Goal: Information Seeking & Learning: Find specific fact

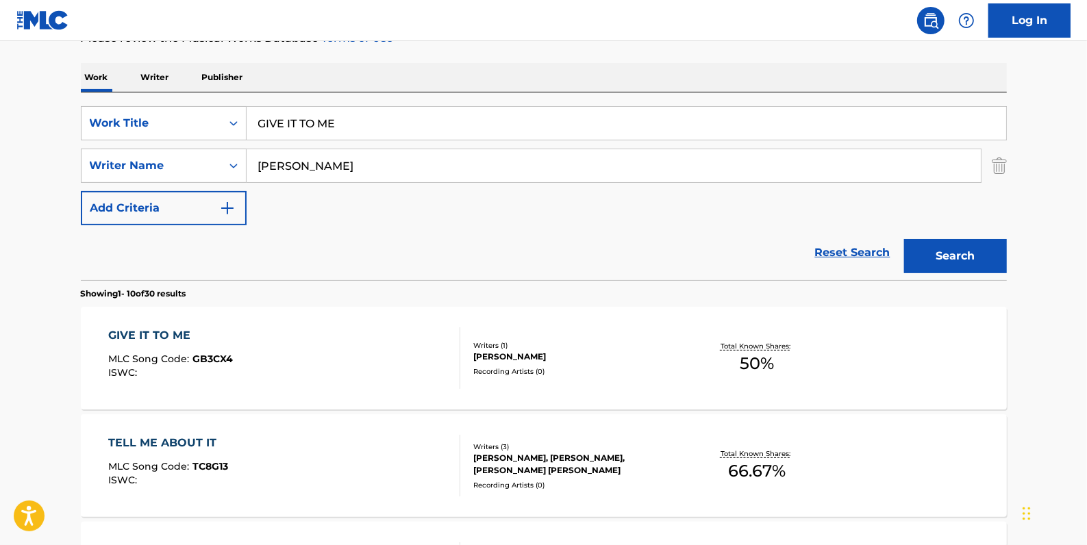
scroll to position [199, 0]
drag, startPoint x: 361, startPoint y: 123, endPoint x: 259, endPoint y: 118, distance: 102.2
click at [259, 118] on input "GIVE IT TO ME" at bounding box center [627, 123] width 760 height 33
paste input "YOU CAN SHINE FEAT. [PERSON_NAME]"
drag, startPoint x: 524, startPoint y: 123, endPoint x: 351, endPoint y: 116, distance: 172.7
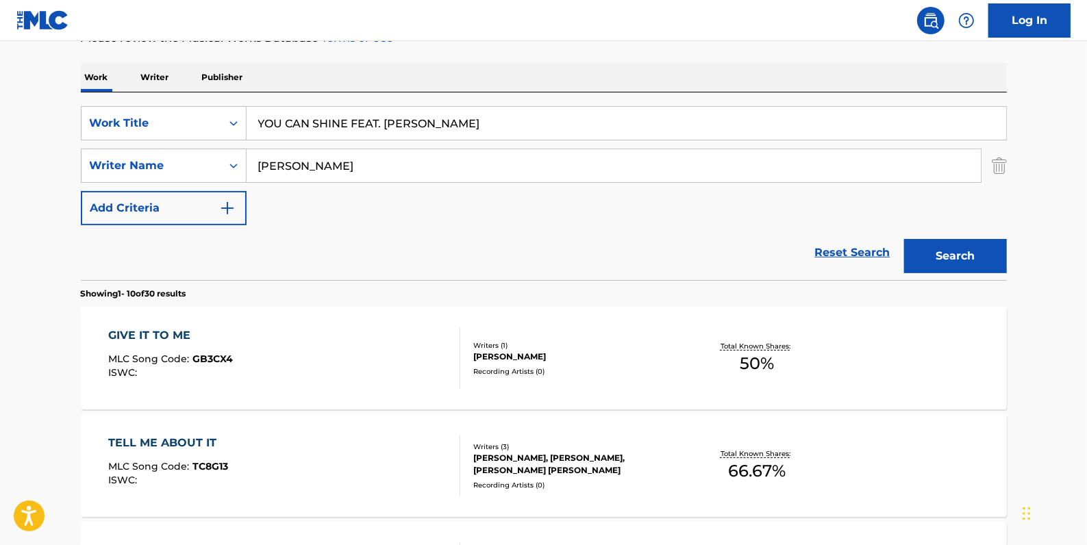
click at [351, 116] on input "YOU CAN SHINE FEAT. [PERSON_NAME]" at bounding box center [627, 123] width 760 height 33
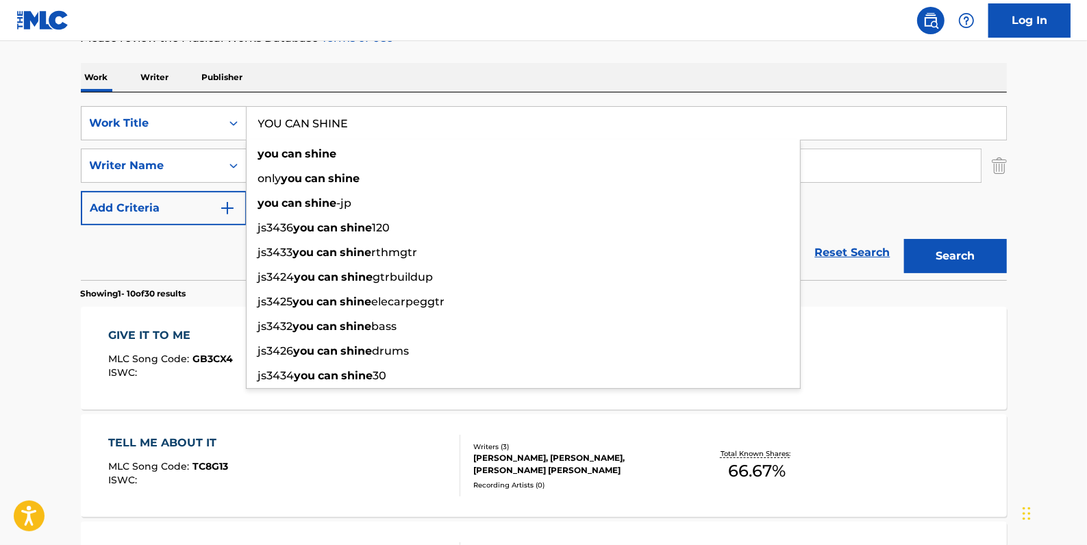
type input "YOU CAN SHINE"
click at [976, 255] on button "Search" at bounding box center [955, 256] width 103 height 34
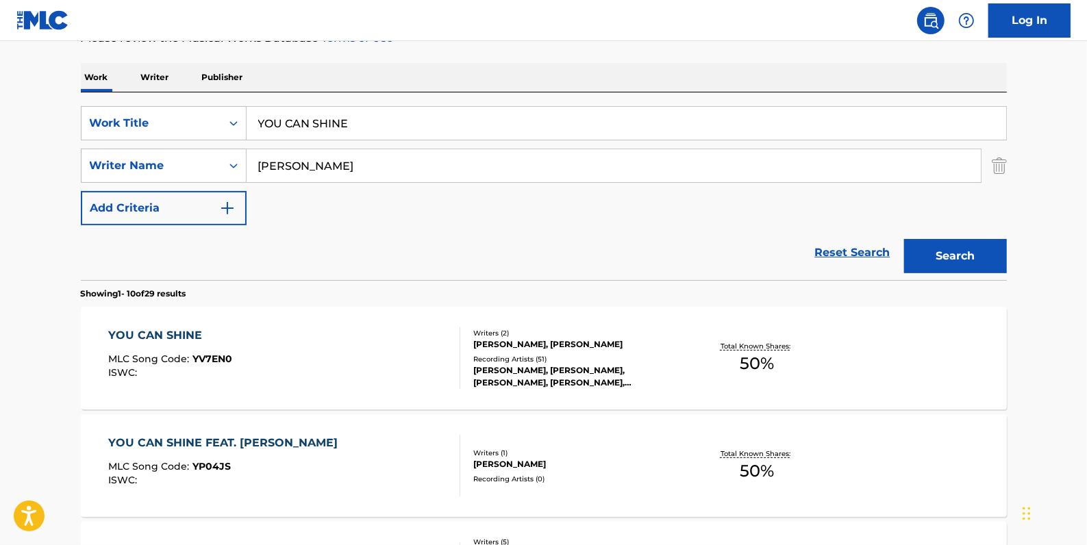
click at [392, 351] on div "YOU CAN SHINE MLC Song Code : YV7EN0 ISWC :" at bounding box center [284, 358] width 352 height 62
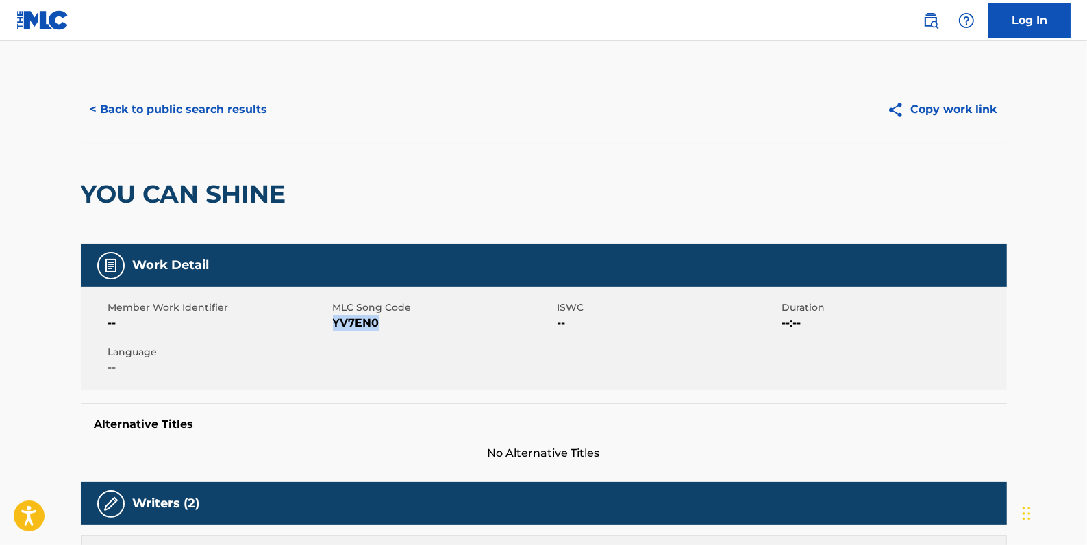
drag, startPoint x: 388, startPoint y: 325, endPoint x: 334, endPoint y: 317, distance: 55.4
click at [334, 317] on span "YV7EN0" at bounding box center [443, 323] width 221 height 16
drag, startPoint x: 334, startPoint y: 317, endPoint x: 345, endPoint y: 325, distance: 14.3
copy span "YV7EN0"
click at [253, 99] on button "< Back to public search results" at bounding box center [179, 109] width 197 height 34
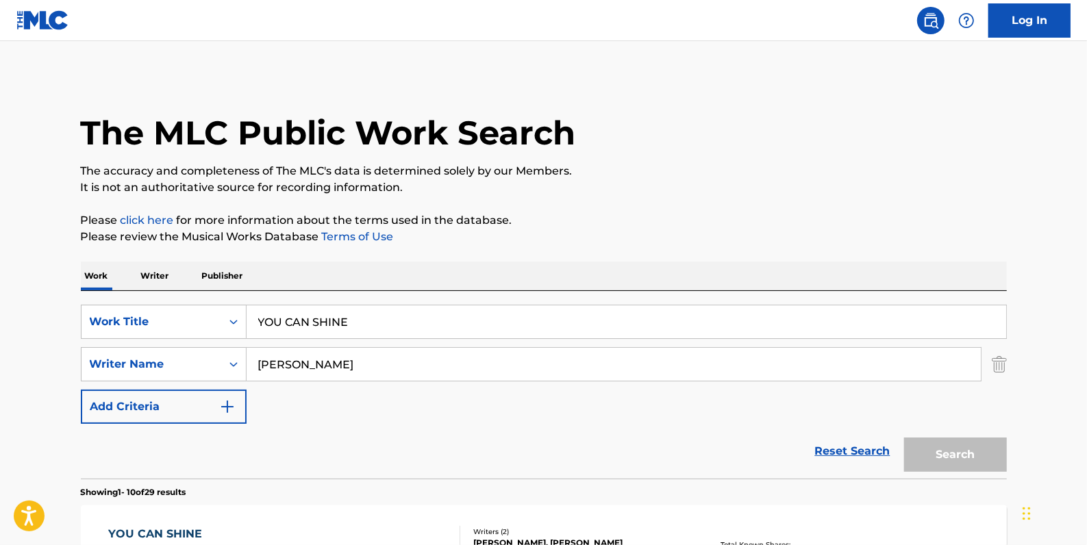
scroll to position [199, 0]
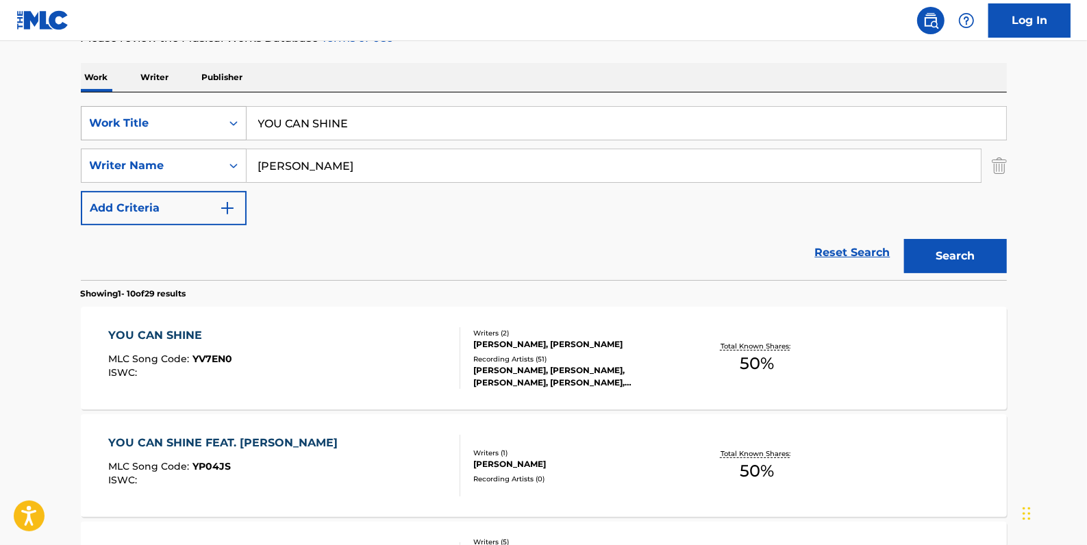
drag, startPoint x: 407, startPoint y: 125, endPoint x: 205, endPoint y: 112, distance: 202.5
click at [205, 112] on div "SearchWithCriteria81413c13-ecda-4570-9519-009c48b71e2b Work Title YOU CAN SHINE" at bounding box center [544, 123] width 926 height 34
paste input "GENERATIONS OF SUNSETS"
type input "GENERATIONS OF SUNSETS"
click at [953, 252] on button "Search" at bounding box center [955, 256] width 103 height 34
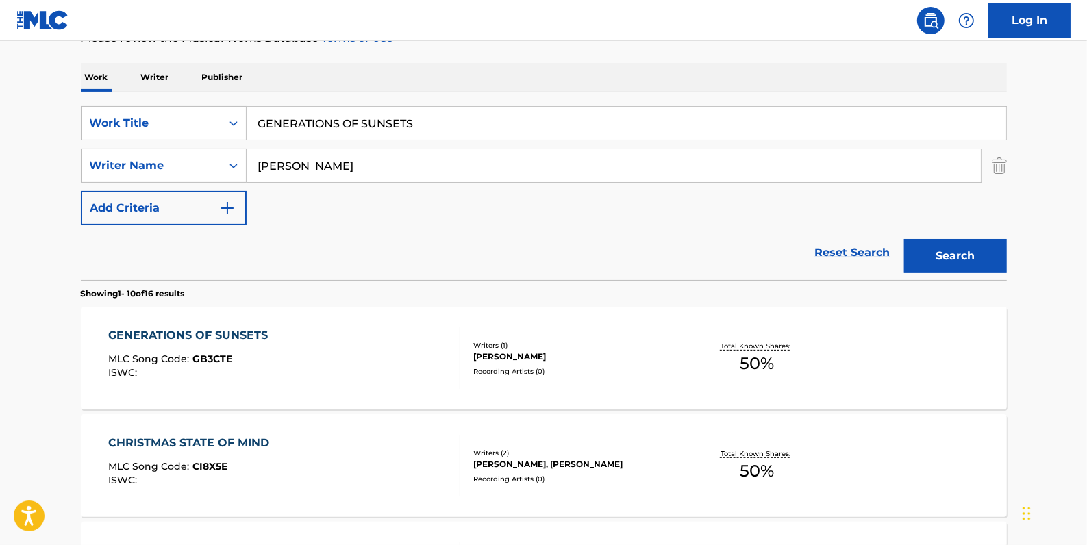
drag, startPoint x: 449, startPoint y: 123, endPoint x: 215, endPoint y: 95, distance: 235.9
click at [206, 121] on div "SearchWithCriteria81413c13-ecda-4570-9519-009c48b71e2b Work Title GENERATIONS O…" at bounding box center [544, 123] width 926 height 34
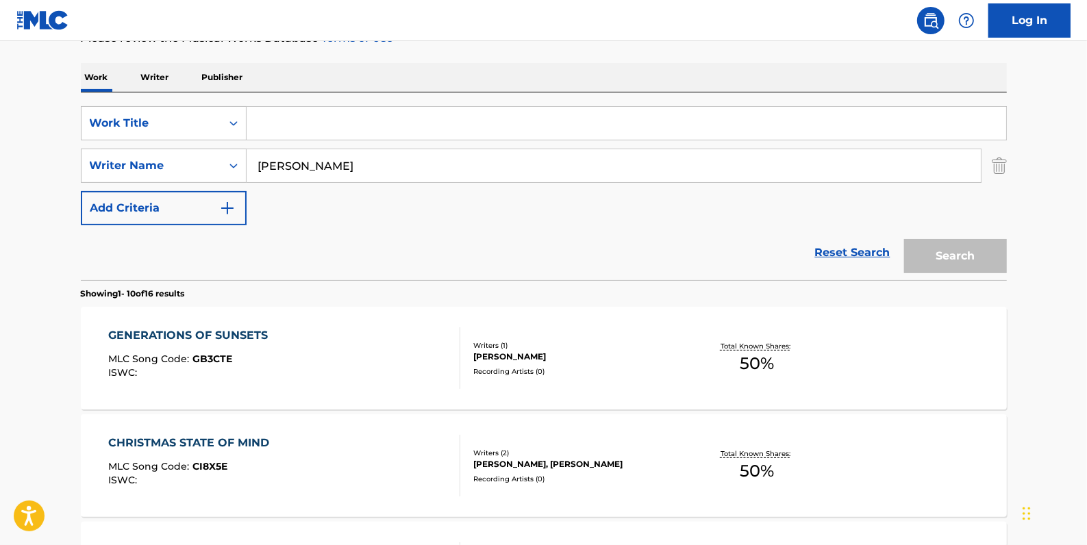
paste input "VLAAMSEKAT!"
type input "VLAAMSEKAT!"
click at [953, 257] on button "Search" at bounding box center [955, 256] width 103 height 34
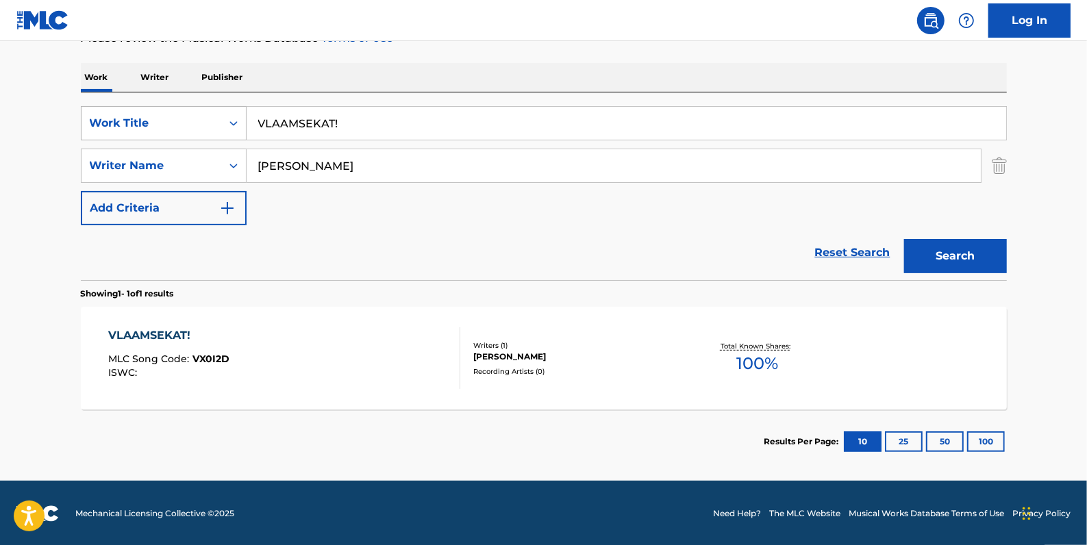
drag, startPoint x: 366, startPoint y: 123, endPoint x: 229, endPoint y: 120, distance: 137.7
click at [229, 120] on div "SearchWithCriteria81413c13-ecda-4570-9519-009c48b71e2b Work Title VLAAMSEKAT!" at bounding box center [544, 123] width 926 height 34
paste input "[PERSON_NAME]"
type input "[PERSON_NAME]"
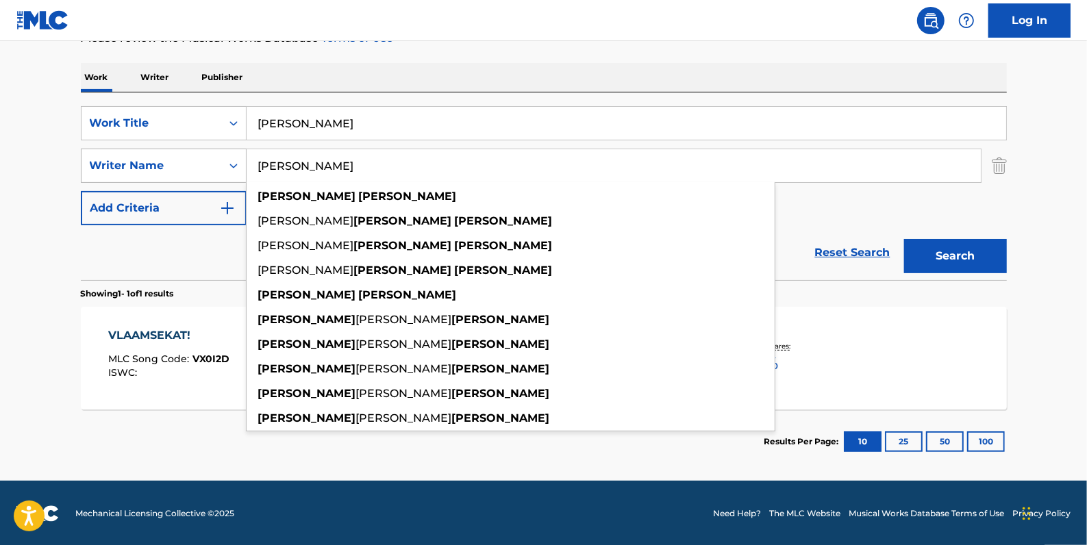
drag, startPoint x: 349, startPoint y: 171, endPoint x: 236, endPoint y: 167, distance: 113.1
click at [236, 167] on div "SearchWithCriteria05ff7e02-6bbe-416d-832e-ab6c8a1974a1 Writer Name [PERSON_NAME…" at bounding box center [544, 166] width 926 height 34
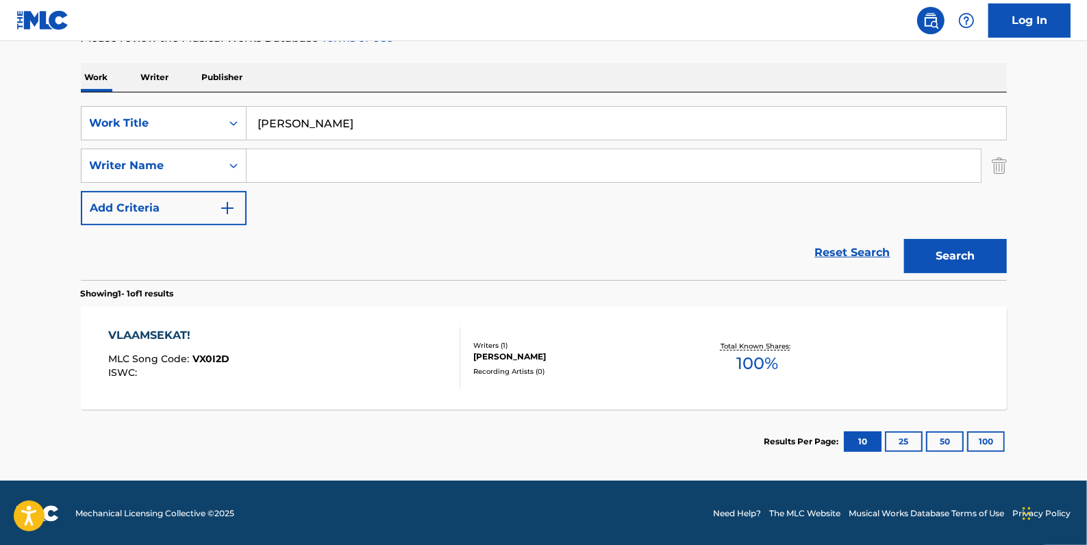
paste input "[PERSON_NAME]"
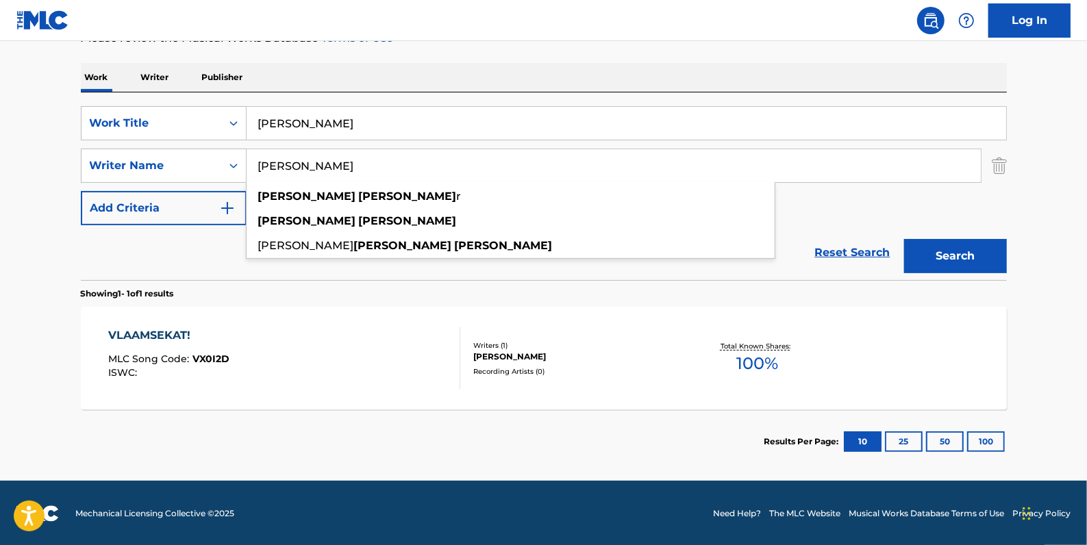
type input "[PERSON_NAME]"
click at [959, 248] on button "Search" at bounding box center [955, 256] width 103 height 34
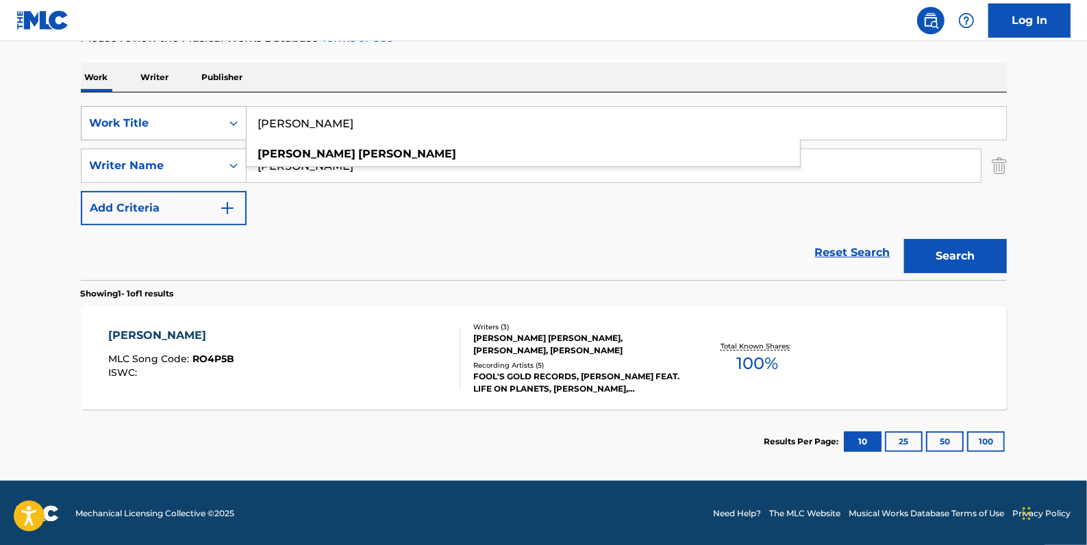
drag, startPoint x: 383, startPoint y: 122, endPoint x: 231, endPoint y: 114, distance: 151.6
click at [231, 114] on div "SearchWithCriteria81413c13-ecda-4570-9519-009c48b71e2b Work Title [PERSON_NAME]…" at bounding box center [544, 123] width 926 height 34
click at [384, 334] on div "[PERSON_NAME] MLC Song Code : RO4P5B ISWC :" at bounding box center [284, 358] width 352 height 62
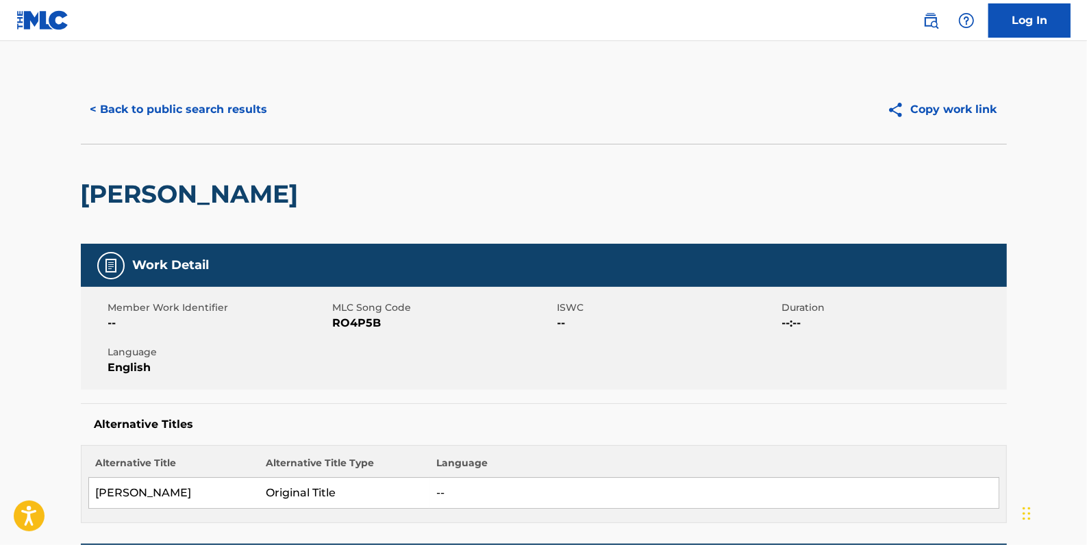
click at [247, 110] on button "< Back to public search results" at bounding box center [179, 109] width 197 height 34
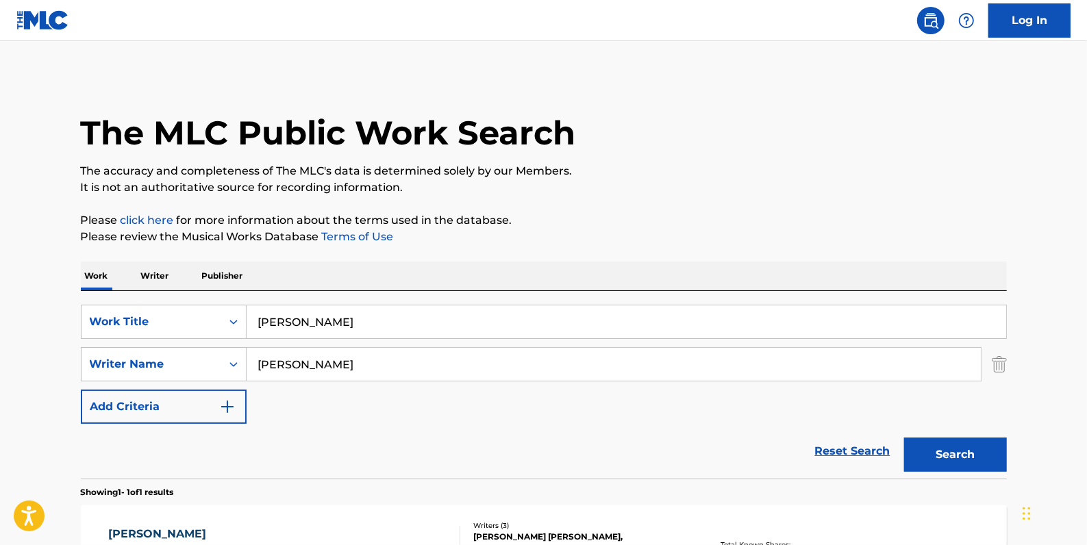
scroll to position [121, 0]
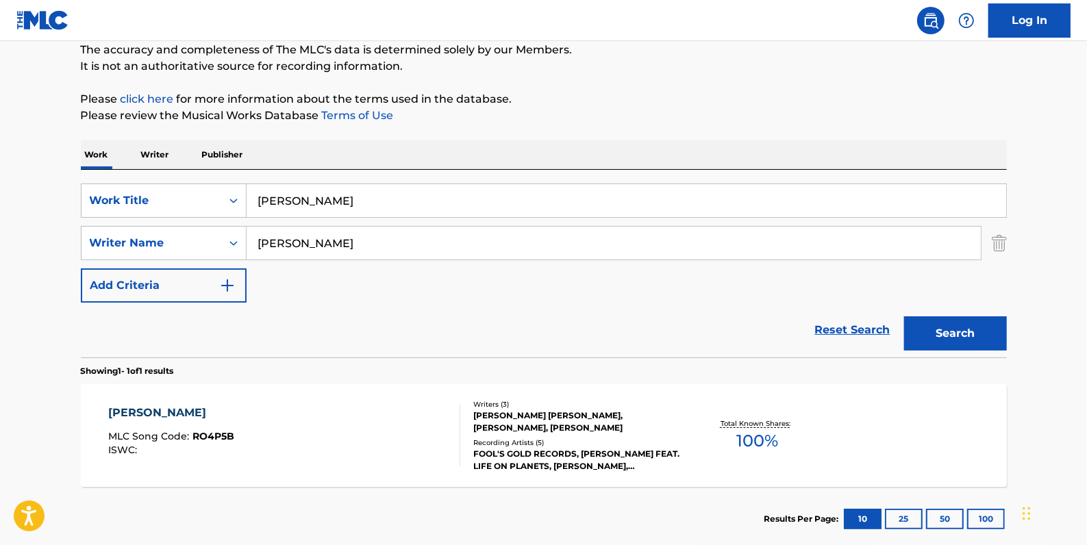
click at [869, 324] on link "Reset Search" at bounding box center [852, 330] width 89 height 30
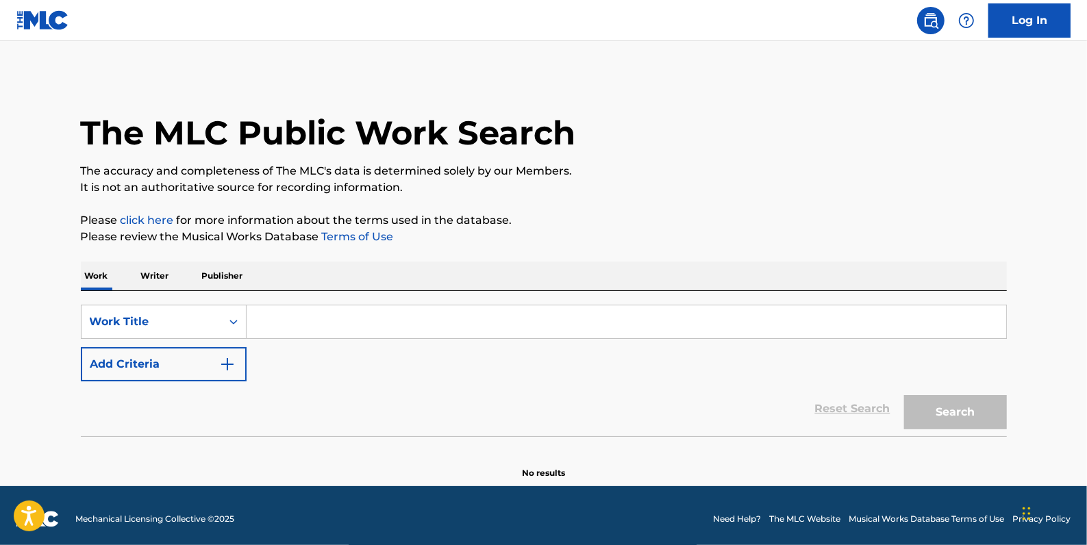
paste input "SURFLINER"
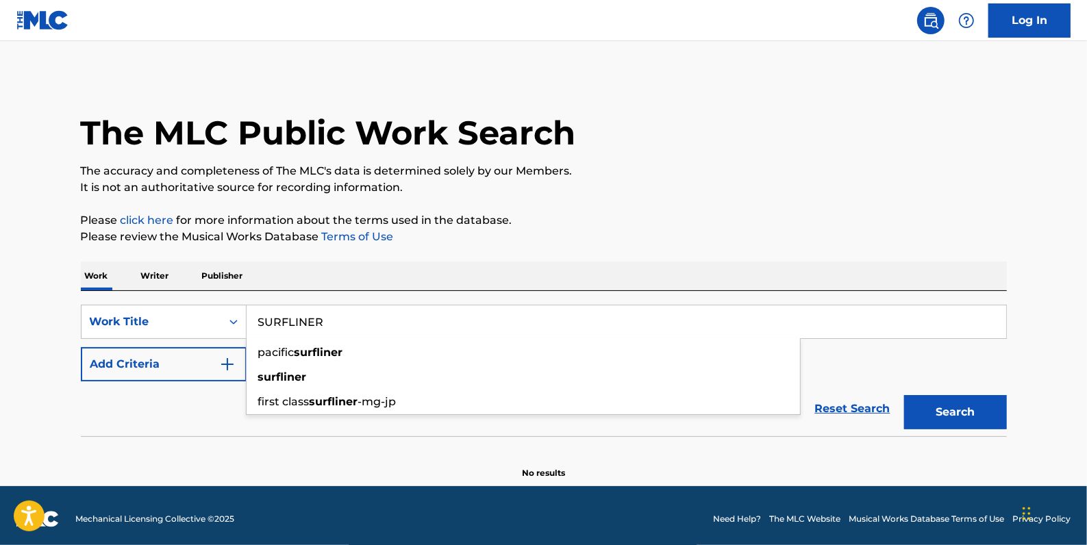
type input "SURFLINER"
click at [188, 358] on button "Add Criteria" at bounding box center [164, 364] width 166 height 34
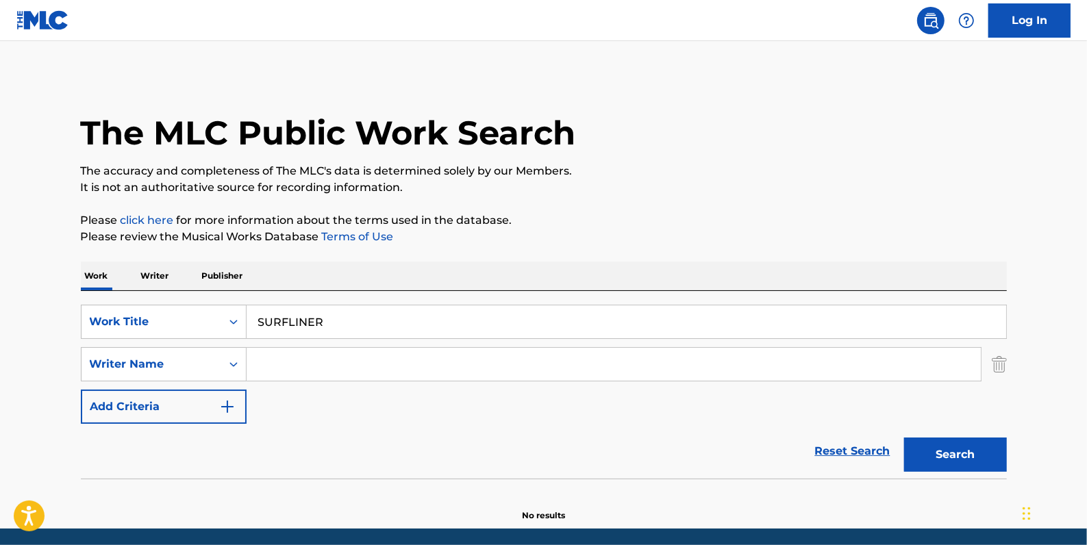
click at [280, 358] on input "Search Form" at bounding box center [614, 364] width 734 height 33
paste input "[PERSON_NAME]"
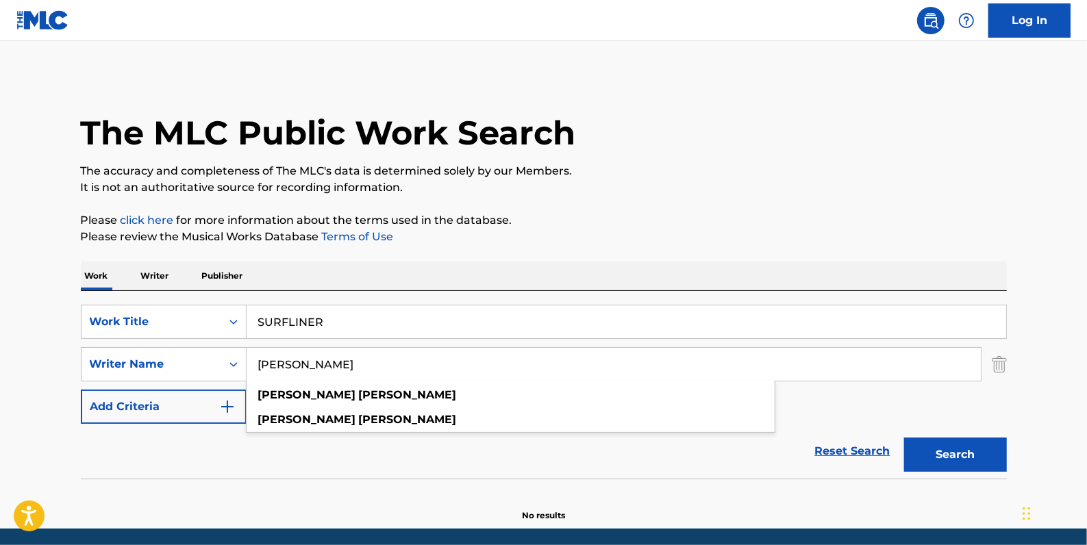
type input "[PERSON_NAME]"
click at [956, 451] on button "Search" at bounding box center [955, 455] width 103 height 34
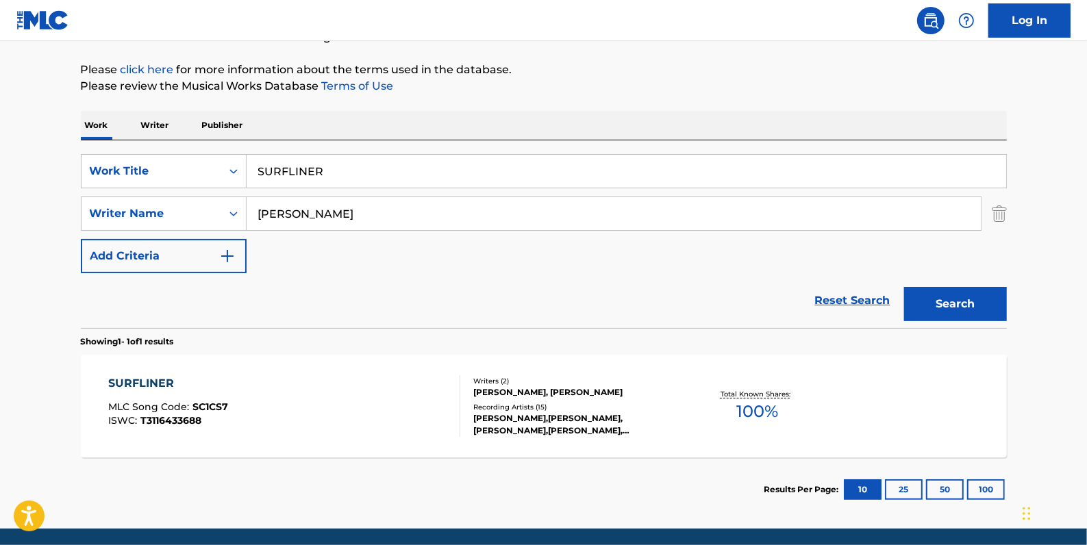
scroll to position [186, 0]
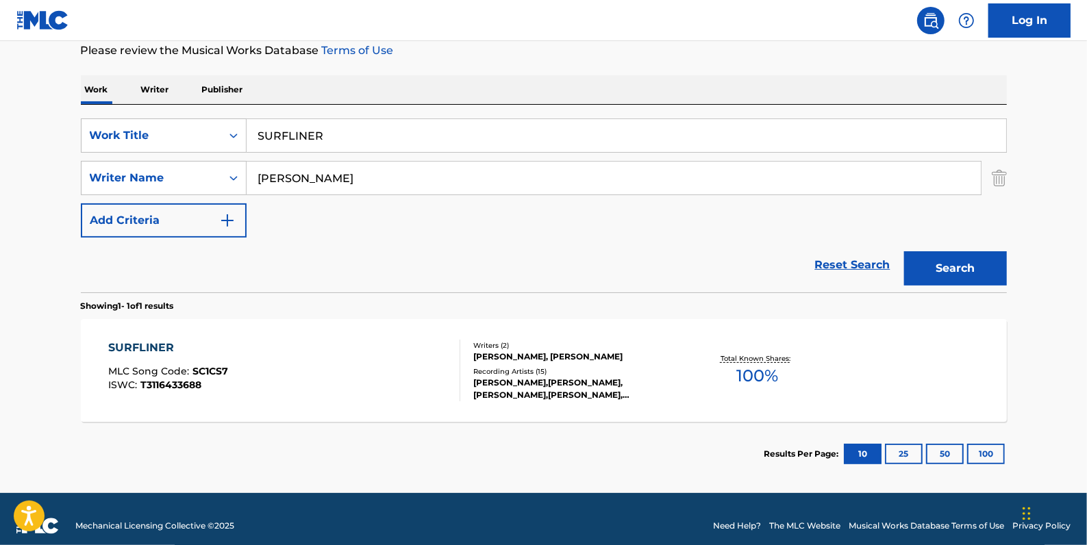
click at [364, 353] on div "SURFLINER MLC Song Code : SC1CS7 ISWC : T3116433688" at bounding box center [284, 371] width 352 height 62
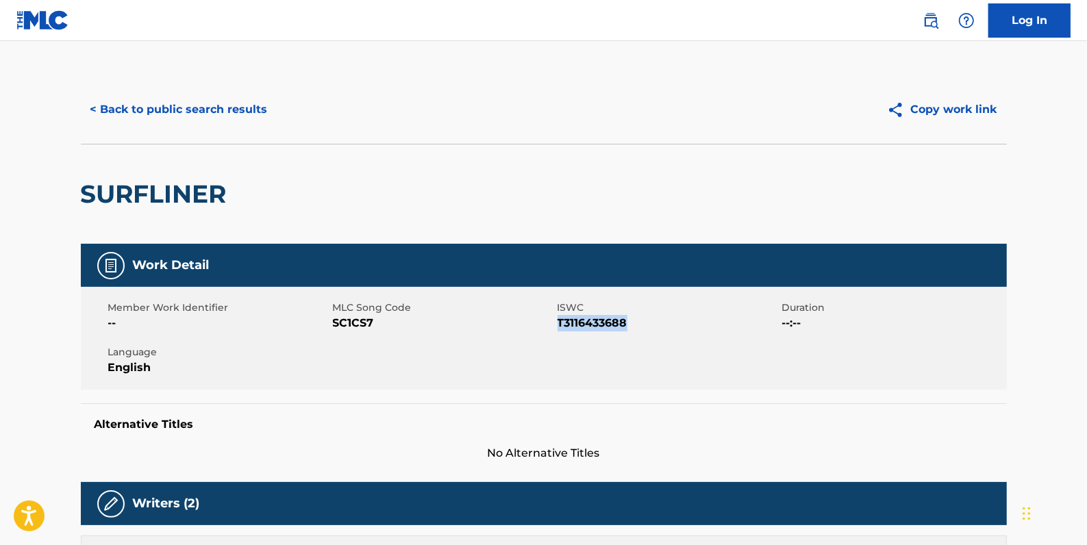
drag, startPoint x: 637, startPoint y: 321, endPoint x: 560, endPoint y: 325, distance: 77.5
click at [560, 325] on span "T3116433688" at bounding box center [667, 323] width 221 height 16
copy span "T3116433688"
click at [216, 109] on button "< Back to public search results" at bounding box center [179, 109] width 197 height 34
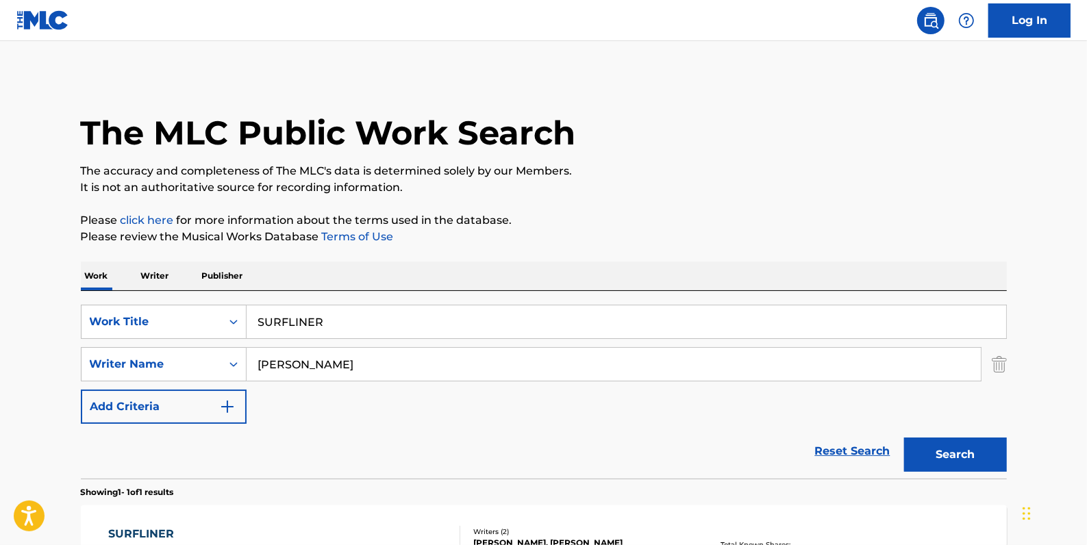
scroll to position [121, 0]
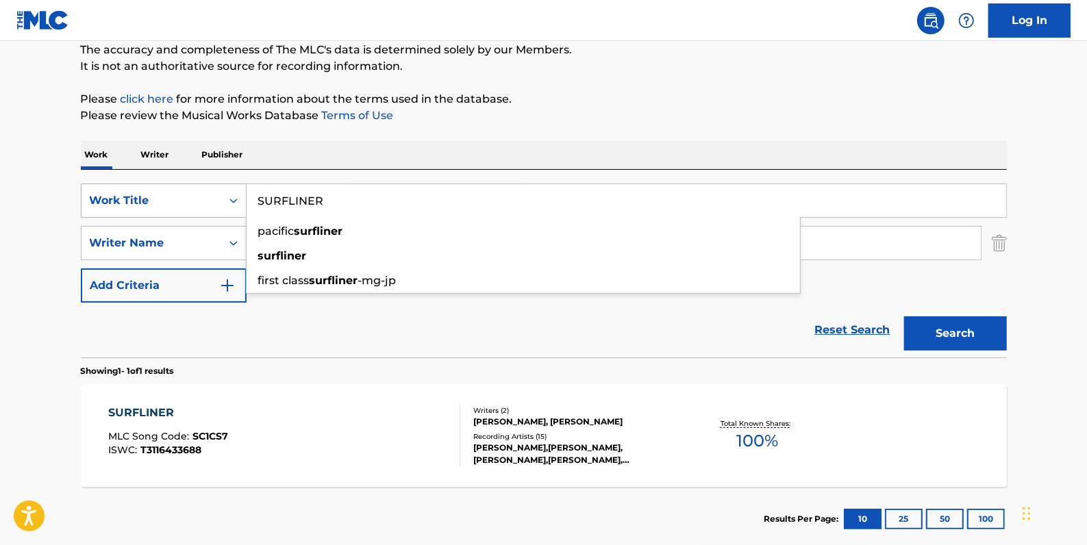
drag, startPoint x: 388, startPoint y: 210, endPoint x: 178, endPoint y: 197, distance: 210.0
click at [178, 197] on div "SearchWithCriteria81413c13-ecda-4570-9519-009c48b71e2b Work Title SURFLINER pac…" at bounding box center [544, 201] width 926 height 34
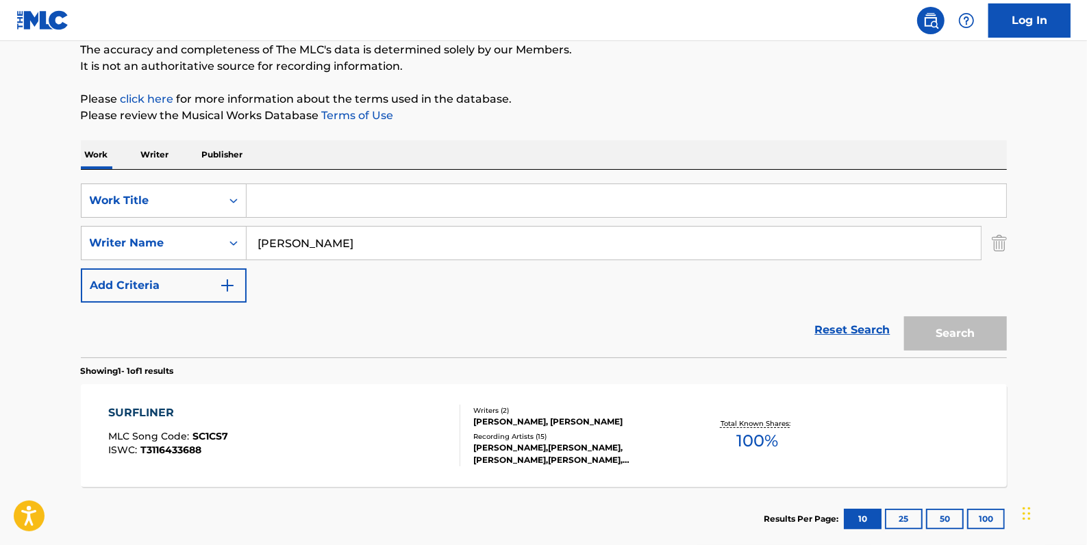
paste input "THE TORTILLA RAP"
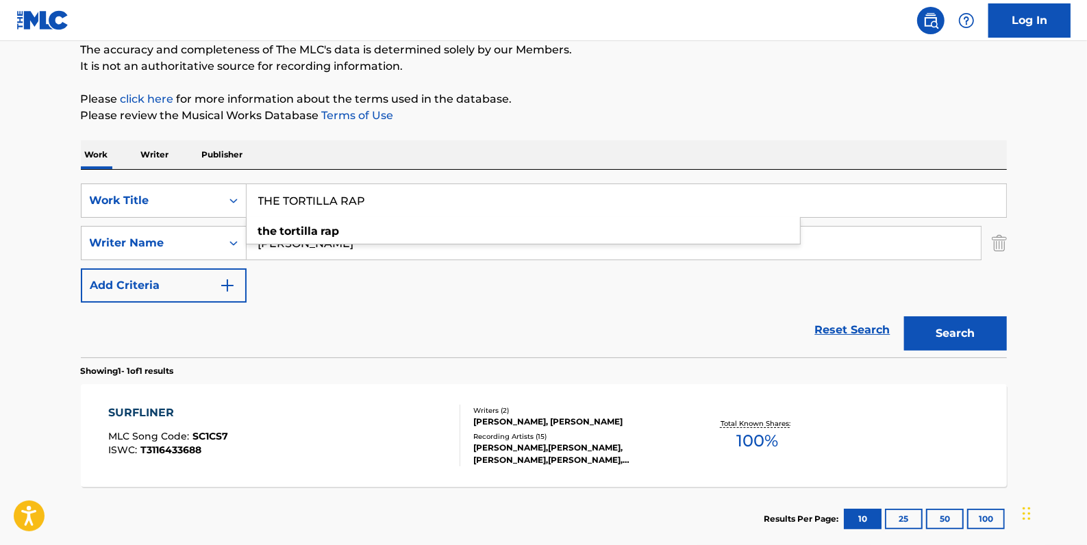
type input "THE TORTILLA RAP"
click at [943, 336] on button "Search" at bounding box center [955, 333] width 103 height 34
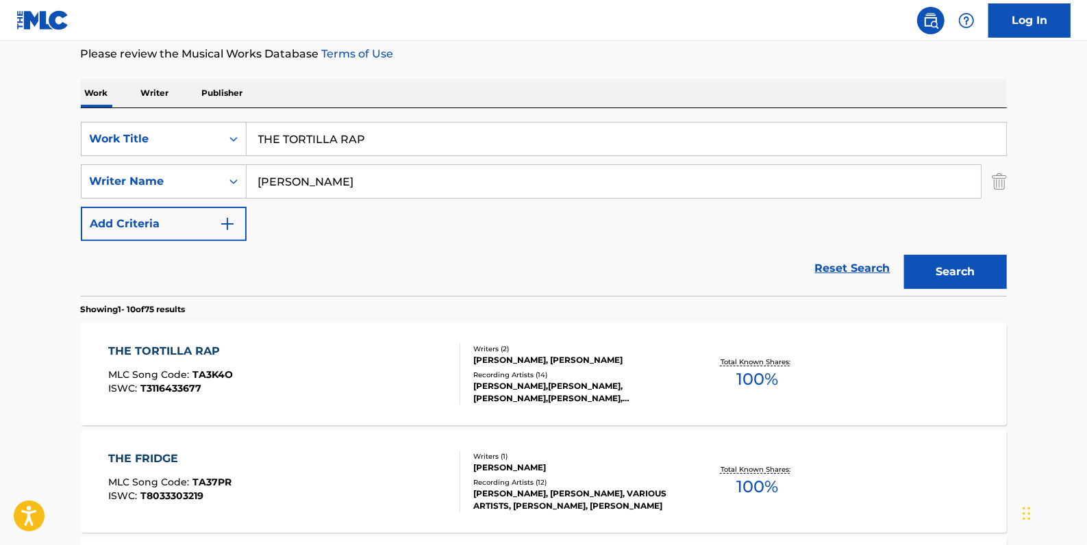
scroll to position [246, 0]
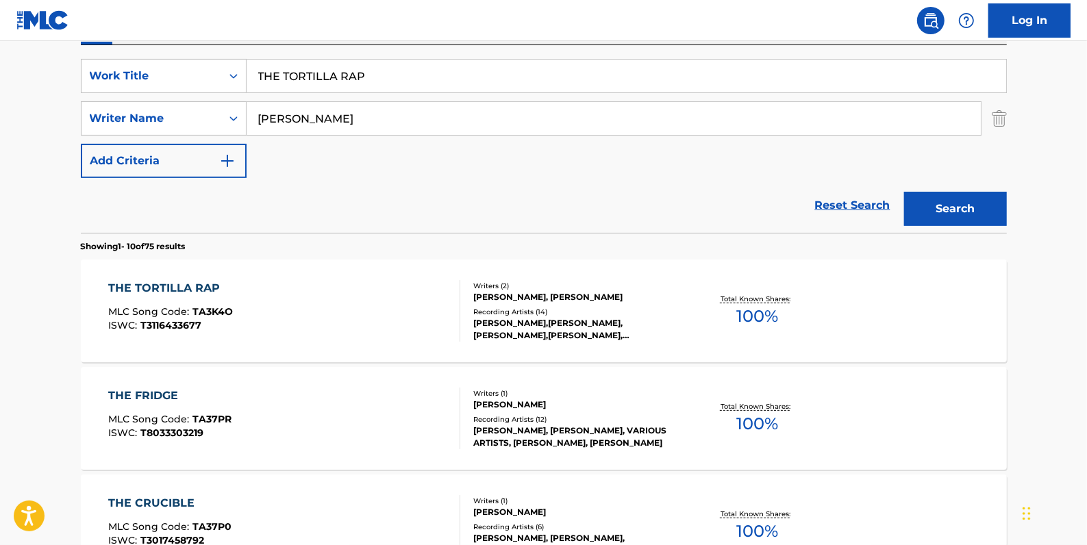
click at [342, 307] on div "THE TORTILLA RAP MLC Song Code : TA3K4O ISWC : T3116433677" at bounding box center [284, 311] width 352 height 62
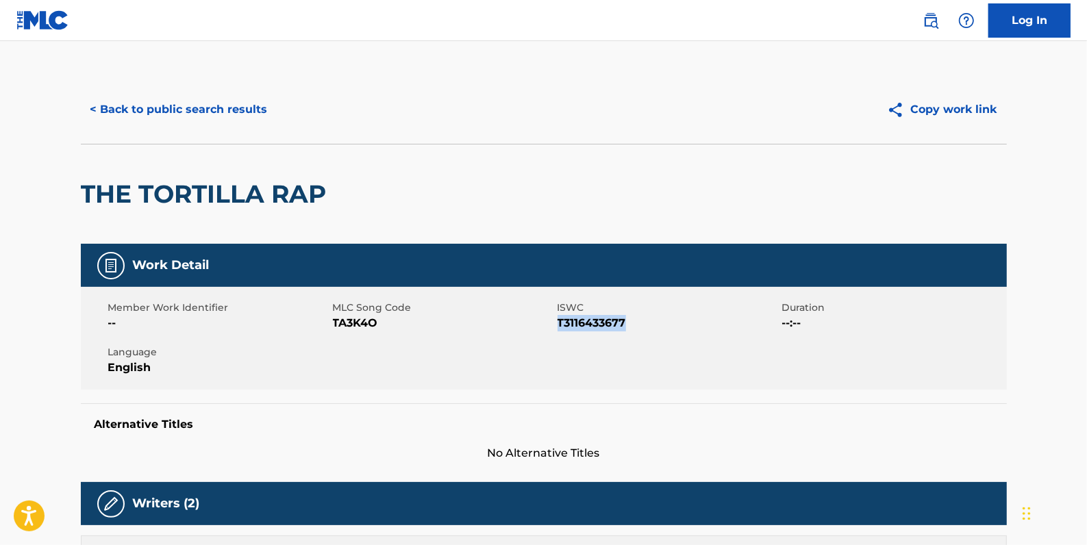
drag, startPoint x: 643, startPoint y: 320, endPoint x: 558, endPoint y: 321, distance: 84.9
click at [558, 321] on span "T3116433677" at bounding box center [667, 323] width 221 height 16
drag, startPoint x: 559, startPoint y: 321, endPoint x: 575, endPoint y: 325, distance: 16.8
copy span "T3116433677"
click at [242, 112] on button "< Back to public search results" at bounding box center [179, 109] width 197 height 34
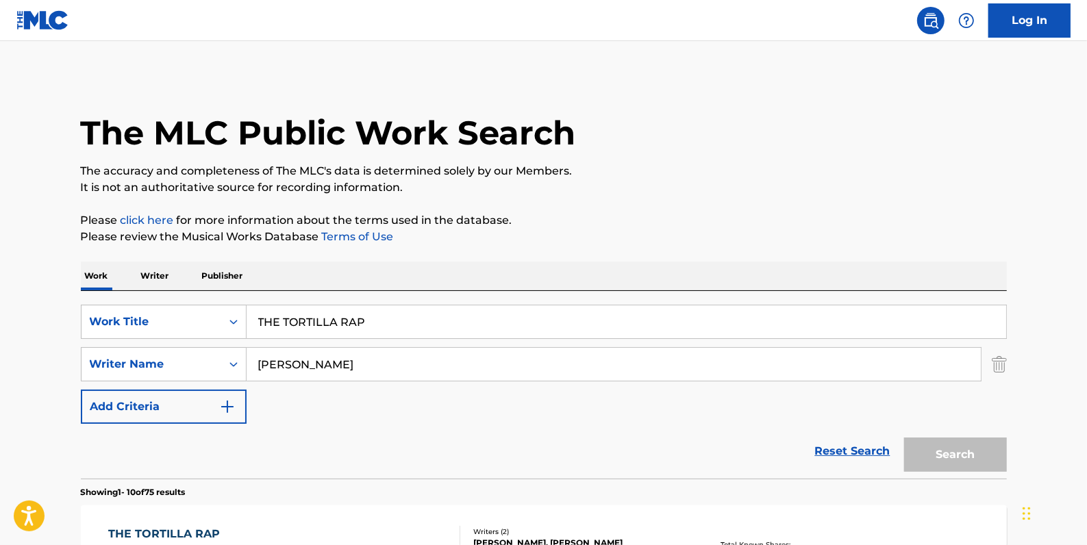
scroll to position [246, 0]
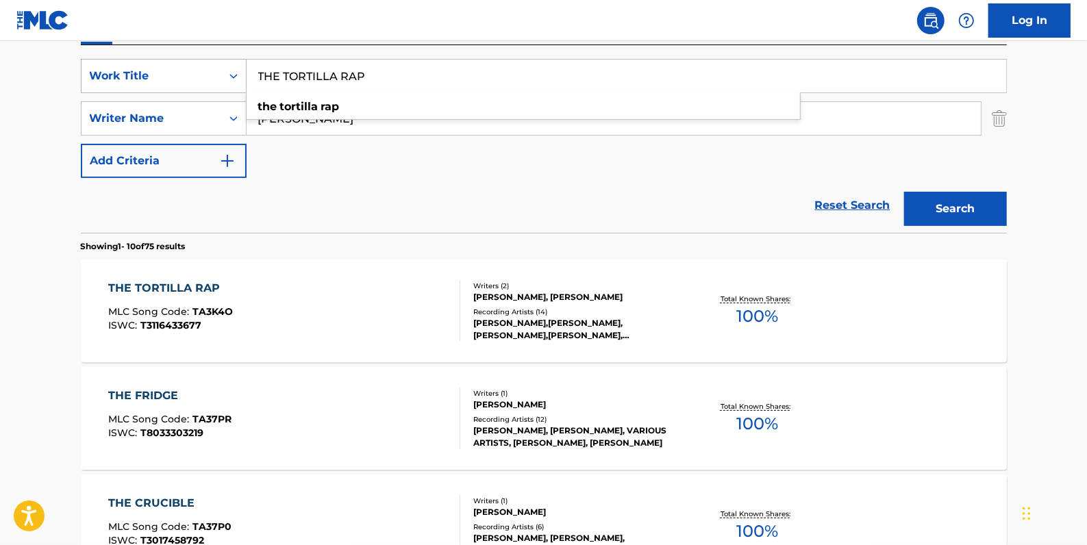
drag, startPoint x: 370, startPoint y: 80, endPoint x: 232, endPoint y: 67, distance: 138.3
click at [232, 67] on div "SearchWithCriteria81413c13-ecda-4570-9519-009c48b71e2b Work Title THE TORTILLA …" at bounding box center [544, 76] width 926 height 34
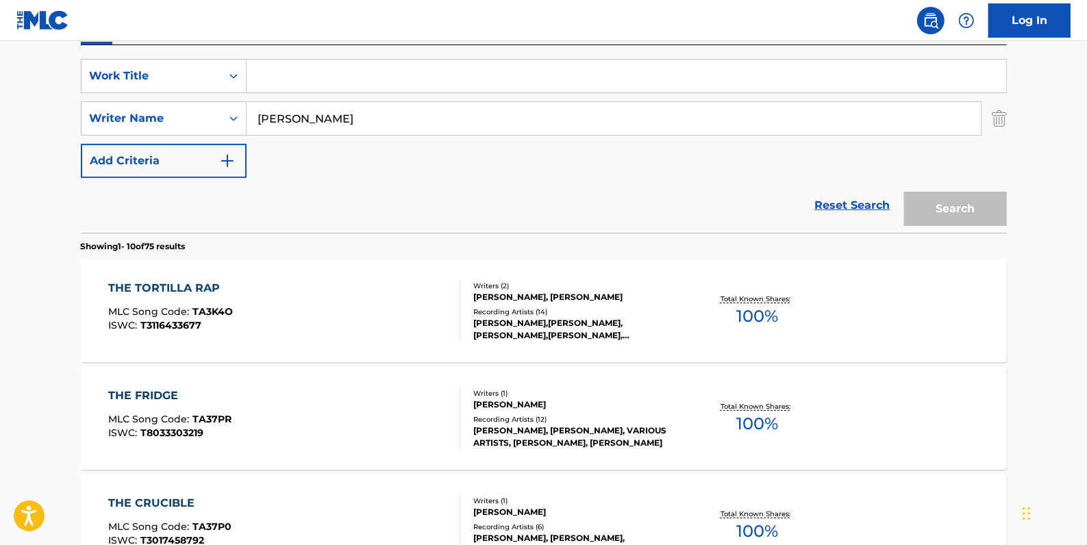
paste input "BASS HAPPENS"
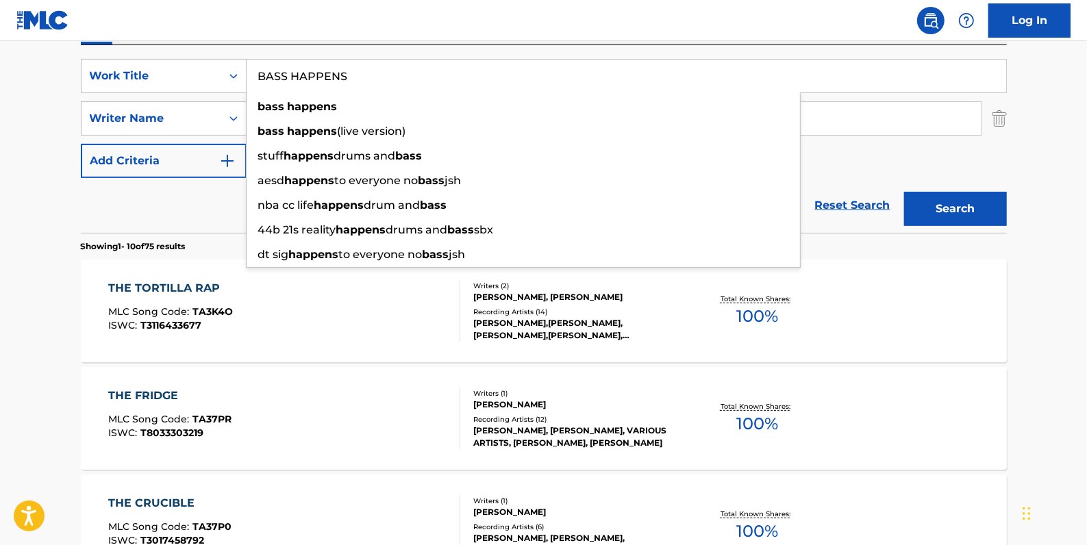
type input "BASS HAPPENS"
click at [959, 197] on button "Search" at bounding box center [955, 209] width 103 height 34
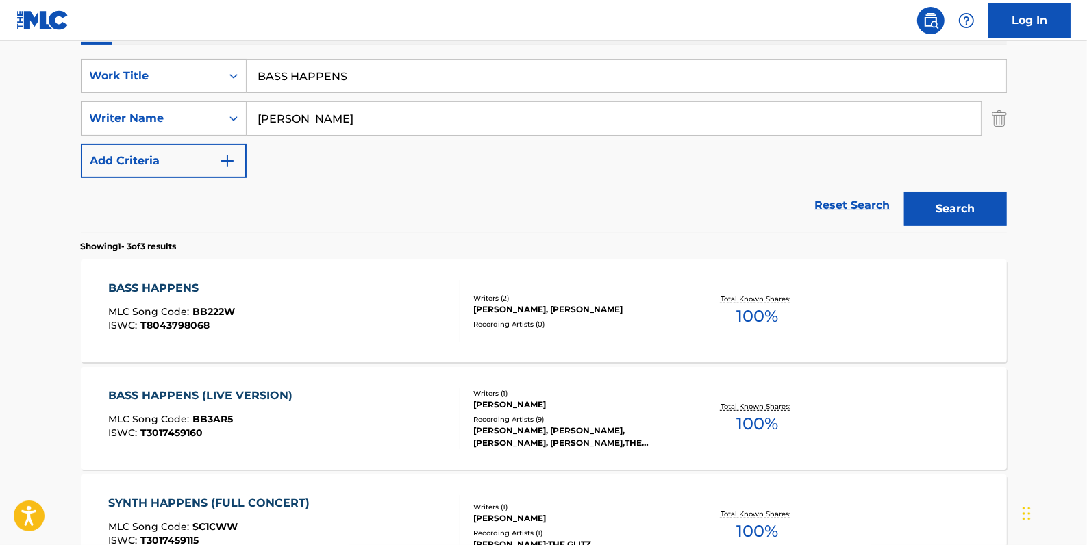
click at [414, 294] on div "BASS HAPPENS MLC Song Code : BB222W ISWC : T8043798068" at bounding box center [284, 311] width 352 height 62
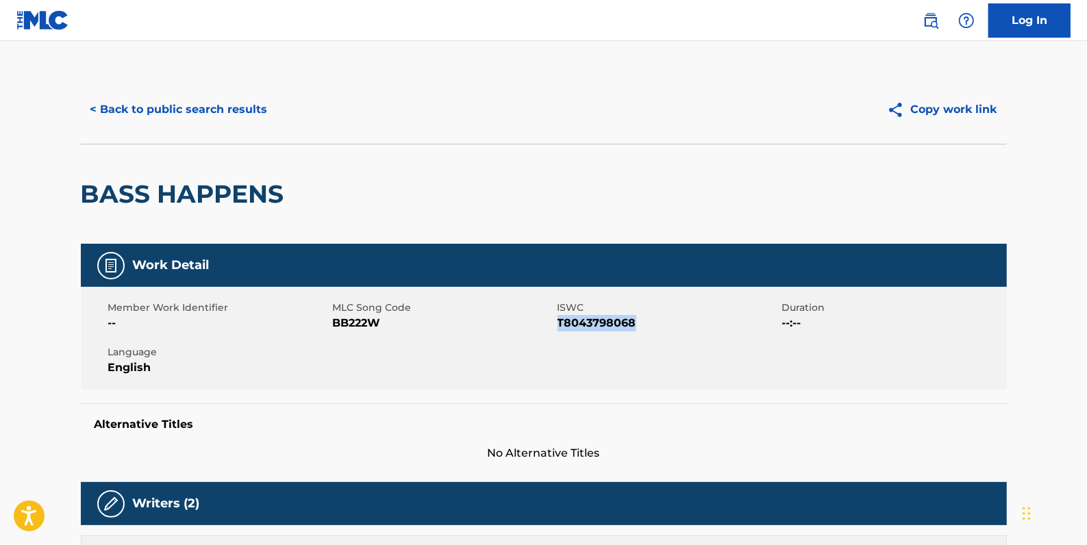
drag, startPoint x: 640, startPoint y: 326, endPoint x: 560, endPoint y: 323, distance: 80.9
click at [560, 323] on span "T8043798068" at bounding box center [667, 323] width 221 height 16
copy span "T8043798068"
click at [192, 110] on button "< Back to public search results" at bounding box center [179, 109] width 197 height 34
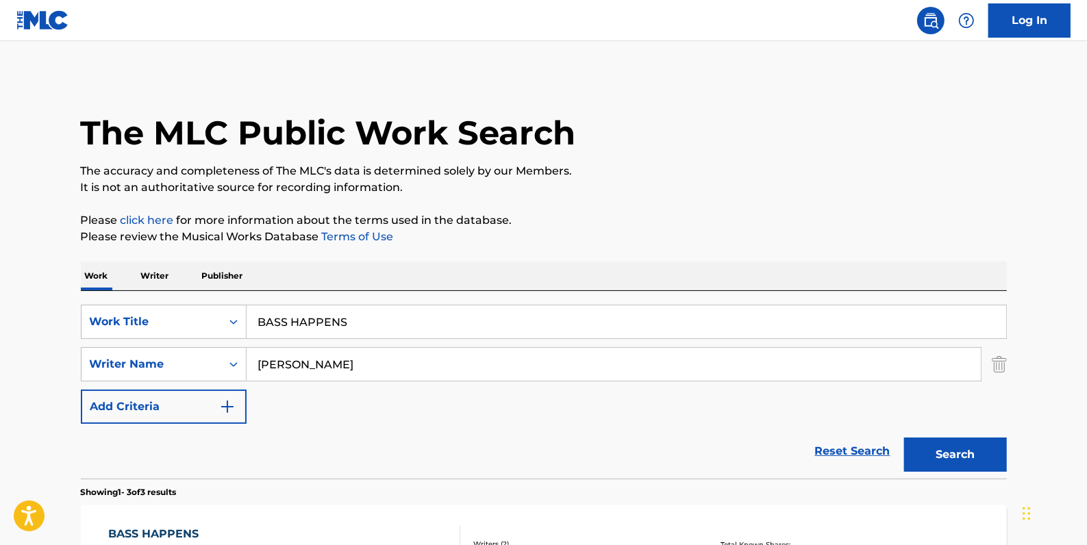
scroll to position [246, 0]
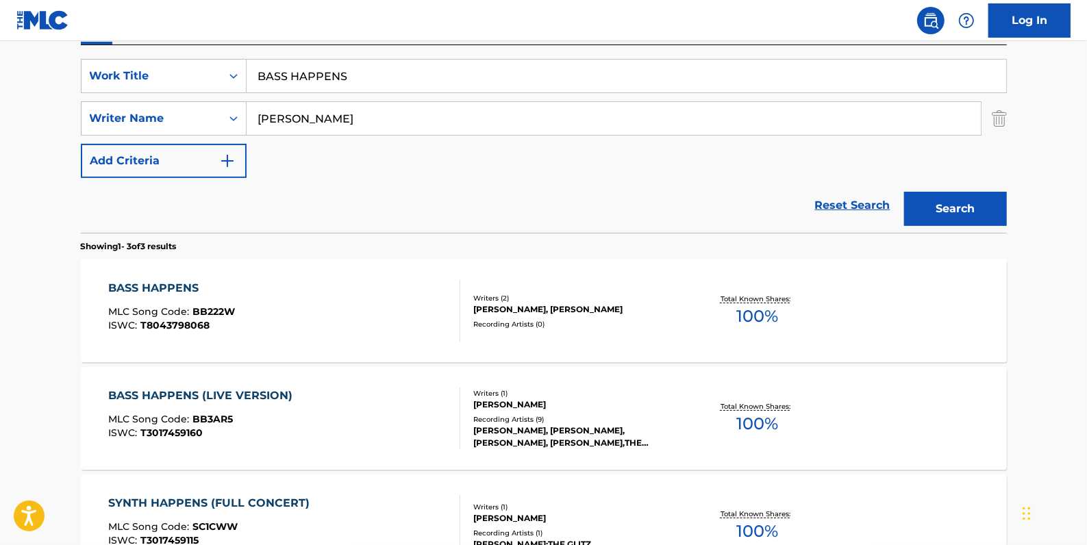
click at [383, 422] on div "BASS HAPPENS (LIVE VERSION) MLC Song Code : BB3AR5 ISWC : T3017459160" at bounding box center [284, 419] width 352 height 62
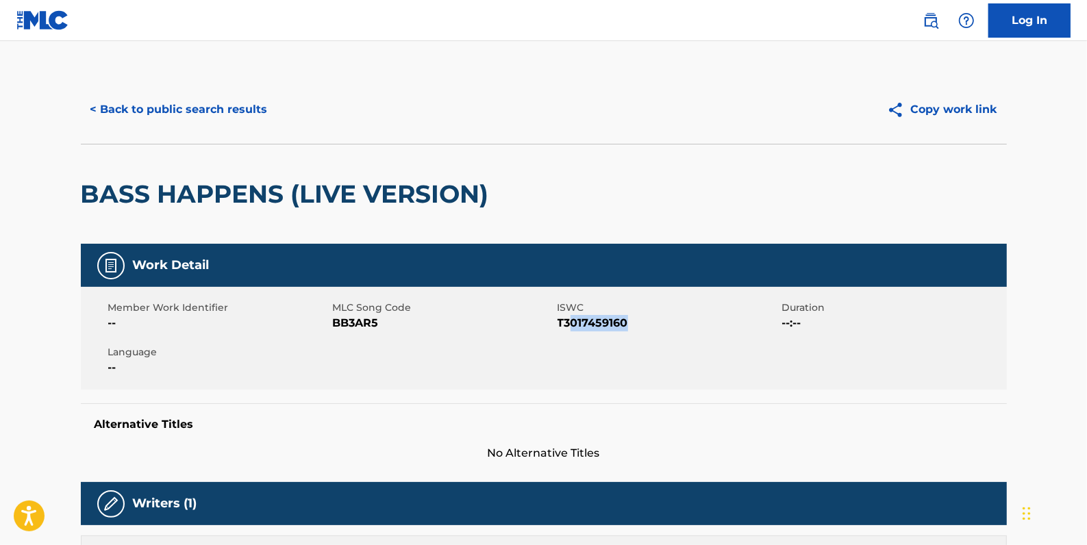
drag, startPoint x: 629, startPoint y: 325, endPoint x: 571, endPoint y: 322, distance: 58.3
click at [573, 322] on span "T3017459160" at bounding box center [667, 323] width 221 height 16
click at [397, 326] on span "BB3AR5" at bounding box center [443, 323] width 221 height 16
drag, startPoint x: 390, startPoint y: 321, endPoint x: 333, endPoint y: 318, distance: 57.6
click at [333, 318] on span "BB3AR5" at bounding box center [443, 323] width 221 height 16
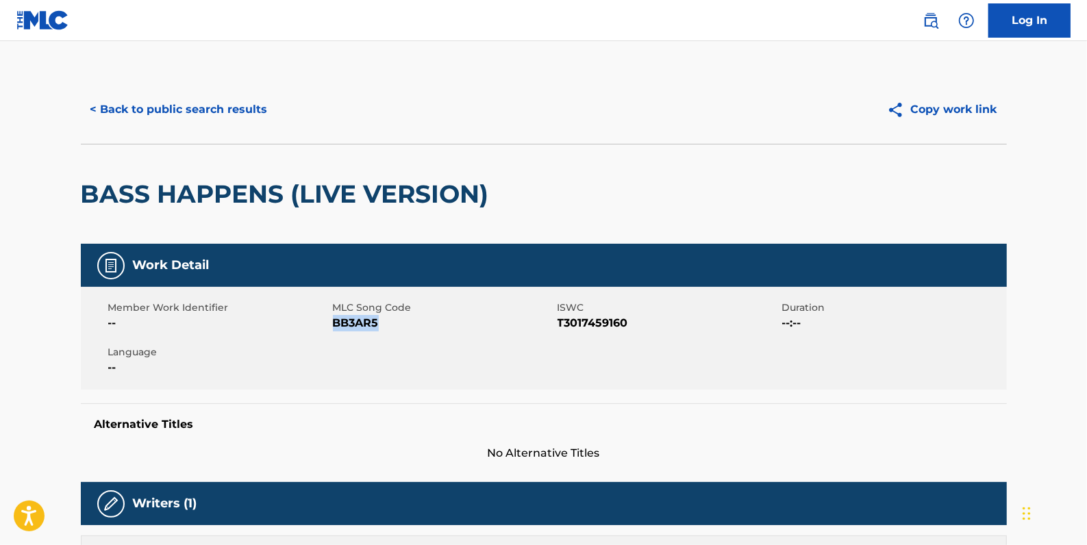
drag, startPoint x: 333, startPoint y: 318, endPoint x: 352, endPoint y: 323, distance: 19.6
copy span "BB3AR5"
drag, startPoint x: 634, startPoint y: 324, endPoint x: 561, endPoint y: 321, distance: 73.4
click at [561, 321] on span "T3017459160" at bounding box center [667, 323] width 221 height 16
drag, startPoint x: 561, startPoint y: 321, endPoint x: 669, endPoint y: 328, distance: 108.5
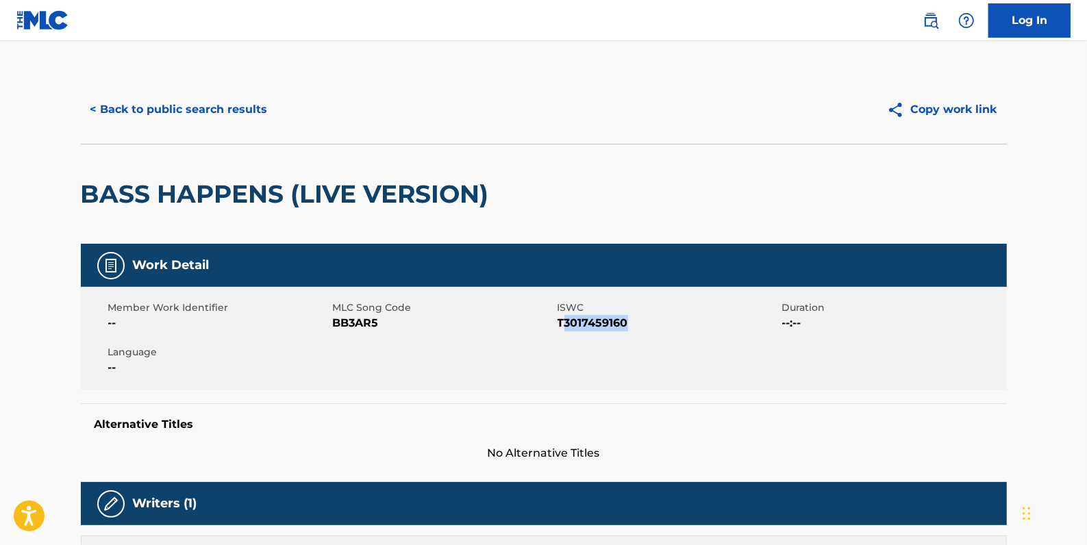
click at [669, 328] on span "T3017459160" at bounding box center [667, 323] width 221 height 16
drag, startPoint x: 629, startPoint y: 325, endPoint x: 557, endPoint y: 327, distance: 71.9
click at [557, 327] on span "T3017459160" at bounding box center [667, 323] width 221 height 16
drag, startPoint x: 557, startPoint y: 327, endPoint x: 569, endPoint y: 325, distance: 11.8
copy span "T3017459160"
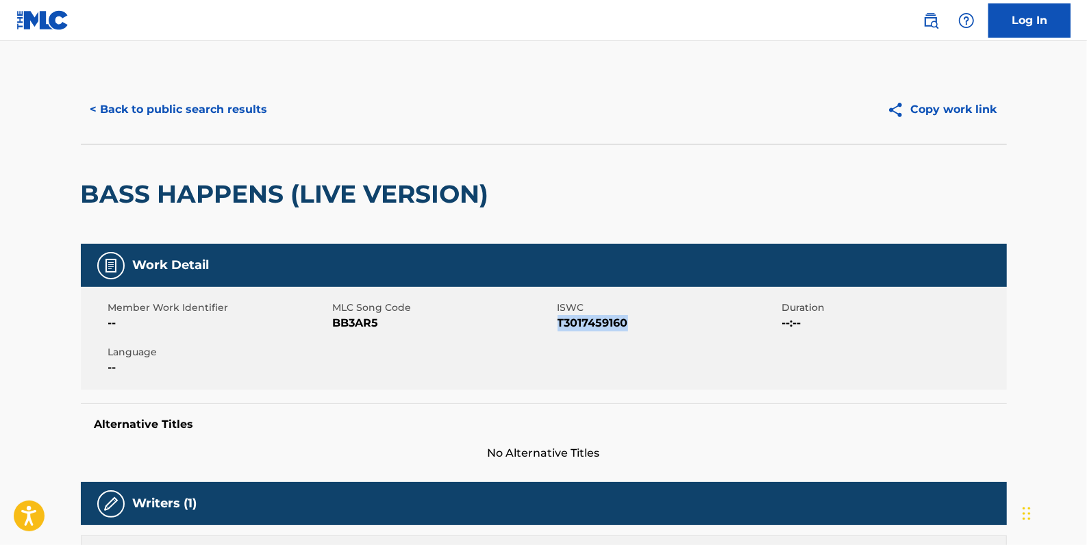
click at [205, 112] on button "< Back to public search results" at bounding box center [179, 109] width 197 height 34
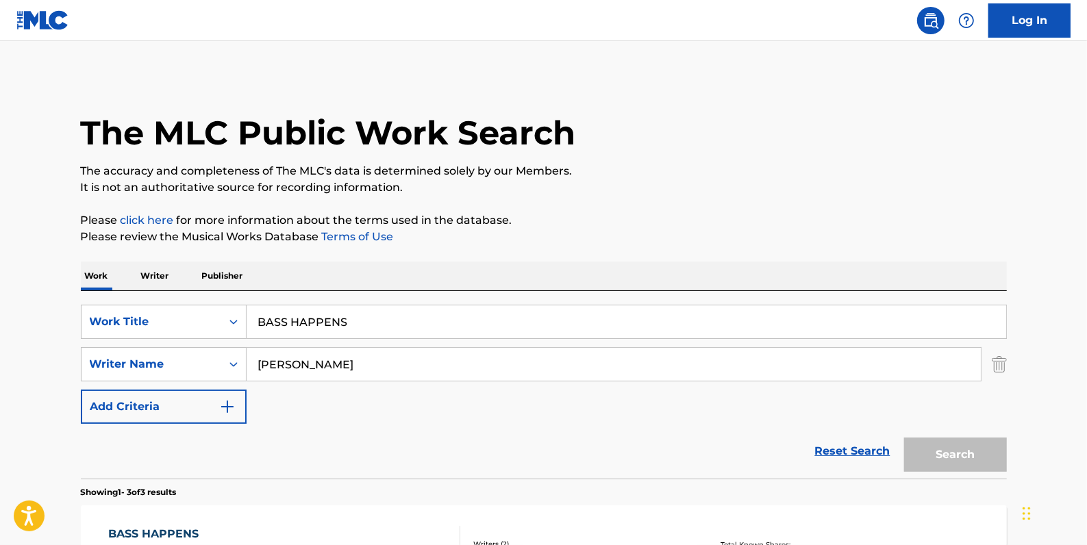
scroll to position [246, 0]
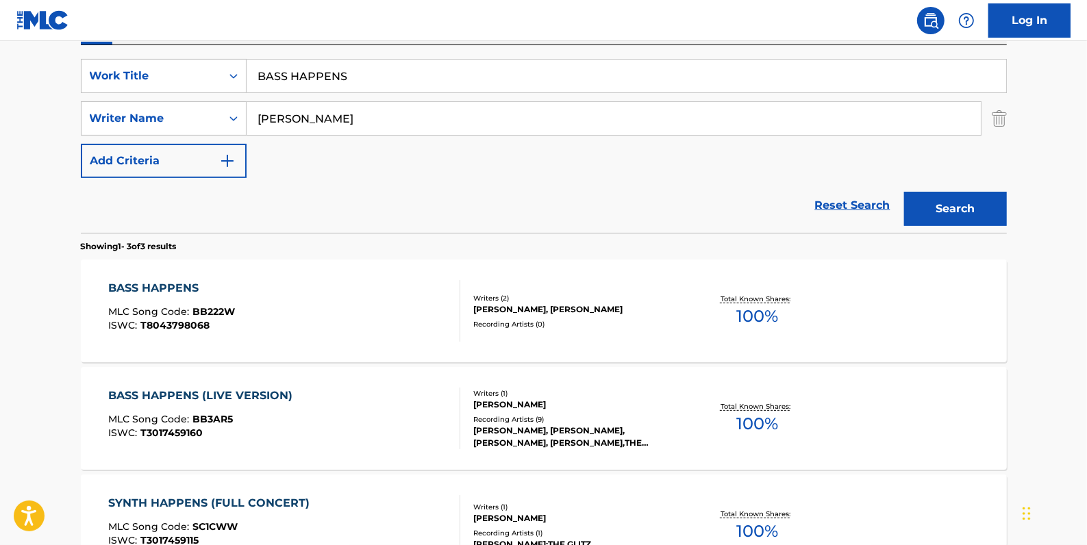
click at [840, 206] on link "Reset Search" at bounding box center [852, 205] width 89 height 30
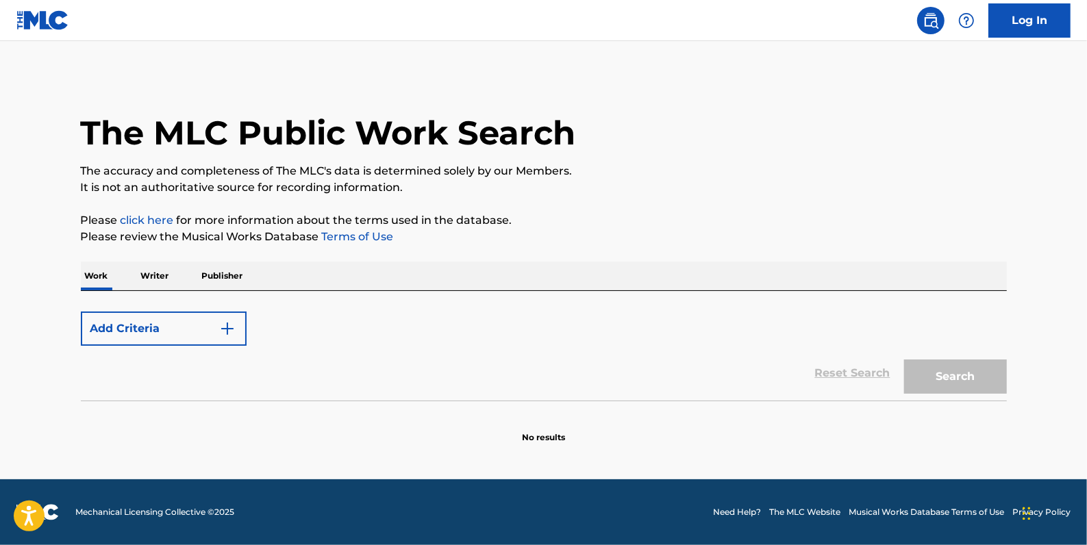
scroll to position [0, 0]
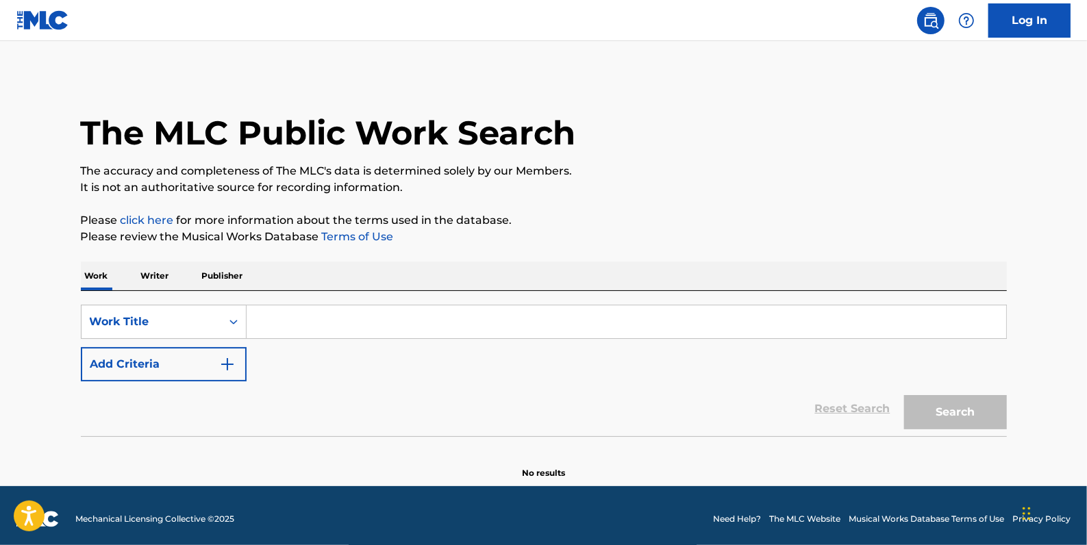
paste input "HOUSE 'TIL INFINITY"
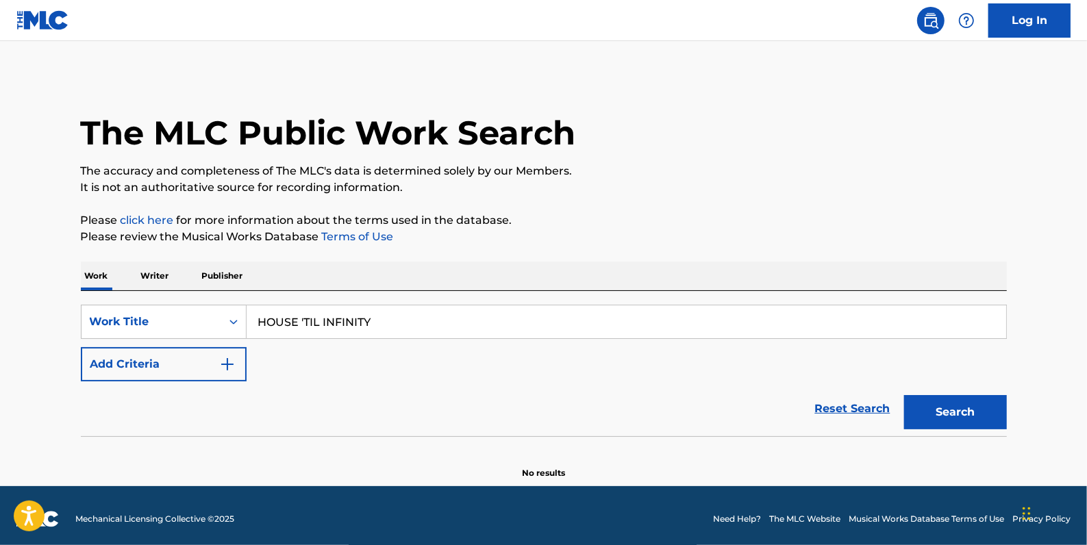
type input "HOUSE 'TIL INFINITY"
click at [151, 364] on button "Add Criteria" at bounding box center [164, 364] width 166 height 34
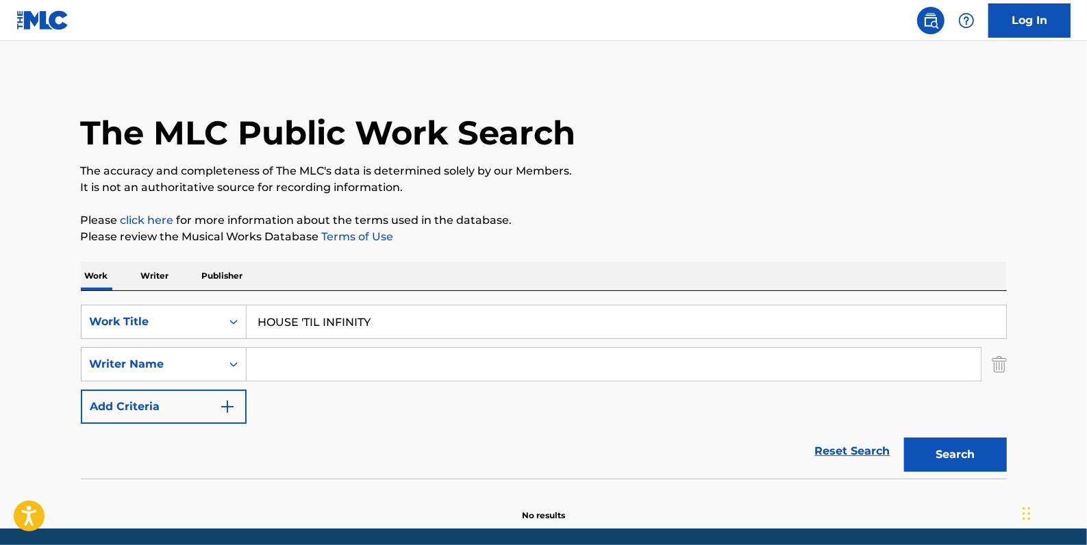
click at [287, 364] on input "Search Form" at bounding box center [614, 364] width 734 height 33
paste input "[PERSON_NAME]"
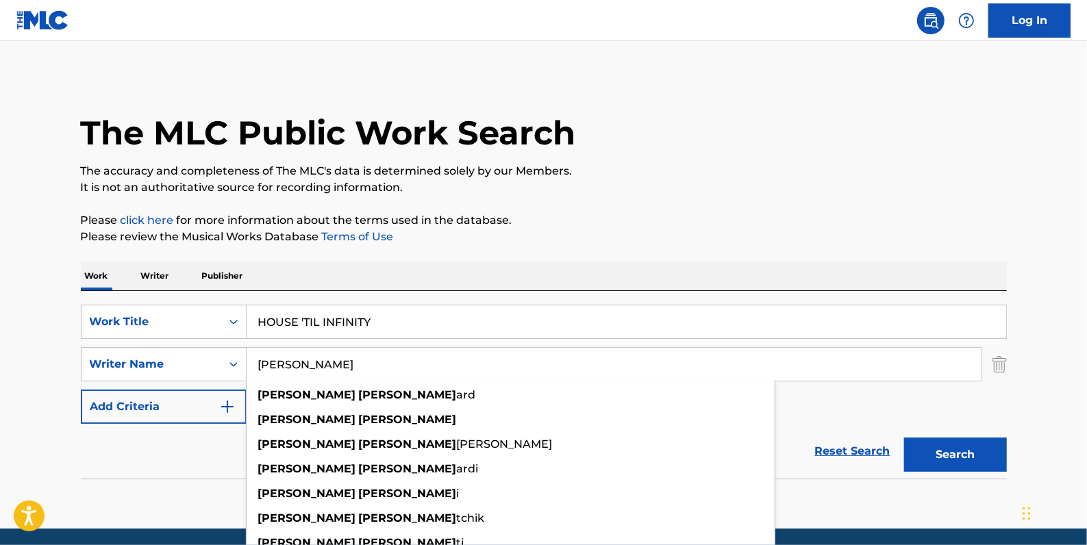
type input "[PERSON_NAME]"
click at [948, 454] on button "Search" at bounding box center [955, 455] width 103 height 34
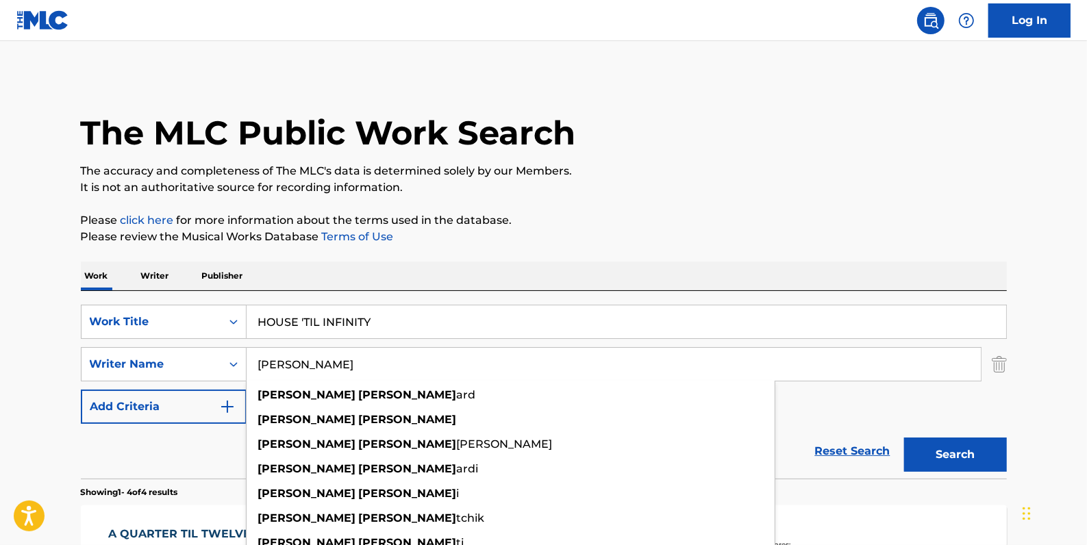
drag, startPoint x: 377, startPoint y: 362, endPoint x: 247, endPoint y: 364, distance: 130.8
click at [247, 364] on input "[PERSON_NAME]" at bounding box center [614, 364] width 734 height 33
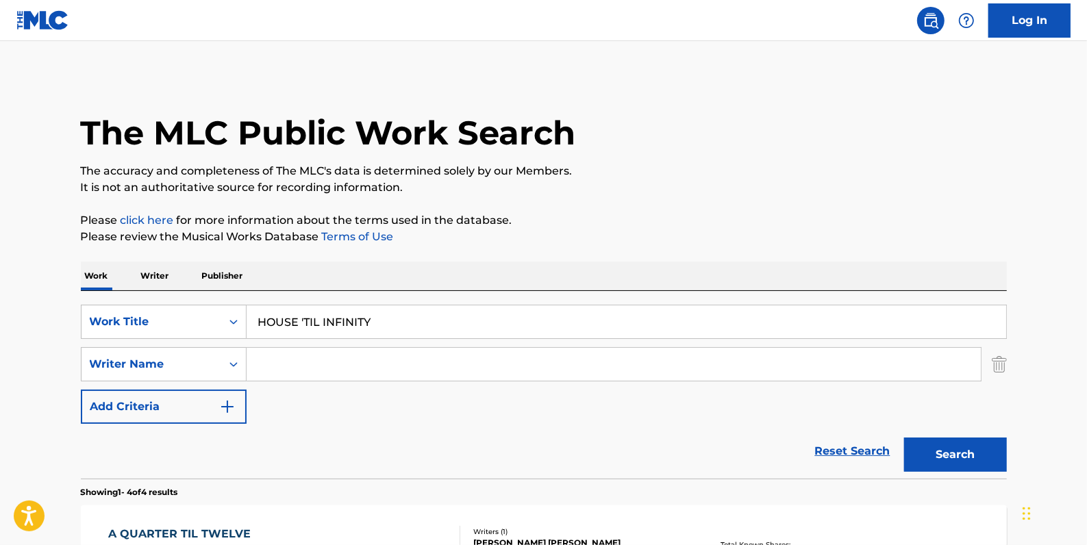
paste input "[PERSON_NAME]"
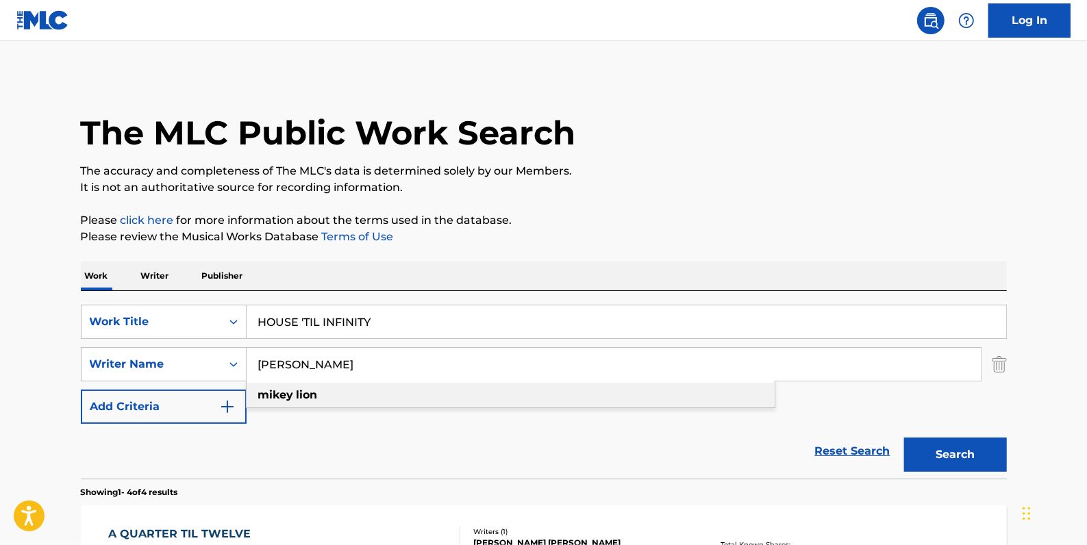
click at [552, 397] on div "[PERSON_NAME]" at bounding box center [511, 395] width 528 height 25
type input "[PERSON_NAME]"
click at [963, 452] on button "Search" at bounding box center [955, 455] width 103 height 34
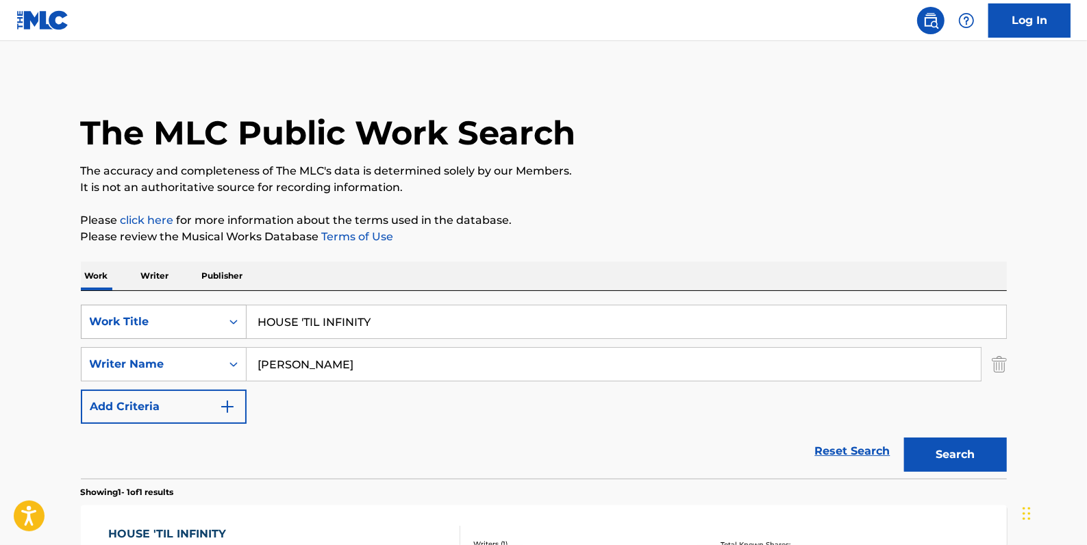
drag, startPoint x: 390, startPoint y: 325, endPoint x: 236, endPoint y: 318, distance: 154.9
click at [236, 318] on div "SearchWithCriteria81413c13-ecda-4570-9519-009c48b71e2b Work Title HOUSE 'TIL IN…" at bounding box center [544, 322] width 926 height 34
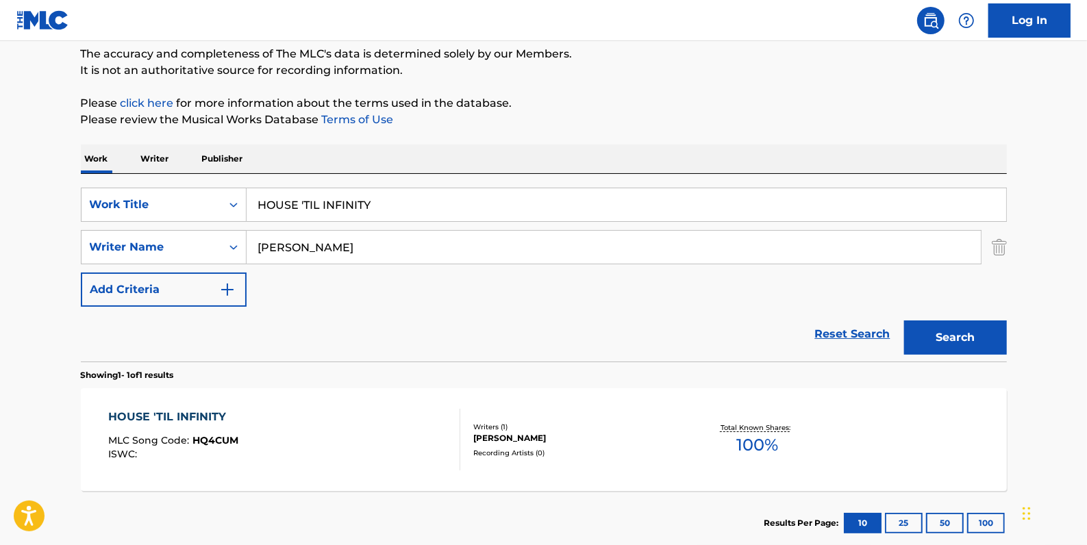
scroll to position [186, 0]
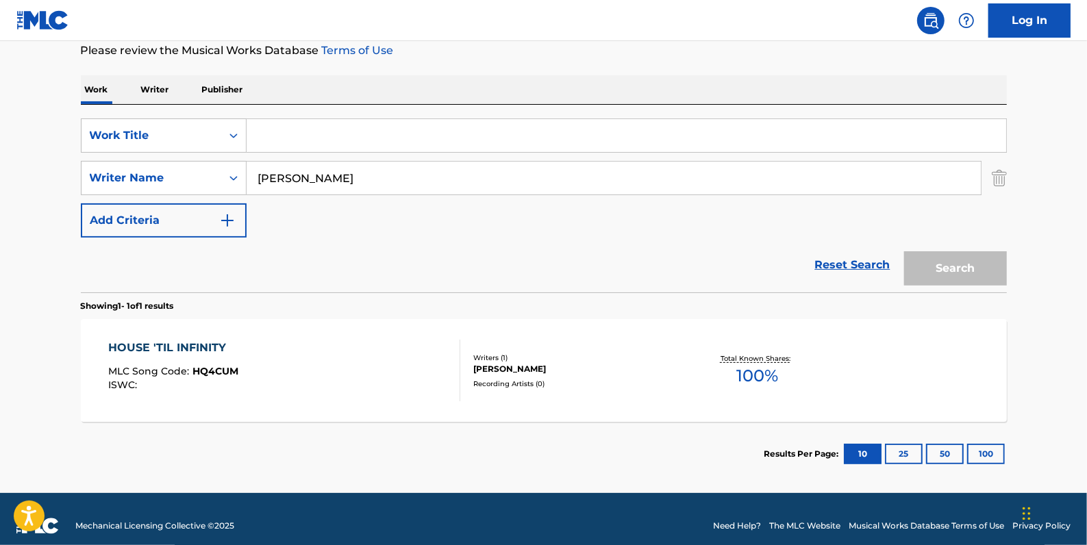
paste input "SONG 4 [PERSON_NAME]"
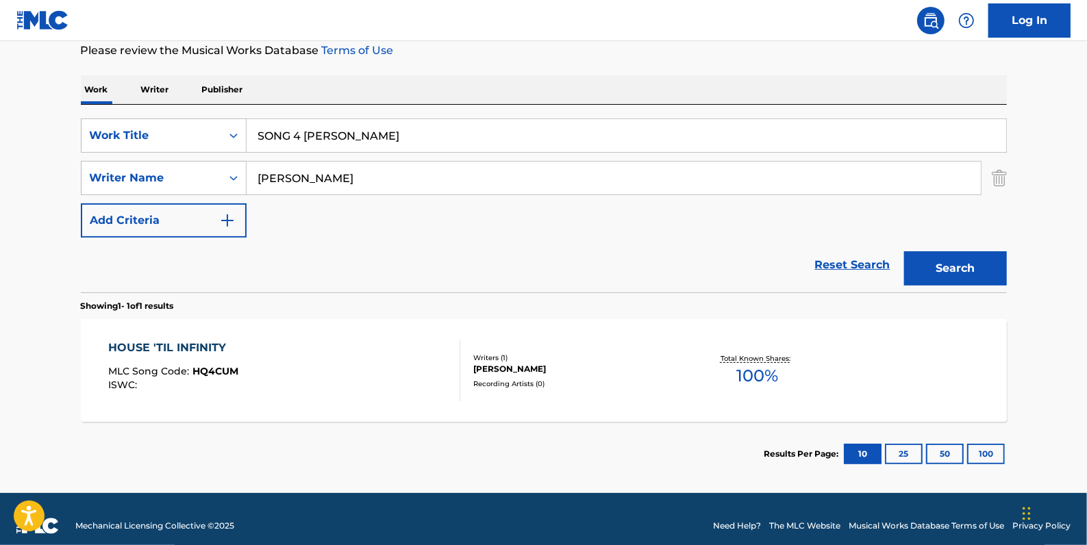
click at [938, 269] on button "Search" at bounding box center [955, 268] width 103 height 34
drag, startPoint x: 275, startPoint y: 133, endPoint x: 216, endPoint y: 129, distance: 59.0
click at [216, 129] on div "SearchWithCriteria81413c13-ecda-4570-9519-009c48b71e2b Work Title SONG 4 [PERSO…" at bounding box center [544, 135] width 926 height 34
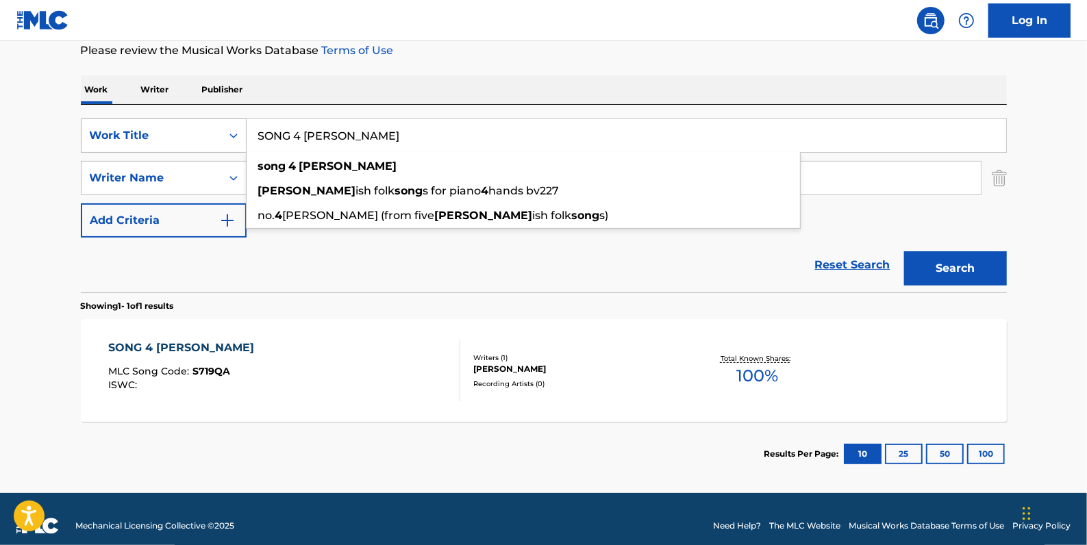
type input "\"
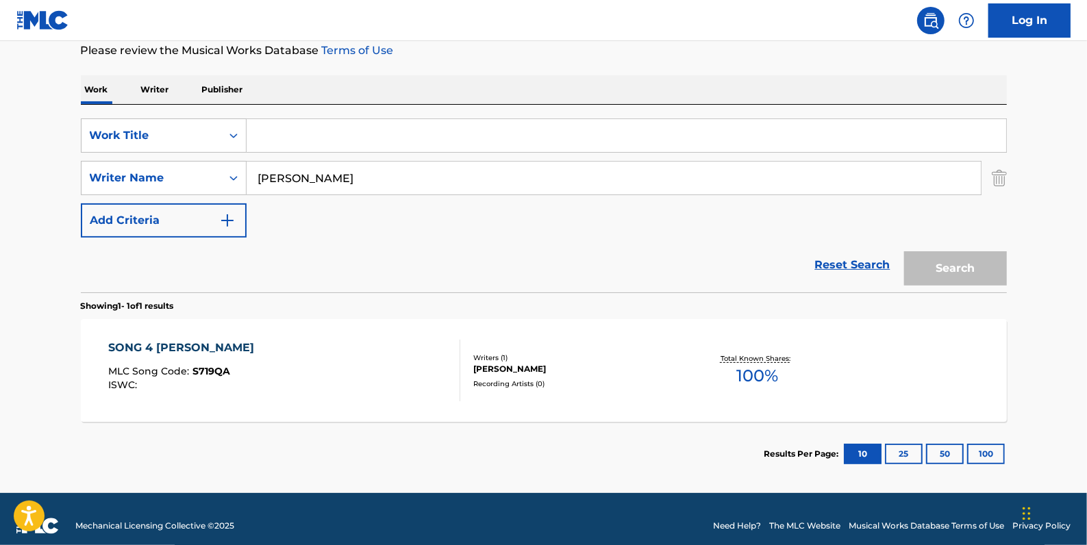
paste input "SPOT FREAK"
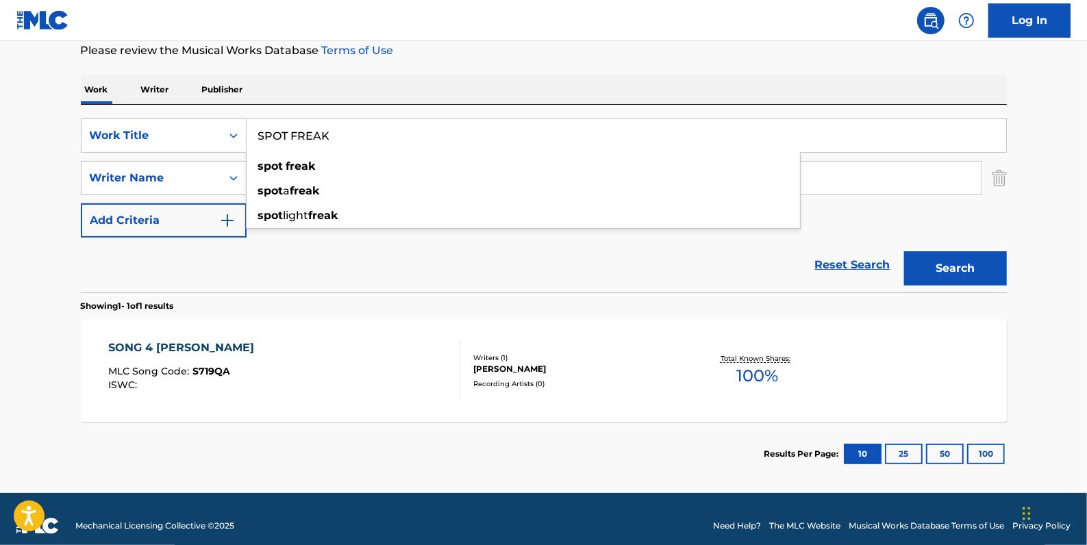
type input "SPOT FREAK"
click at [986, 264] on button "Search" at bounding box center [955, 268] width 103 height 34
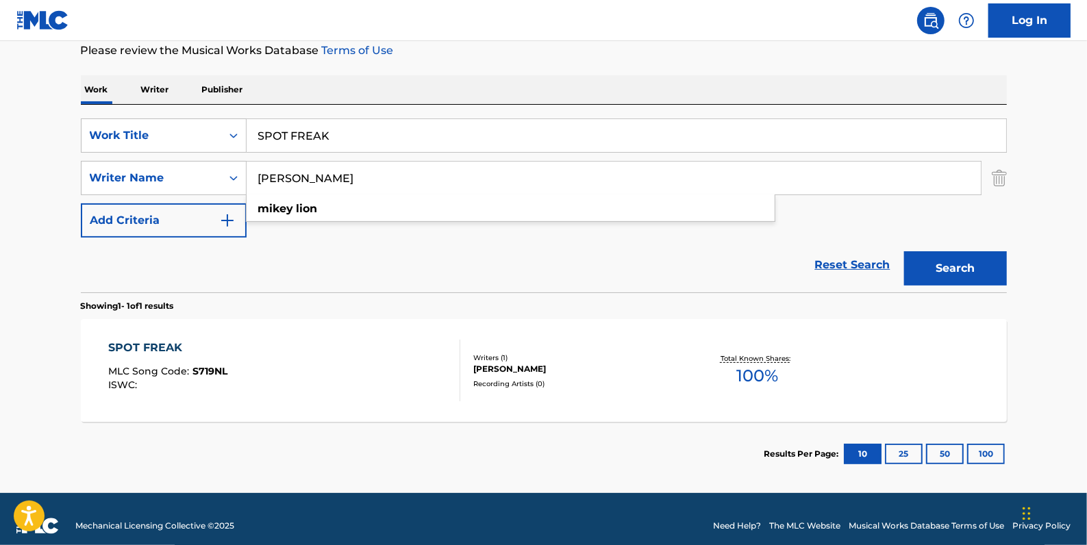
drag, startPoint x: 340, startPoint y: 173, endPoint x: 255, endPoint y: 171, distance: 84.3
click at [255, 171] on input "[PERSON_NAME]" at bounding box center [614, 178] width 734 height 33
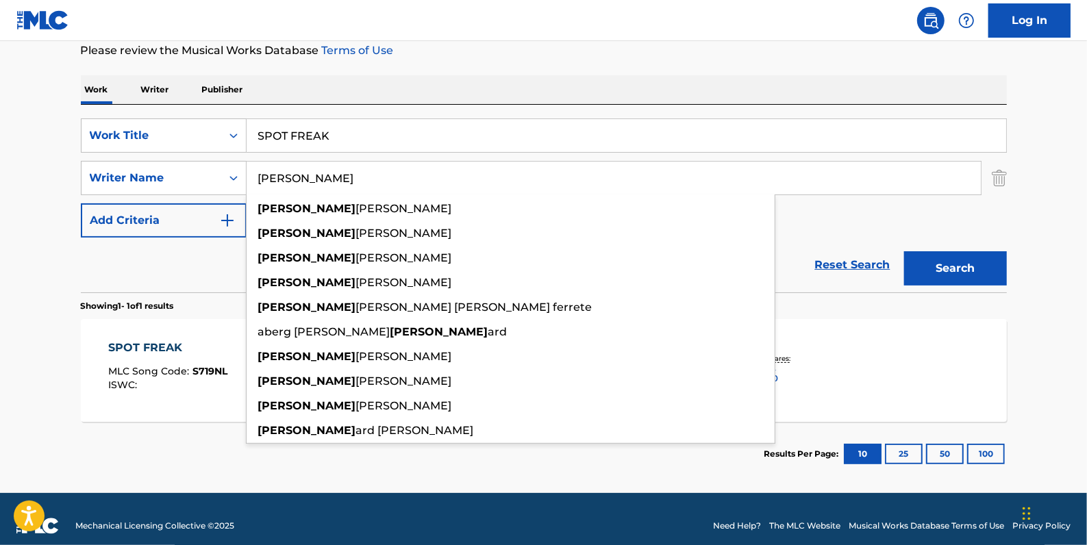
type input "[PERSON_NAME]"
click at [973, 260] on button "Search" at bounding box center [955, 268] width 103 height 34
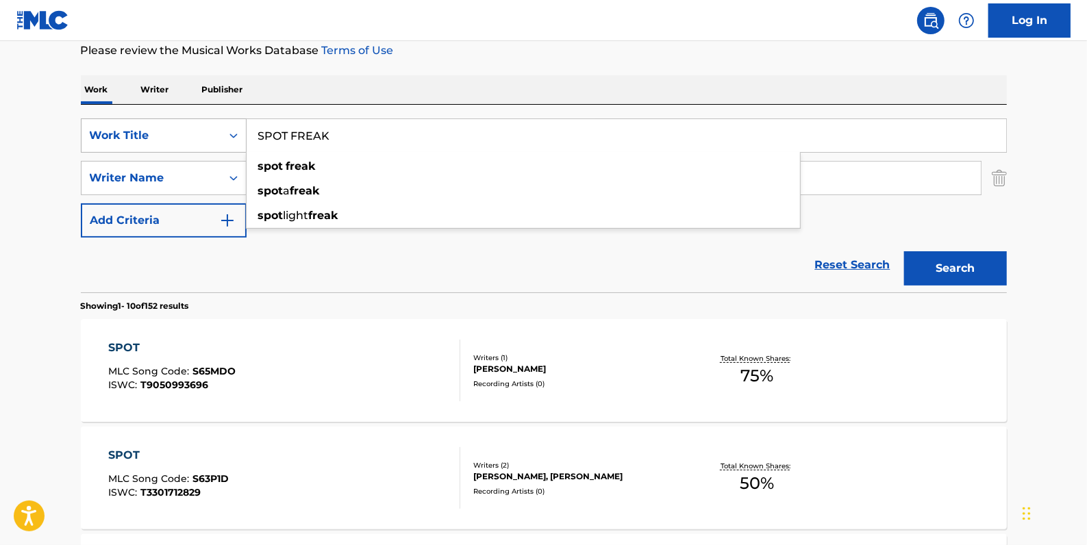
drag, startPoint x: 349, startPoint y: 136, endPoint x: 223, endPoint y: 125, distance: 127.2
click at [223, 125] on div "SearchWithCriteria81413c13-ecda-4570-9519-009c48b71e2b Work Title SPOT FREAK sp…" at bounding box center [544, 135] width 926 height 34
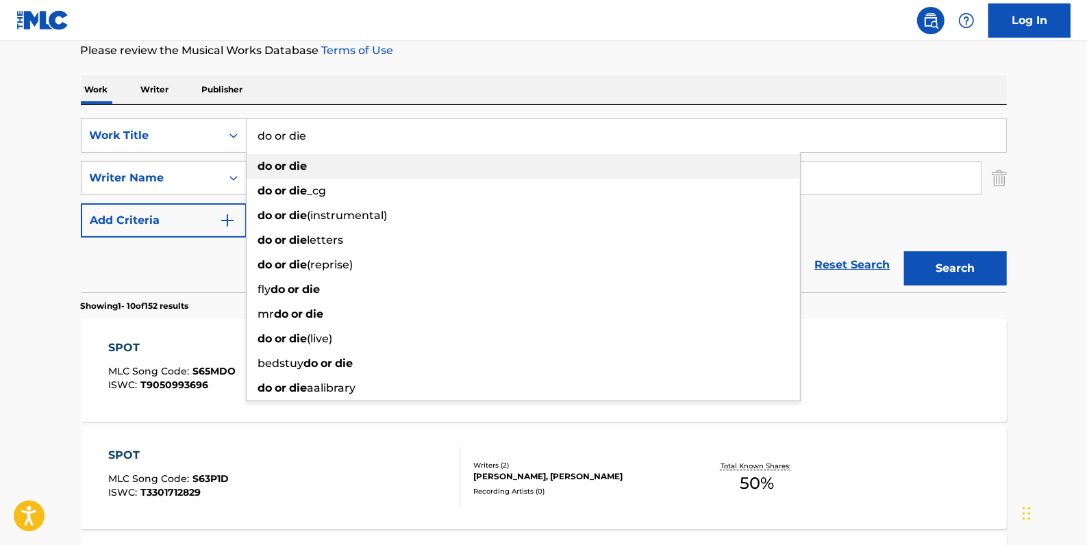
type input "do or die"
click at [318, 168] on div "do or die" at bounding box center [523, 166] width 553 height 25
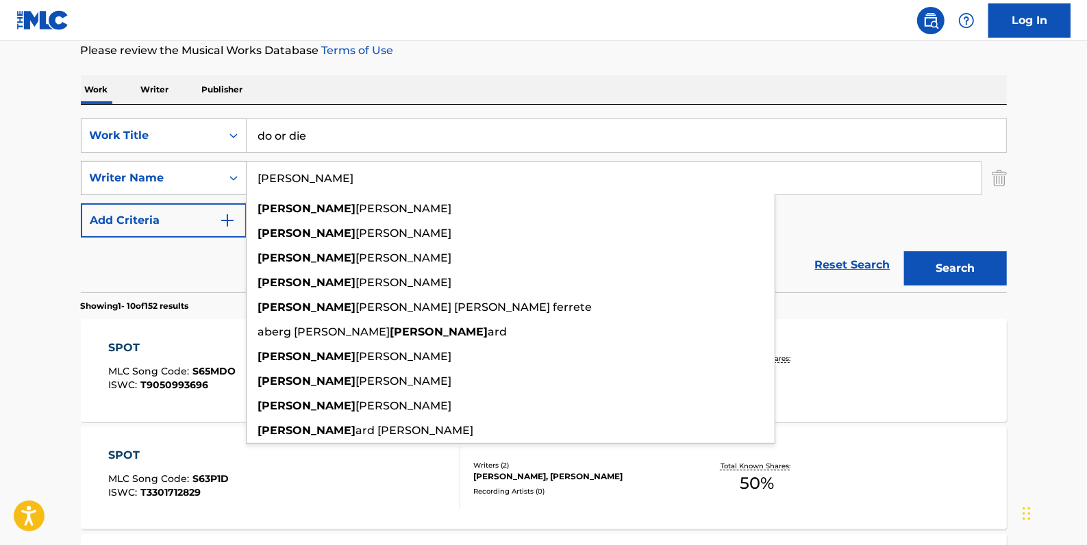
drag, startPoint x: 305, startPoint y: 184, endPoint x: 187, endPoint y: 175, distance: 118.8
click at [187, 175] on div "SearchWithCriteria05ff7e02-6bbe-416d-832e-ab6c8a1974a1 Writer Name [PERSON_NAME…" at bounding box center [544, 178] width 926 height 34
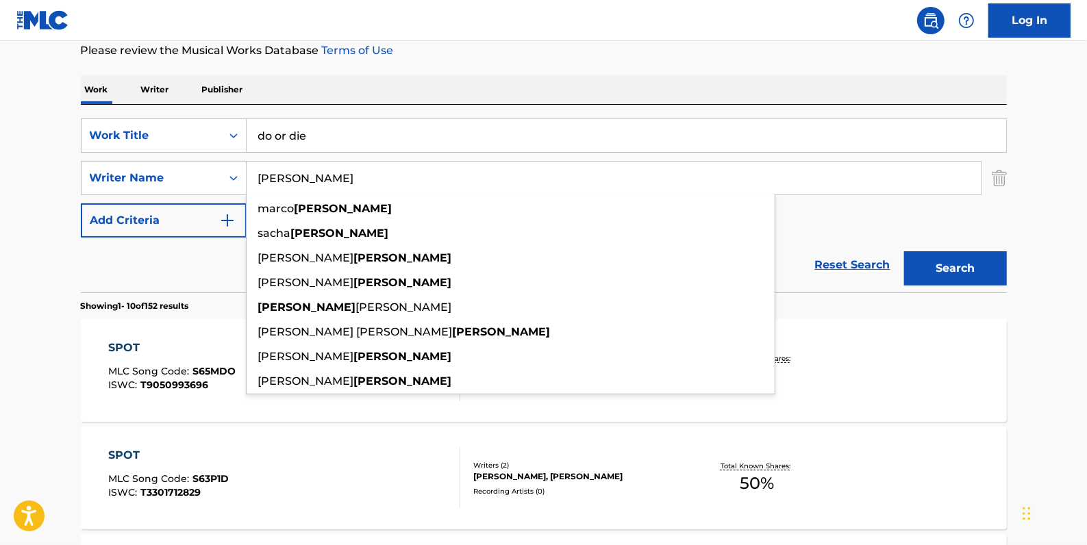
click at [950, 261] on button "Search" at bounding box center [955, 268] width 103 height 34
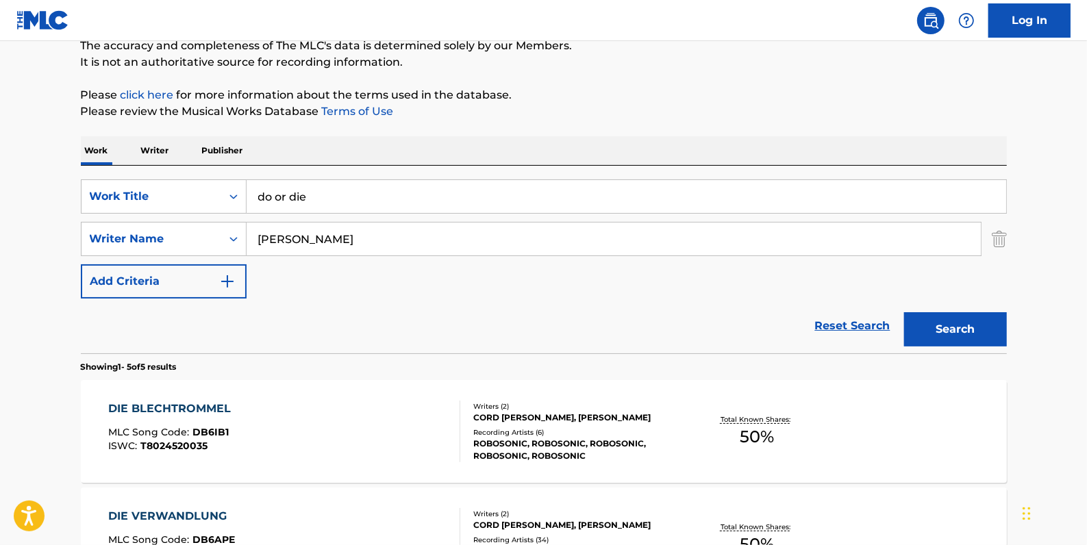
scroll to position [124, 0]
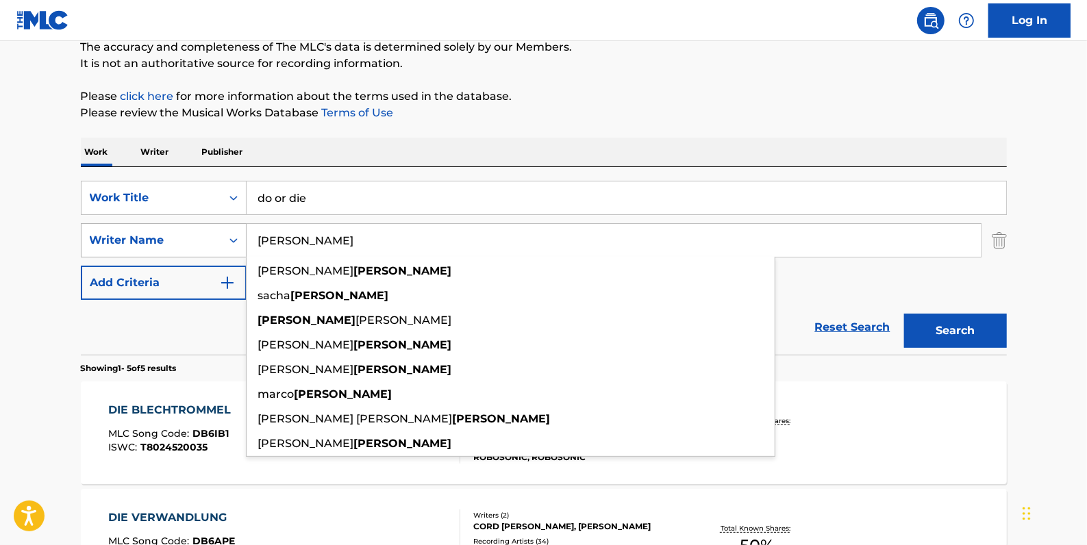
drag, startPoint x: 308, startPoint y: 244, endPoint x: 226, endPoint y: 242, distance: 82.2
click at [226, 242] on div "SearchWithCriteria05ff7e02-6bbe-416d-832e-ab6c8a1974a1 Writer Name [PERSON_NAME…" at bounding box center [544, 240] width 926 height 34
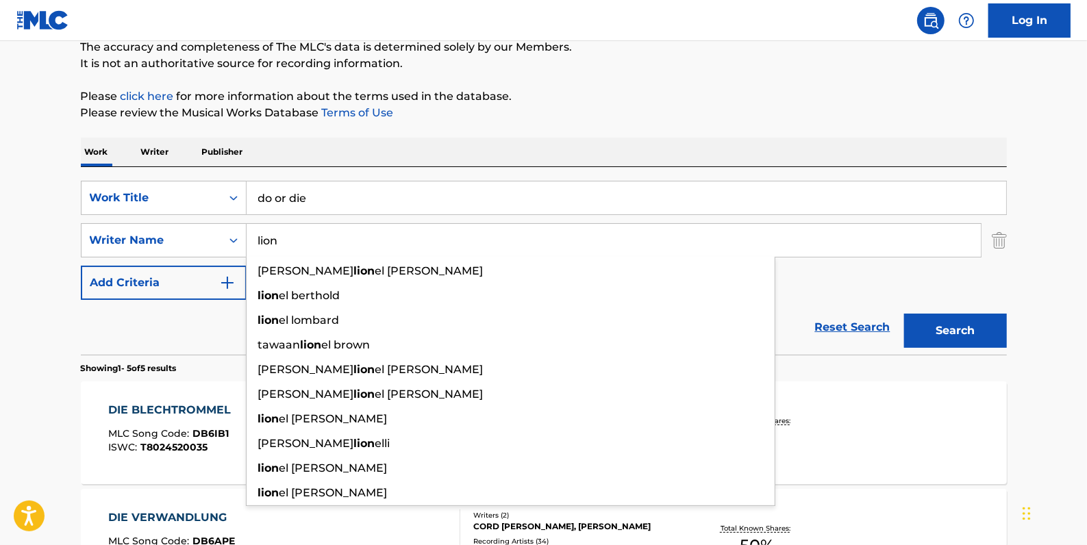
type input "lion"
click at [924, 330] on button "Search" at bounding box center [955, 331] width 103 height 34
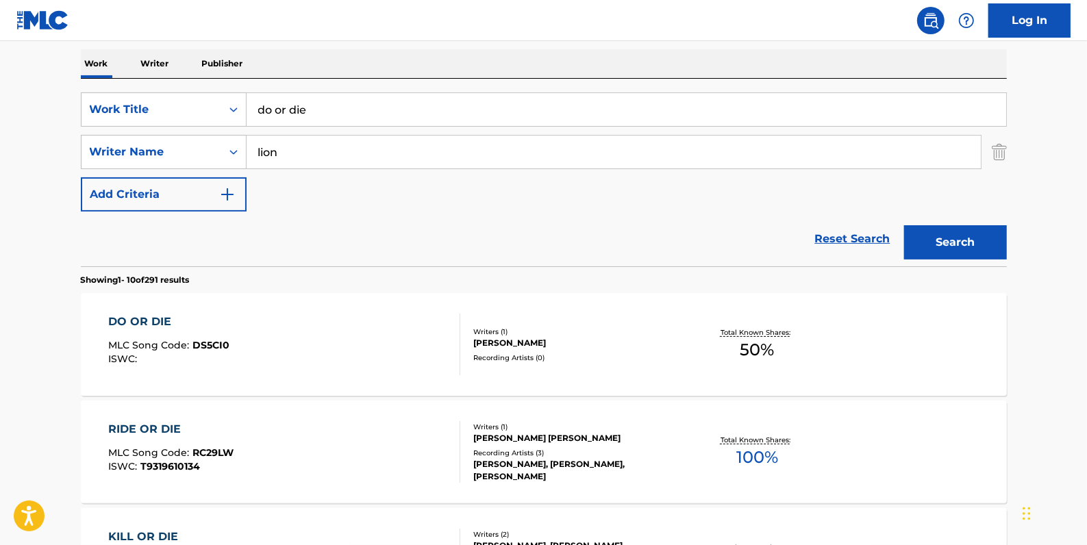
scroll to position [186, 0]
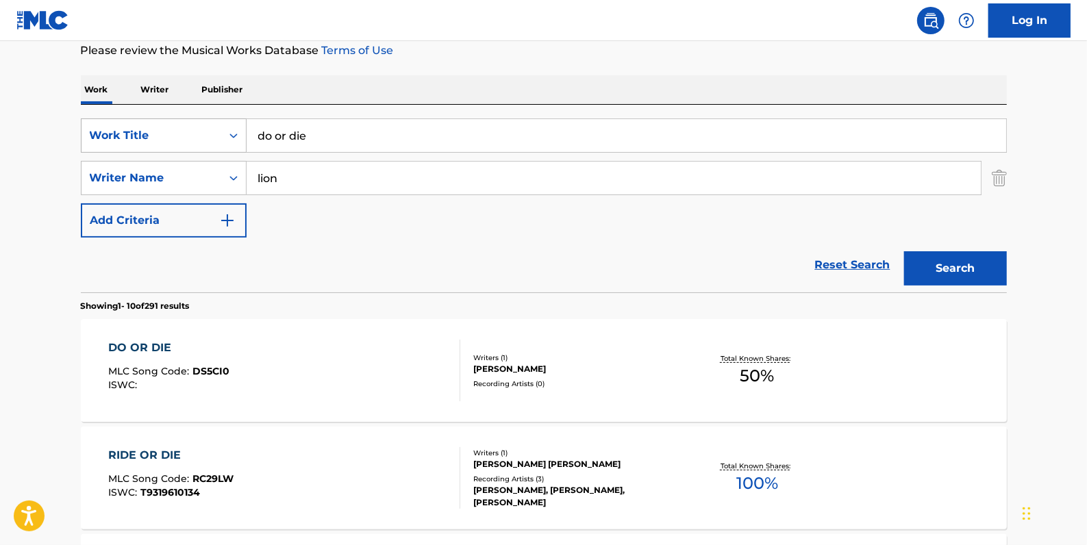
drag, startPoint x: 348, startPoint y: 129, endPoint x: 244, endPoint y: 127, distance: 104.1
click at [244, 127] on div "SearchWithCriteria81413c13-ecda-4570-9519-009c48b71e2b Work Title do or die" at bounding box center [544, 135] width 926 height 34
paste input "PUNK ROCKIN"
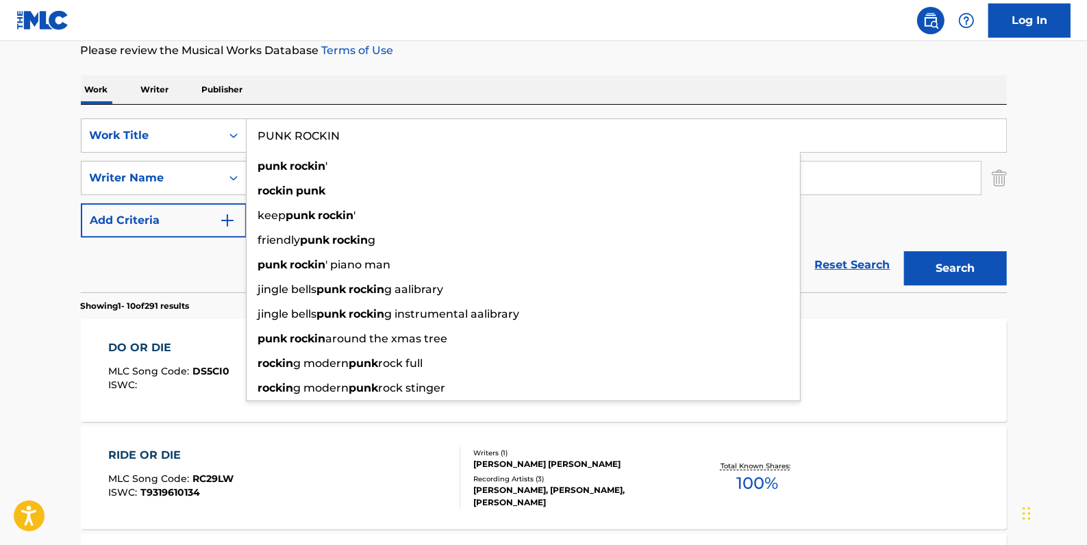
type input "PUNK ROCKIN"
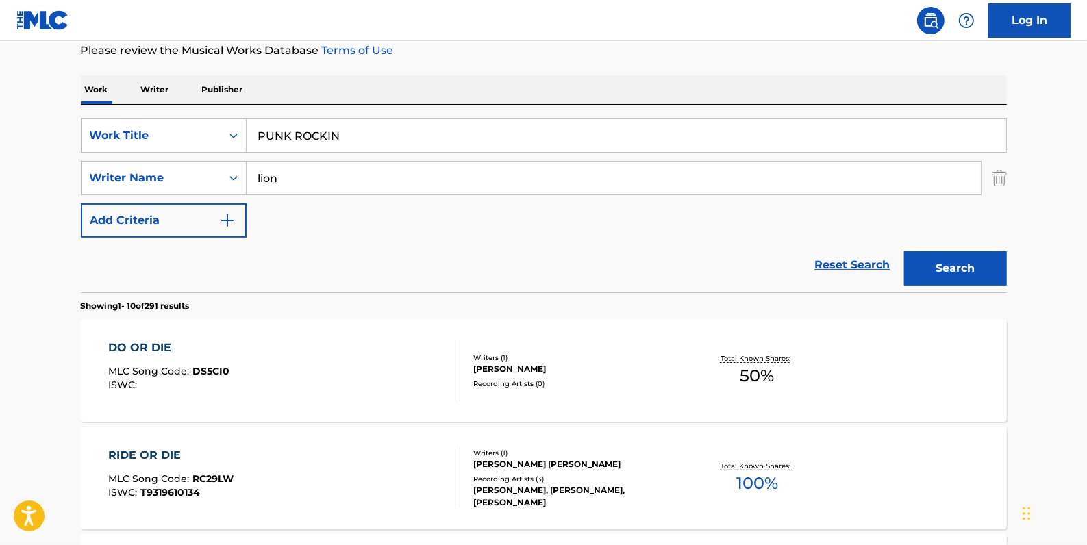
click at [951, 254] on button "Search" at bounding box center [955, 268] width 103 height 34
drag, startPoint x: 385, startPoint y: 136, endPoint x: 171, endPoint y: 118, distance: 215.1
click at [168, 121] on div "SearchWithCriteria81413c13-ecda-4570-9519-009c48b71e2b Work Title PUNK ROCKIN" at bounding box center [544, 135] width 926 height 34
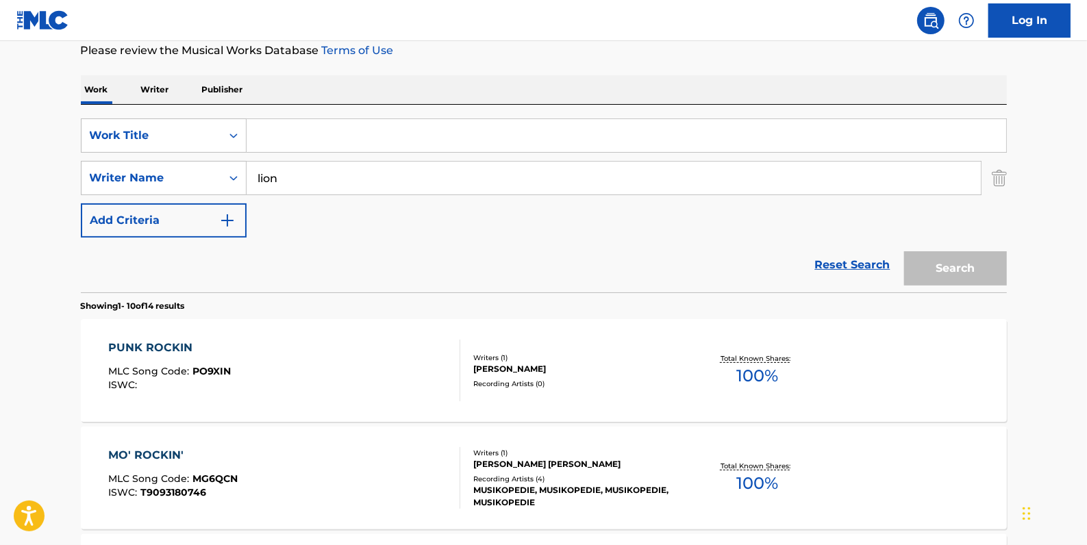
paste input "SET ME FREE"
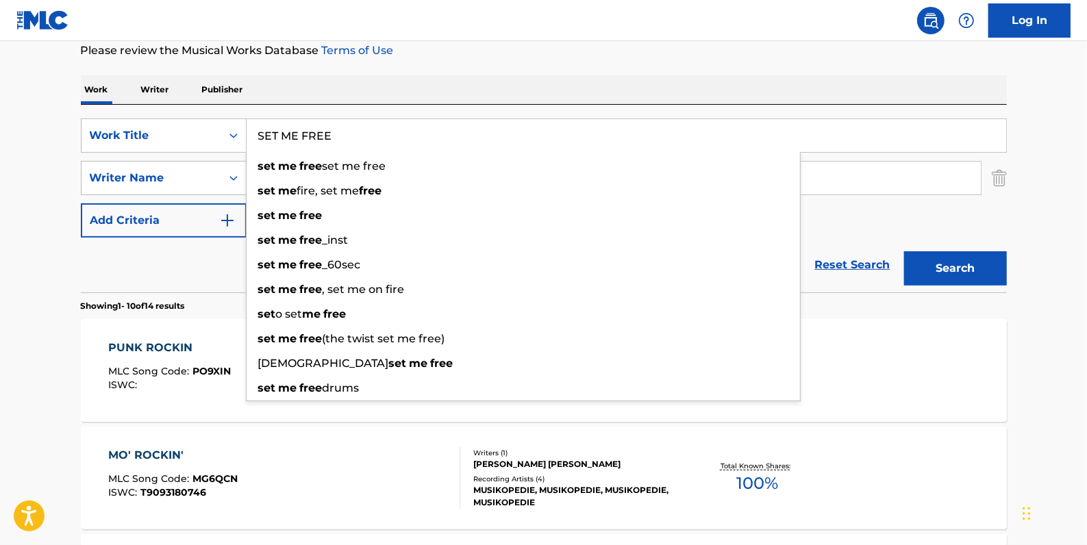
type input "SET ME FREE"
click at [870, 209] on div "SearchWithCriteria81413c13-ecda-4570-9519-009c48b71e2b Work Title SET ME FREE s…" at bounding box center [544, 177] width 926 height 119
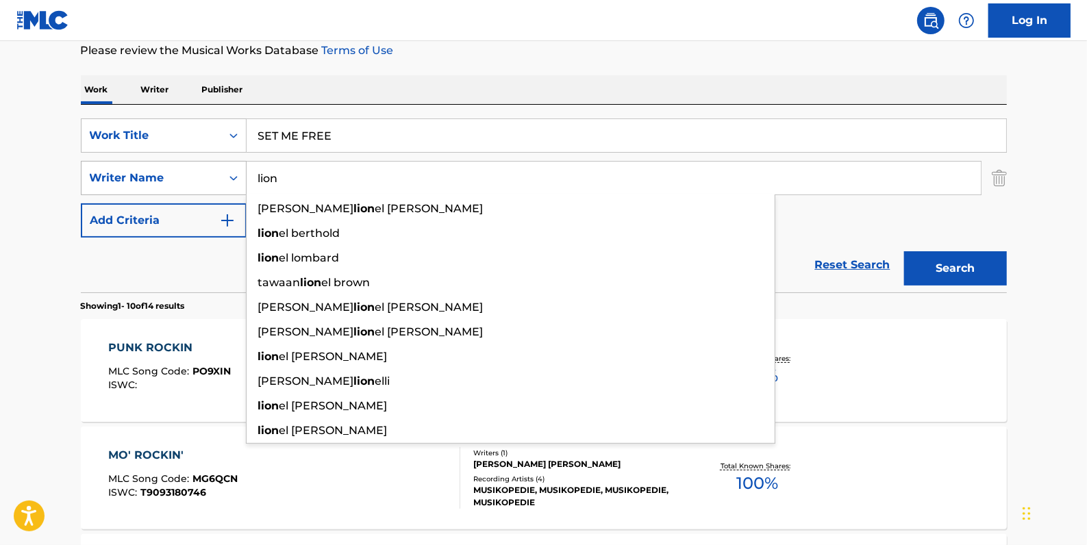
drag, startPoint x: 337, startPoint y: 180, endPoint x: 231, endPoint y: 179, distance: 106.2
click at [231, 179] on div "SearchWithCriteria05ff7e02-6bbe-416d-832e-ab6c8a1974a1 Writer Name lion [PERSON…" at bounding box center [544, 178] width 926 height 34
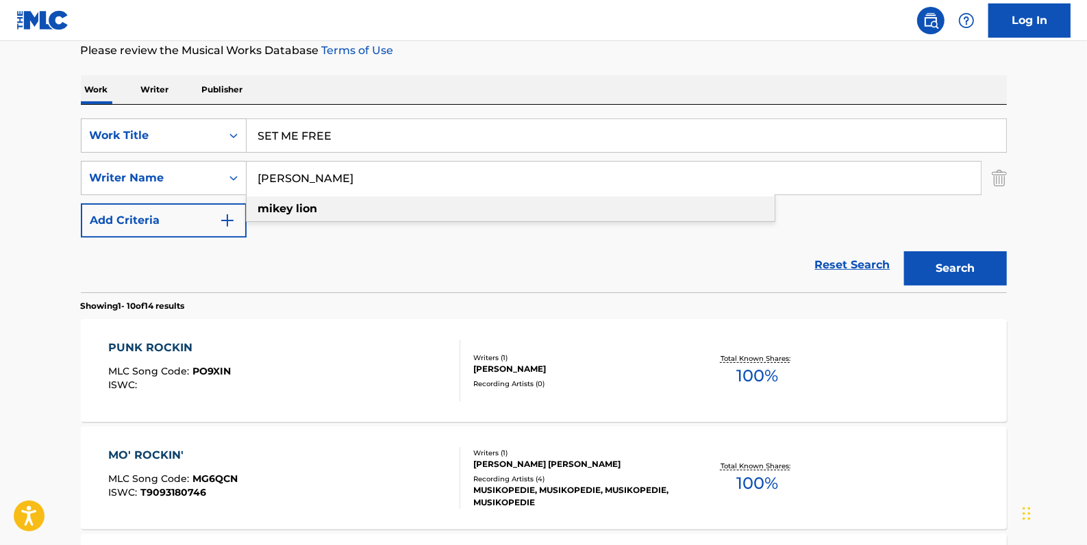
type input "[PERSON_NAME]"
click at [328, 207] on div "[PERSON_NAME]" at bounding box center [511, 209] width 528 height 25
click at [972, 258] on button "Search" at bounding box center [955, 268] width 103 height 34
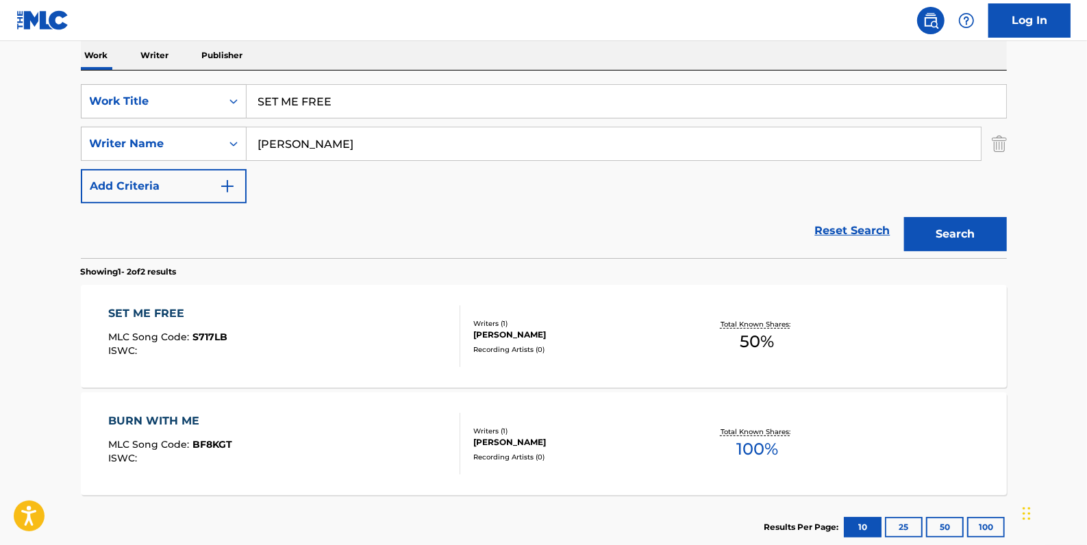
scroll to position [249, 0]
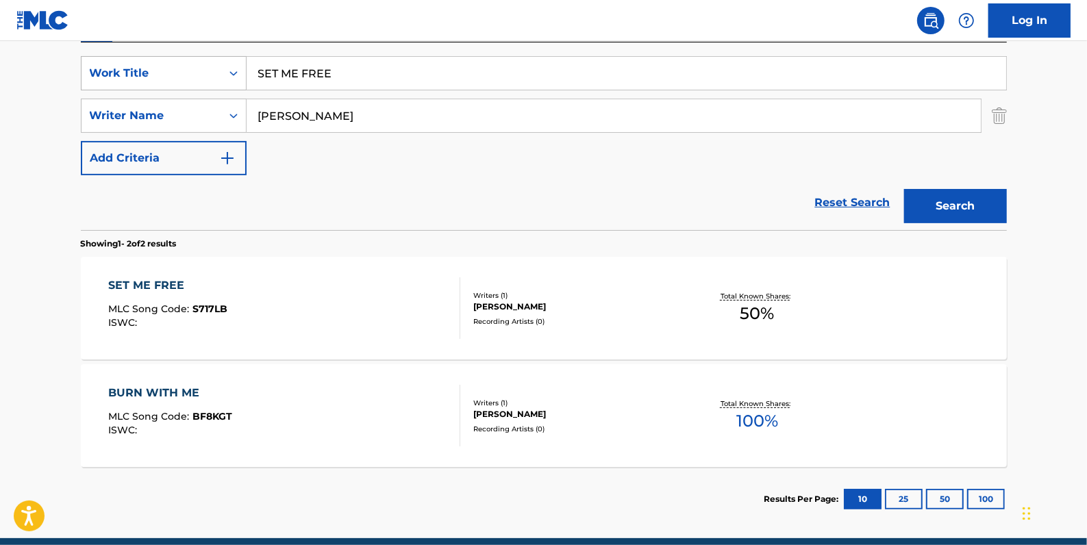
drag, startPoint x: 351, startPoint y: 62, endPoint x: 146, endPoint y: 55, distance: 204.9
click at [146, 56] on div "SearchWithCriteria81413c13-ecda-4570-9519-009c48b71e2b Work Title SET ME FREE" at bounding box center [544, 73] width 926 height 34
paste input "[DATE] AT OLD MIAMI FEAT. [PERSON_NAME] ([PERSON_NAME] & [PERSON_NAME]' STILL T…"
drag, startPoint x: 807, startPoint y: 76, endPoint x: 397, endPoint y: 61, distance: 409.8
click at [397, 61] on input "[DATE] AT OLD MIAMI FEAT. [PERSON_NAME] ([PERSON_NAME] & [PERSON_NAME]' STILL T…" at bounding box center [627, 73] width 760 height 33
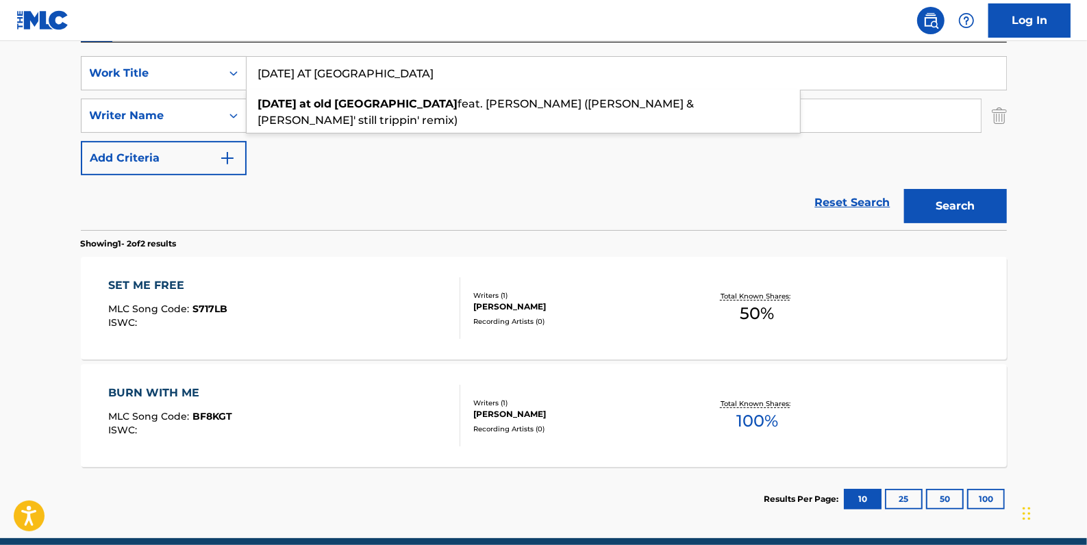
type input "[DATE] AT [GEOGRAPHIC_DATA]"
click at [951, 210] on button "Search" at bounding box center [955, 206] width 103 height 34
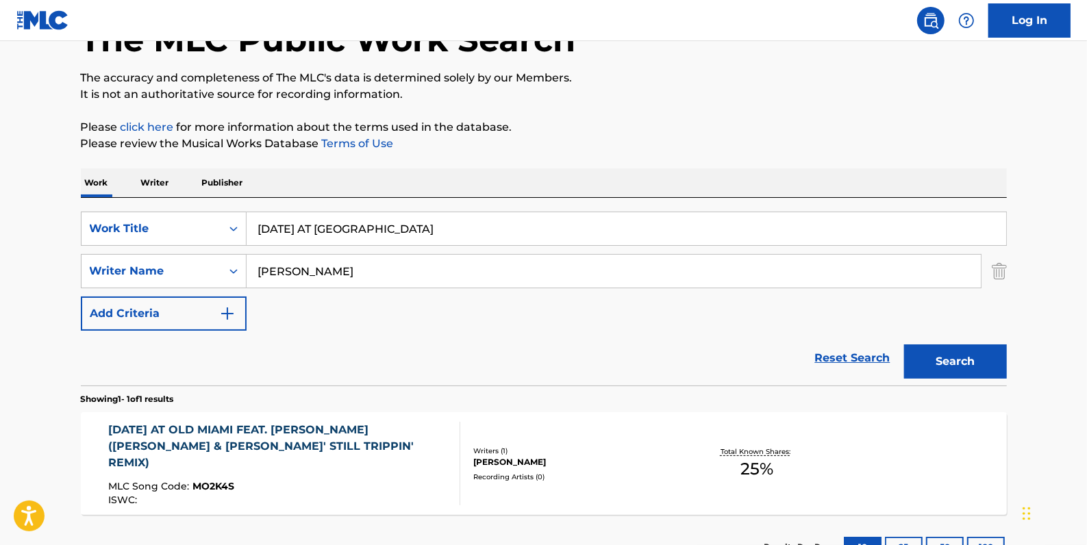
scroll to position [199, 0]
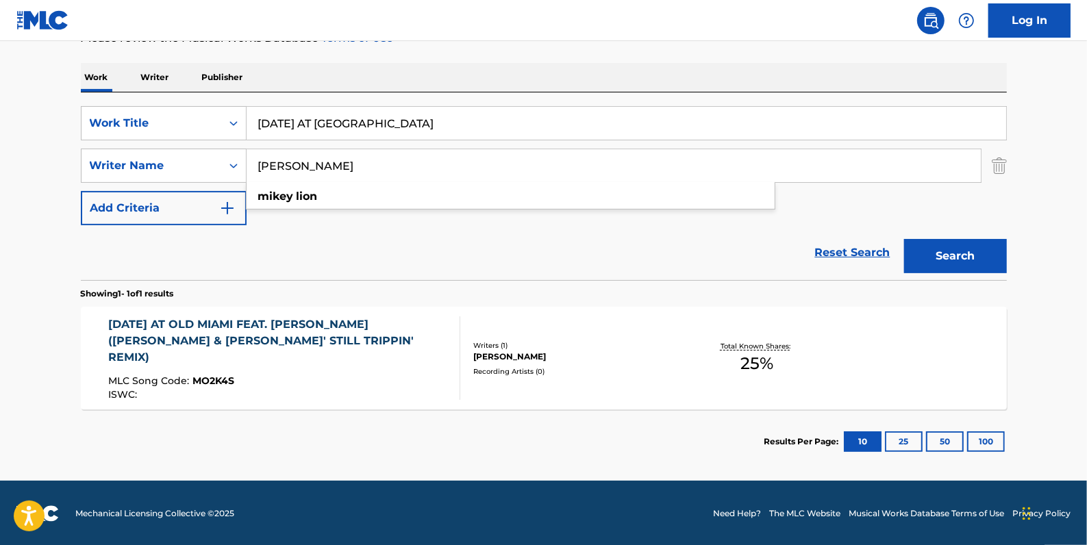
drag, startPoint x: 327, startPoint y: 165, endPoint x: 264, endPoint y: 164, distance: 63.7
click at [264, 164] on input "[PERSON_NAME]" at bounding box center [614, 165] width 734 height 33
type input "m"
click at [983, 244] on button "Search" at bounding box center [955, 256] width 103 height 34
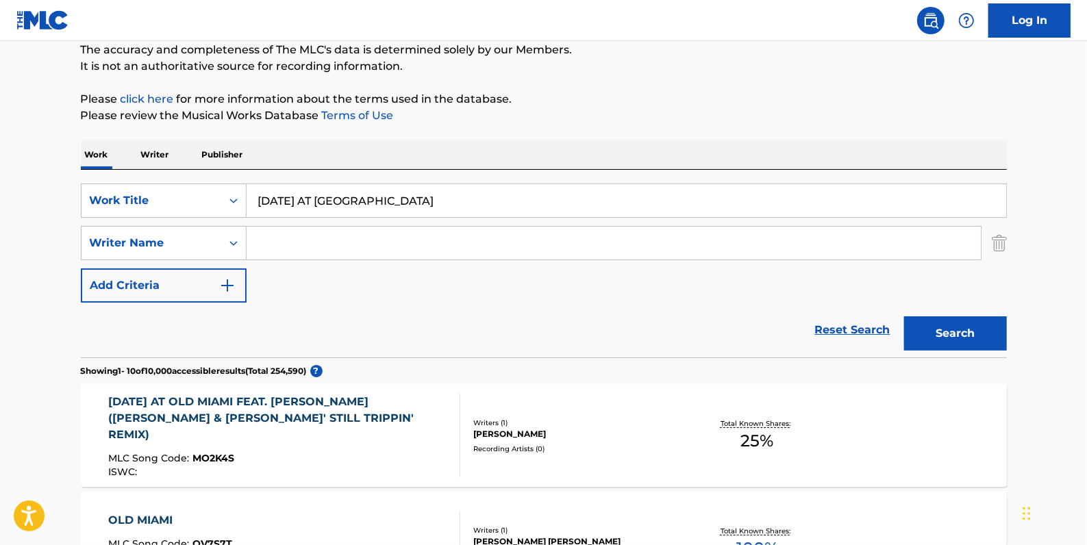
scroll to position [75, 0]
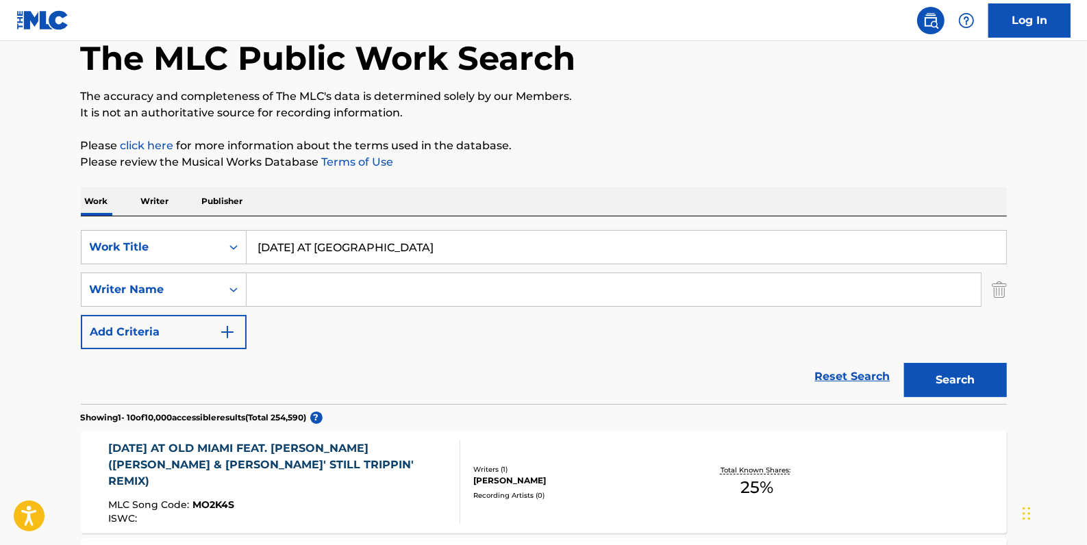
click at [314, 292] on input "Search Form" at bounding box center [614, 289] width 734 height 33
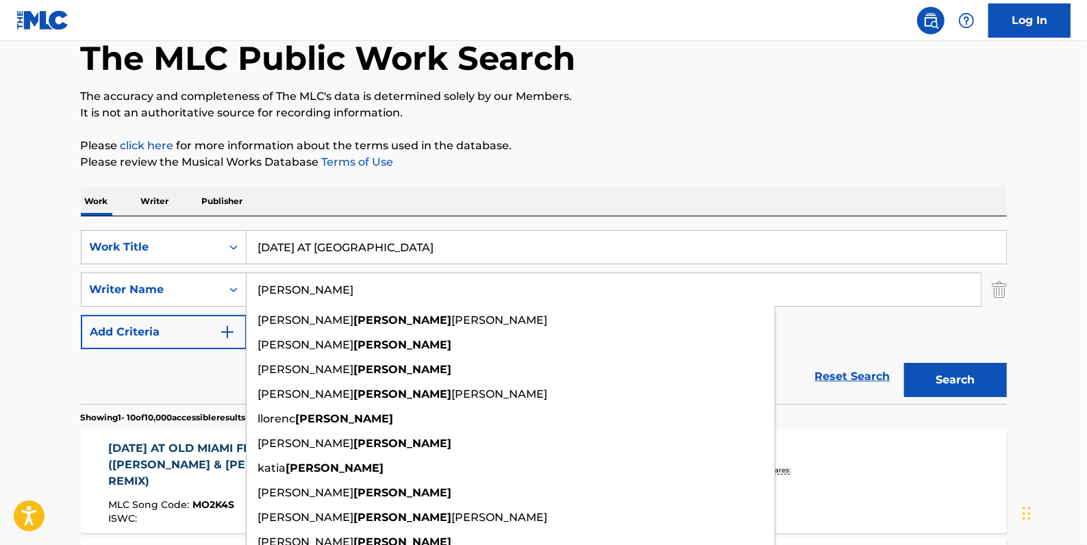
type input "[PERSON_NAME]"
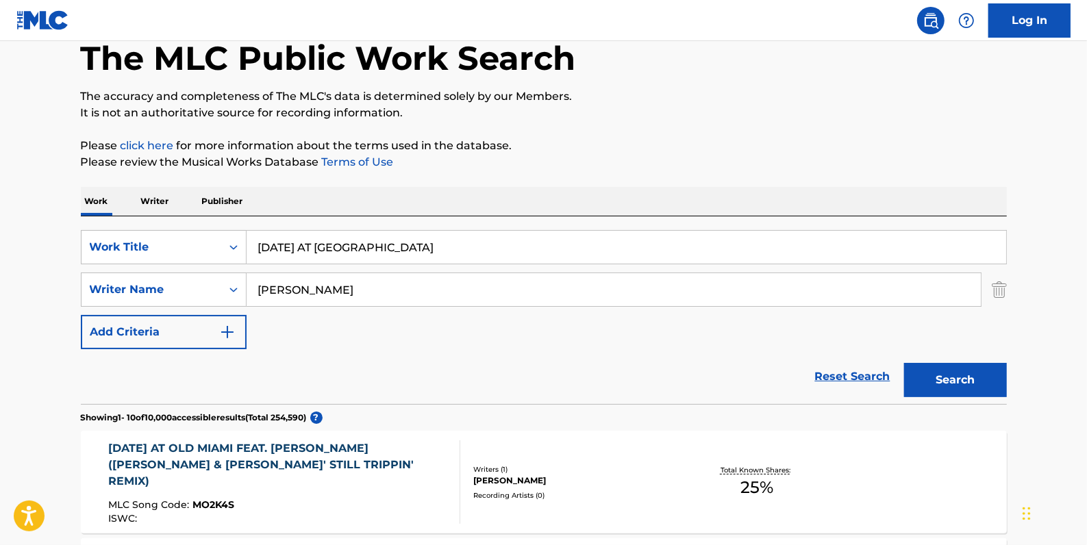
click at [966, 374] on button "Search" at bounding box center [955, 380] width 103 height 34
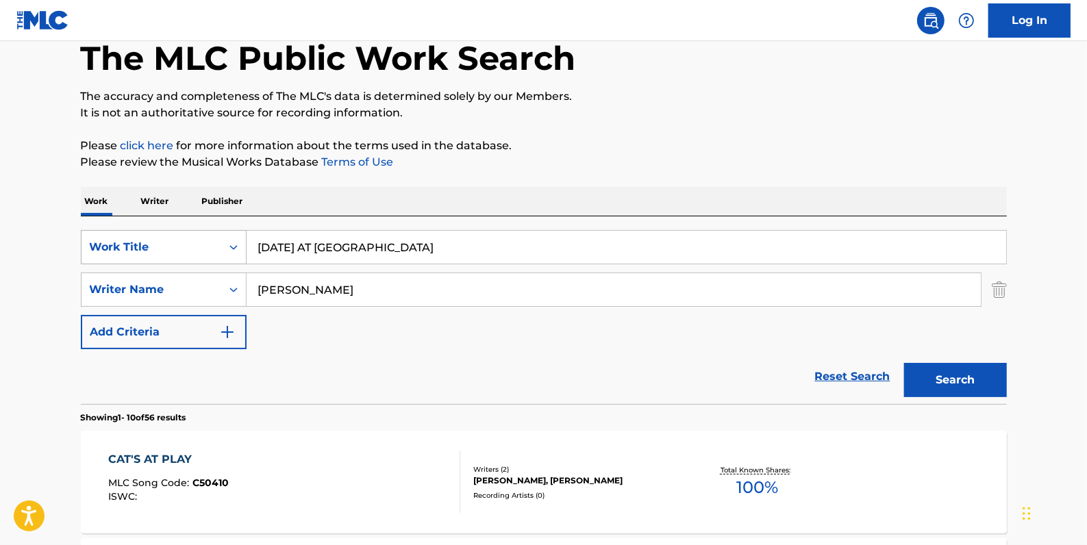
drag, startPoint x: 423, startPoint y: 249, endPoint x: 175, endPoint y: 245, distance: 247.3
click at [175, 245] on div "SearchWithCriteria81413c13-ecda-4570-9519-009c48b71e2b Work Title [DATE] AT [GE…" at bounding box center [544, 247] width 926 height 34
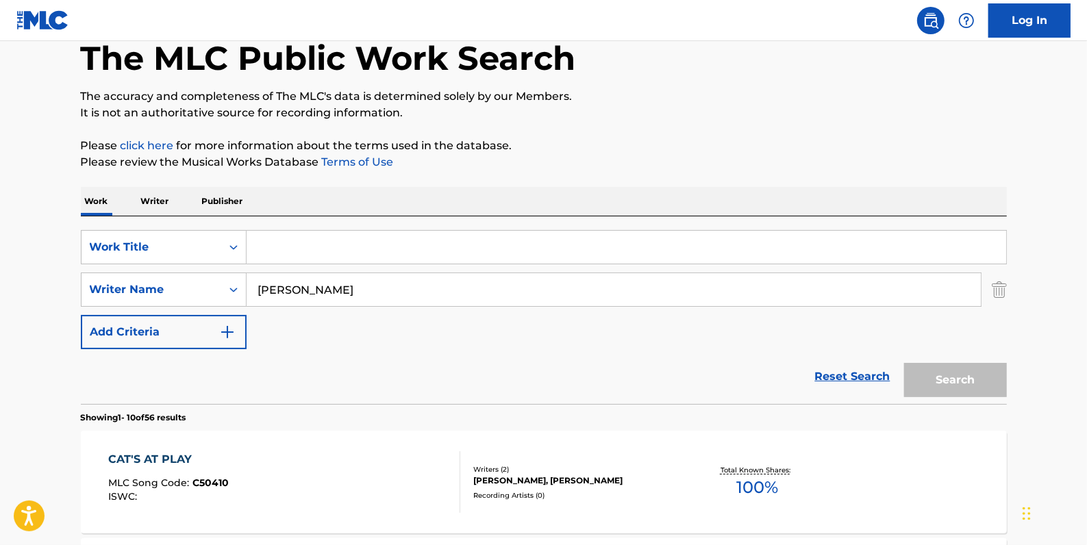
paste input "I LIKE TO GO OUT"
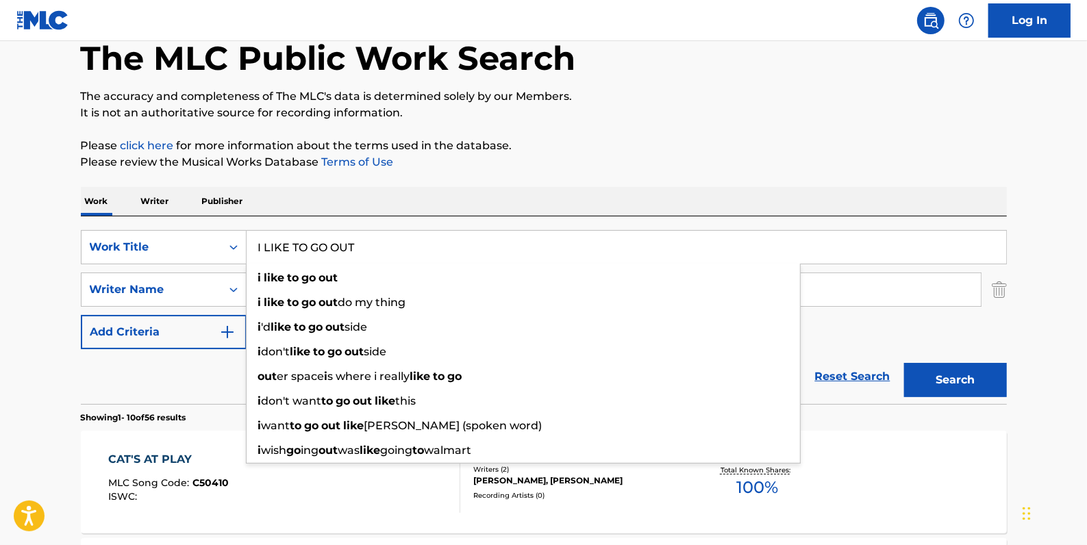
type input "I LIKE TO GO OUT"
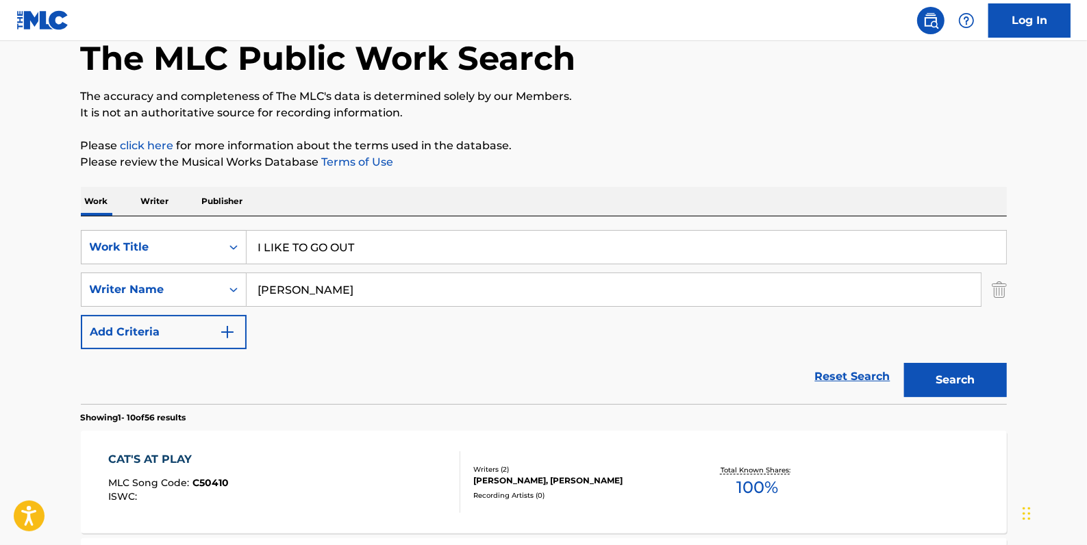
click at [849, 294] on input "[PERSON_NAME]" at bounding box center [614, 289] width 734 height 33
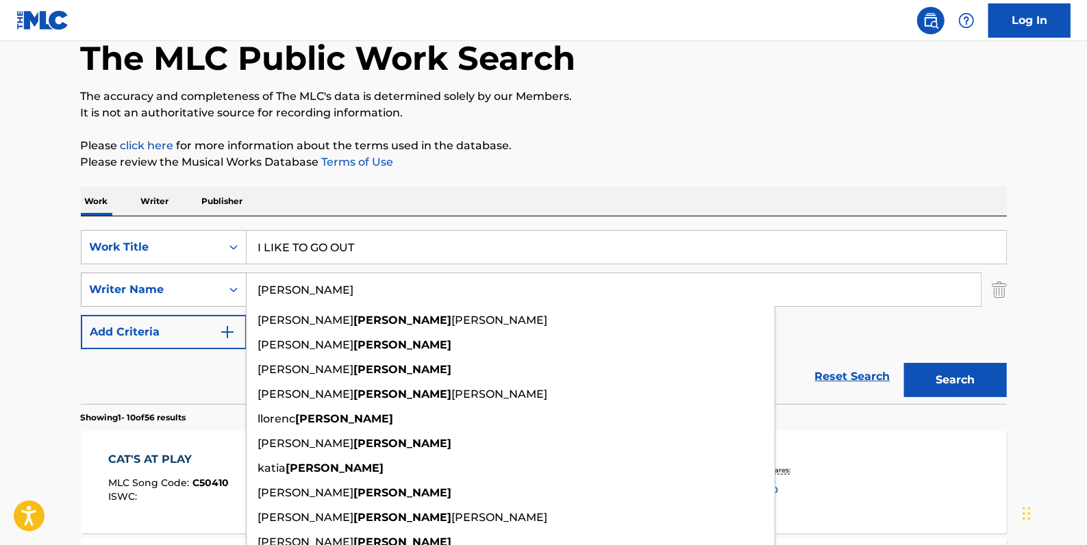
drag, startPoint x: 315, startPoint y: 292, endPoint x: 204, endPoint y: 288, distance: 111.0
click at [204, 288] on div "SearchWithCriteria05ff7e02-6bbe-416d-832e-ab6c8a1974a1 Writer Name [PERSON_NAME…" at bounding box center [544, 290] width 926 height 34
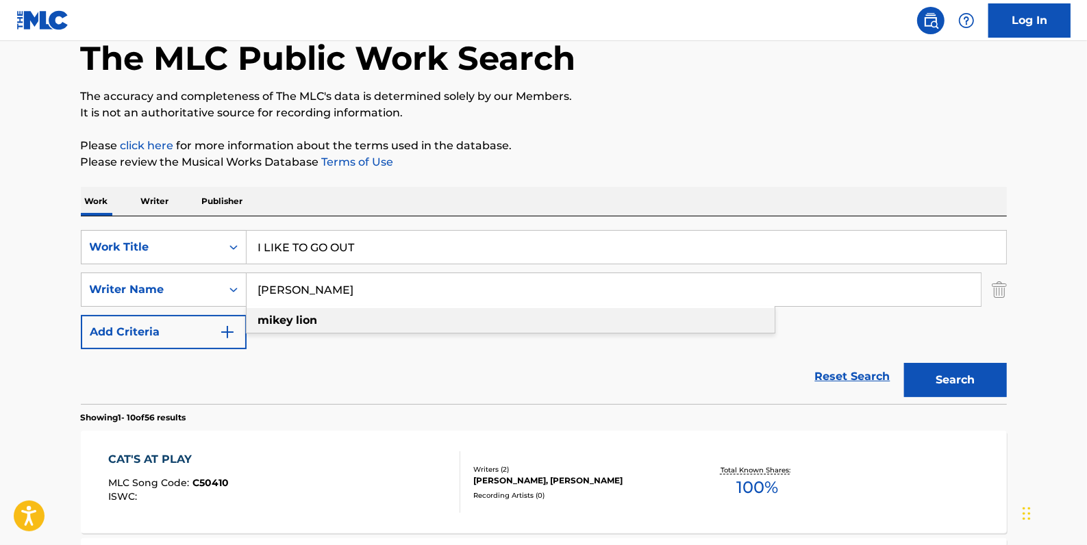
type input "[PERSON_NAME]"
click at [349, 322] on div "[PERSON_NAME]" at bounding box center [511, 320] width 528 height 25
click at [972, 381] on button "Search" at bounding box center [955, 380] width 103 height 34
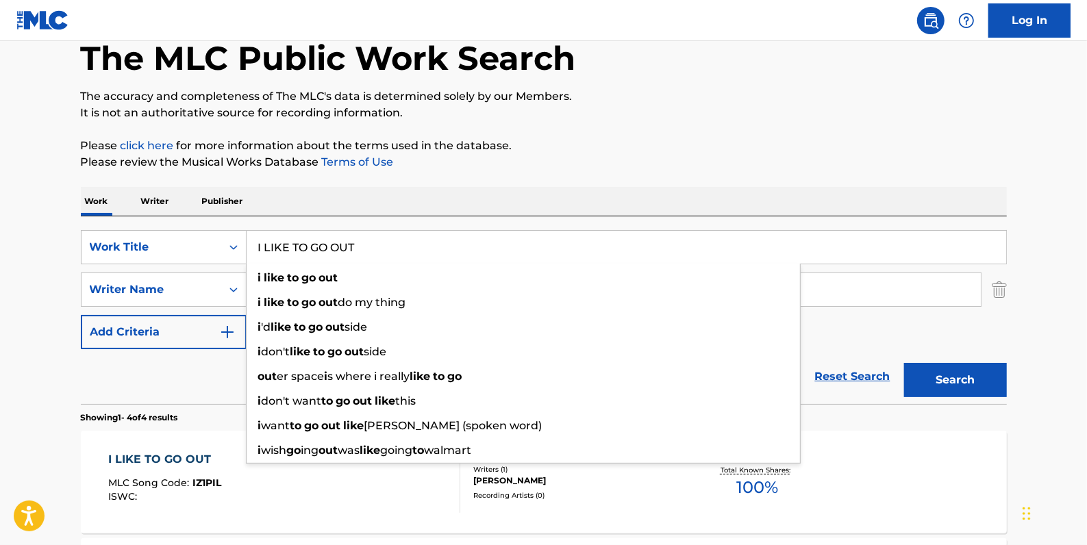
drag, startPoint x: 394, startPoint y: 251, endPoint x: 251, endPoint y: 251, distance: 143.1
click at [251, 251] on input "I LIKE TO GO OUT" at bounding box center [627, 247] width 760 height 33
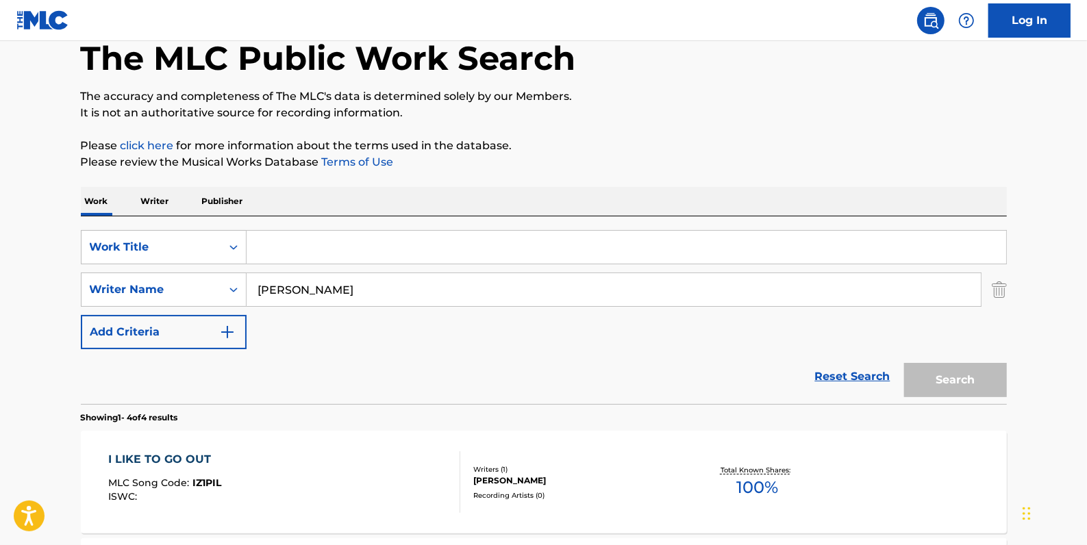
paste input "RUN YO MOUTH"
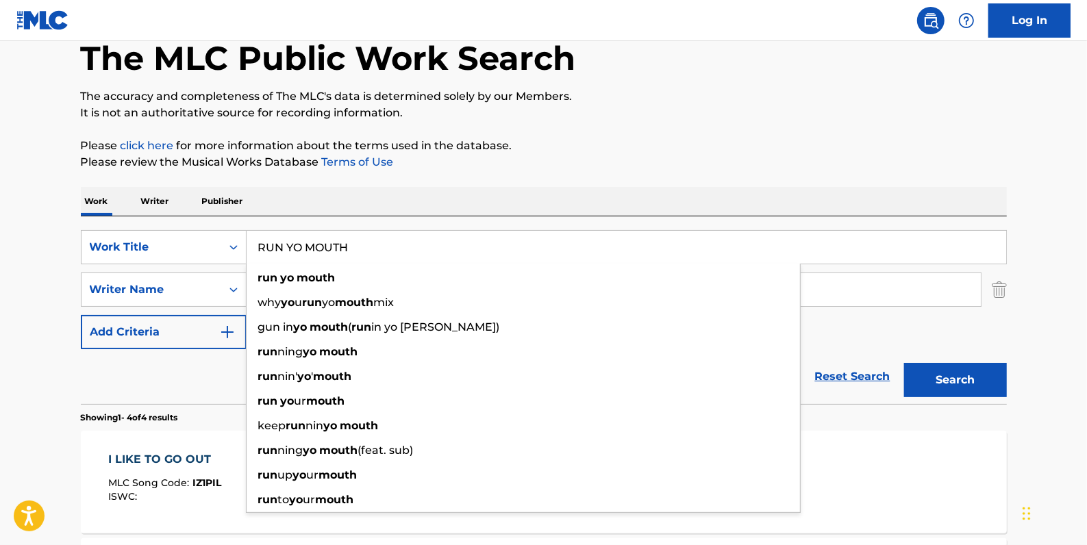
type input "RUN YO MOUTH"
click at [975, 375] on button "Search" at bounding box center [955, 380] width 103 height 34
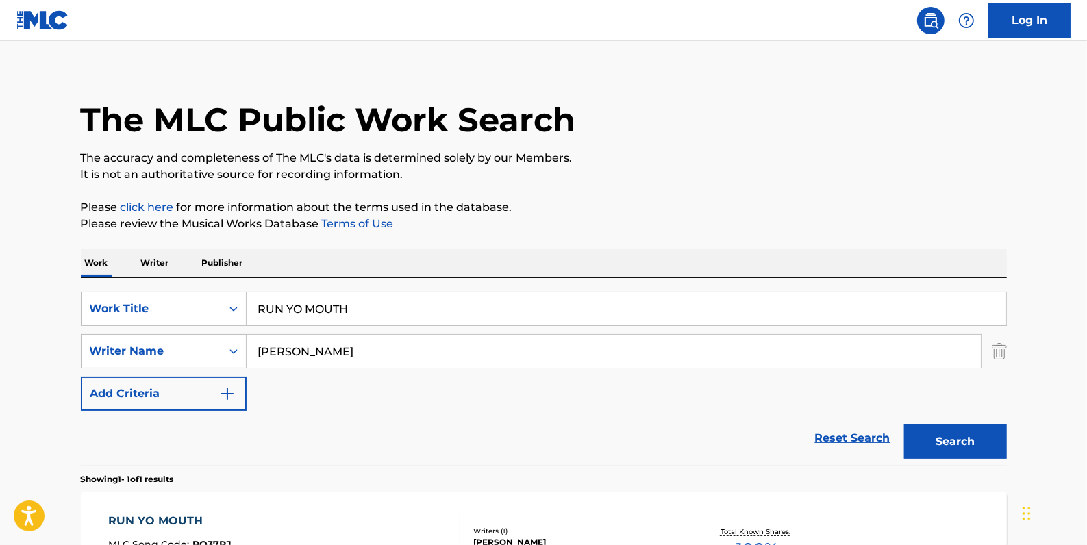
scroll to position [12, 0]
drag, startPoint x: 360, startPoint y: 306, endPoint x: 234, endPoint y: 308, distance: 126.0
click at [234, 308] on div "SearchWithCriteria81413c13-ecda-4570-9519-009c48b71e2b Work Title RUN YO MOUTH" at bounding box center [544, 309] width 926 height 34
paste input "YOUR BAD SELF"
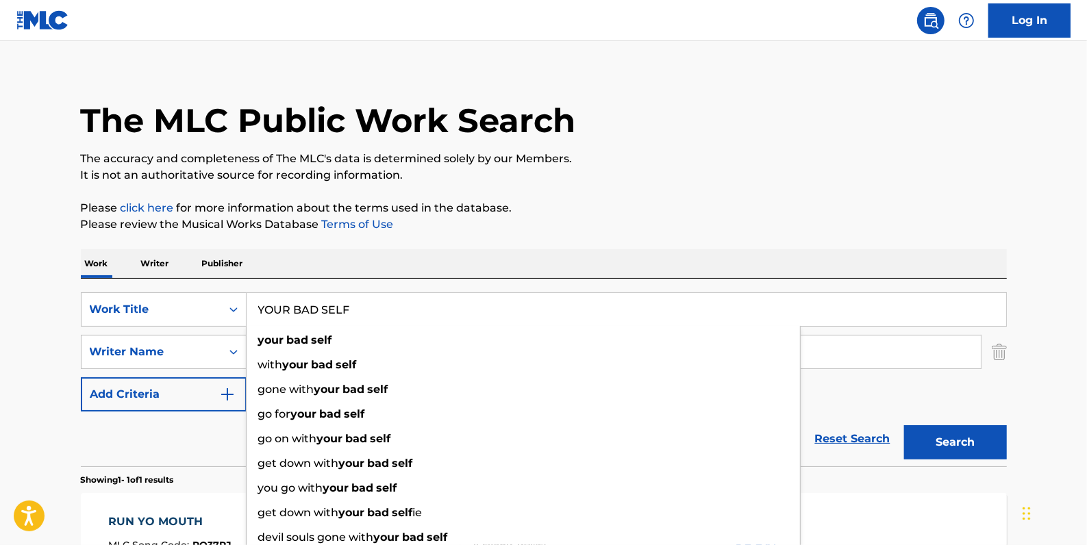
type input "YOUR BAD SELF"
click at [975, 436] on button "Search" at bounding box center [955, 442] width 103 height 34
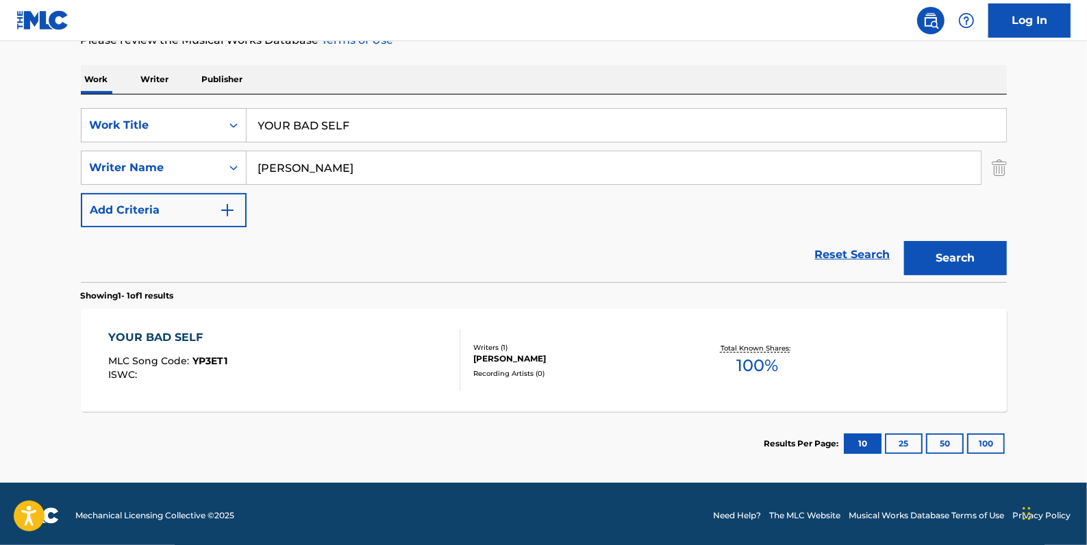
scroll to position [199, 0]
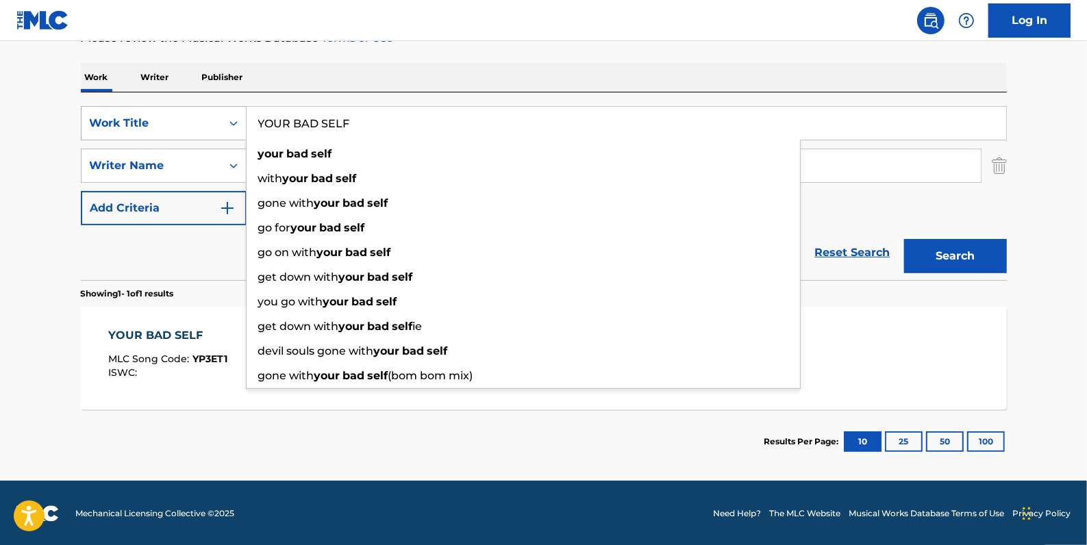
drag, startPoint x: 371, startPoint y: 123, endPoint x: 244, endPoint y: 122, distance: 126.0
click at [244, 122] on div "SearchWithCriteria81413c13-ecda-4570-9519-009c48b71e2b Work Title YOUR BAD SELF…" at bounding box center [544, 123] width 926 height 34
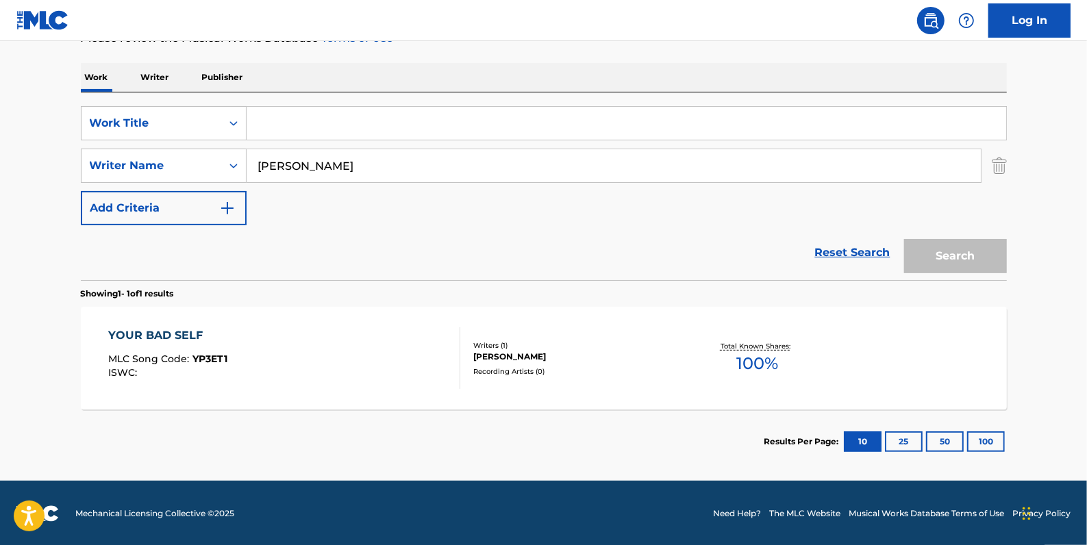
paste input "YOGI'S ON A [DATE]"
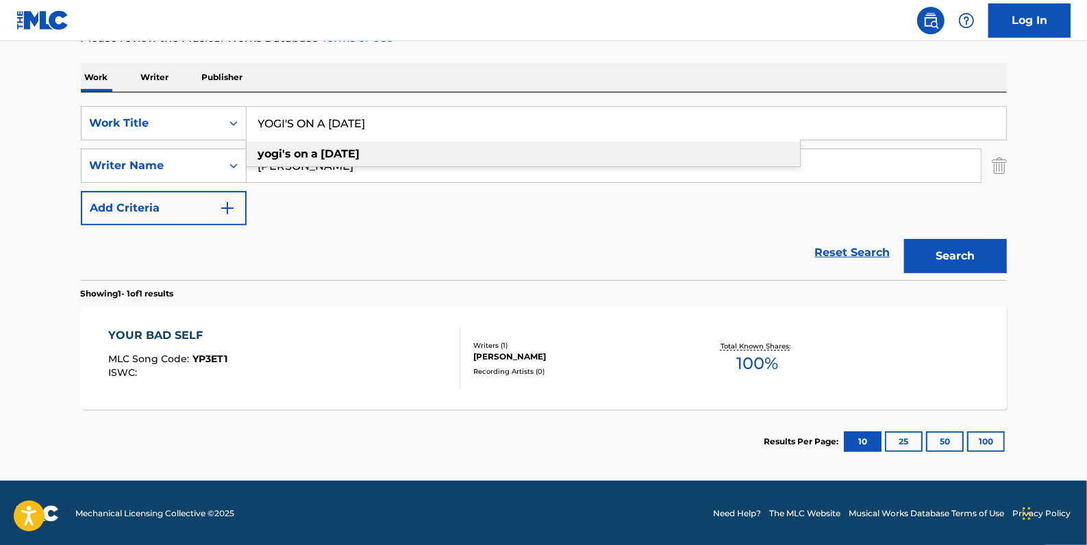
click at [398, 155] on div "[PERSON_NAME]'s on a [DATE]" at bounding box center [523, 154] width 553 height 25
type input "[PERSON_NAME]'s on a [DATE]"
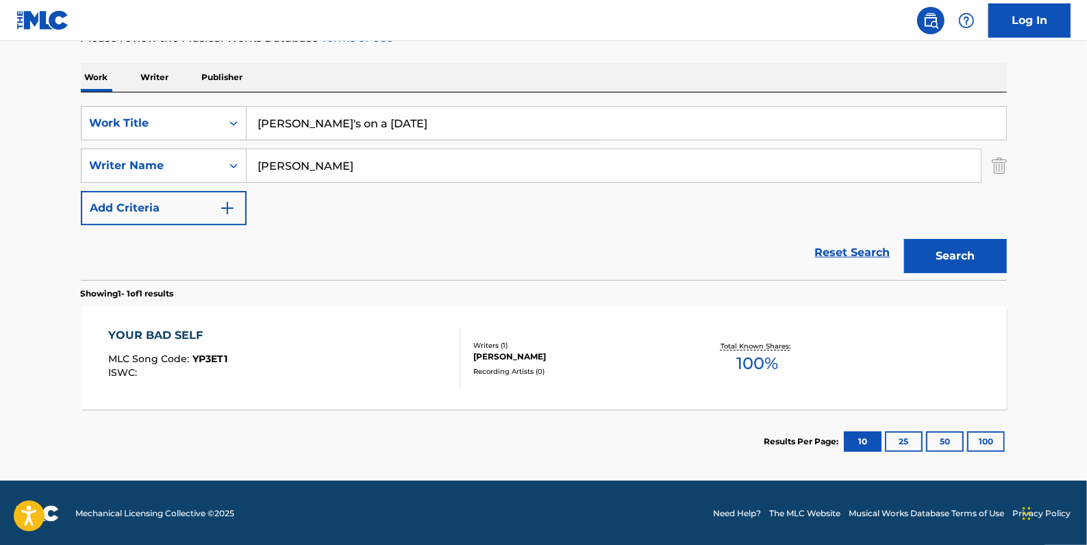
click at [940, 248] on button "Search" at bounding box center [955, 256] width 103 height 34
click at [259, 351] on div "YOGI'S ON A [DATE] MLC Song Code : YP3ET0 ISWC :" at bounding box center [284, 358] width 352 height 62
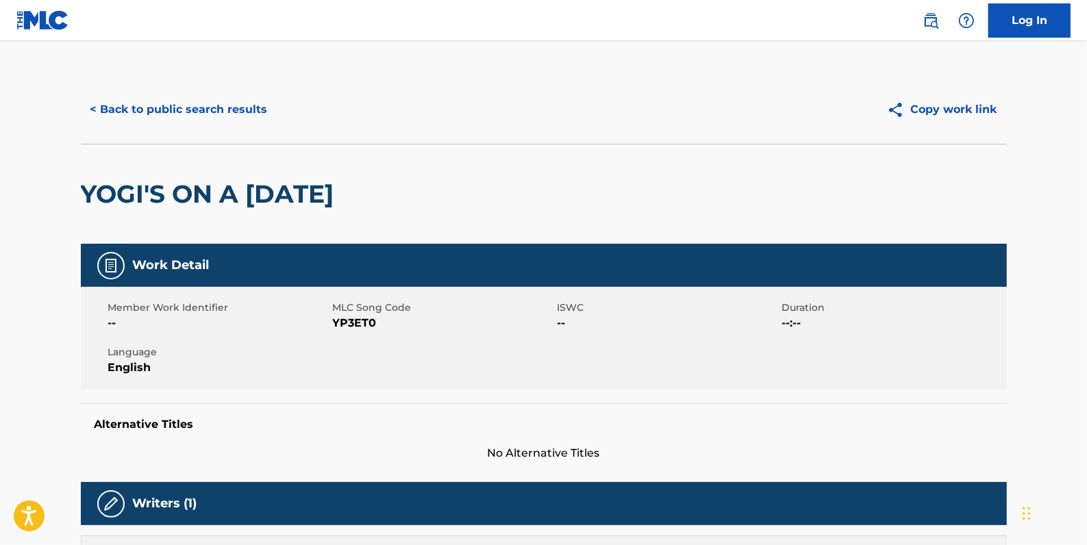
click at [228, 111] on button "< Back to public search results" at bounding box center [179, 109] width 197 height 34
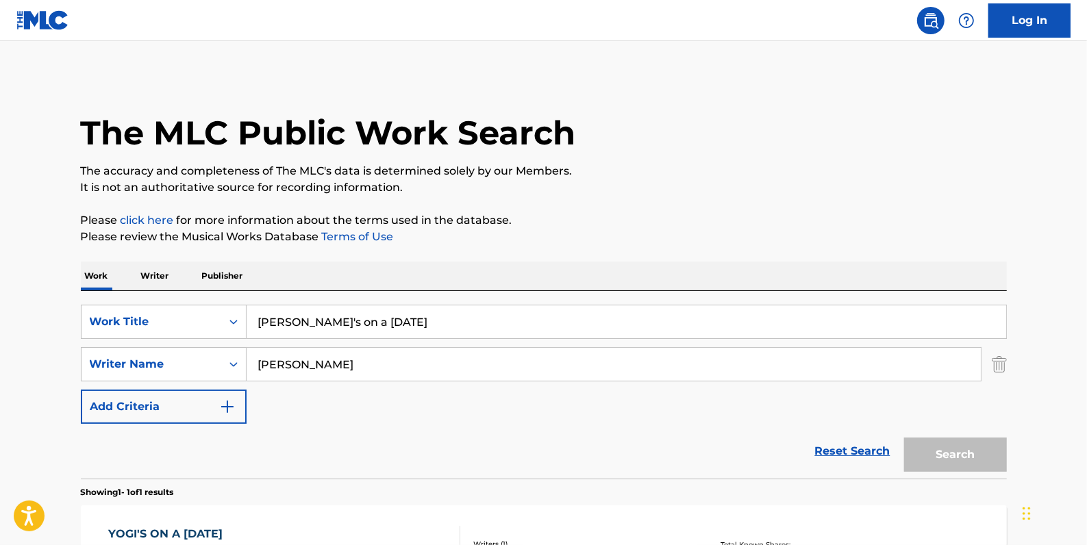
scroll to position [121, 0]
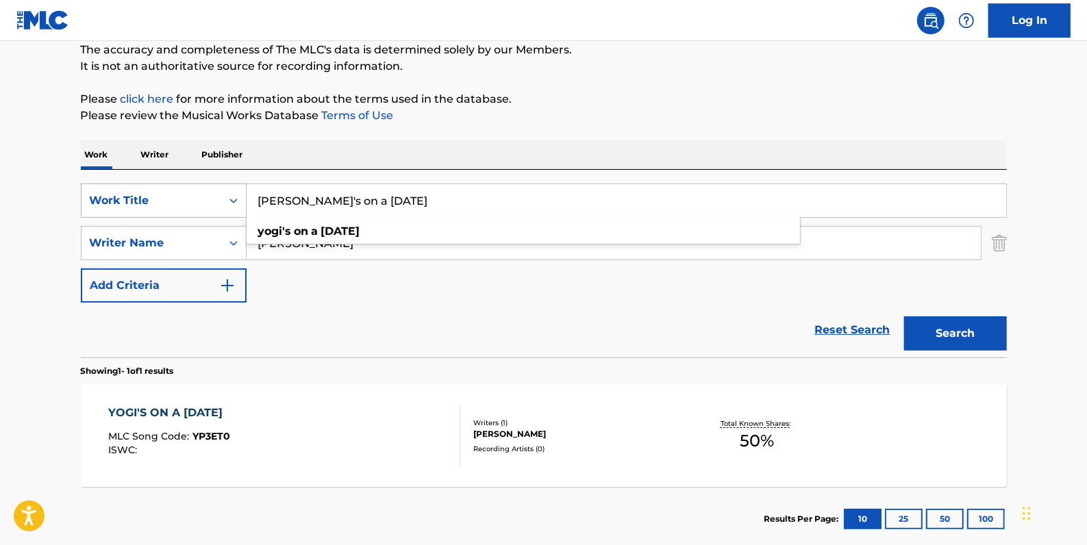
drag, startPoint x: 371, startPoint y: 208, endPoint x: 238, endPoint y: 201, distance: 132.4
click at [238, 201] on div "SearchWithCriteria81413c13-ecda-4570-9519-009c48b71e2b Work Title yogi's on a […" at bounding box center [544, 201] width 926 height 34
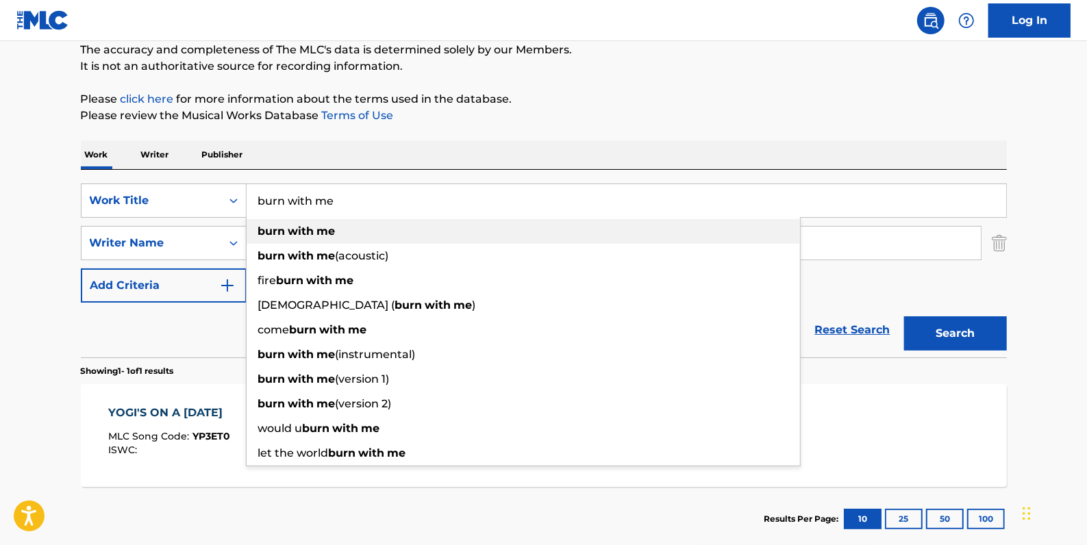
type input "burn with me"
click at [337, 231] on div "burn with me" at bounding box center [523, 231] width 553 height 25
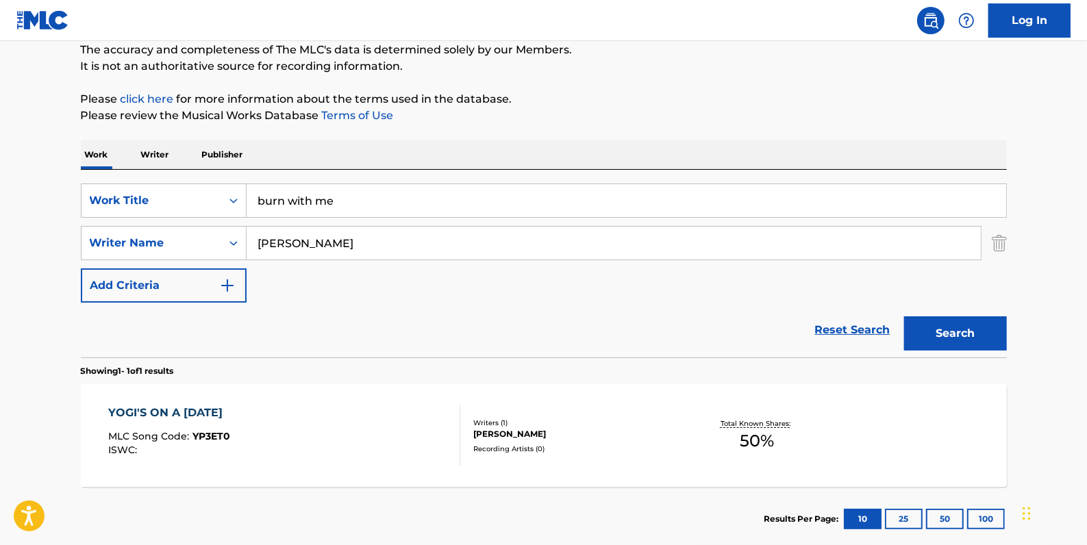
click at [923, 326] on button "Search" at bounding box center [955, 333] width 103 height 34
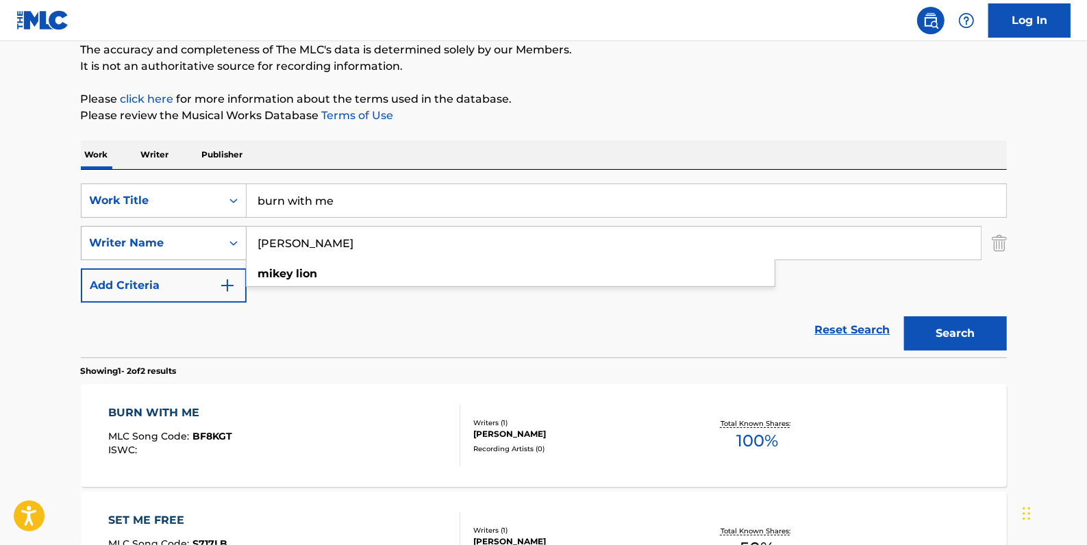
drag, startPoint x: 343, startPoint y: 249, endPoint x: 211, endPoint y: 240, distance: 132.5
click at [211, 240] on div "SearchWithCriteria05ff7e02-6bbe-416d-832e-ab6c8a1974a1 Writer Name [PERSON_NAME…" at bounding box center [544, 243] width 926 height 34
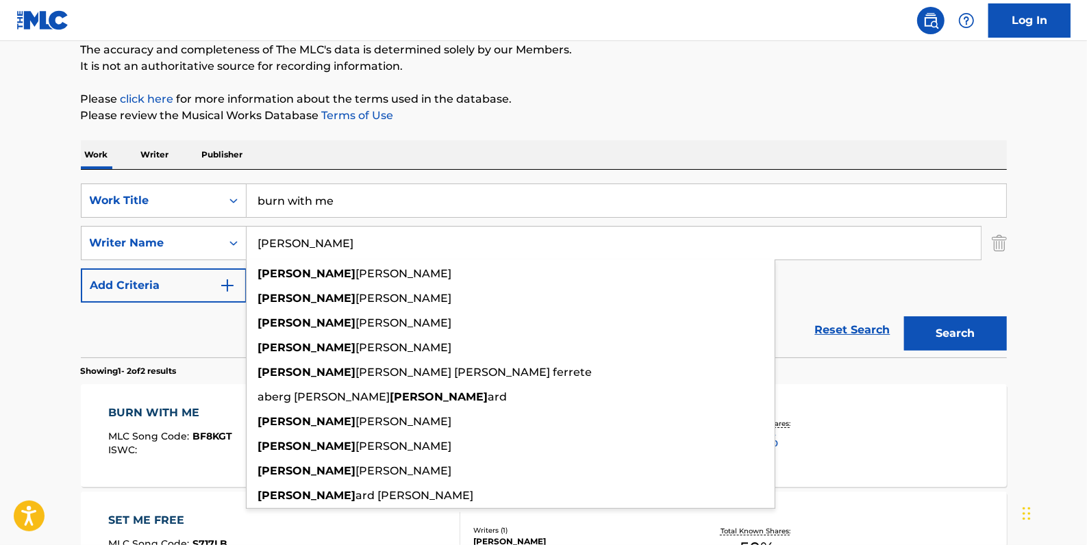
type input "[PERSON_NAME]"
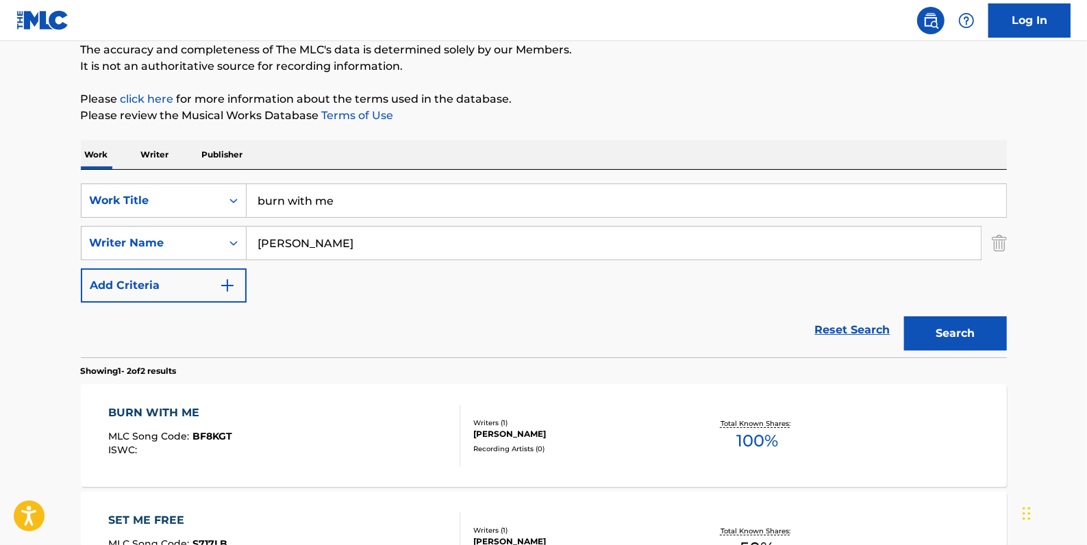
click at [938, 329] on button "Search" at bounding box center [955, 333] width 103 height 34
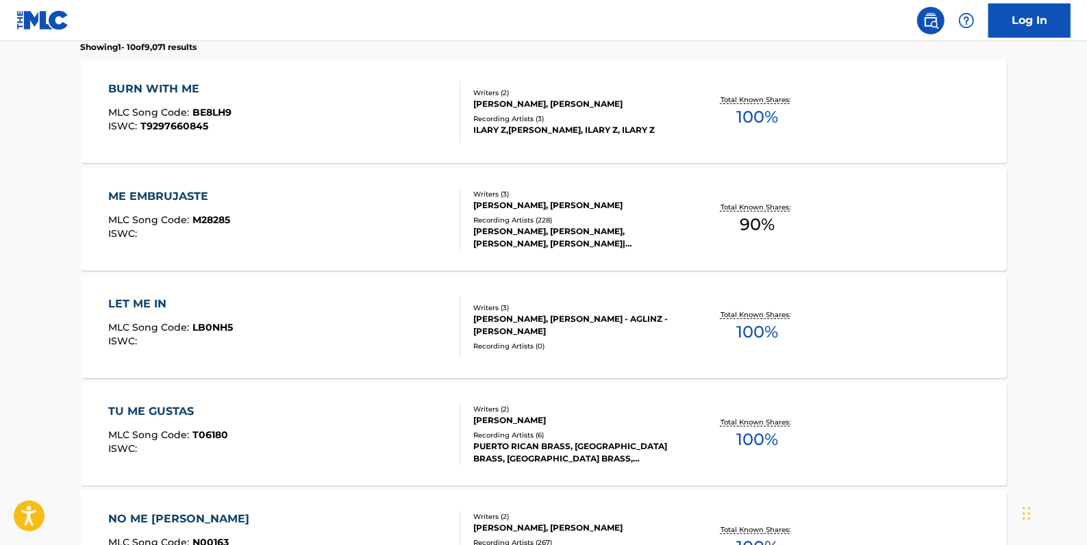
scroll to position [246, 0]
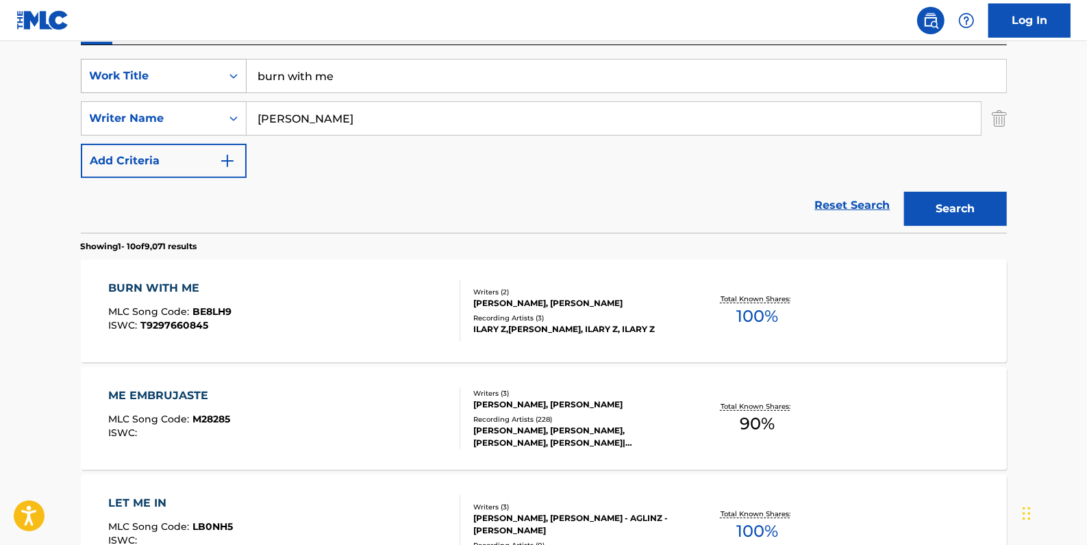
drag, startPoint x: 374, startPoint y: 78, endPoint x: 217, endPoint y: 64, distance: 157.4
click at [217, 64] on div "SearchWithCriteria81413c13-ecda-4570-9519-009c48b71e2b Work Title burn with me" at bounding box center [544, 76] width 926 height 34
drag, startPoint x: 275, startPoint y: 73, endPoint x: 280, endPoint y: 68, distance: 7.3
paste input "FOR THE LOVE OF WHAT?"
type input "FOR THE LOVE OF WHAT?"
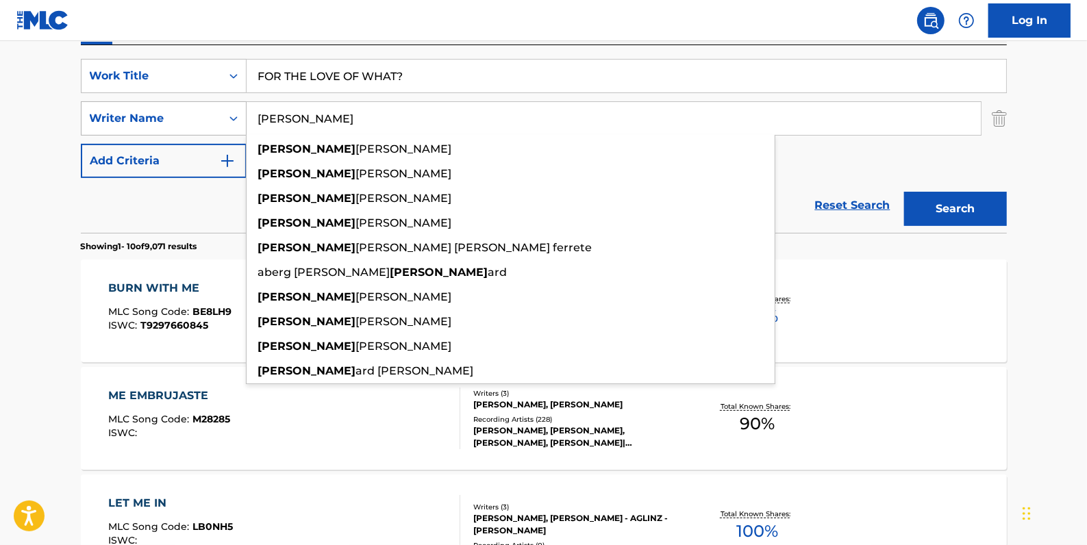
drag, startPoint x: 303, startPoint y: 122, endPoint x: 225, endPoint y: 118, distance: 77.5
click at [233, 121] on div "SearchWithCriteria05ff7e02-6bbe-416d-832e-ab6c8a1974a1 Writer Name [PERSON_NAME…" at bounding box center [544, 118] width 926 height 34
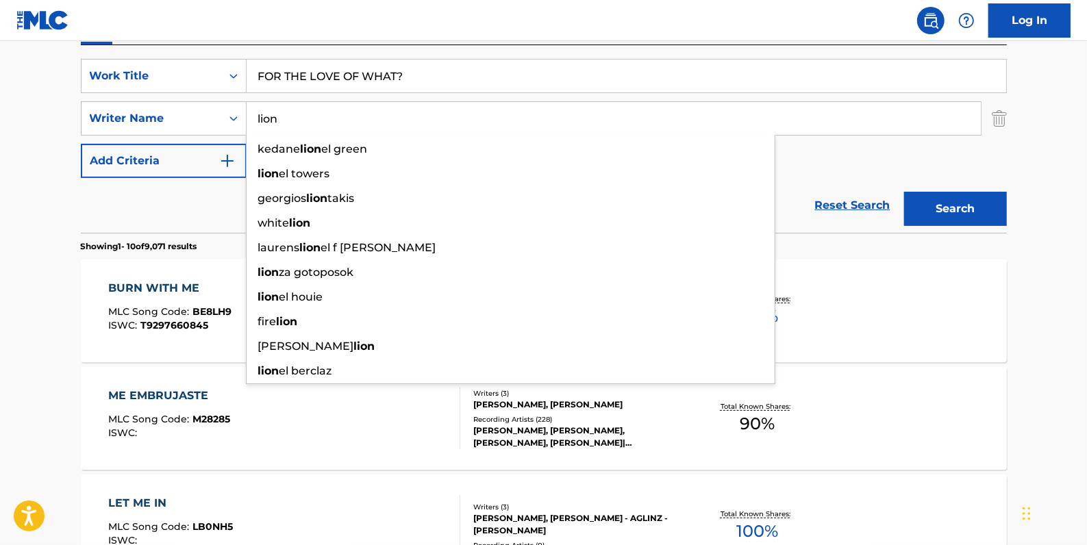
type input "lion"
click at [978, 204] on button "Search" at bounding box center [955, 209] width 103 height 34
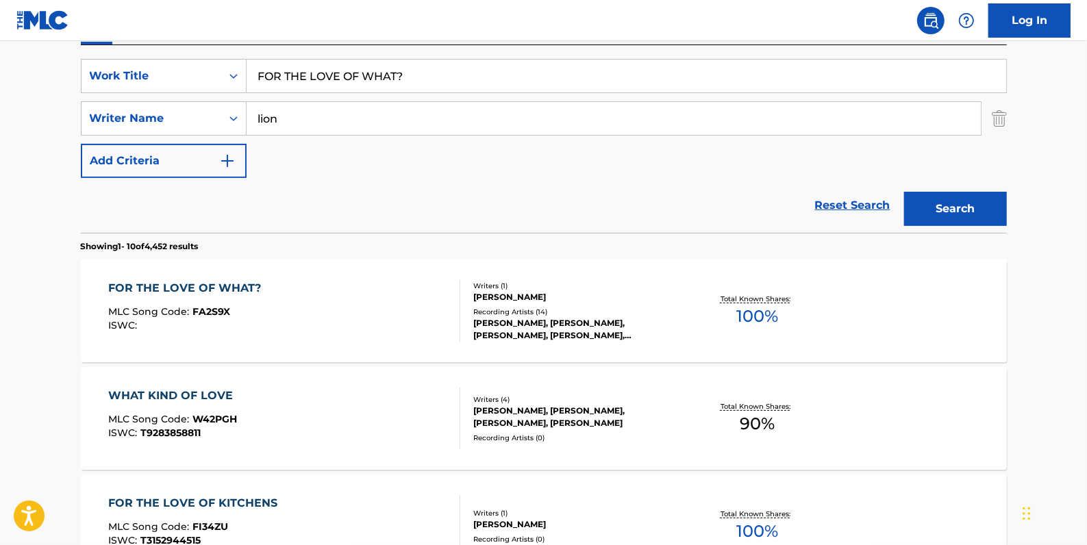
click at [840, 202] on link "Reset Search" at bounding box center [852, 205] width 89 height 30
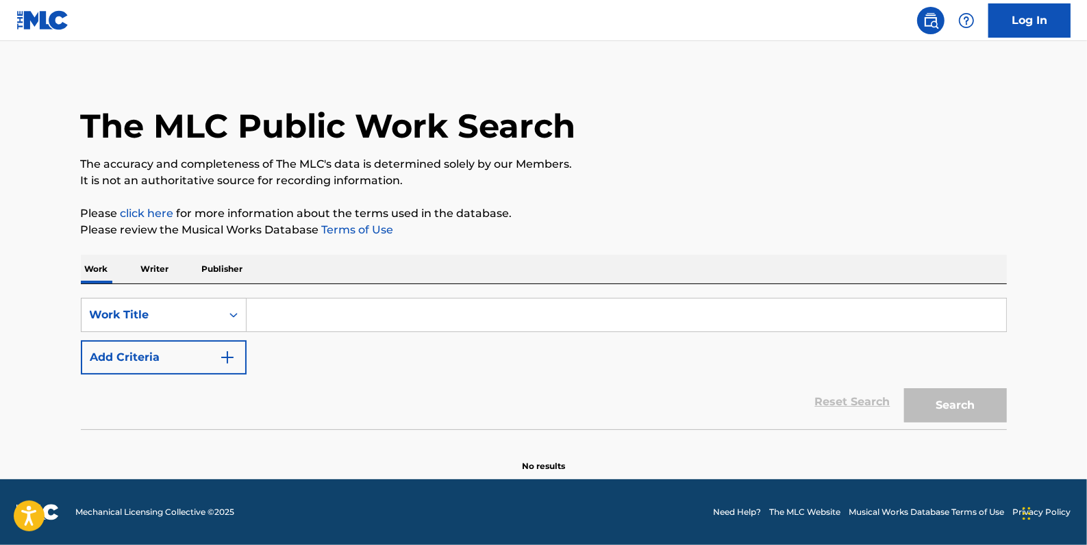
scroll to position [0, 0]
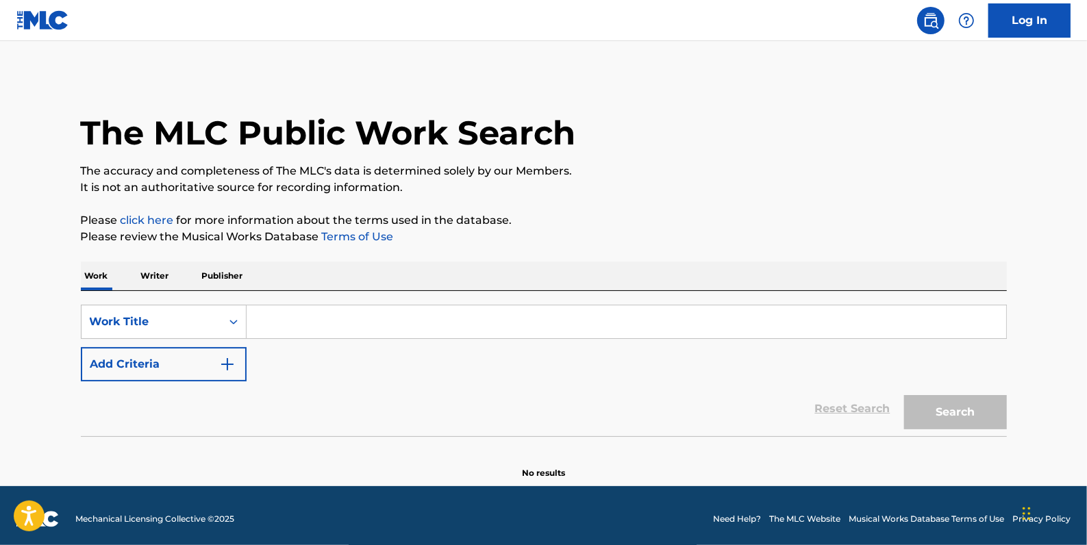
paste input "FOREVERMORE"
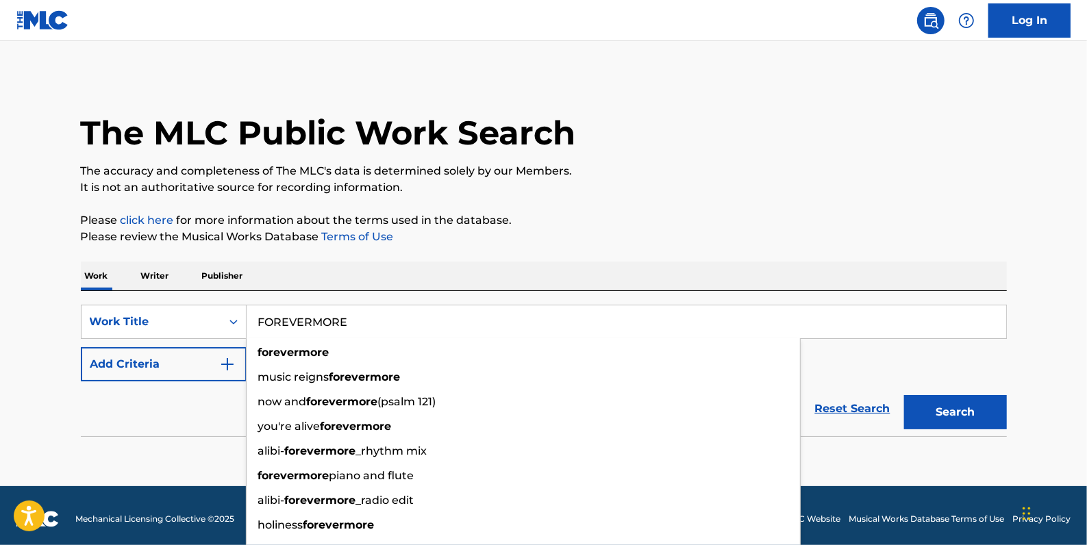
type input "FOREVERMORE"
click at [184, 367] on button "Add Criteria" at bounding box center [164, 364] width 166 height 34
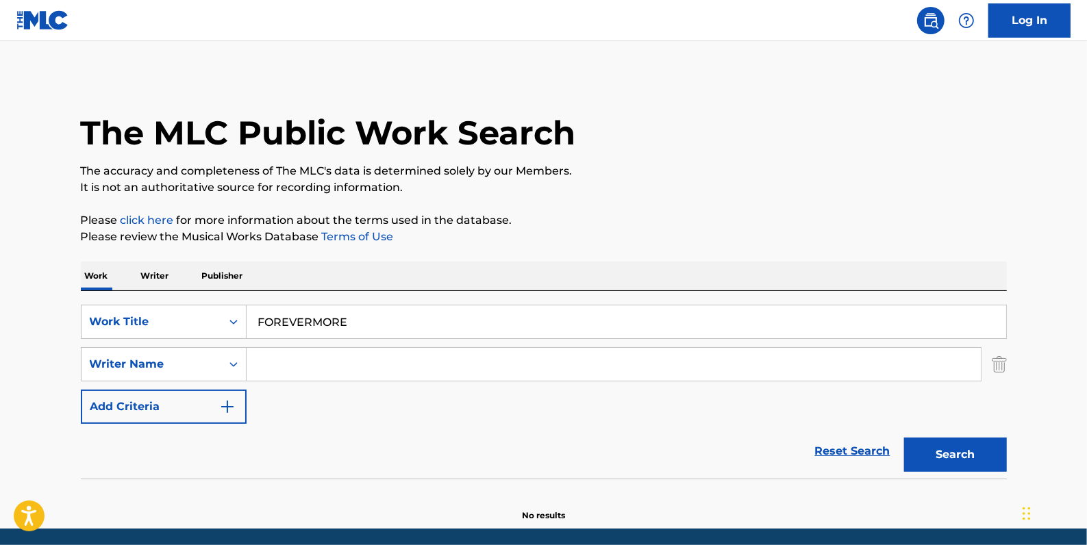
click at [327, 366] on input "Search Form" at bounding box center [614, 364] width 734 height 33
paste input "[PERSON_NAME]"
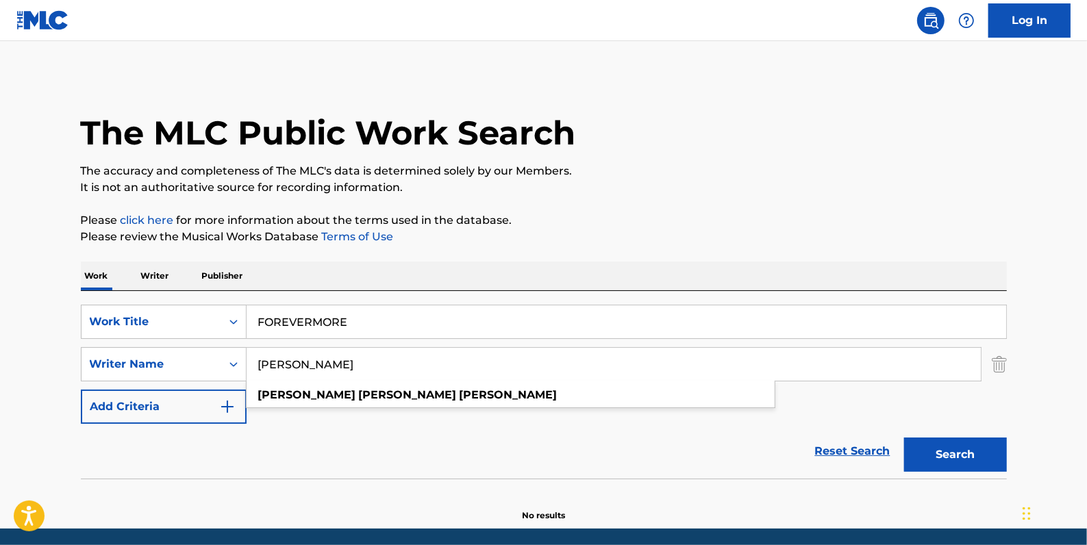
type input "[PERSON_NAME]"
click at [956, 451] on button "Search" at bounding box center [955, 455] width 103 height 34
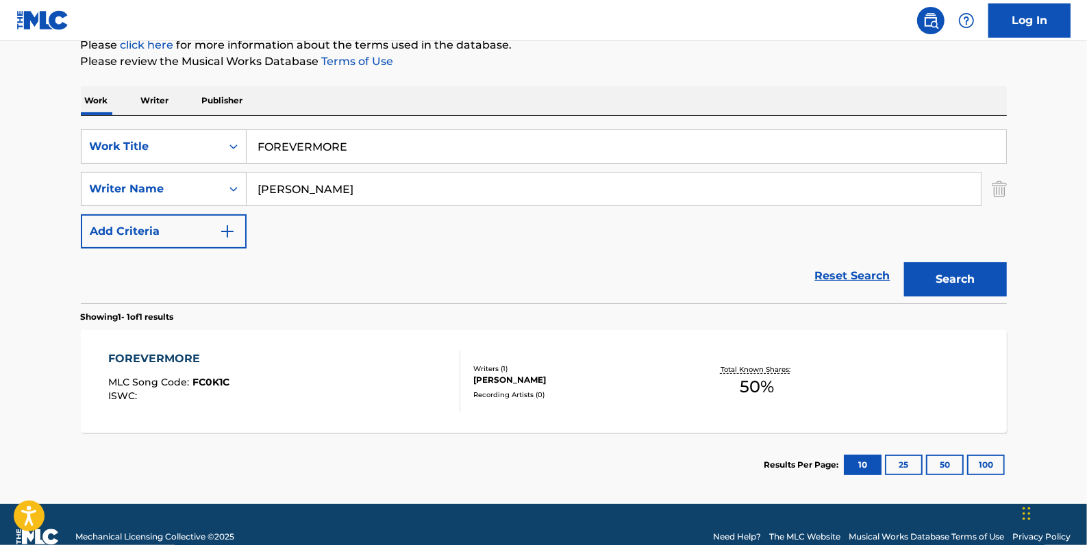
scroll to position [186, 0]
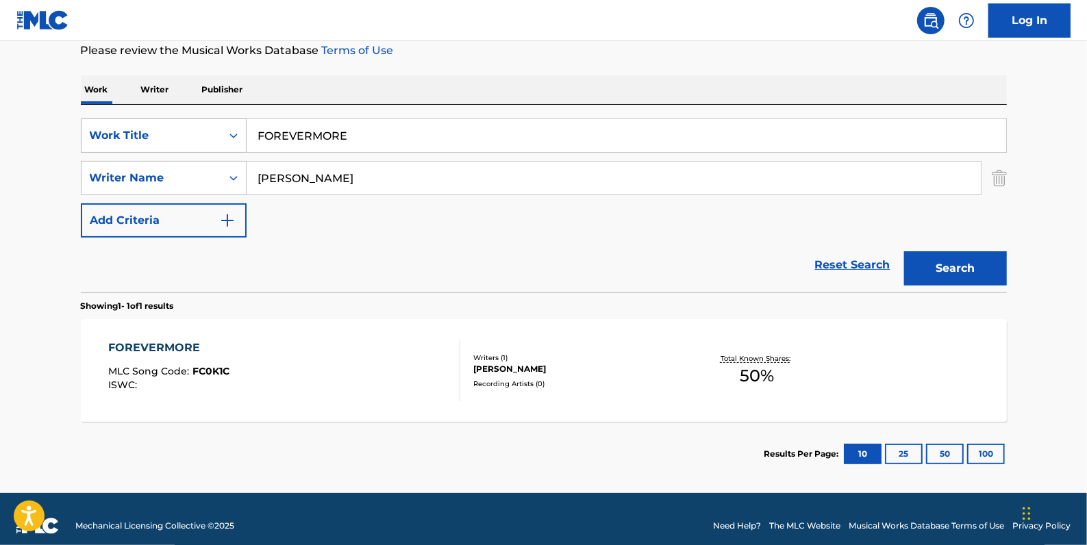
drag, startPoint x: 260, startPoint y: 132, endPoint x: 241, endPoint y: 132, distance: 18.5
click at [241, 132] on div "SearchWithCriteria81413c13-ecda-4570-9519-009c48b71e2b Work Title FOREVERMORE" at bounding box center [544, 135] width 926 height 34
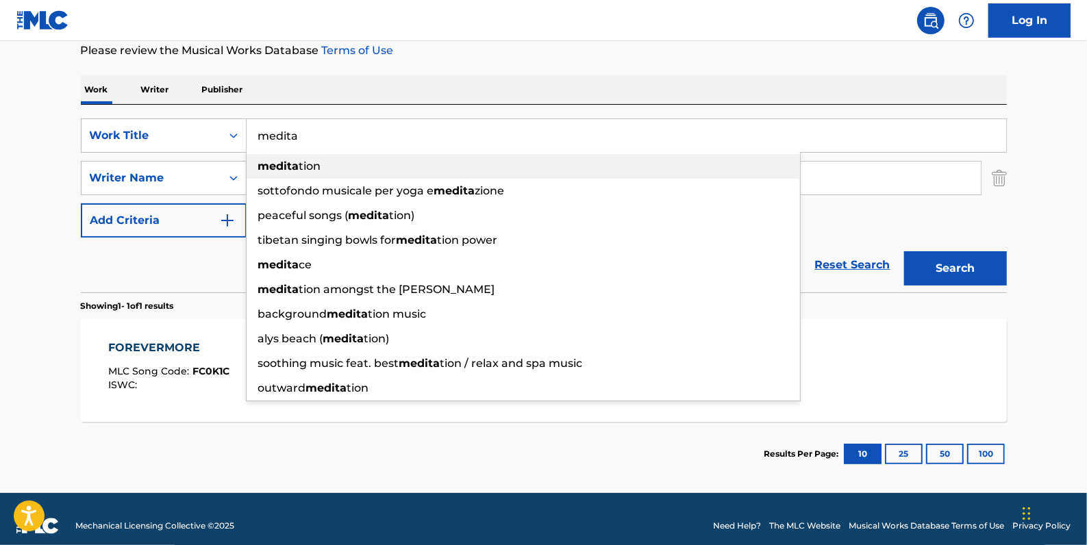
click at [290, 171] on strong "medita" at bounding box center [278, 166] width 41 height 13
type input "meditation"
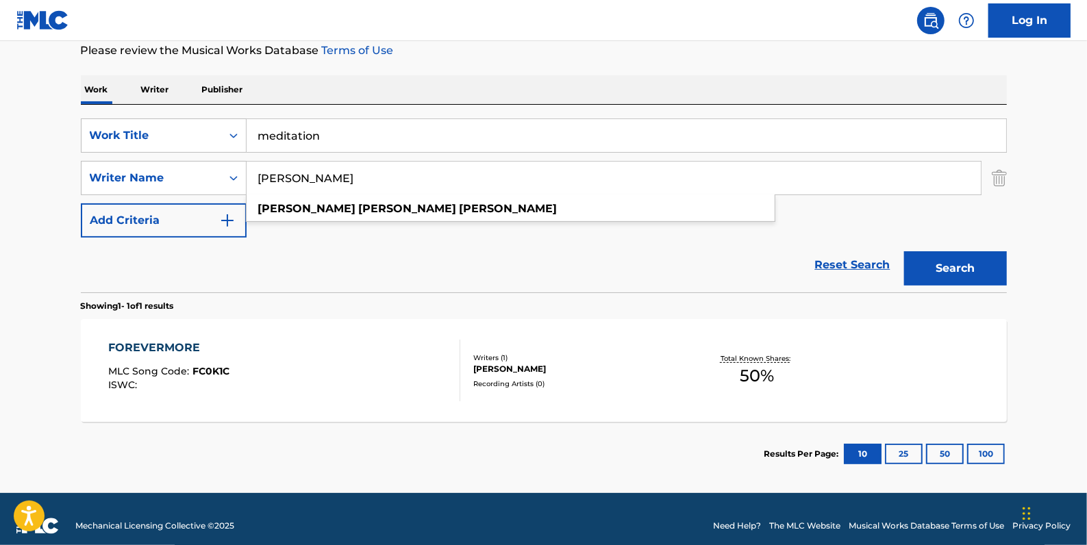
drag, startPoint x: 414, startPoint y: 181, endPoint x: 261, endPoint y: 168, distance: 153.2
click at [261, 168] on input "[PERSON_NAME]" at bounding box center [614, 178] width 734 height 33
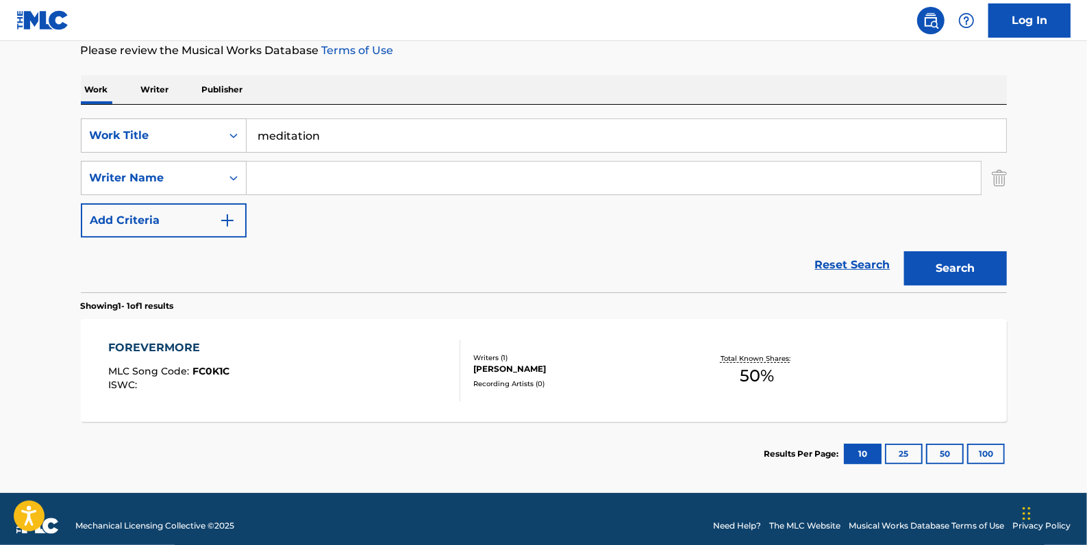
paste input "[PERSON_NAME]"
click at [949, 262] on button "Search" at bounding box center [955, 268] width 103 height 34
drag, startPoint x: 326, startPoint y: 180, endPoint x: 250, endPoint y: 180, distance: 76.0
click at [250, 180] on input "[PERSON_NAME]" at bounding box center [614, 178] width 734 height 33
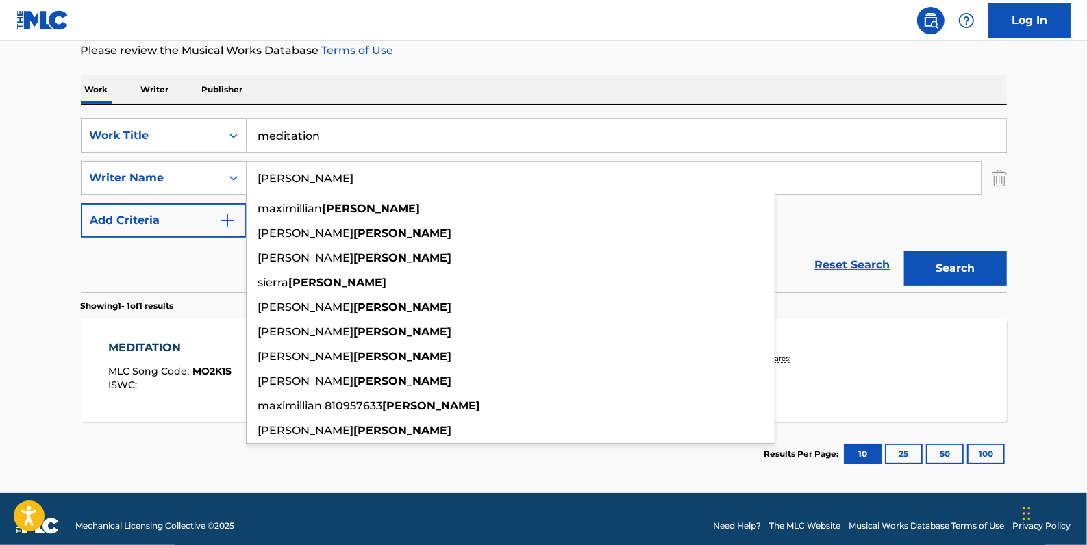
type input "[PERSON_NAME]"
click at [957, 275] on button "Search" at bounding box center [955, 268] width 103 height 34
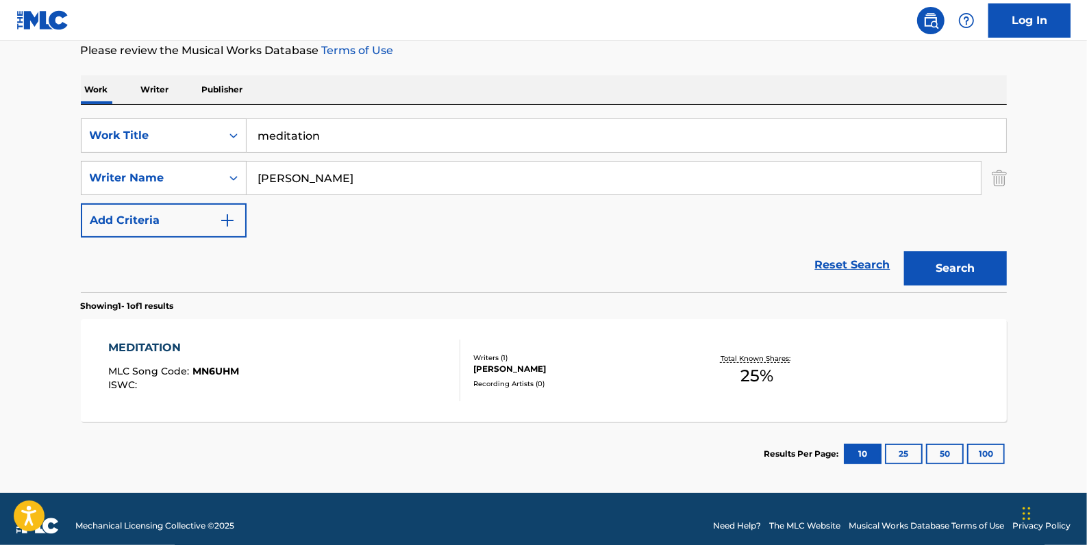
click at [371, 369] on div "MEDITATION MLC Song Code : MN6UHM ISWC :" at bounding box center [284, 371] width 352 height 62
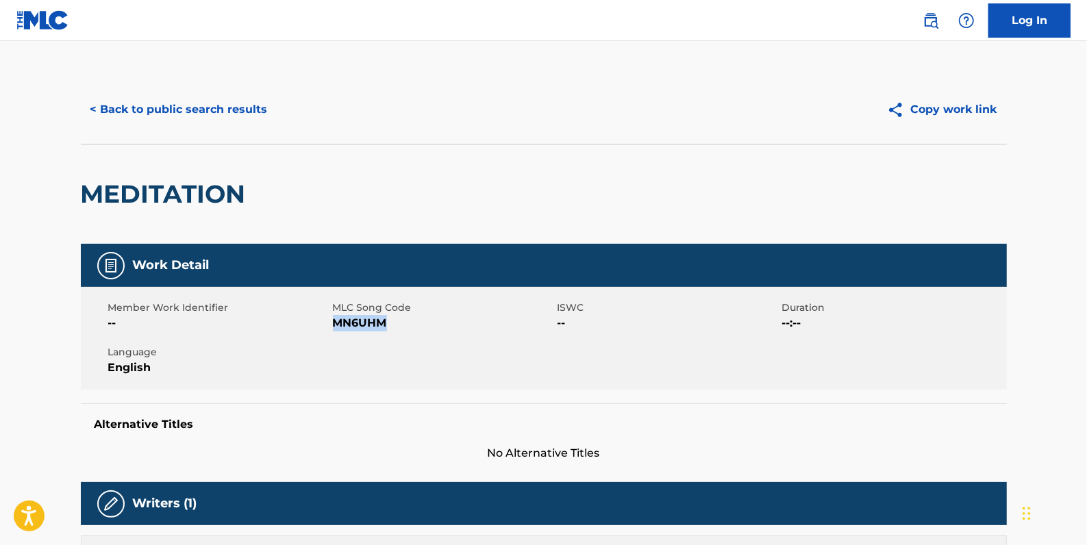
drag, startPoint x: 394, startPoint y: 323, endPoint x: 335, endPoint y: 321, distance: 59.6
click at [335, 321] on span "MN6UHM" at bounding box center [443, 323] width 221 height 16
drag, startPoint x: 335, startPoint y: 321, endPoint x: 346, endPoint y: 323, distance: 11.1
copy span "MN6UHM"
click at [236, 112] on button "< Back to public search results" at bounding box center [179, 109] width 197 height 34
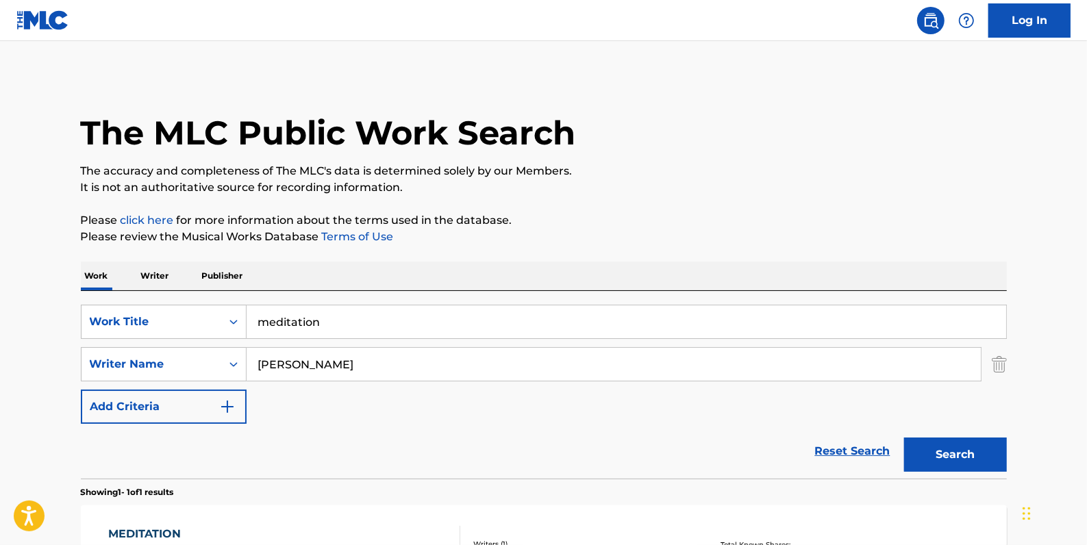
scroll to position [121, 0]
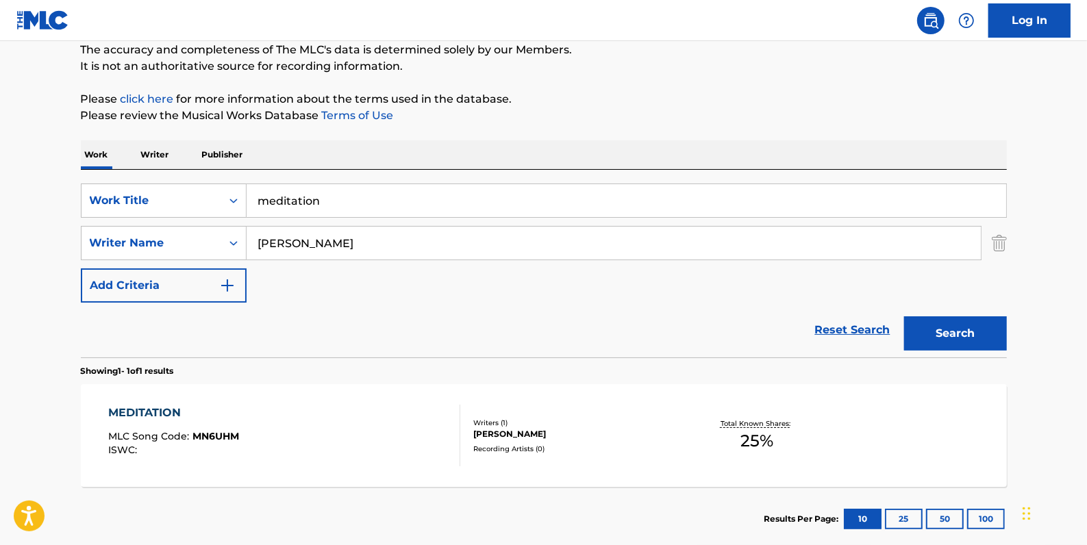
click at [853, 325] on link "Reset Search" at bounding box center [852, 330] width 89 height 30
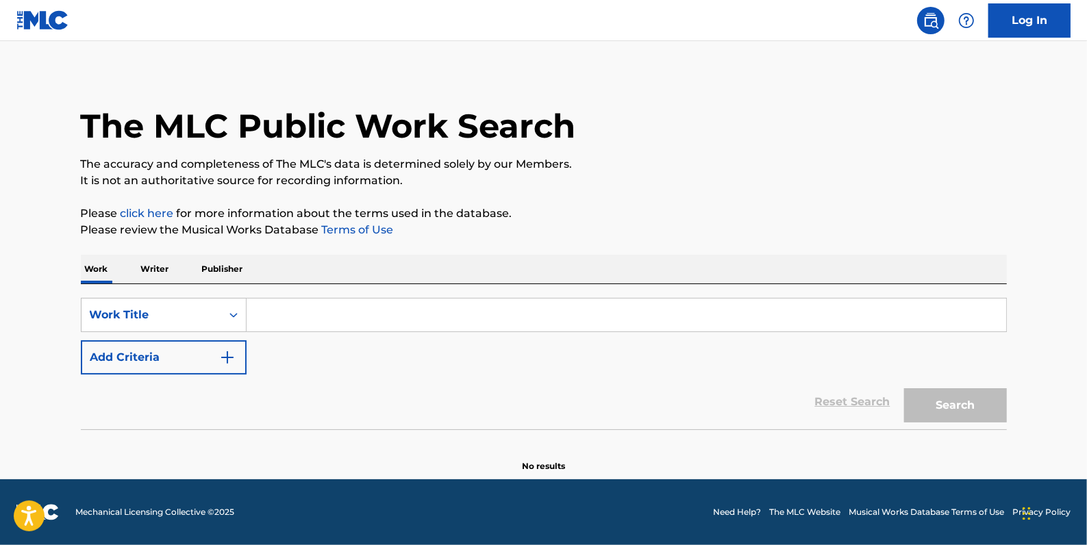
scroll to position [0, 0]
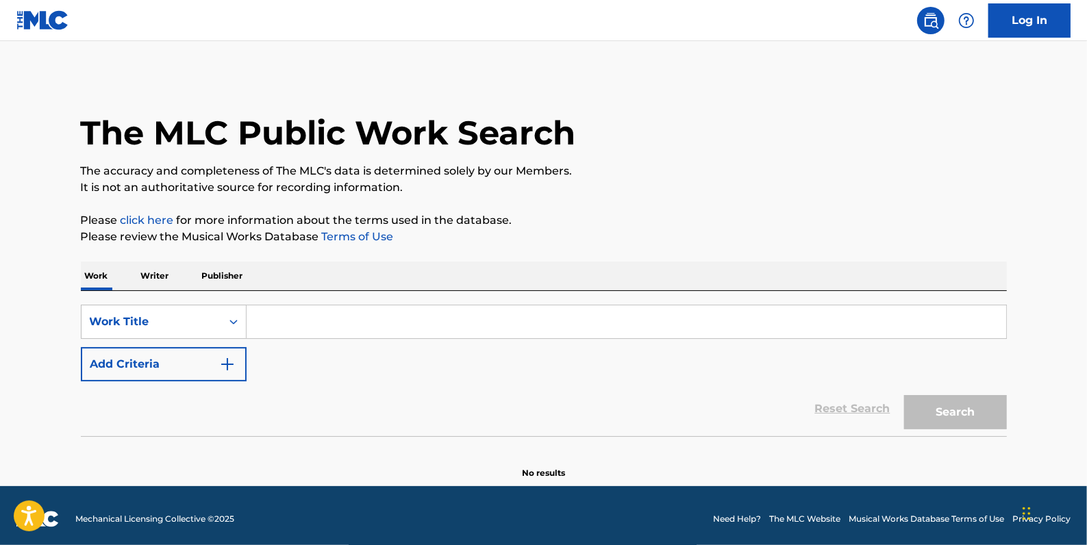
paste input "AND I'M (SO IN LOVE WITH YOU)"
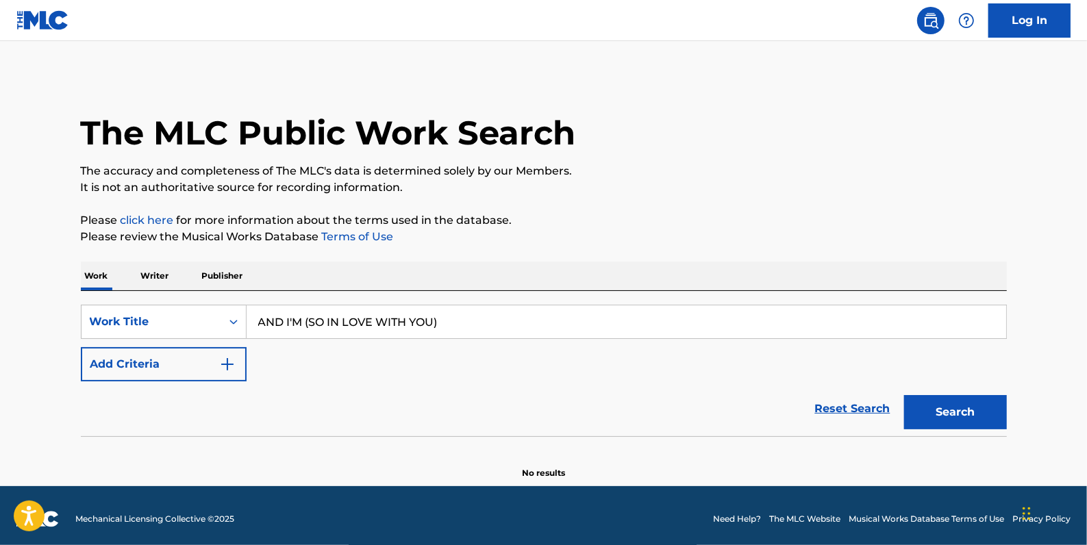
type input "AND I'M (SO IN LOVE WITH YOU)"
click at [164, 359] on button "Add Criteria" at bounding box center [164, 364] width 166 height 34
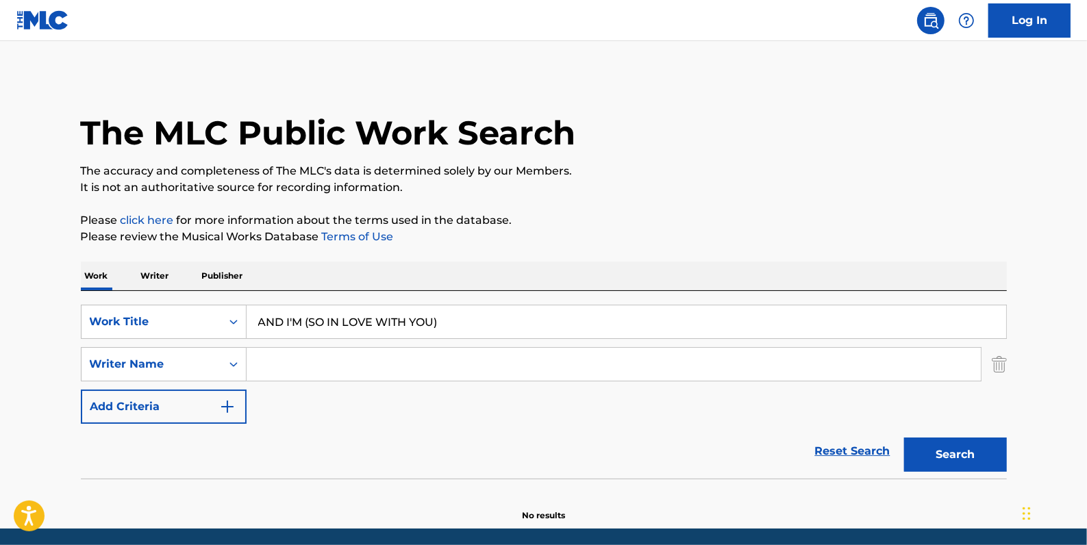
click at [312, 362] on input "Search Form" at bounding box center [614, 364] width 734 height 33
paste input "[PERSON_NAME]"
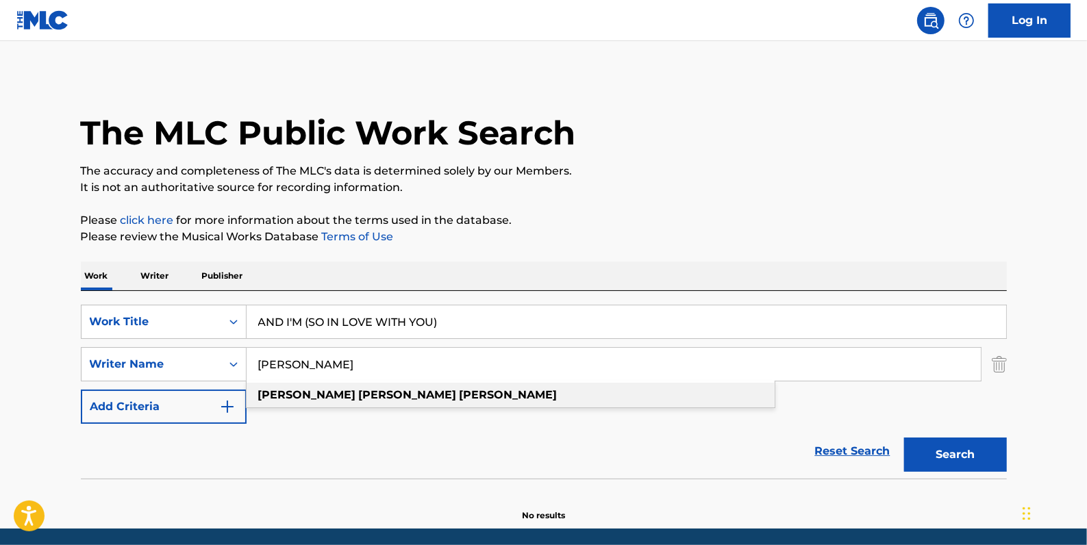
click at [460, 394] on strong "[PERSON_NAME]" at bounding box center [509, 394] width 98 height 13
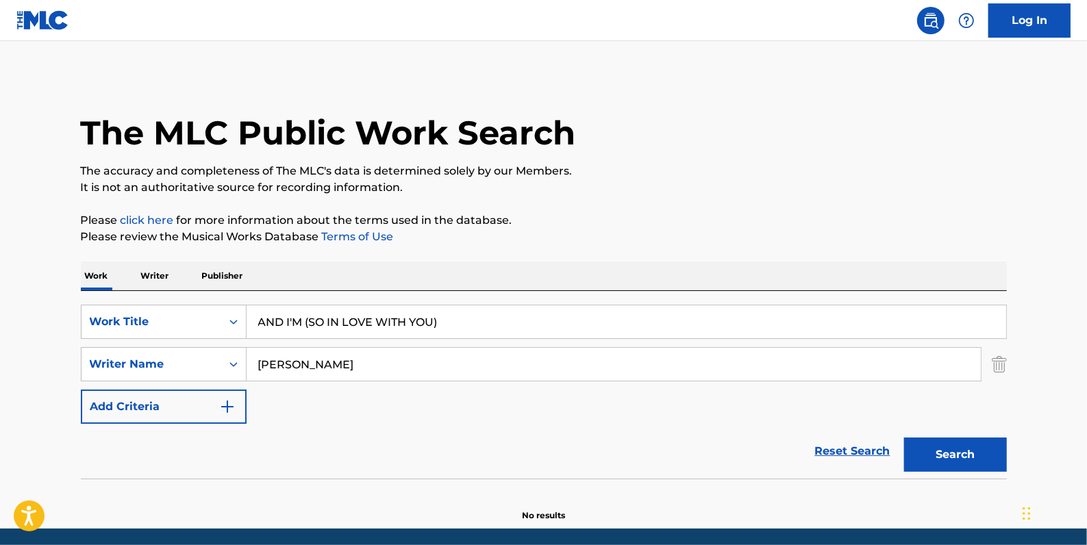
click at [936, 447] on button "Search" at bounding box center [955, 455] width 103 height 34
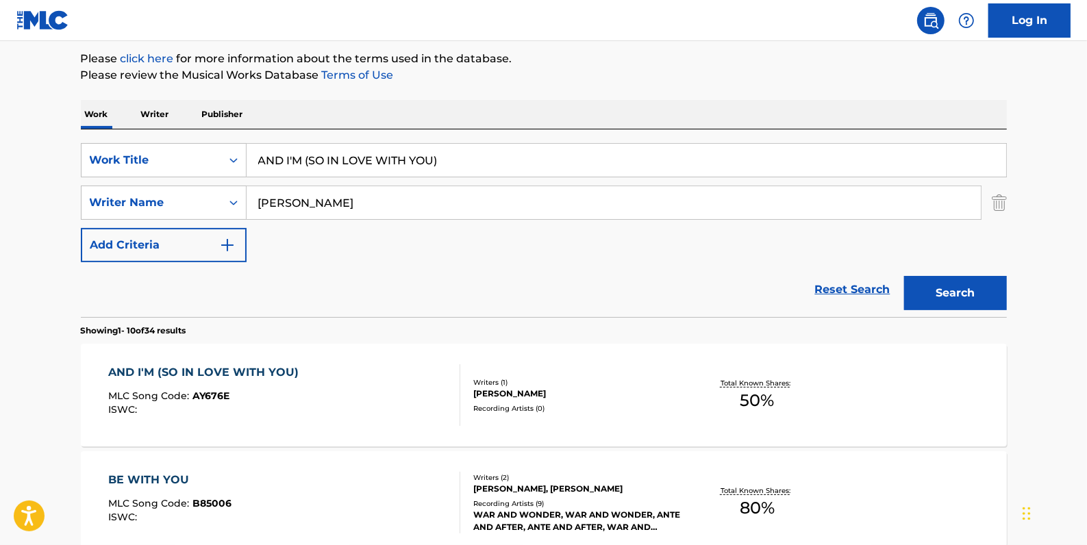
scroll to position [186, 0]
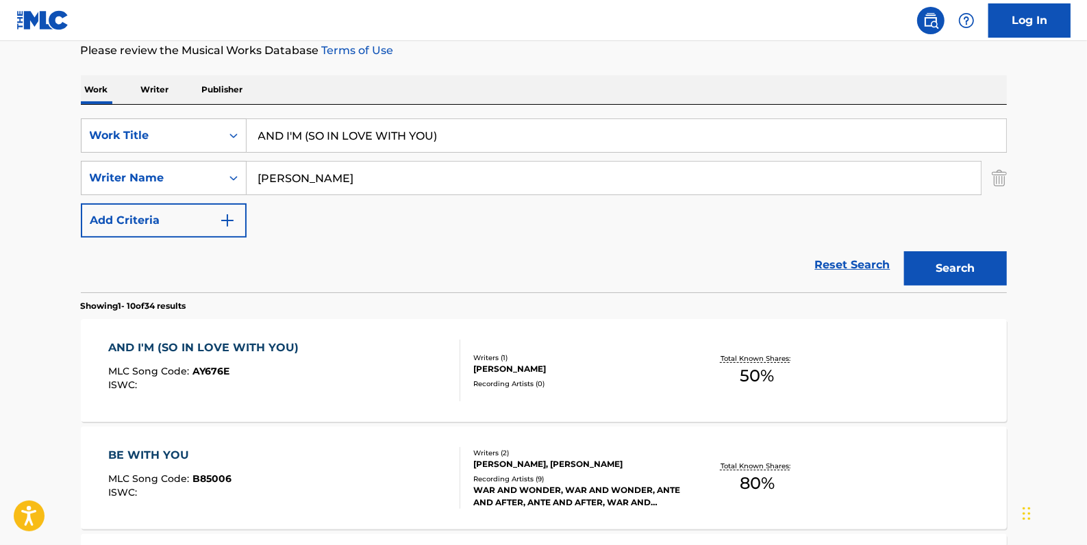
drag, startPoint x: 468, startPoint y: 136, endPoint x: 256, endPoint y: 136, distance: 212.3
click at [256, 136] on input "AND I'M (SO IN LOVE WITH YOU)" at bounding box center [627, 135] width 760 height 33
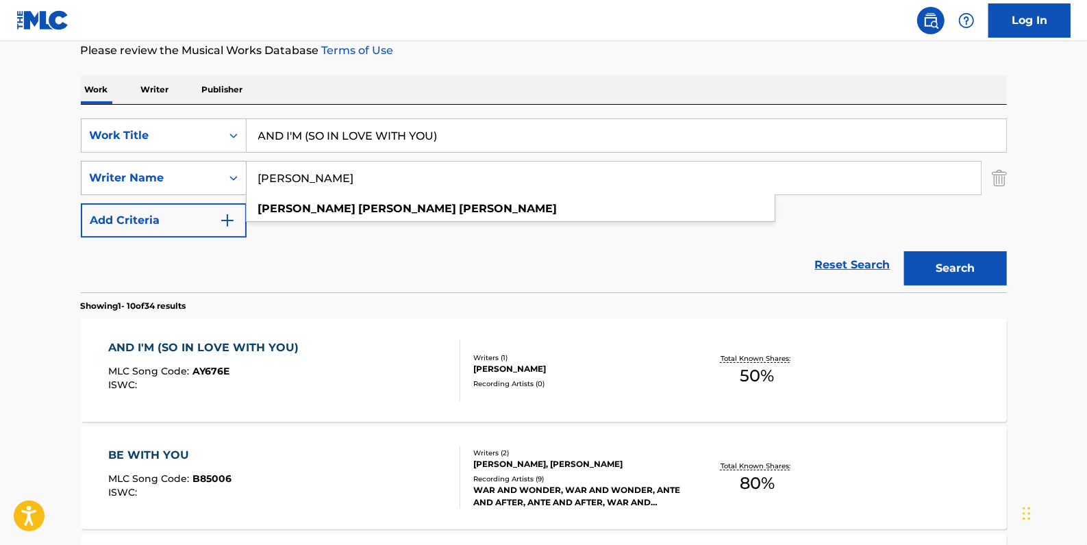
drag, startPoint x: 457, startPoint y: 178, endPoint x: 232, endPoint y: 175, distance: 225.3
click at [232, 175] on div "SearchWithCriteria05ff7e02-6bbe-416d-832e-ab6c8a1974a1 Writer Name [PERSON_NAME…" at bounding box center [544, 178] width 926 height 34
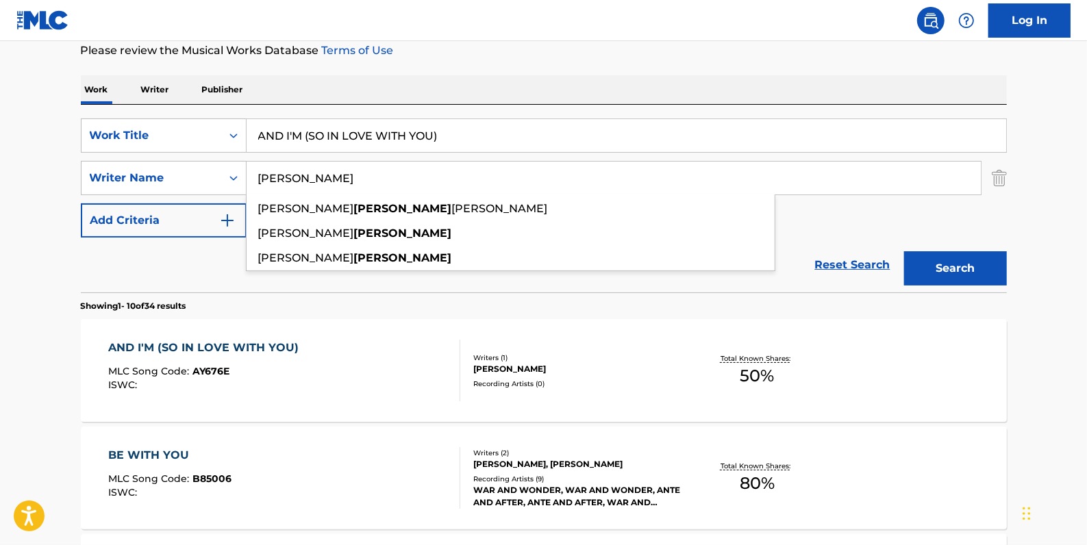
type input "[PERSON_NAME]"
click at [942, 269] on button "Search" at bounding box center [955, 268] width 103 height 34
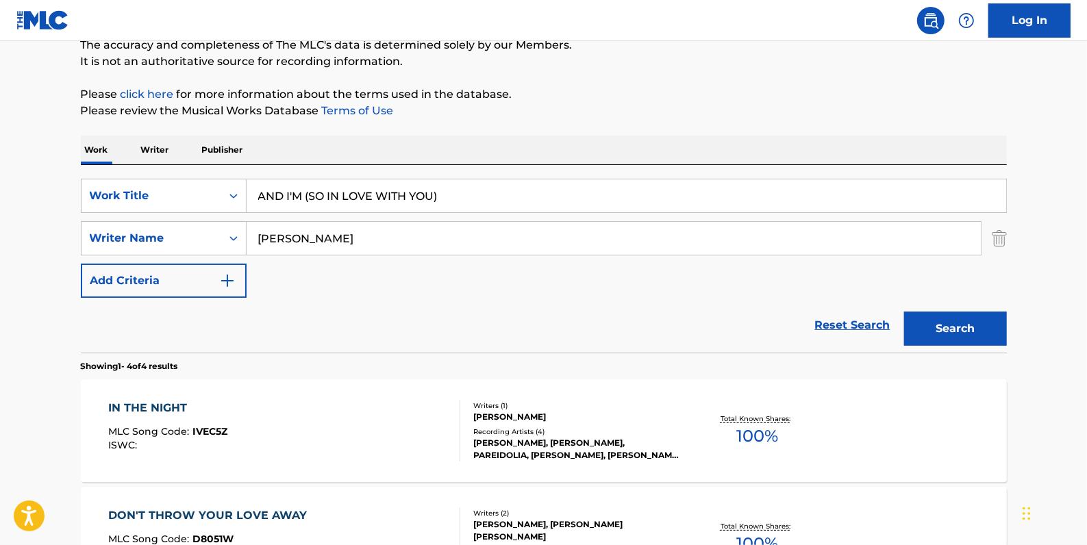
scroll to position [124, 0]
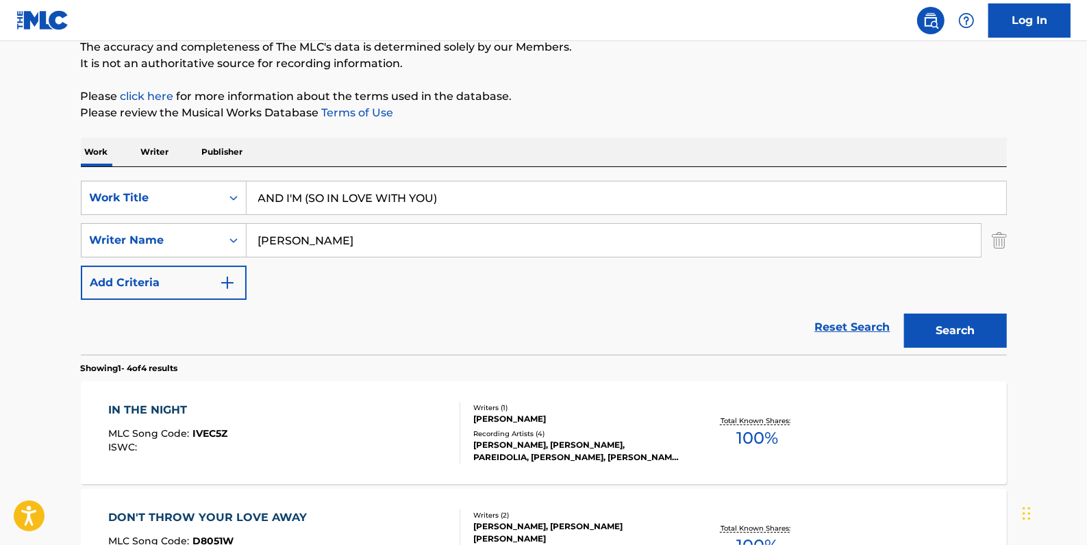
drag, startPoint x: 846, startPoint y: 320, endPoint x: 831, endPoint y: 313, distance: 17.2
click at [846, 321] on link "Reset Search" at bounding box center [852, 327] width 89 height 30
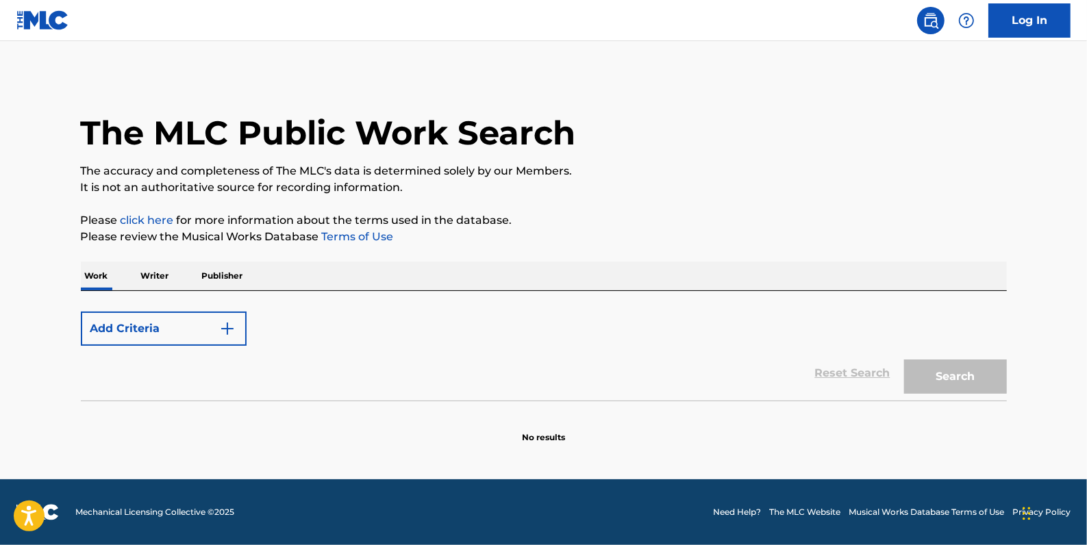
scroll to position [0, 0]
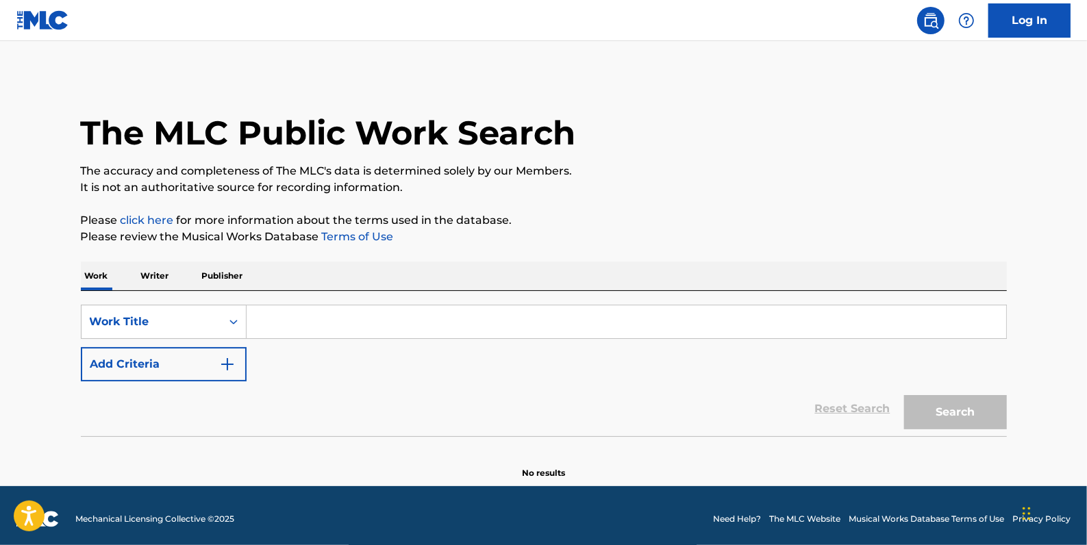
paste input "FALLOW YOUR HEART"
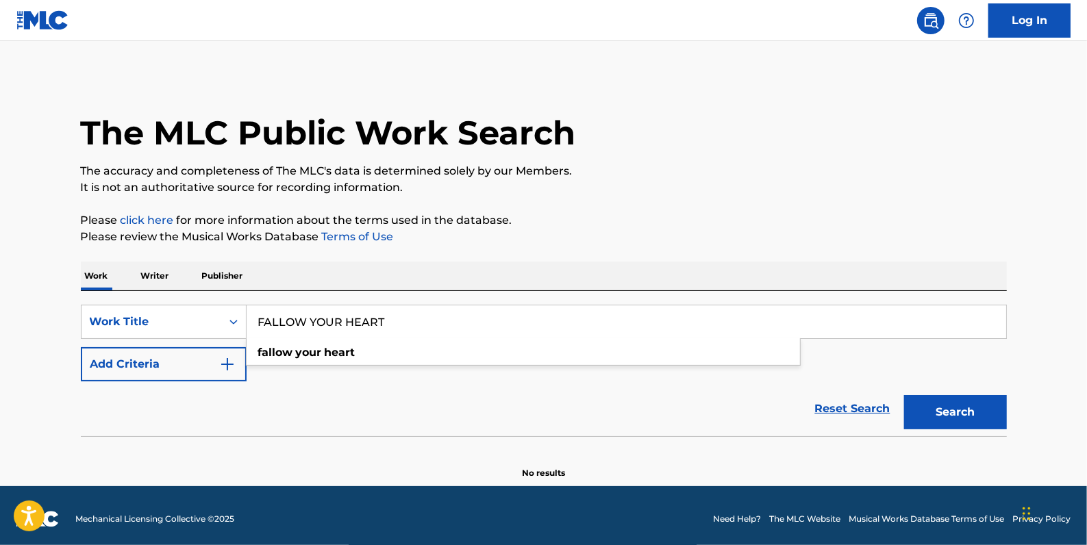
type input "FALLOW YOUR HEART"
click at [171, 360] on button "Add Criteria" at bounding box center [164, 364] width 166 height 34
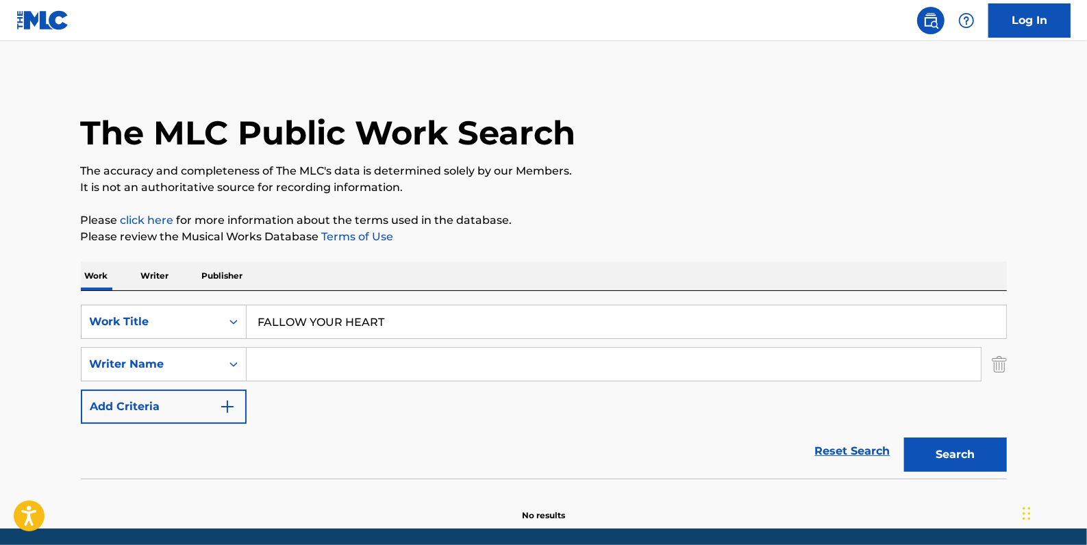
click at [293, 358] on input "Search Form" at bounding box center [614, 364] width 734 height 33
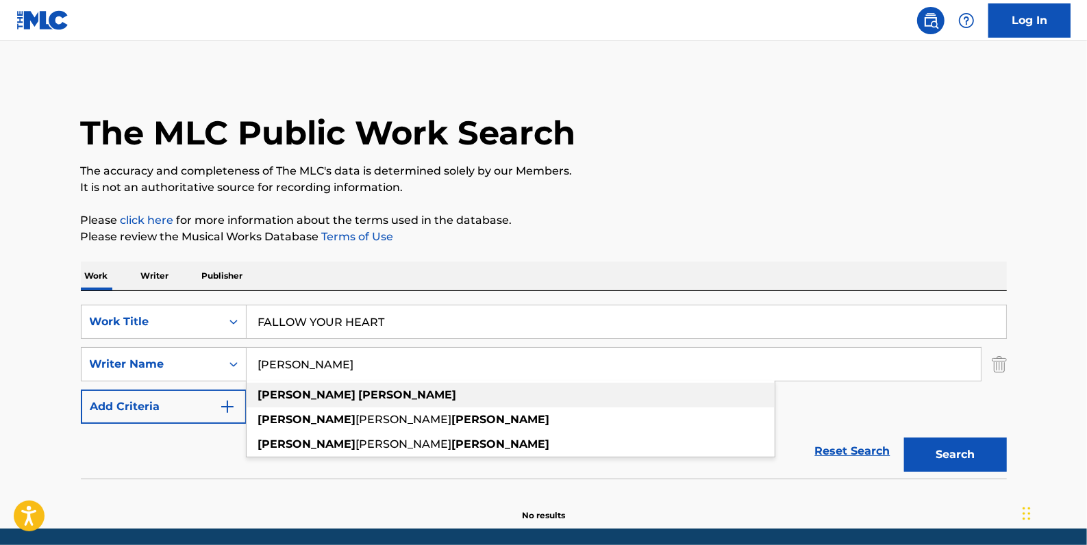
type input "[PERSON_NAME]"
click at [359, 392] on strong "[PERSON_NAME]" at bounding box center [408, 394] width 98 height 13
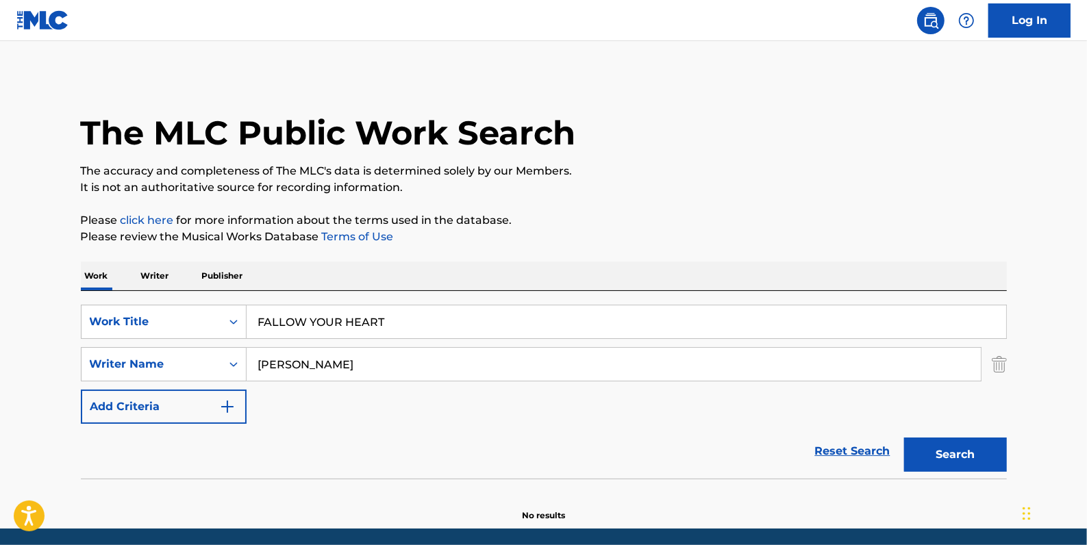
click at [970, 449] on button "Search" at bounding box center [955, 455] width 103 height 34
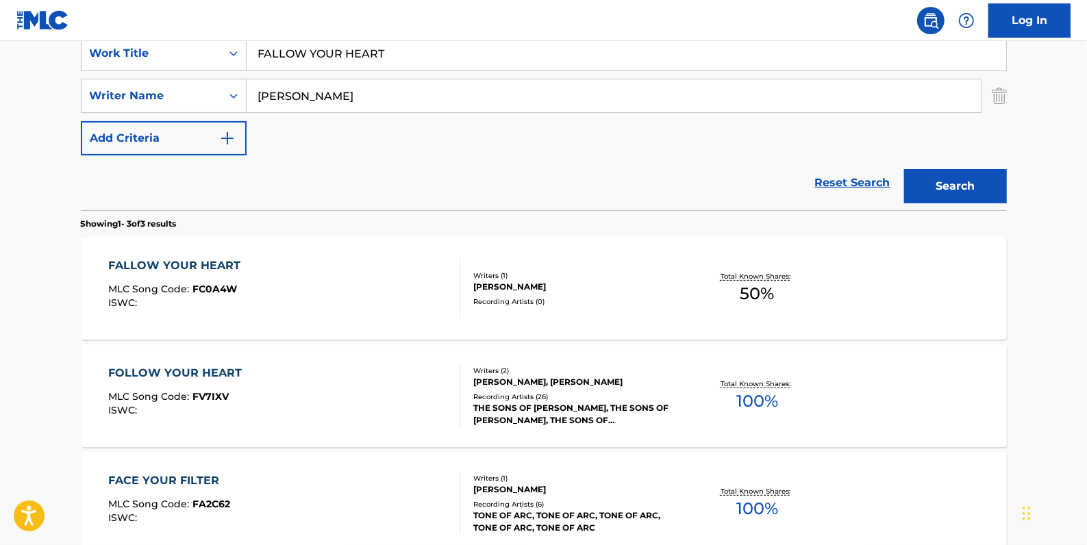
scroll to position [249, 0]
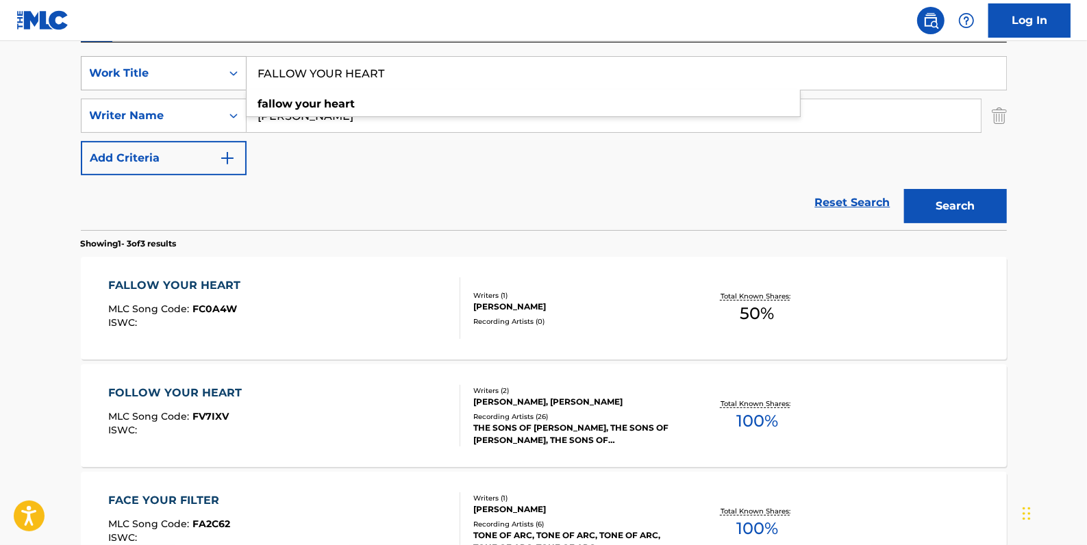
drag, startPoint x: 395, startPoint y: 77, endPoint x: 245, endPoint y: 71, distance: 150.1
click at [245, 71] on div "SearchWithCriteria81413c13-ecda-4570-9519-009c48b71e2b Work Title FALLOW YOUR H…" at bounding box center [544, 73] width 926 height 34
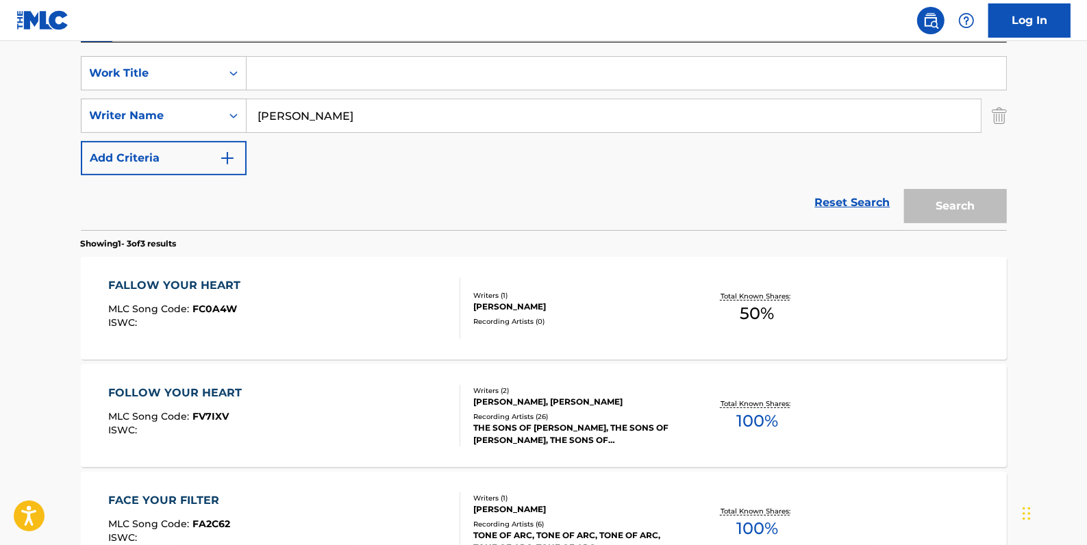
paste input "ETERNITY"
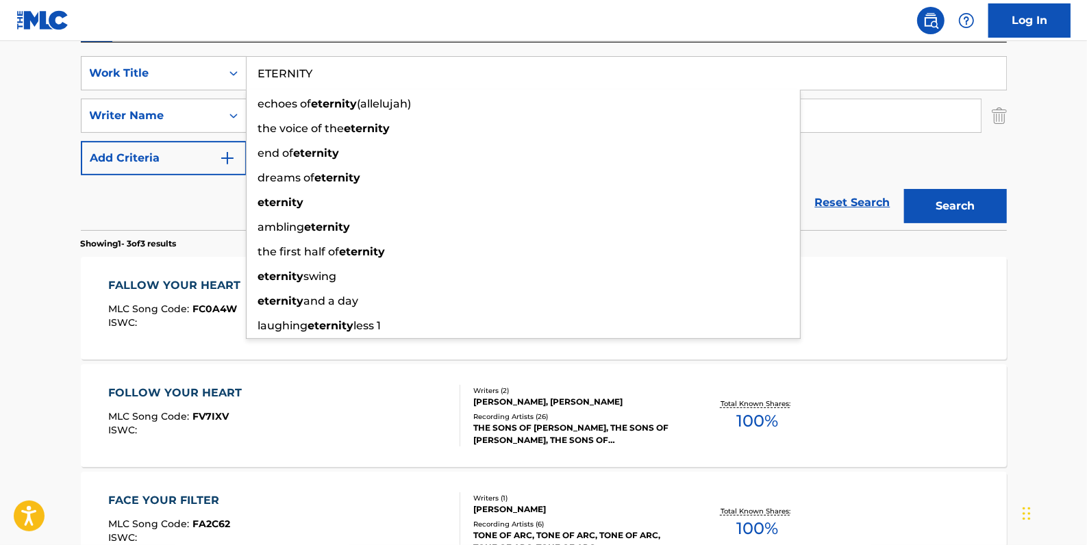
type input "ETERNITY"
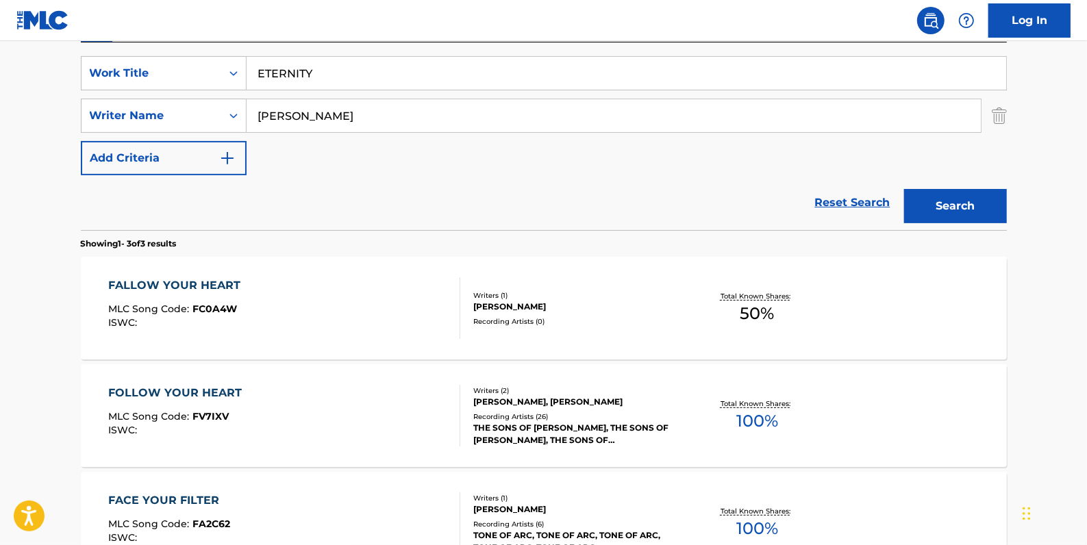
click at [933, 194] on button "Search" at bounding box center [955, 206] width 103 height 34
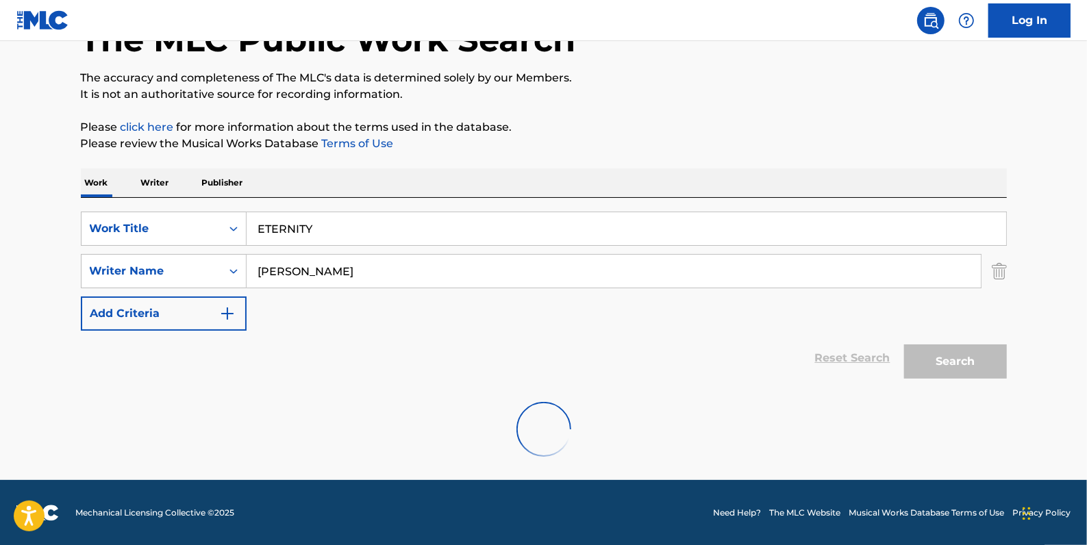
scroll to position [199, 0]
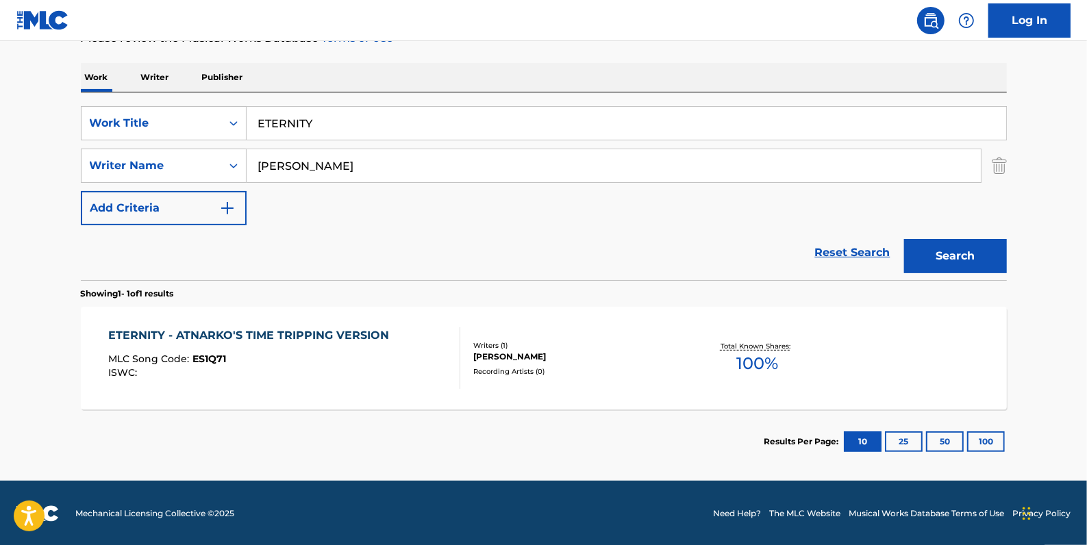
click at [352, 333] on div "ETERNITY - ATNARKO'S TIME TRIPPING VERSION" at bounding box center [252, 335] width 288 height 16
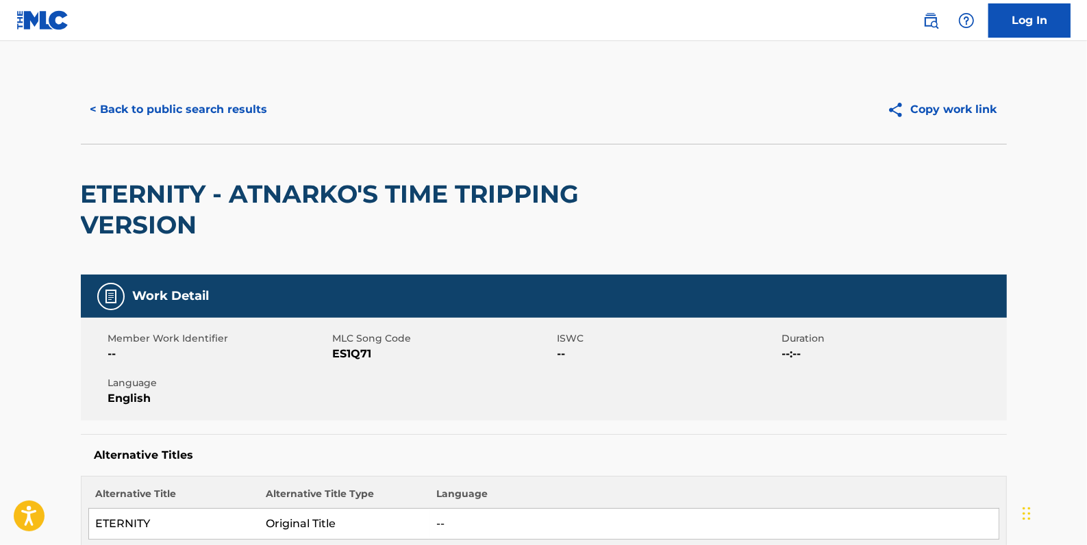
click at [162, 108] on button "< Back to public search results" at bounding box center [179, 109] width 197 height 34
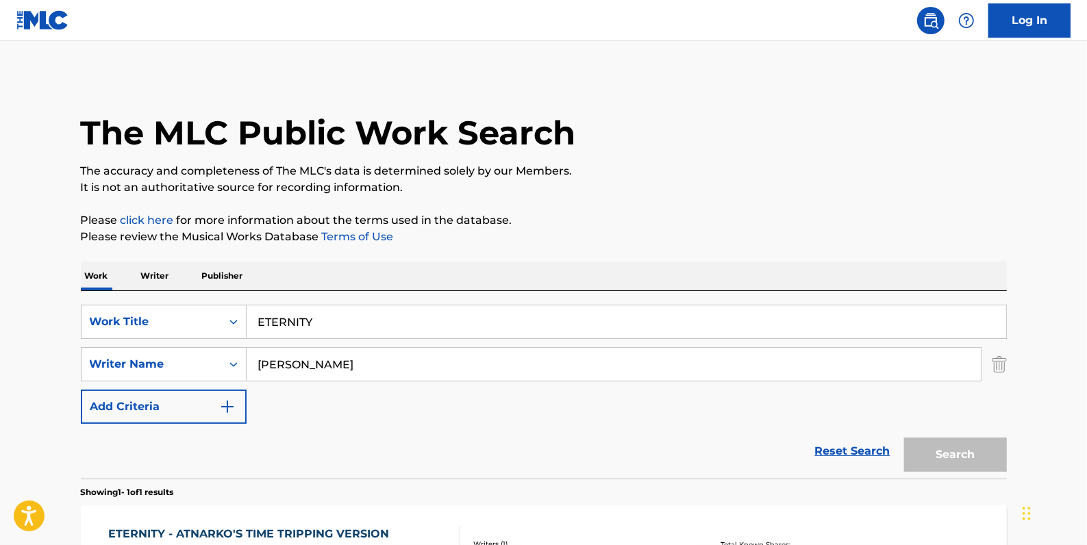
scroll to position [121, 0]
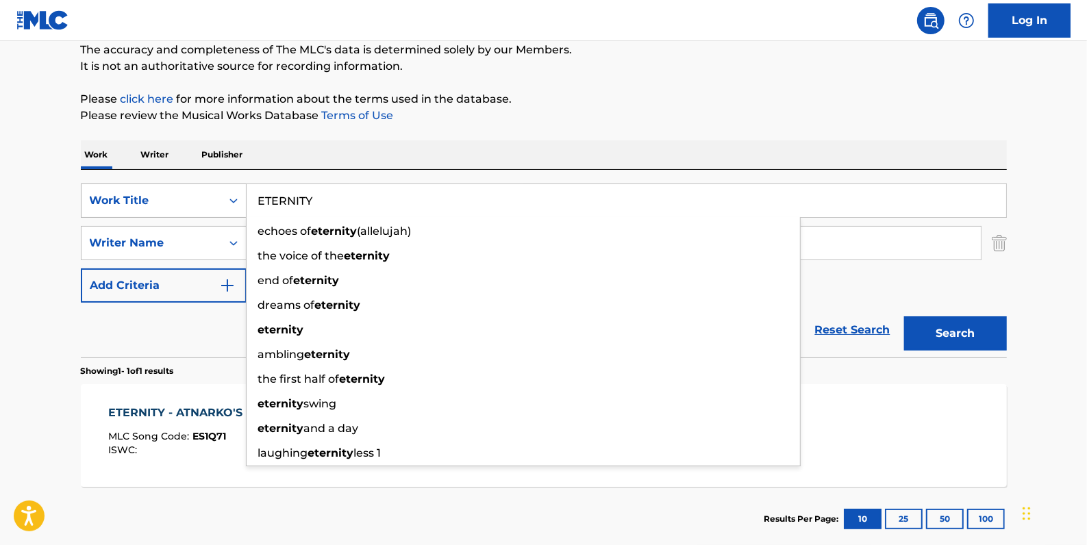
drag, startPoint x: 342, startPoint y: 205, endPoint x: 240, endPoint y: 191, distance: 103.1
click at [240, 191] on div "SearchWithCriteria81413c13-ecda-4570-9519-009c48b71e2b Work Title ETERNITY echo…" at bounding box center [544, 201] width 926 height 34
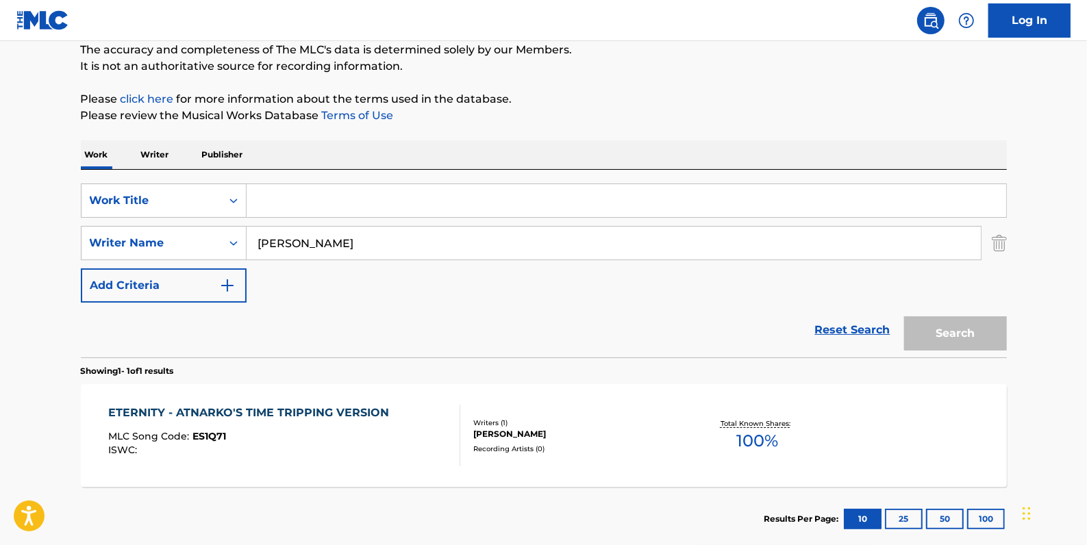
paste input "MYSTERIES"
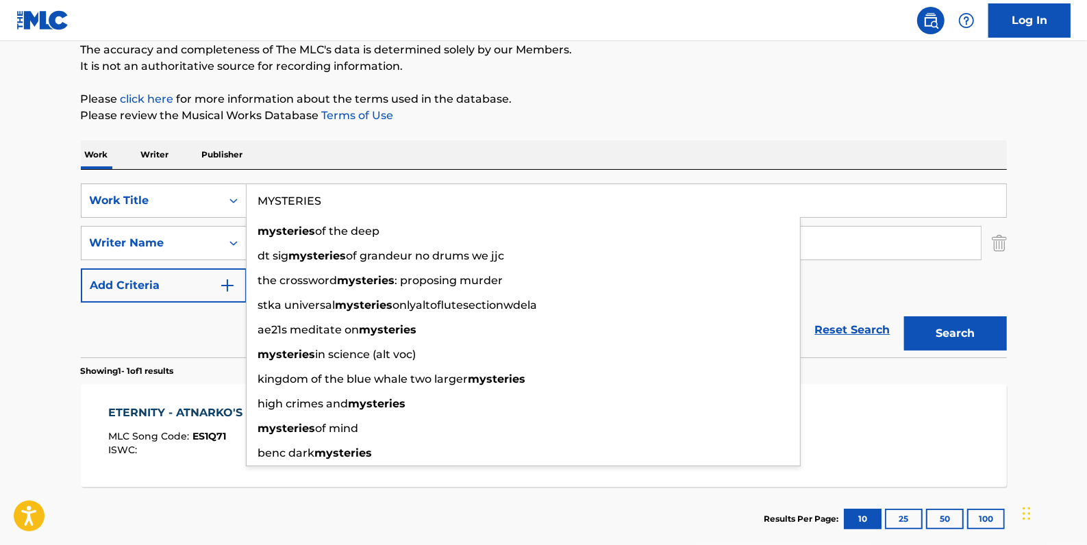
type input "MYSTERIES"
click at [970, 329] on button "Search" at bounding box center [955, 333] width 103 height 34
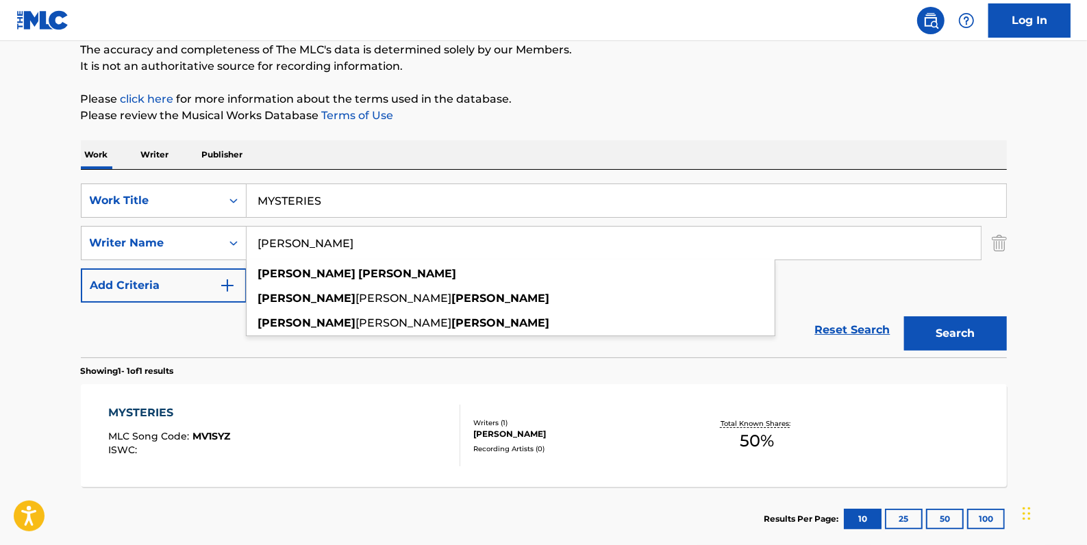
drag, startPoint x: 370, startPoint y: 237, endPoint x: 249, endPoint y: 240, distance: 120.6
click at [249, 240] on input "[PERSON_NAME]" at bounding box center [614, 243] width 734 height 33
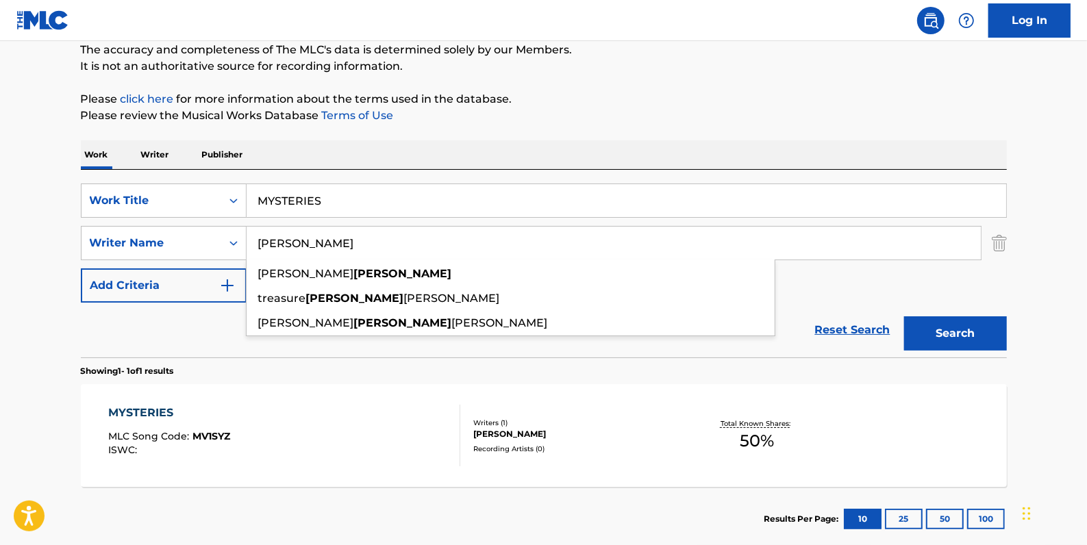
click at [957, 337] on button "Search" at bounding box center [955, 333] width 103 height 34
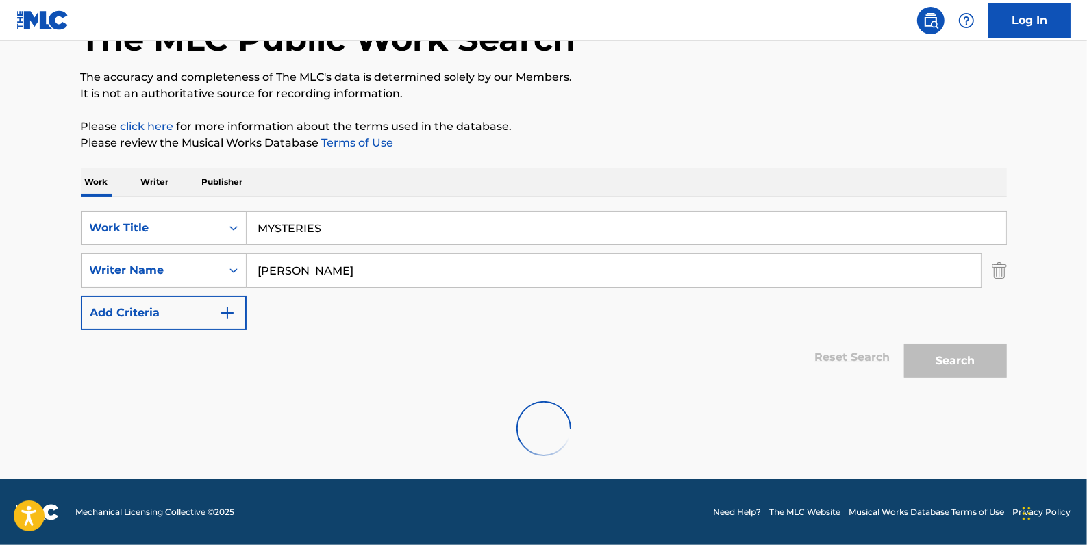
scroll to position [48, 0]
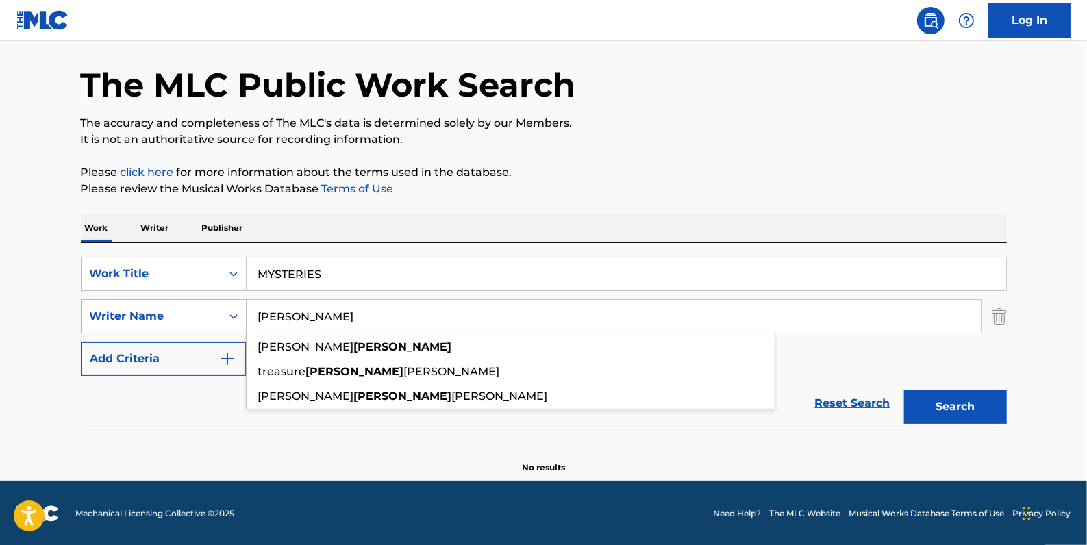
drag, startPoint x: 344, startPoint y: 325, endPoint x: 229, endPoint y: 309, distance: 115.5
click at [229, 309] on div "SearchWithCriteria05ff7e02-6bbe-416d-832e-ab6c8a1974a1 Writer Name [PERSON_NAME…" at bounding box center [544, 316] width 926 height 34
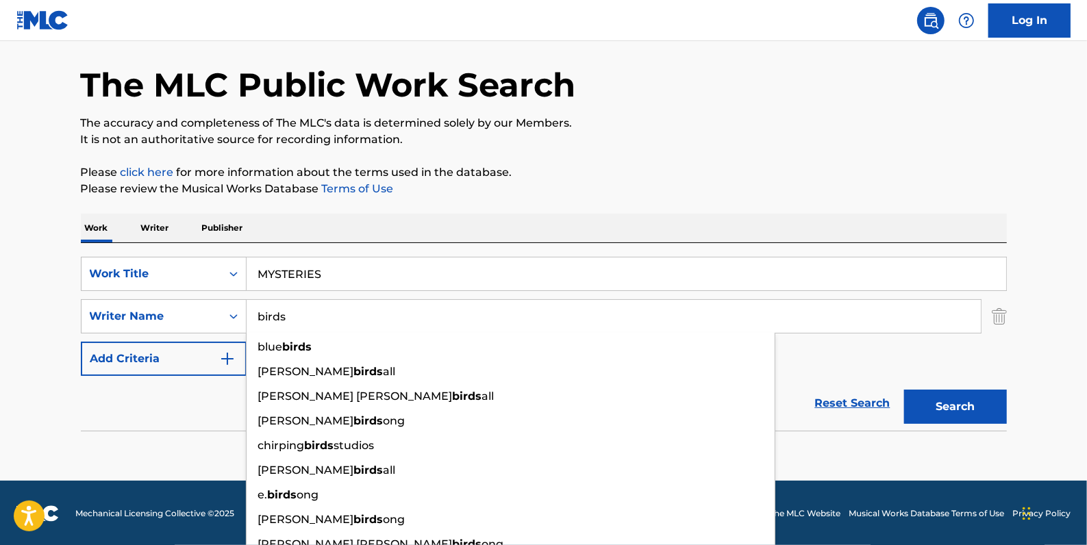
type input "birds"
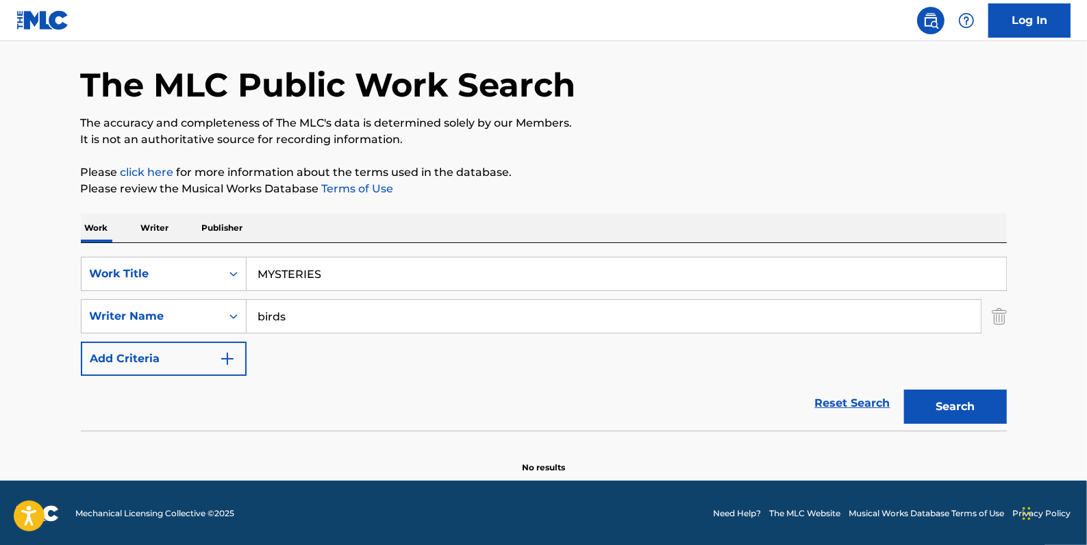
click at [965, 406] on button "Search" at bounding box center [955, 407] width 103 height 34
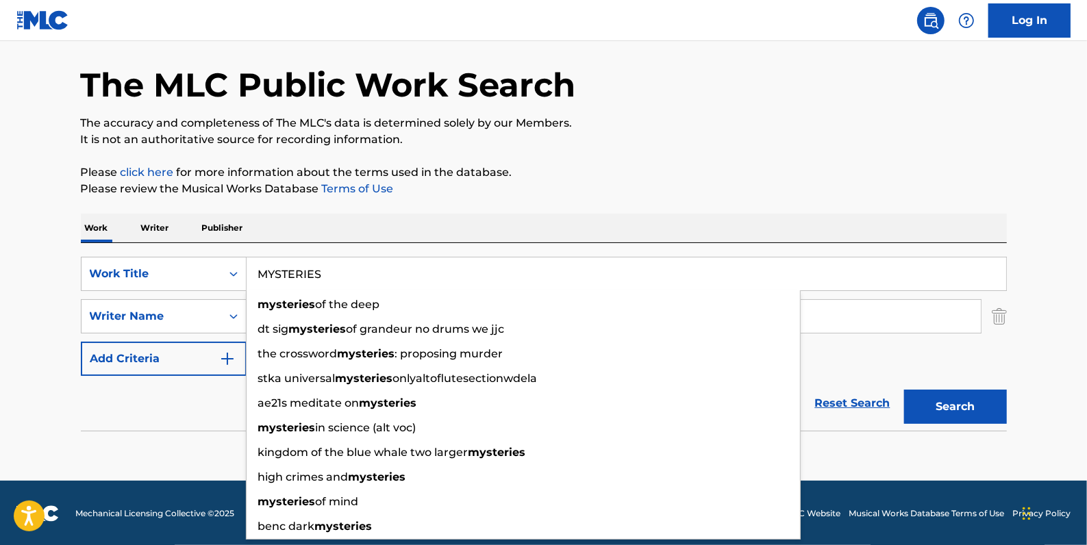
drag, startPoint x: 366, startPoint y: 273, endPoint x: 239, endPoint y: 234, distance: 133.2
click at [212, 260] on div "SearchWithCriteria81413c13-ecda-4570-9519-009c48b71e2b Work Title MYSTERIES mys…" at bounding box center [544, 274] width 926 height 34
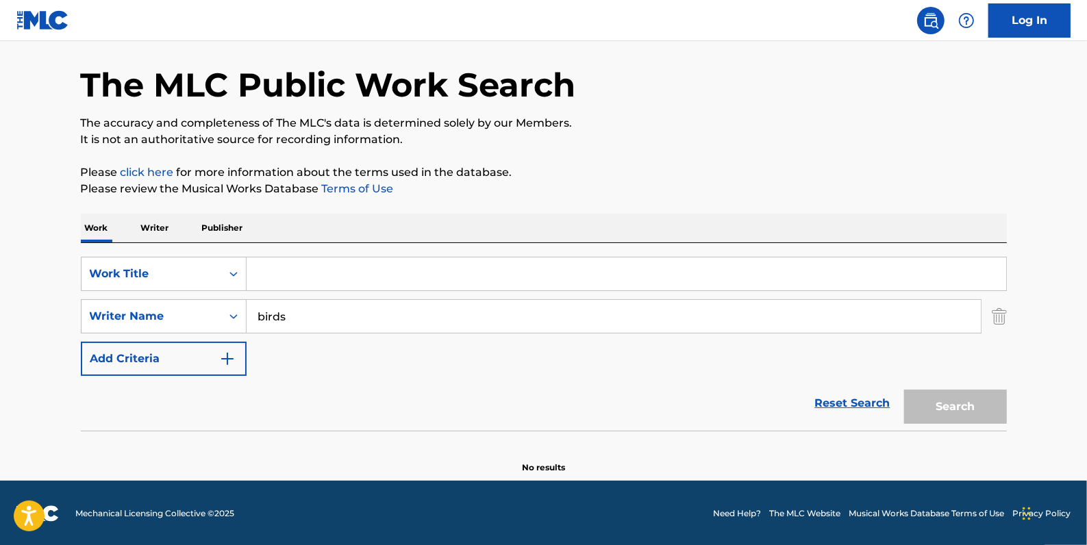
paste input "INNOCENCE"
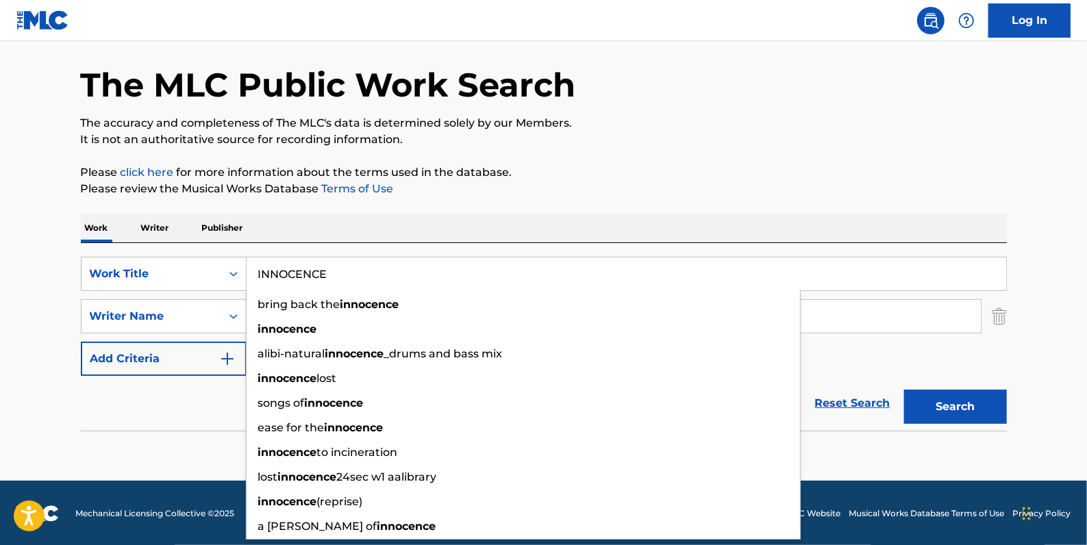
type input "INNOCENCE"
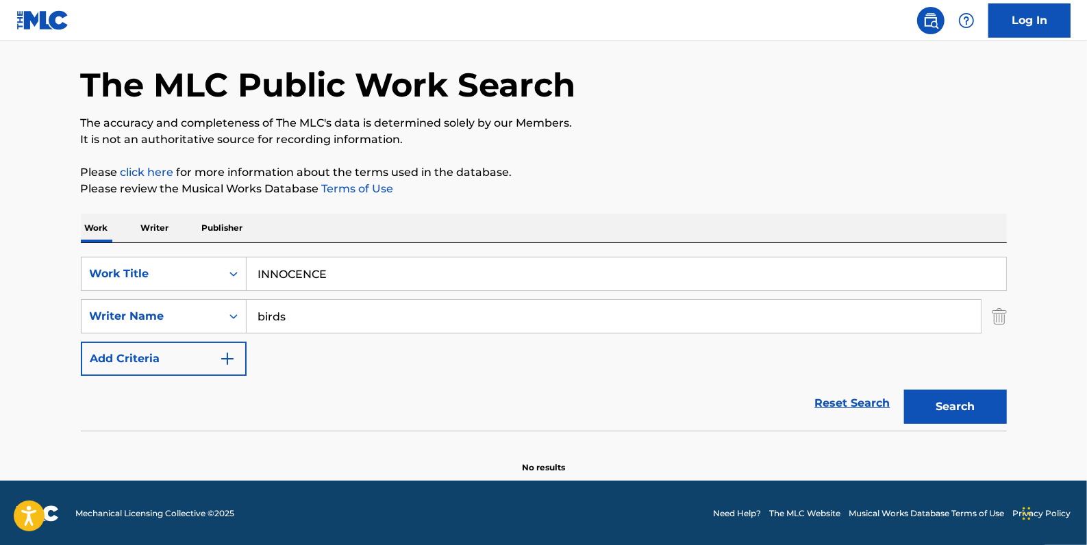
click at [829, 192] on p "Please review the Musical Works Database Terms of Use" at bounding box center [544, 189] width 926 height 16
drag, startPoint x: 307, startPoint y: 316, endPoint x: 219, endPoint y: 315, distance: 88.3
click at [219, 315] on div "SearchWithCriteria05ff7e02-6bbe-416d-832e-ab6c8a1974a1 Writer Name birds" at bounding box center [544, 316] width 926 height 34
click at [981, 398] on button "Search" at bounding box center [955, 407] width 103 height 34
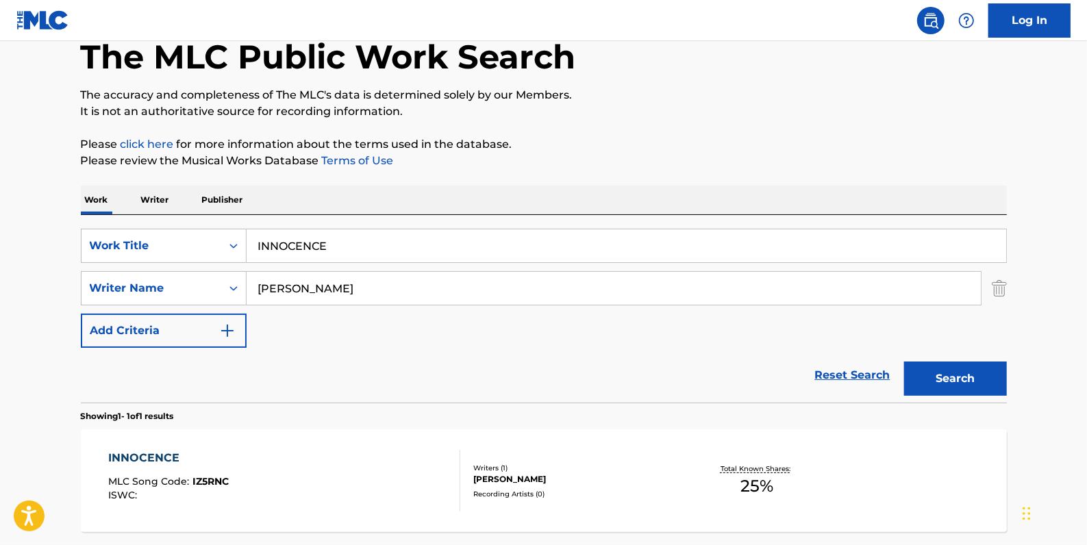
scroll to position [75, 0]
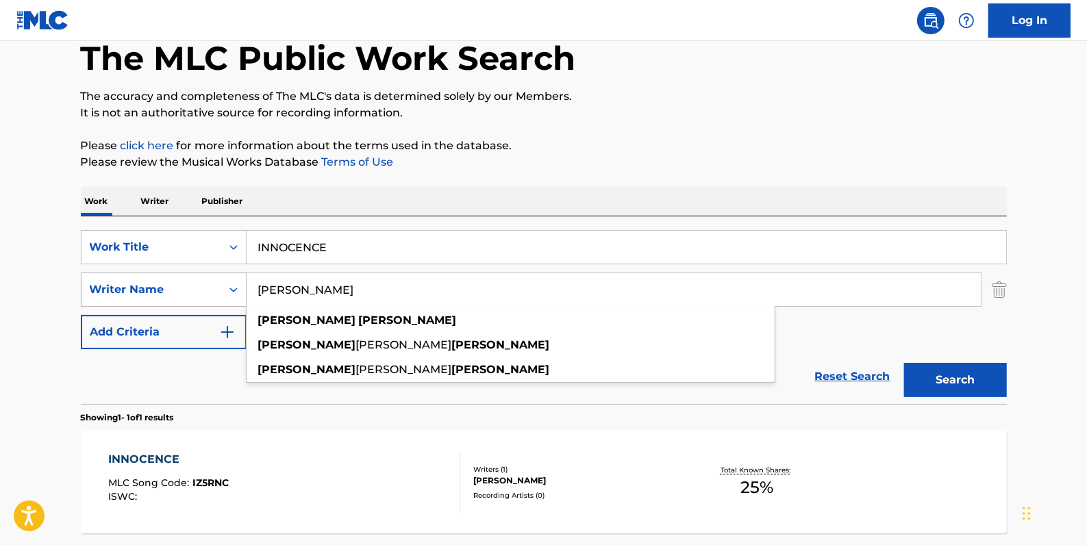
drag, startPoint x: 310, startPoint y: 285, endPoint x: 216, endPoint y: 288, distance: 93.2
click at [216, 288] on div "SearchWithCriteria05ff7e02-6bbe-416d-832e-ab6c8a1974a1 Writer Name [PERSON_NAME…" at bounding box center [544, 290] width 926 height 34
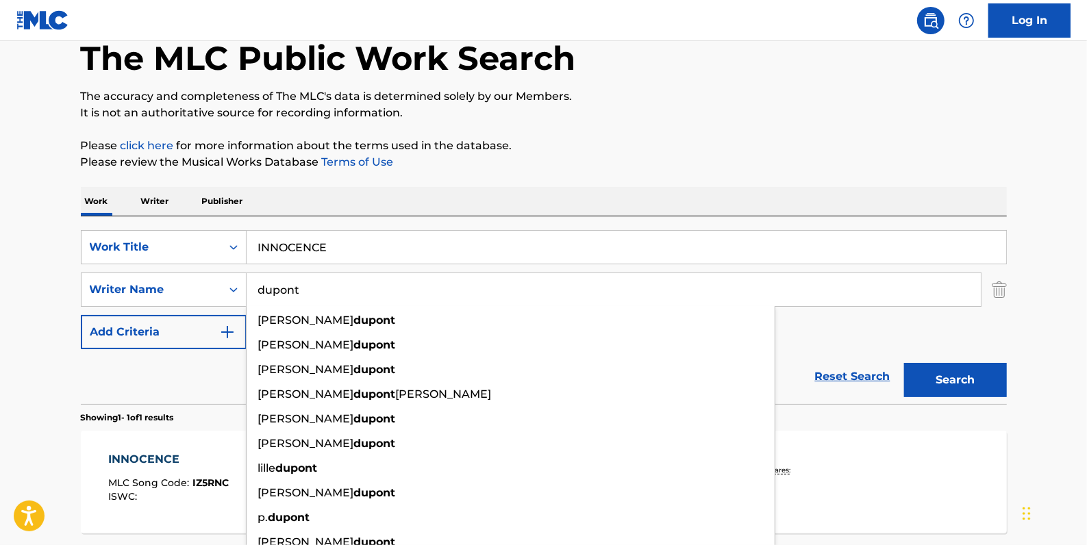
type input "dupont"
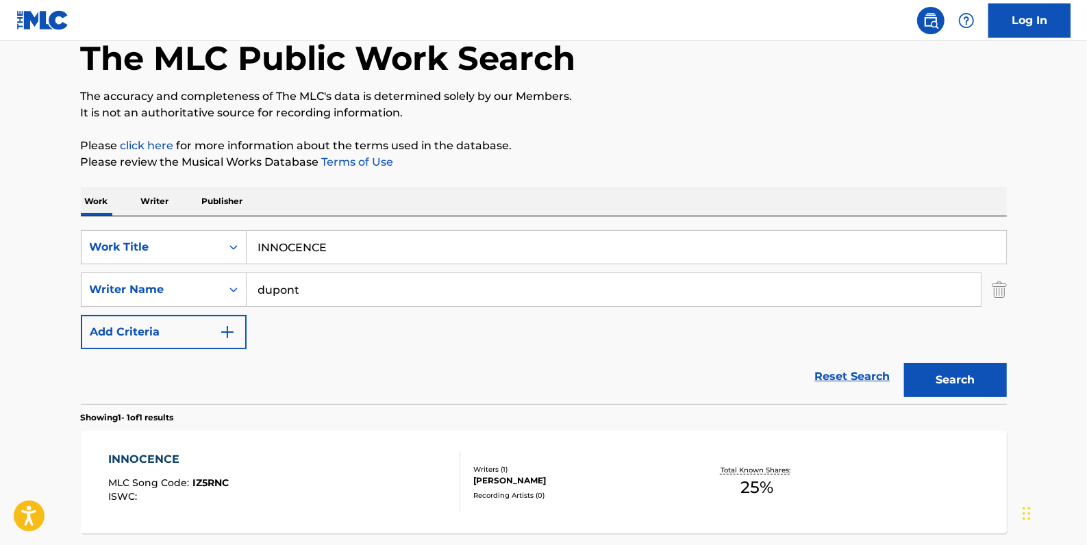
click at [966, 375] on button "Search" at bounding box center [955, 380] width 103 height 34
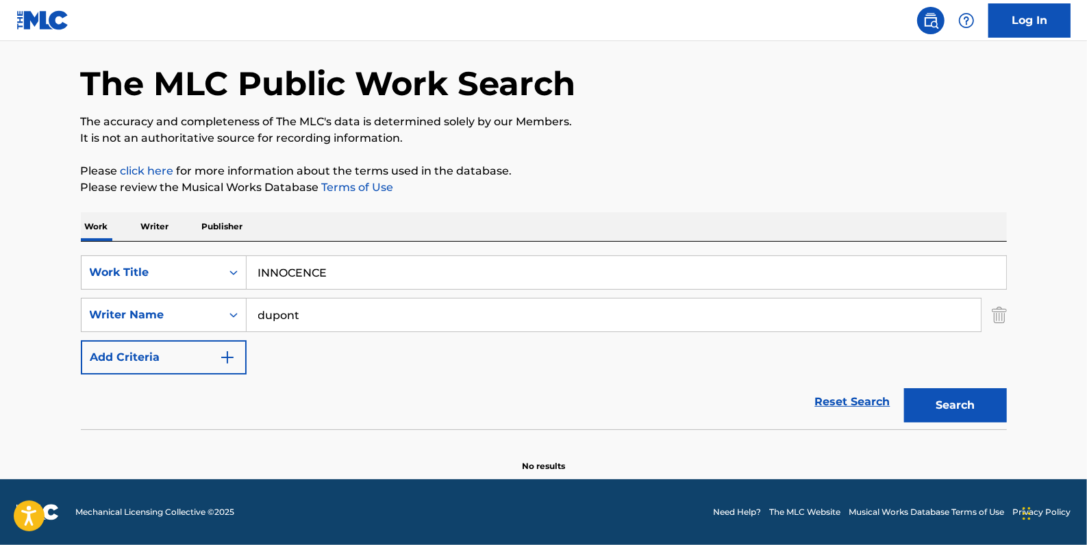
scroll to position [48, 0]
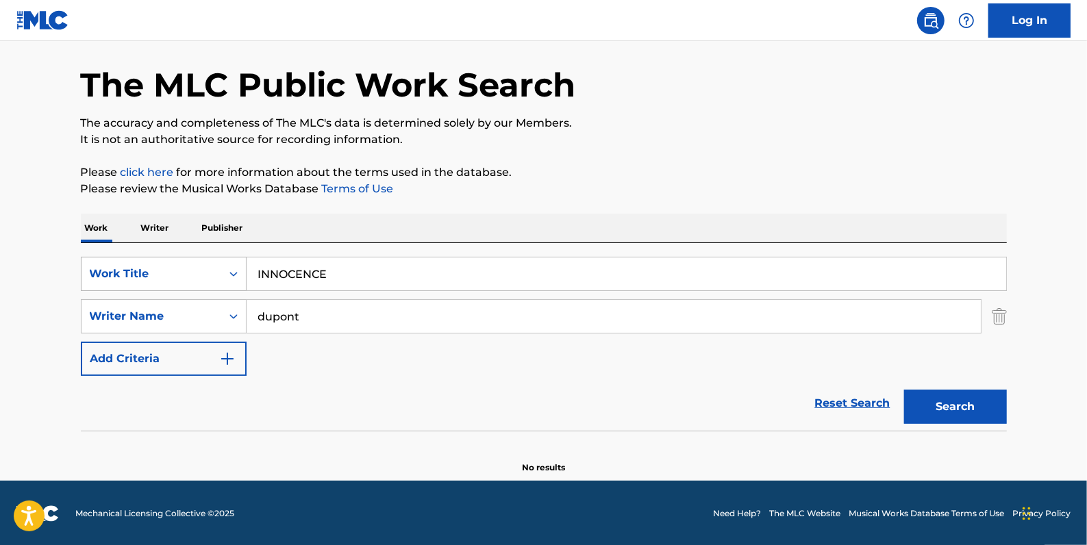
drag, startPoint x: 364, startPoint y: 278, endPoint x: 223, endPoint y: 271, distance: 141.3
click at [223, 271] on div "SearchWithCriteria81413c13-ecda-4570-9519-009c48b71e2b Work Title INNOCENCE" at bounding box center [544, 274] width 926 height 34
paste input "THE WAY YOU'RE WRONG"
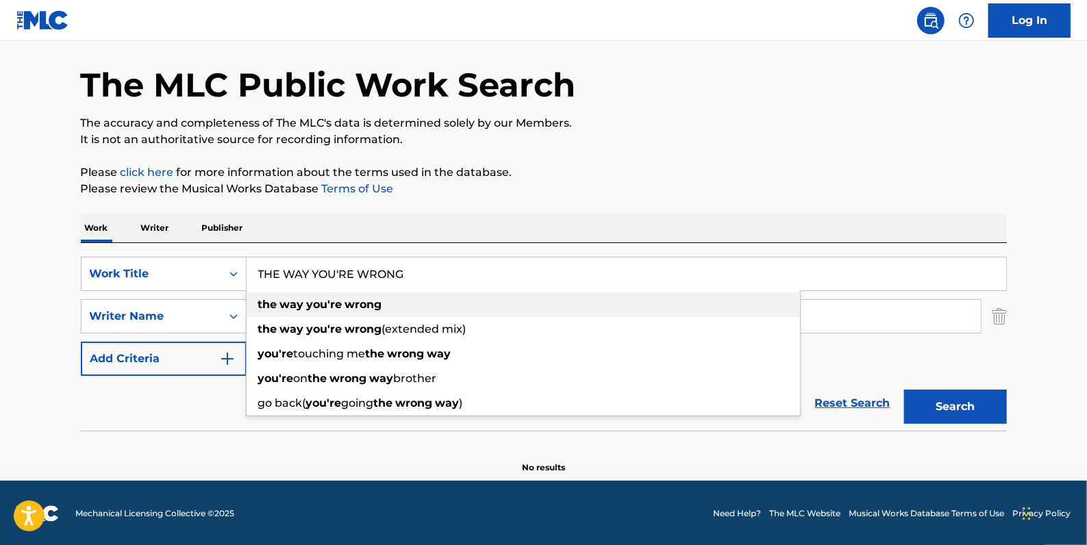
click at [537, 299] on div "the way you're wrong" at bounding box center [523, 304] width 553 height 25
type input "the way you're wrong"
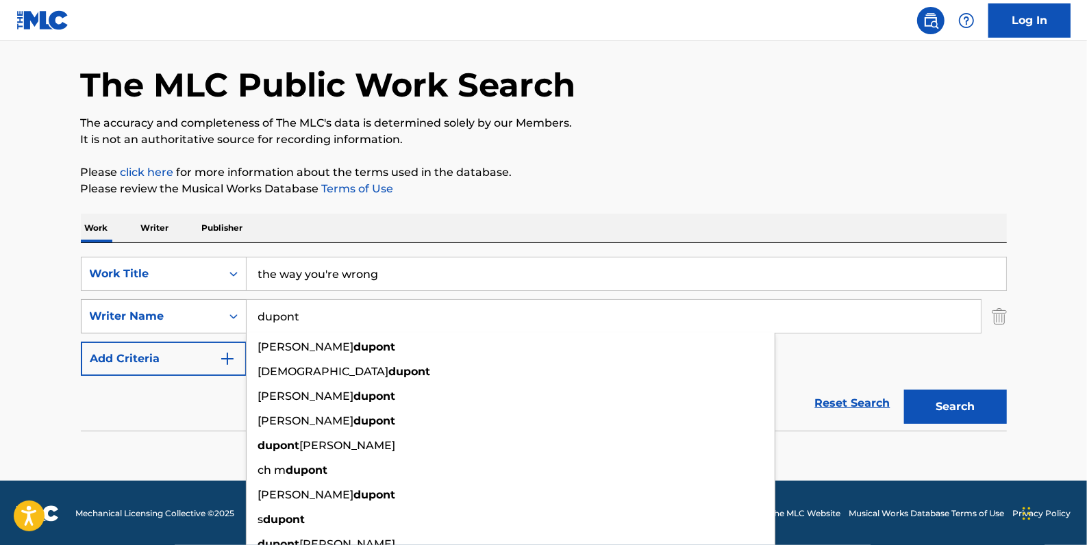
drag, startPoint x: 302, startPoint y: 318, endPoint x: 232, endPoint y: 319, distance: 69.9
click at [232, 319] on div "SearchWithCriteria05ff7e02-6bbe-416d-832e-ab6c8a1974a1 Writer Name dupont [PERS…" at bounding box center [544, 316] width 926 height 34
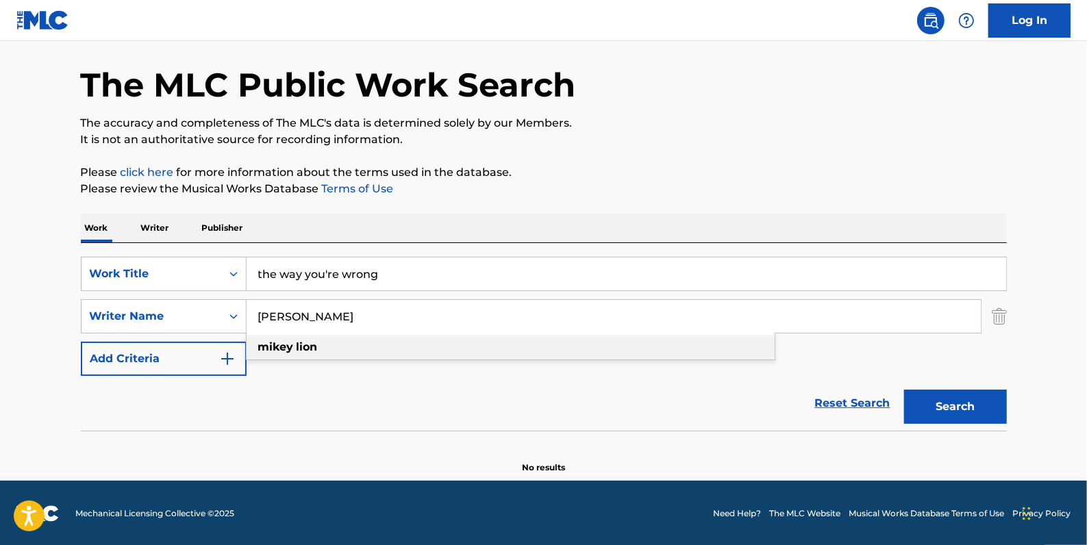
type input "[PERSON_NAME]"
click at [297, 349] on strong "lion" at bounding box center [307, 346] width 21 height 13
click at [427, 273] on input "the way you're wrong" at bounding box center [627, 274] width 760 height 33
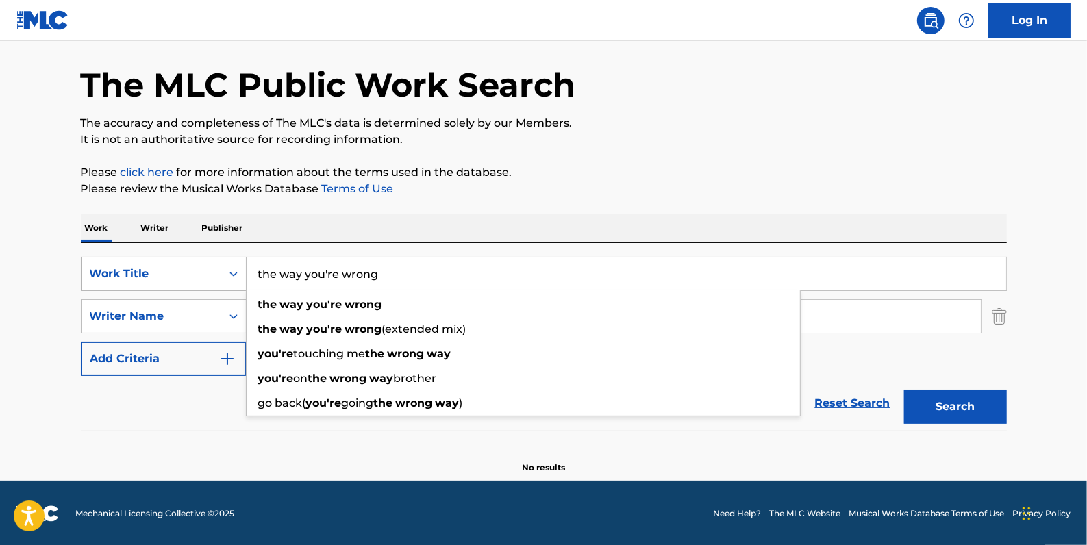
drag, startPoint x: 427, startPoint y: 273, endPoint x: 153, endPoint y: 262, distance: 274.2
click at [153, 262] on div "SearchWithCriteria81413c13-ecda-4570-9519-009c48b71e2b Work Title the way you'r…" at bounding box center [544, 274] width 926 height 34
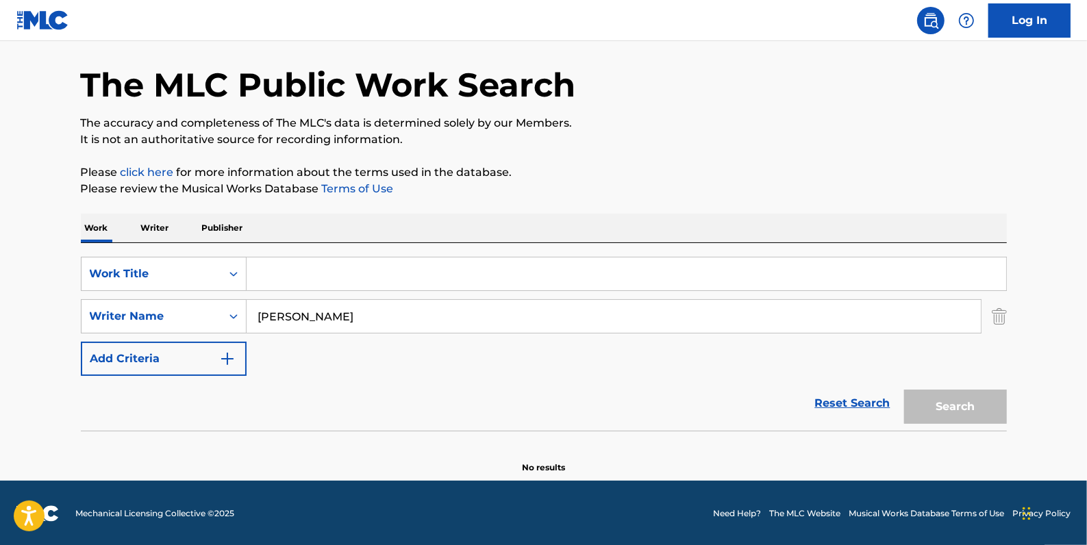
paste input "SUNDUST"
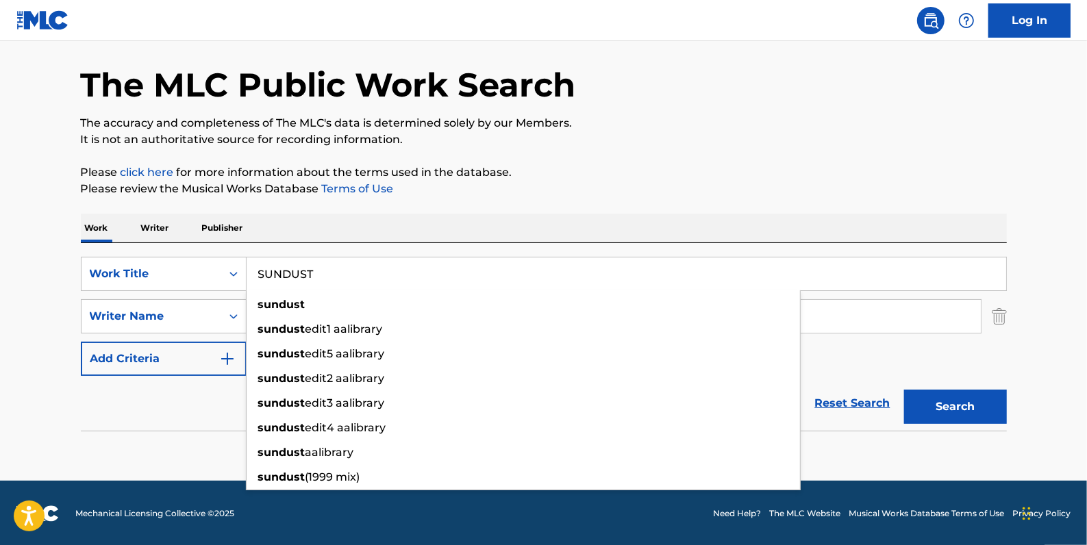
type input "SUNDUST"
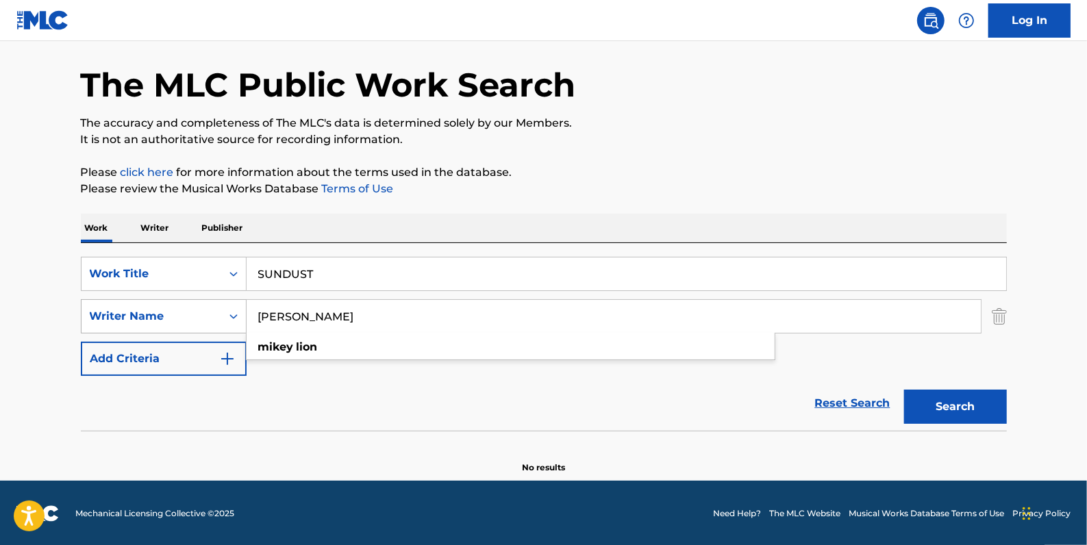
drag, startPoint x: 347, startPoint y: 316, endPoint x: 238, endPoint y: 312, distance: 109.0
click at [238, 312] on div "SearchWithCriteria05ff7e02-6bbe-416d-832e-ab6c8a1974a1 Writer Name [PERSON_NAME…" at bounding box center [544, 316] width 926 height 34
paste input "[PERSON_NAME]"
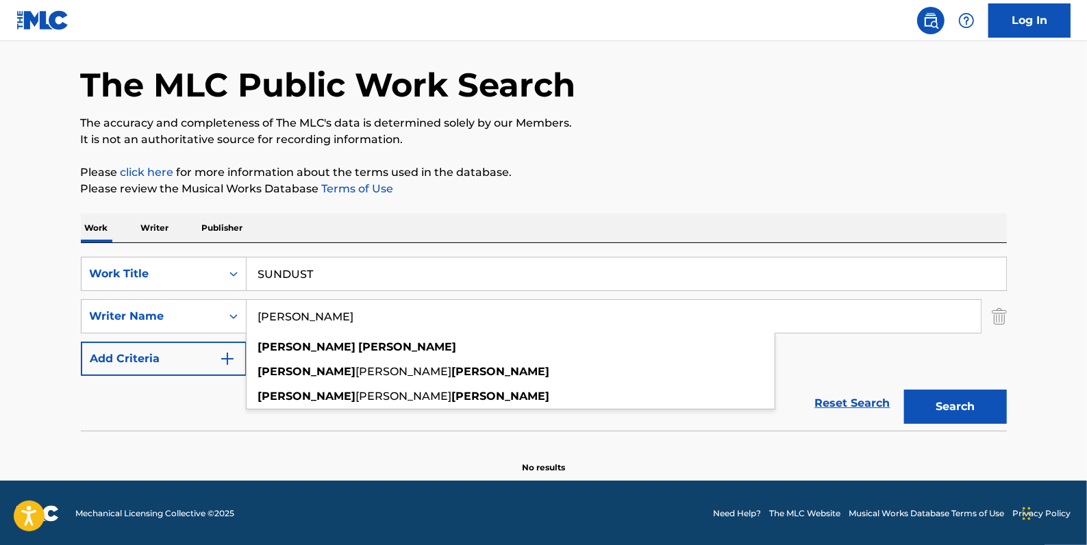
type input "[PERSON_NAME]"
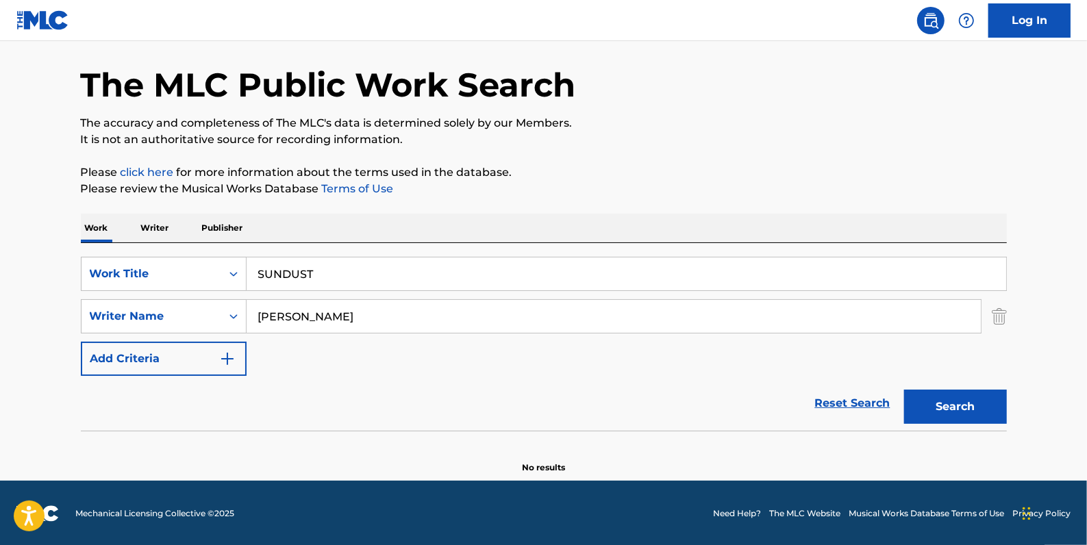
click at [941, 400] on button "Search" at bounding box center [955, 407] width 103 height 34
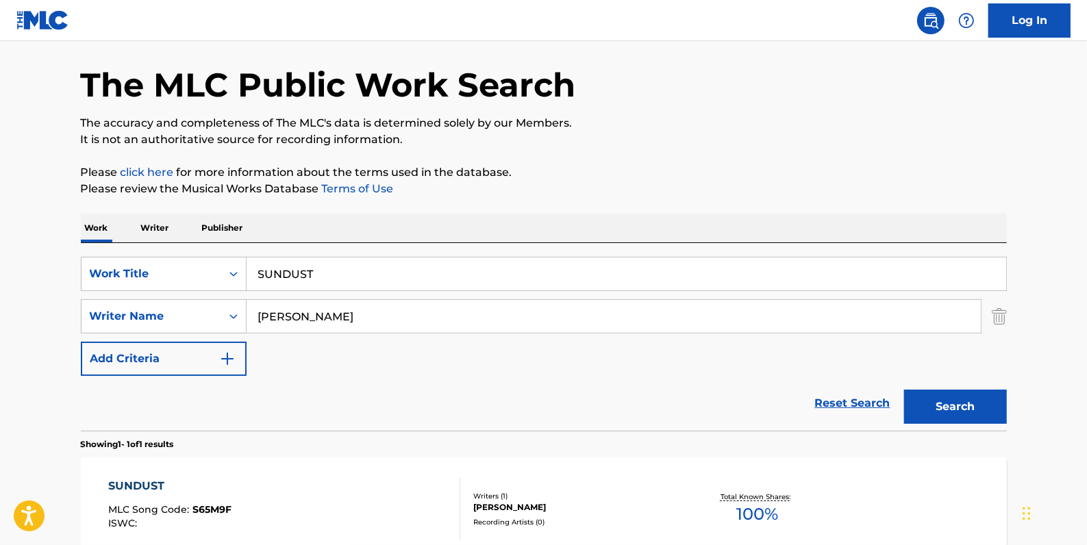
click at [399, 492] on div "SUNDUST MLC Song Code : S65M9F ISWC :" at bounding box center [284, 509] width 352 height 62
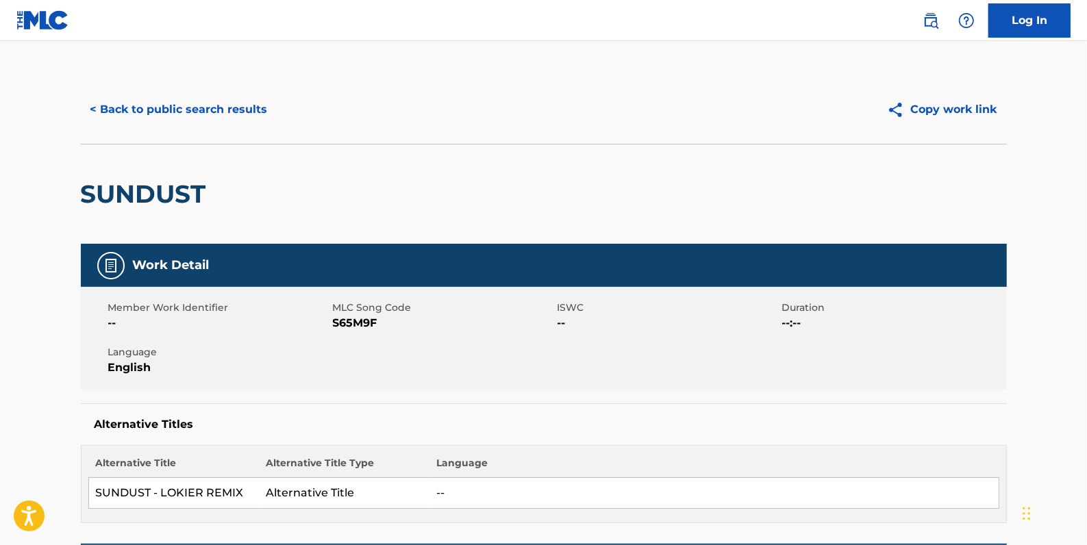
click at [223, 111] on button "< Back to public search results" at bounding box center [179, 109] width 197 height 34
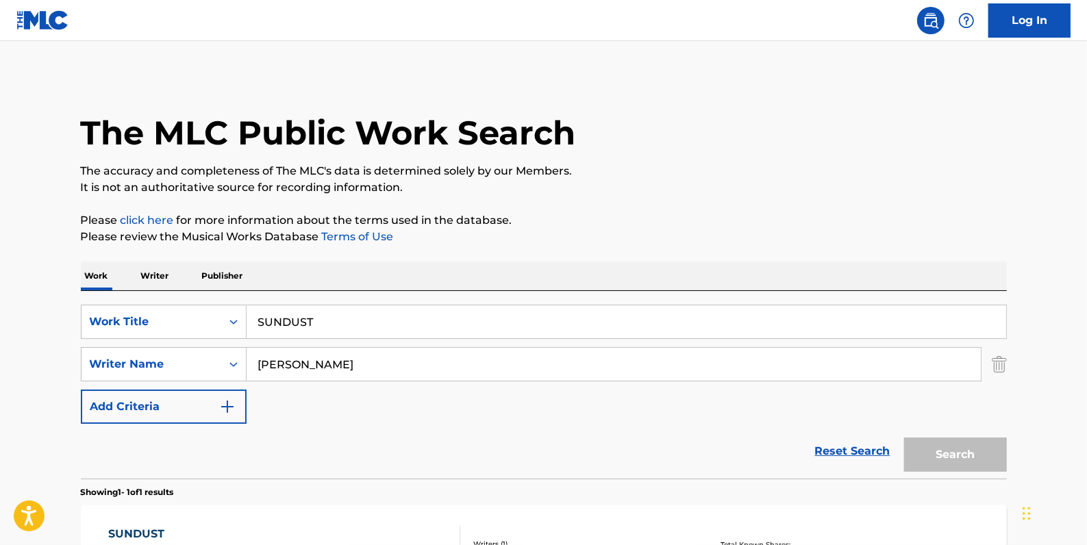
scroll to position [48, 0]
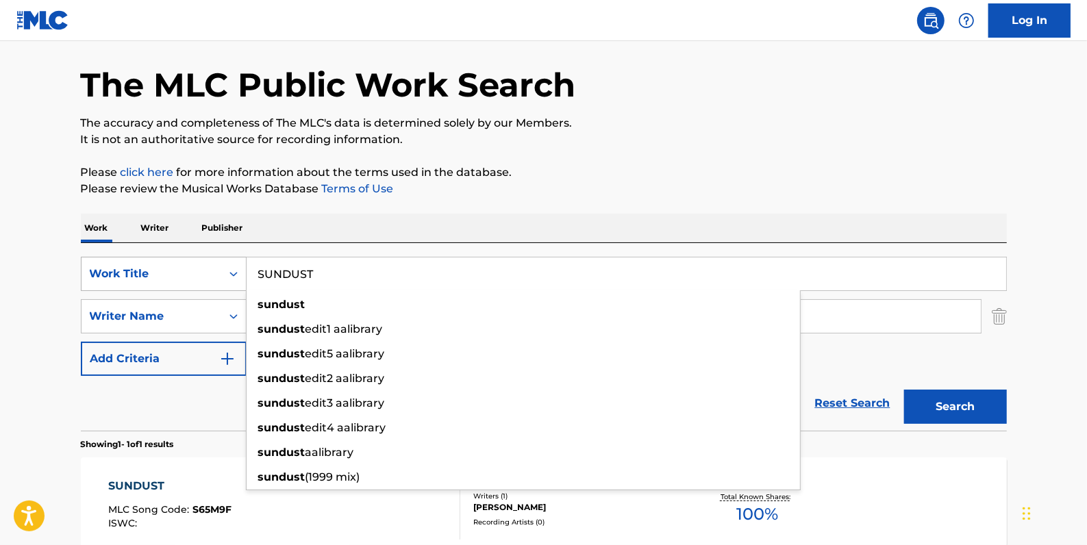
drag, startPoint x: 354, startPoint y: 268, endPoint x: 217, endPoint y: 271, distance: 137.0
click at [217, 271] on div "SearchWithCriteria81413c13-ecda-4570-9519-009c48b71e2b Work Title SUNDUST [PERS…" at bounding box center [544, 274] width 926 height 34
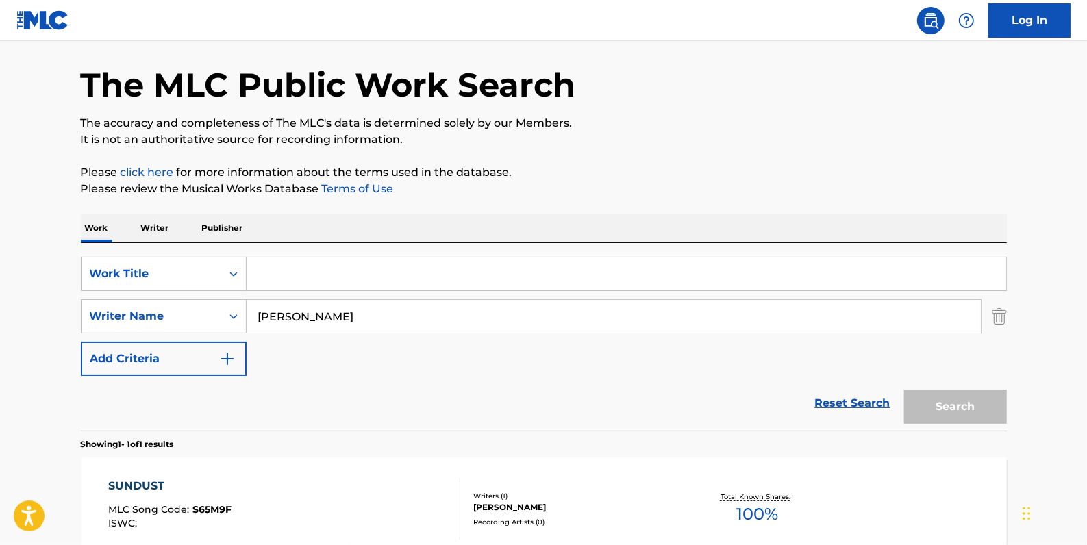
paste input "GOLDEMINE"
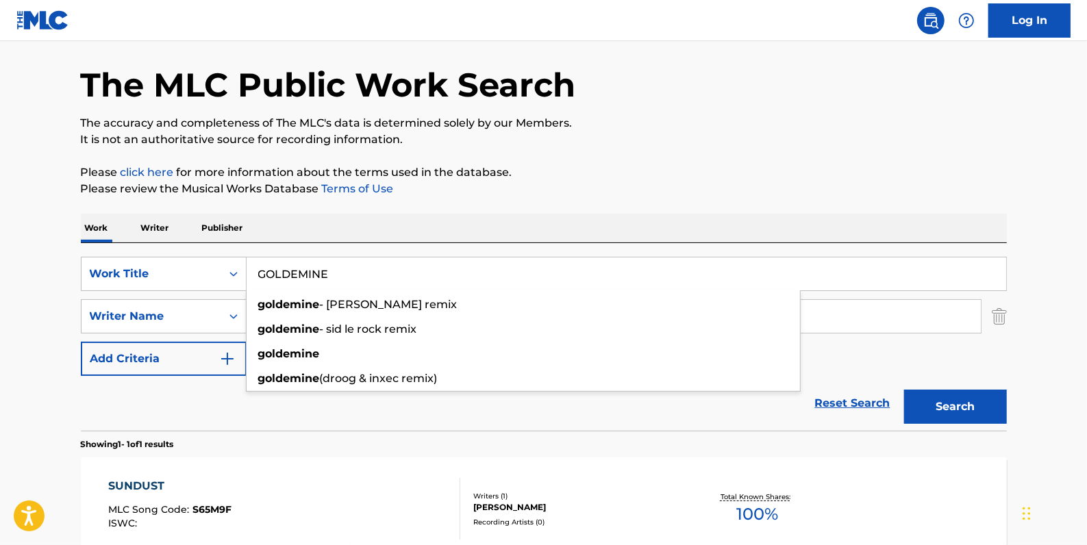
type input "GOLDEMINE"
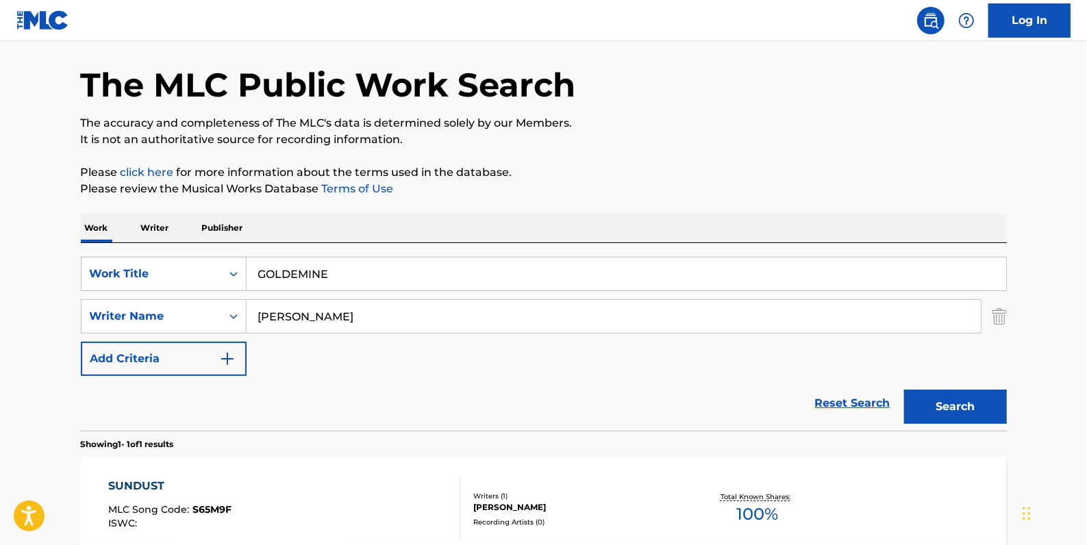
click at [970, 406] on button "Search" at bounding box center [955, 407] width 103 height 34
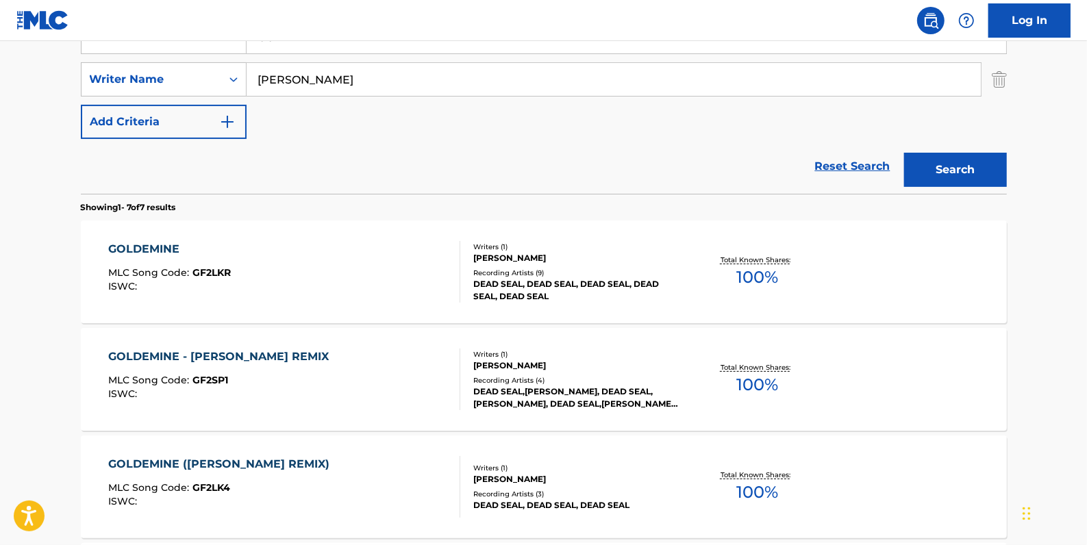
scroll to position [297, 0]
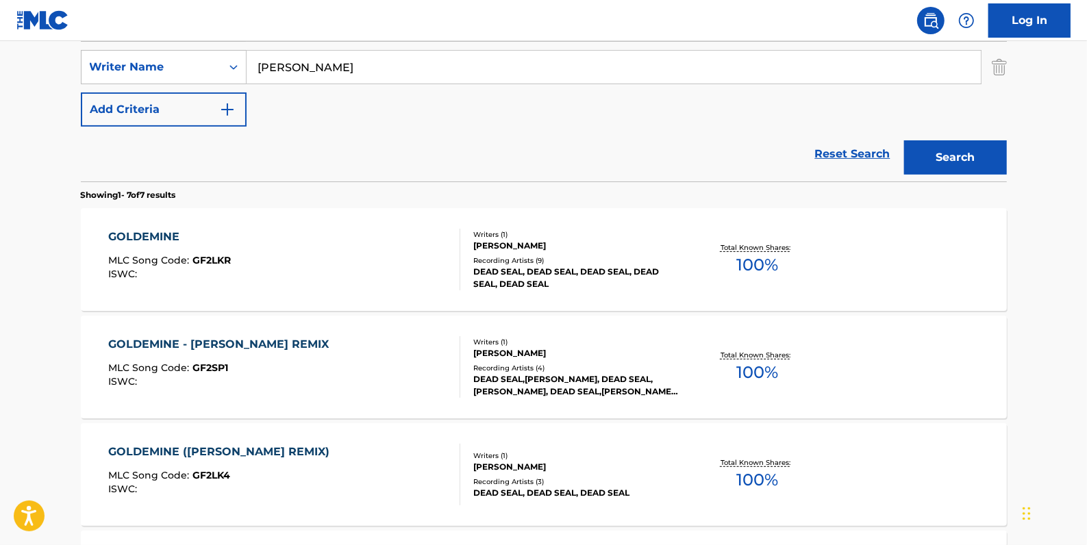
click at [351, 357] on div "GOLDEMINE - [PERSON_NAME] REMIX MLC Song Code : GF2SP1 ISWC :" at bounding box center [284, 367] width 352 height 62
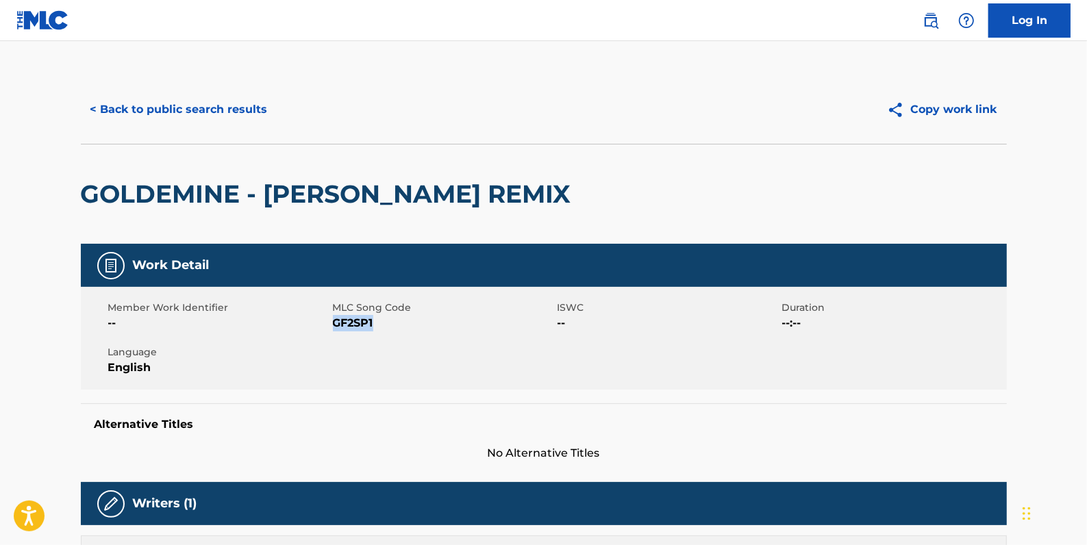
drag, startPoint x: 381, startPoint y: 324, endPoint x: 333, endPoint y: 325, distance: 48.0
click at [333, 325] on span "GF2SP1" at bounding box center [443, 323] width 221 height 16
drag, startPoint x: 333, startPoint y: 325, endPoint x: 281, endPoint y: 217, distance: 120.1
click at [281, 217] on div "GOLDEMINE - [PERSON_NAME] REMIX" at bounding box center [329, 194] width 497 height 99
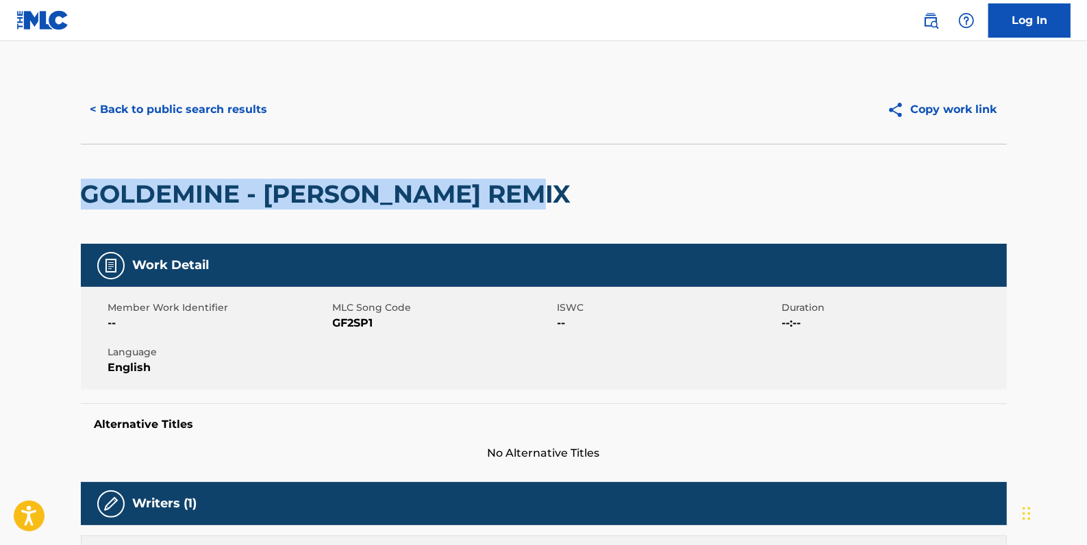
drag, startPoint x: 84, startPoint y: 191, endPoint x: 556, endPoint y: 199, distance: 472.6
click at [556, 199] on h2 "GOLDEMINE - [PERSON_NAME] REMIX" at bounding box center [329, 194] width 497 height 31
drag, startPoint x: 556, startPoint y: 199, endPoint x: 527, endPoint y: 196, distance: 29.6
copy h2 "GOLDEMINE - [PERSON_NAME] REMIX"
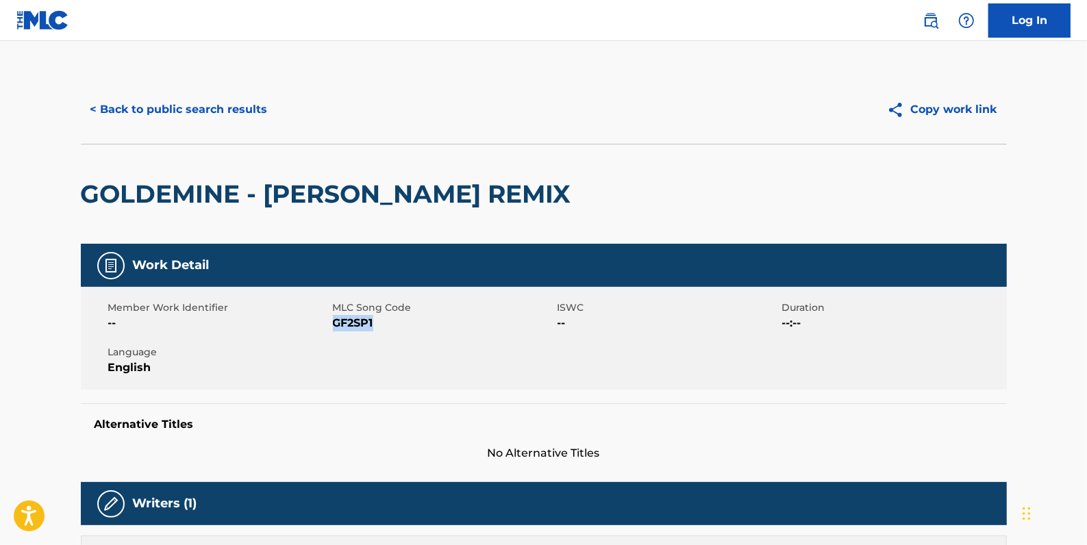
drag, startPoint x: 383, startPoint y: 329, endPoint x: 335, endPoint y: 325, distance: 48.1
click at [335, 325] on span "GF2SP1" at bounding box center [443, 323] width 221 height 16
copy span "GF2SP1"
click at [232, 109] on button "< Back to public search results" at bounding box center [179, 109] width 197 height 34
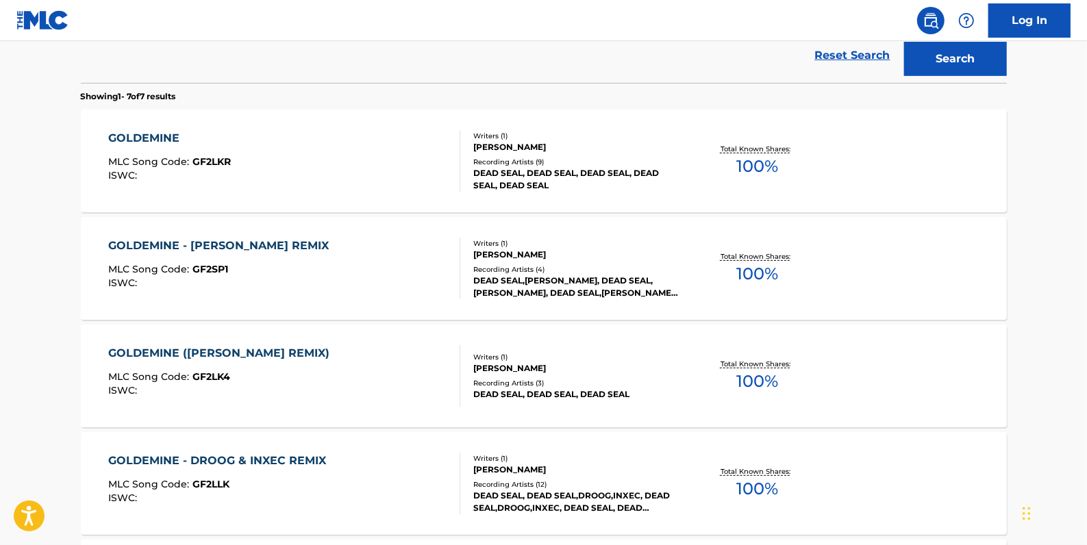
scroll to position [422, 0]
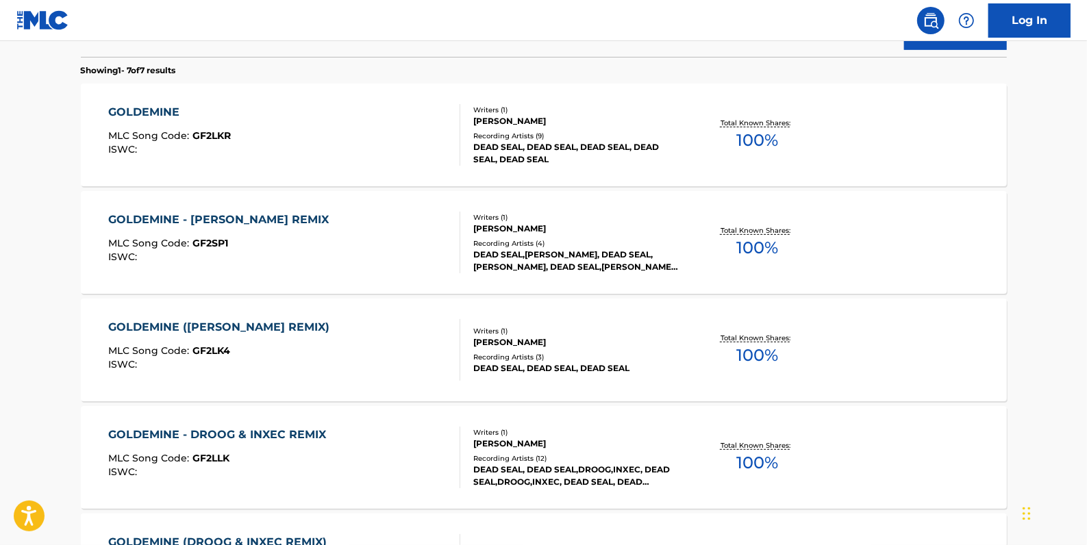
click at [356, 341] on div "GOLDEMINE ([PERSON_NAME] REMIX) MLC Song Code : GF2LK4 ISWC :" at bounding box center [284, 350] width 352 height 62
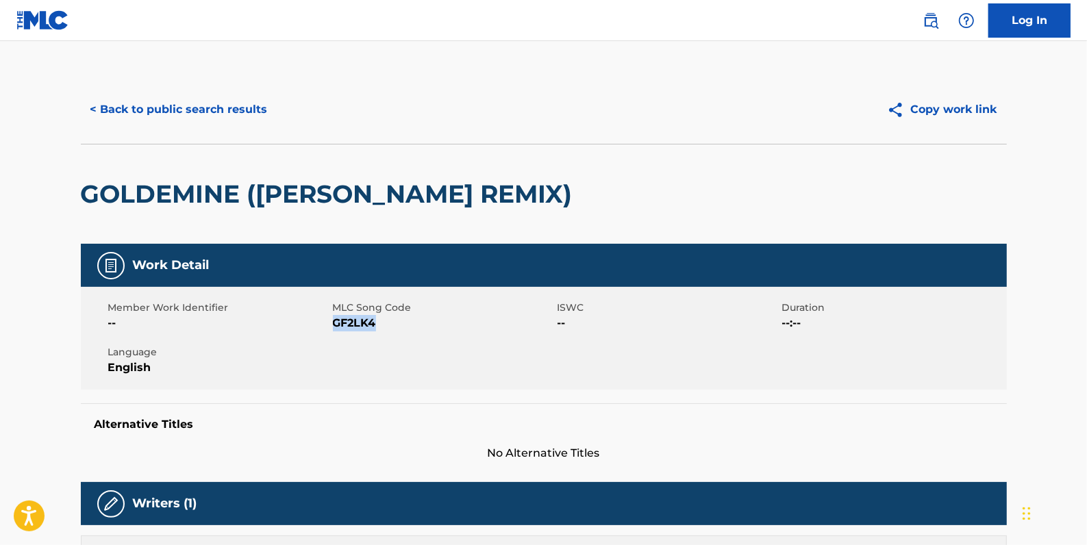
drag, startPoint x: 388, startPoint y: 325, endPoint x: 335, endPoint y: 325, distance: 52.7
click at [335, 325] on span "GF2LK4" at bounding box center [443, 323] width 221 height 16
drag, startPoint x: 335, startPoint y: 325, endPoint x: 342, endPoint y: 325, distance: 7.5
copy span "GF2LK4"
click at [250, 110] on button "< Back to public search results" at bounding box center [179, 109] width 197 height 34
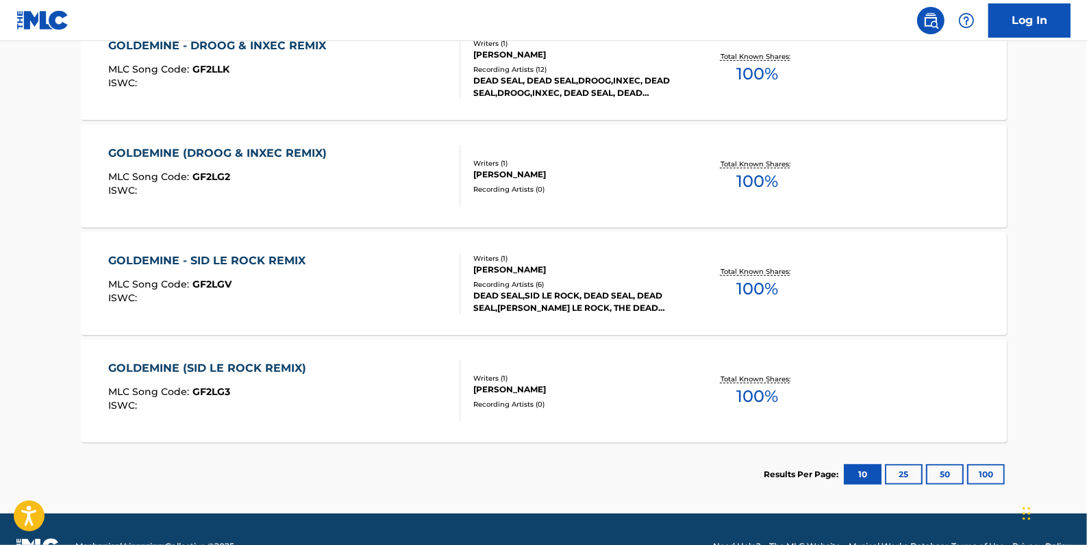
scroll to position [749, 0]
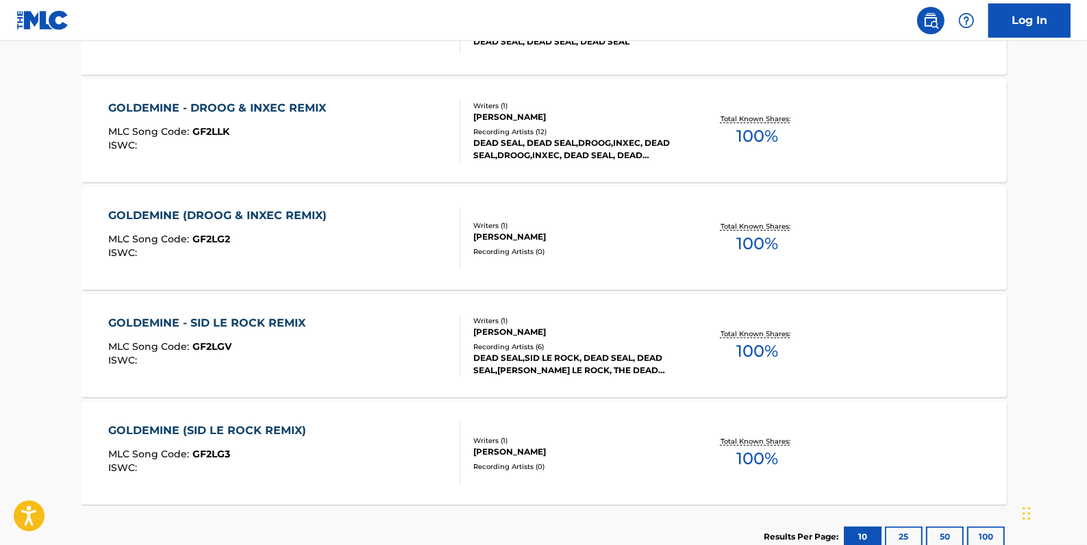
click at [385, 330] on div "GOLDEMINE - SID LE ROCK REMIX MLC Song Code : GF2LGV ISWC :" at bounding box center [284, 346] width 352 height 62
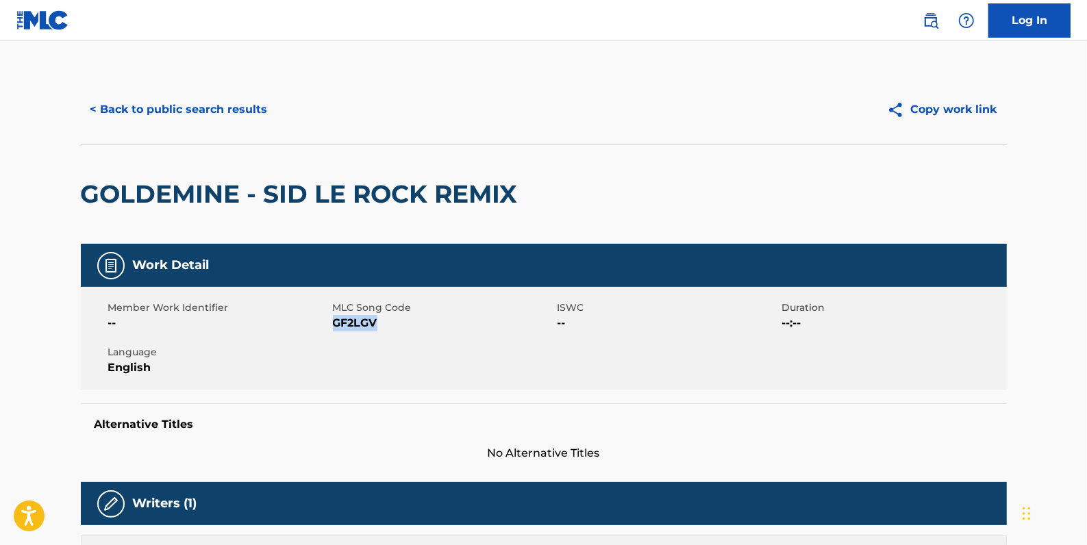
drag, startPoint x: 386, startPoint y: 324, endPoint x: 337, endPoint y: 325, distance: 49.3
click at [337, 325] on span "GF2LGV" at bounding box center [443, 323] width 221 height 16
drag, startPoint x: 337, startPoint y: 325, endPoint x: 347, endPoint y: 325, distance: 10.3
drag, startPoint x: 347, startPoint y: 325, endPoint x: 433, endPoint y: 318, distance: 85.9
click at [433, 318] on span "GF2LGV" at bounding box center [443, 323] width 221 height 16
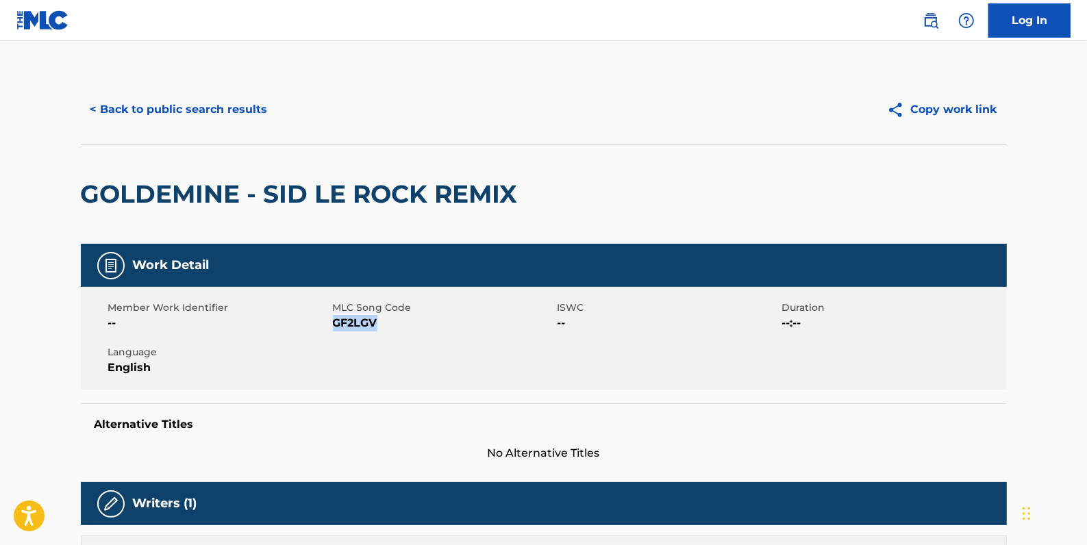
drag, startPoint x: 390, startPoint y: 318, endPoint x: 335, endPoint y: 325, distance: 55.8
click at [335, 325] on span "GF2LGV" at bounding box center [443, 323] width 221 height 16
click at [194, 107] on button "< Back to public search results" at bounding box center [179, 109] width 197 height 34
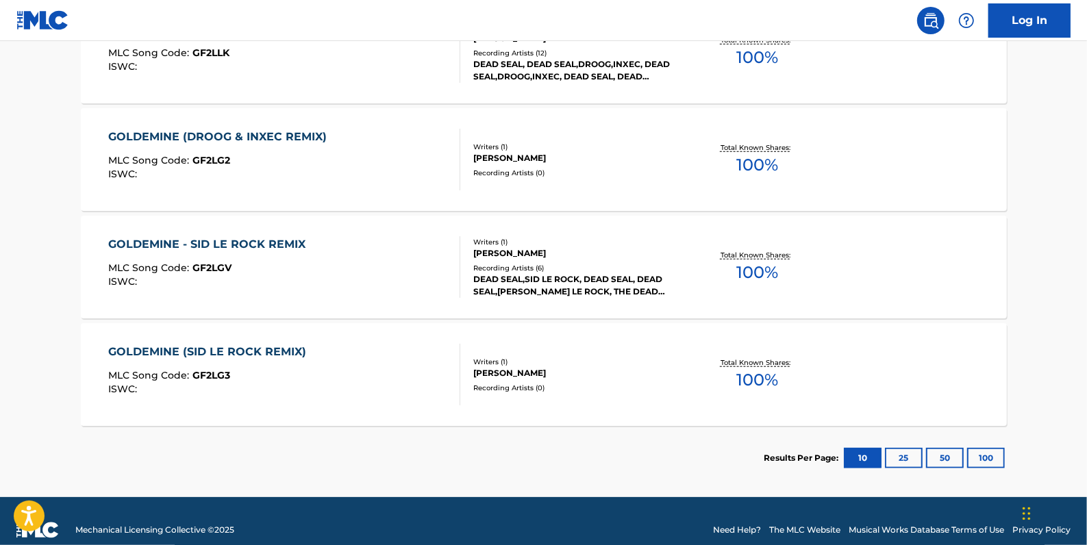
click at [326, 358] on div "GOLDEMINE (SID LE ROCK REMIX) MLC Song Code : GF2LG3 ISWC :" at bounding box center [284, 375] width 352 height 62
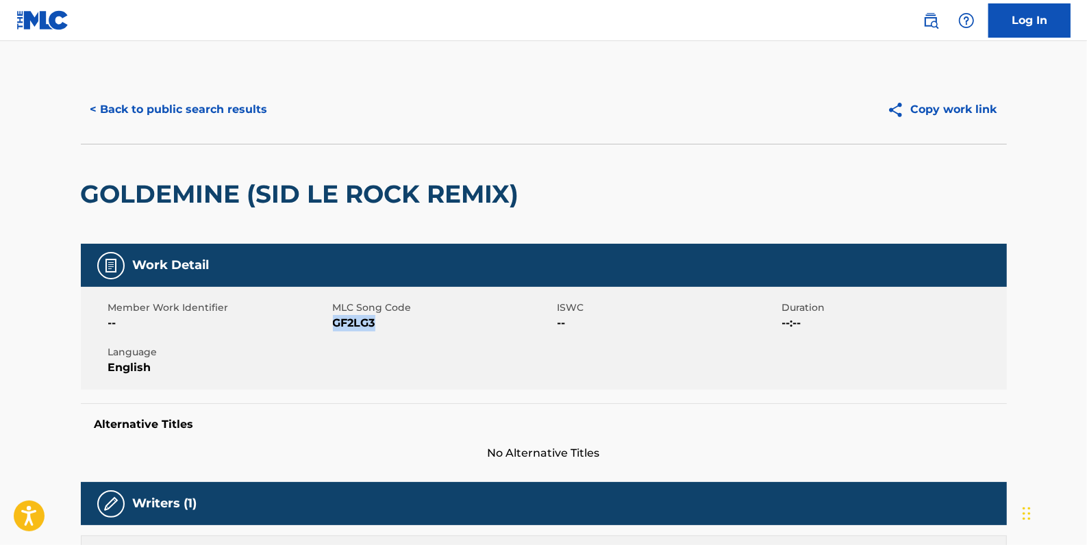
drag, startPoint x: 385, startPoint y: 324, endPoint x: 335, endPoint y: 325, distance: 50.0
click at [335, 325] on span "GF2LG3" at bounding box center [443, 323] width 221 height 16
click at [173, 112] on button "< Back to public search results" at bounding box center [179, 109] width 197 height 34
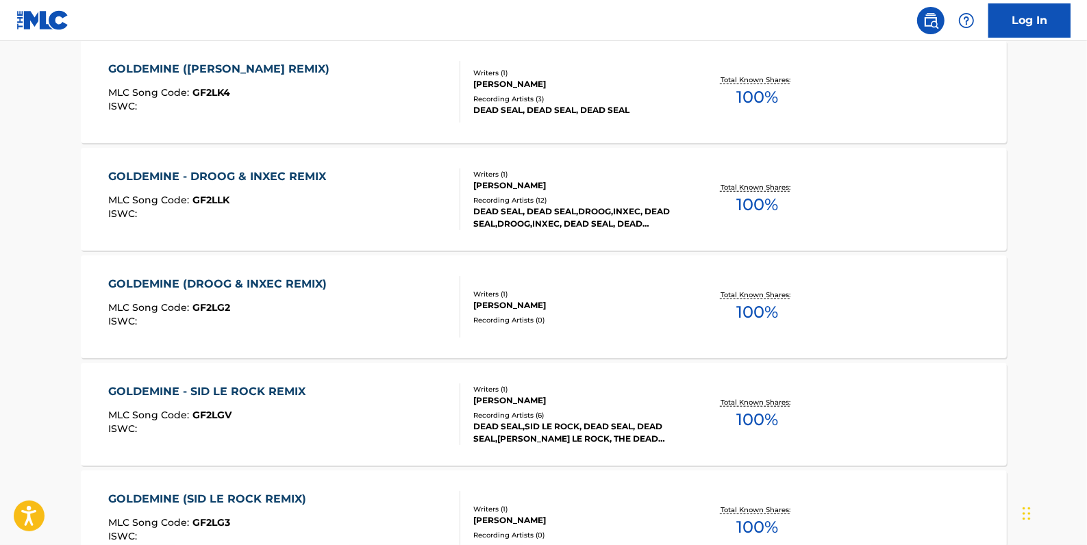
scroll to position [657, 0]
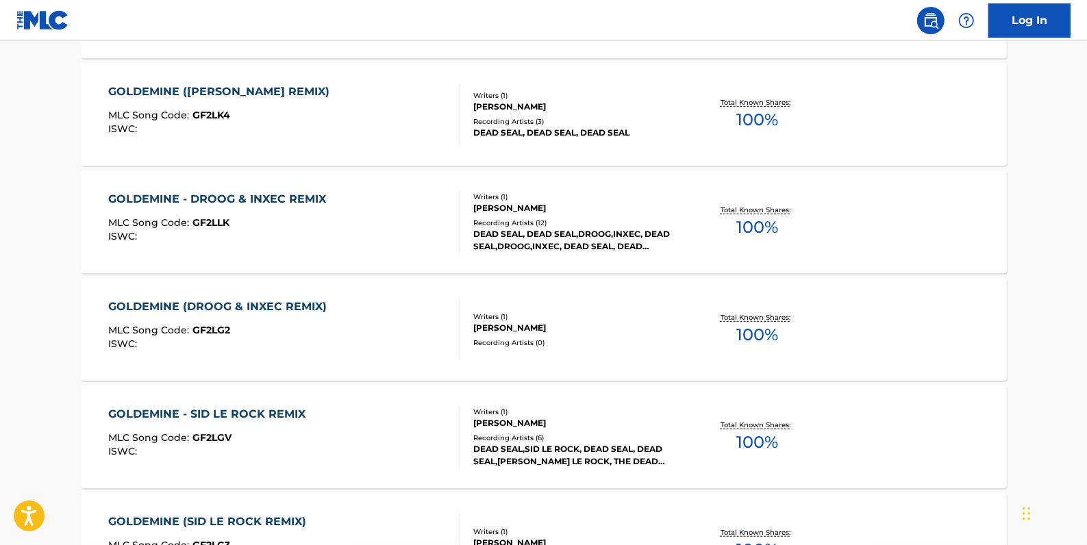
click at [327, 218] on div "MLC Song Code : GF2LLK" at bounding box center [220, 225] width 225 height 14
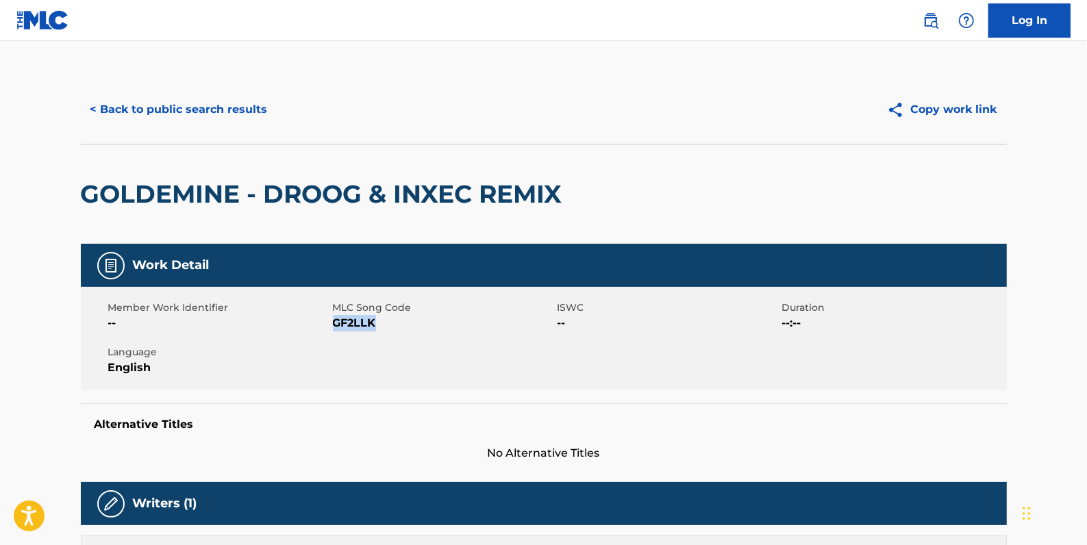
drag, startPoint x: 383, startPoint y: 329, endPoint x: 334, endPoint y: 327, distance: 49.4
click at [334, 327] on span "GF2LLK" at bounding box center [443, 323] width 221 height 16
click at [234, 103] on button "< Back to public search results" at bounding box center [179, 109] width 197 height 34
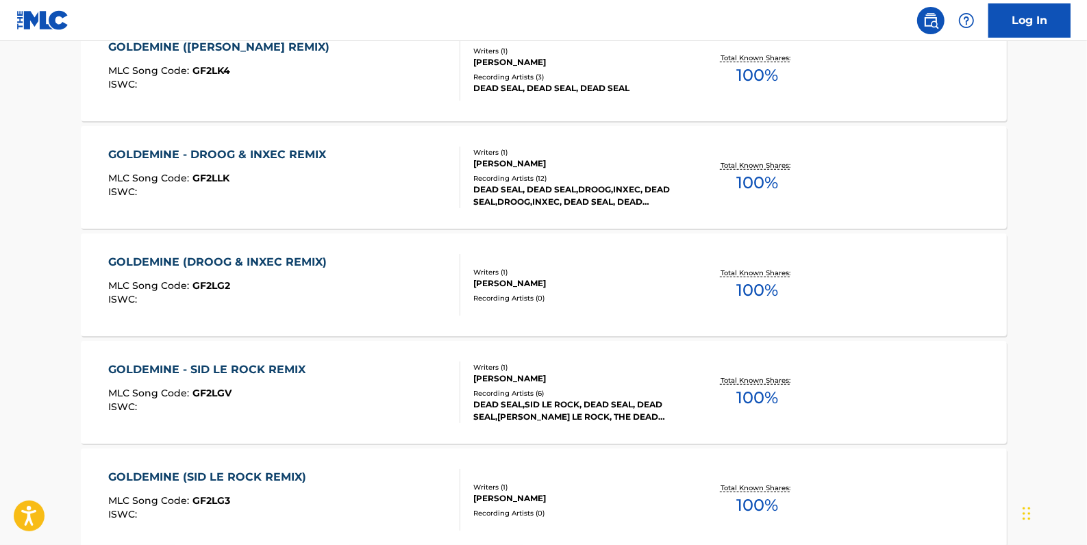
scroll to position [674, 0]
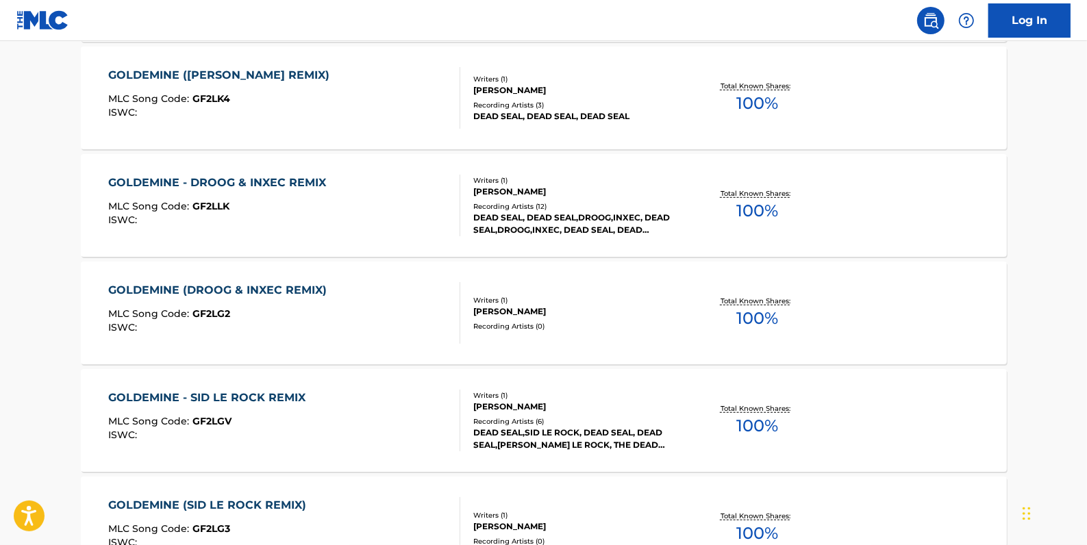
click at [360, 276] on div "GOLDEMINE (DROOG & INXEC REMIX) MLC Song Code : GF2LG2 ISWC : Writers ( 1 ) [PE…" at bounding box center [544, 313] width 926 height 103
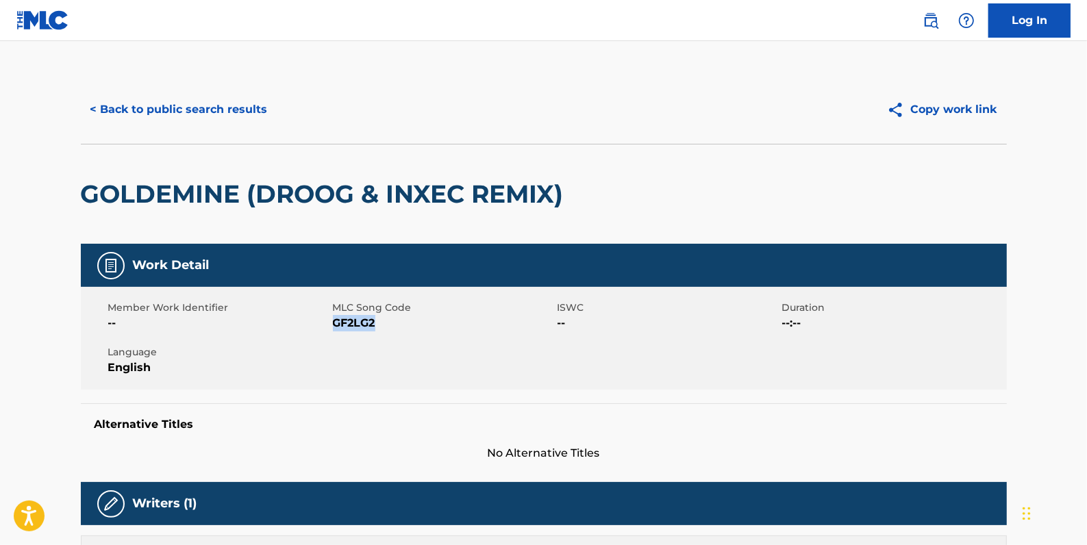
drag, startPoint x: 393, startPoint y: 324, endPoint x: 335, endPoint y: 324, distance: 58.2
click at [335, 324] on span "GF2LG2" at bounding box center [443, 323] width 221 height 16
drag, startPoint x: 335, startPoint y: 324, endPoint x: 342, endPoint y: 328, distance: 8.0
click at [213, 115] on button "< Back to public search results" at bounding box center [179, 109] width 197 height 34
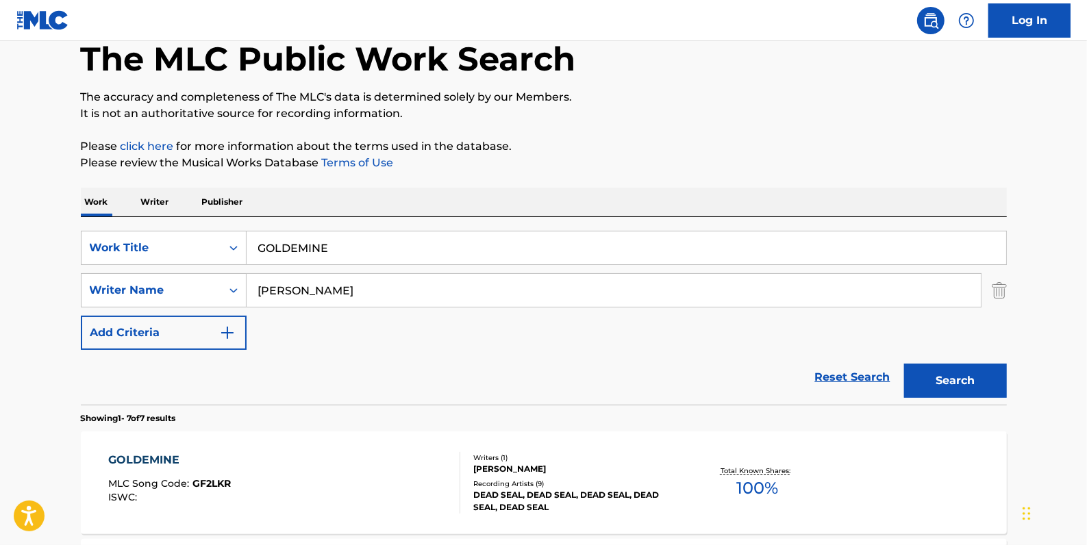
scroll to position [68, 0]
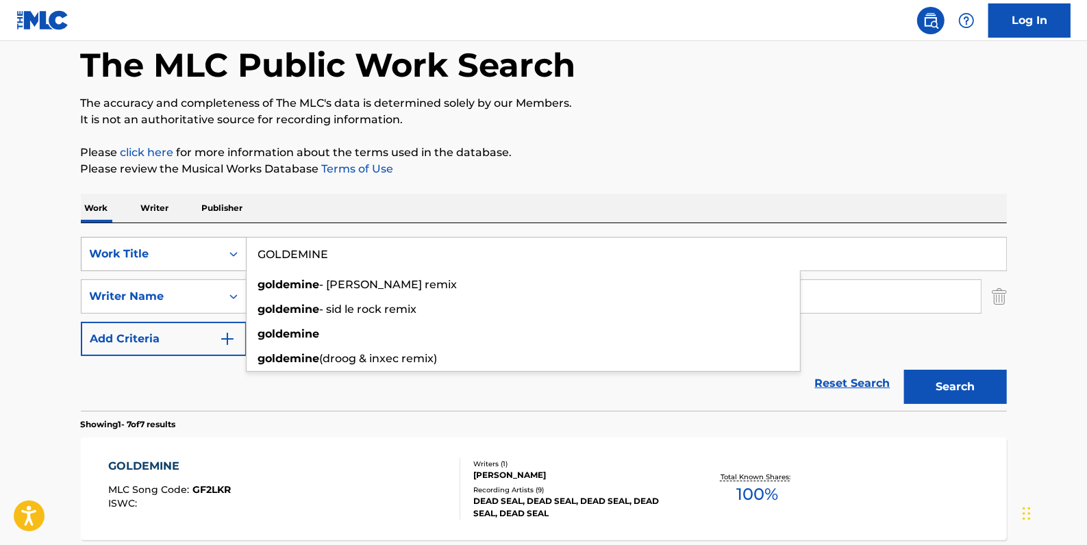
drag, startPoint x: 370, startPoint y: 255, endPoint x: 219, endPoint y: 260, distance: 150.7
click at [219, 260] on div "SearchWithCriteria81413c13-ecda-4570-9519-009c48b71e2b Work Title GOLDEMINE gol…" at bounding box center [544, 254] width 926 height 34
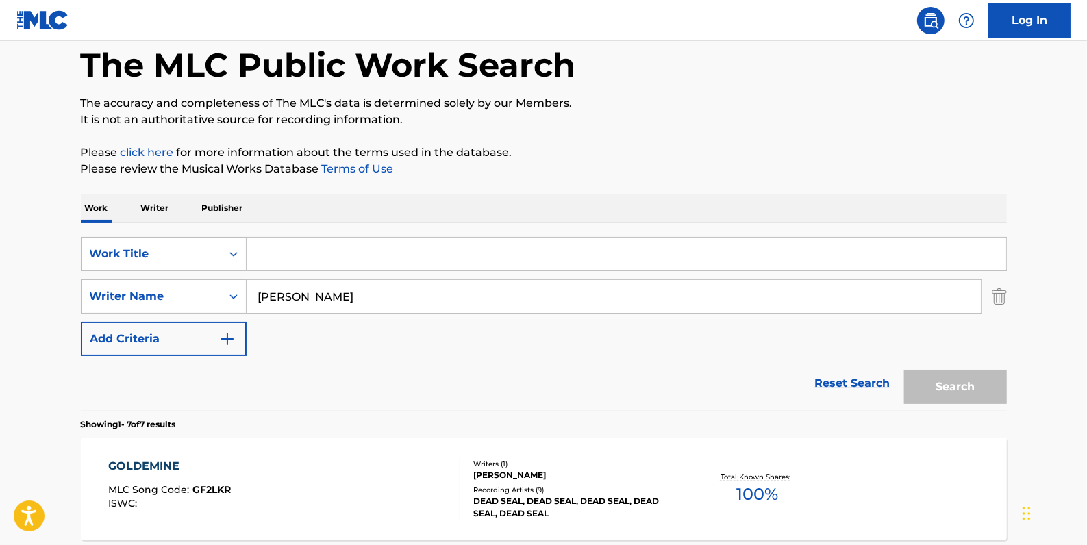
paste input "EYES WIDE SHUT"
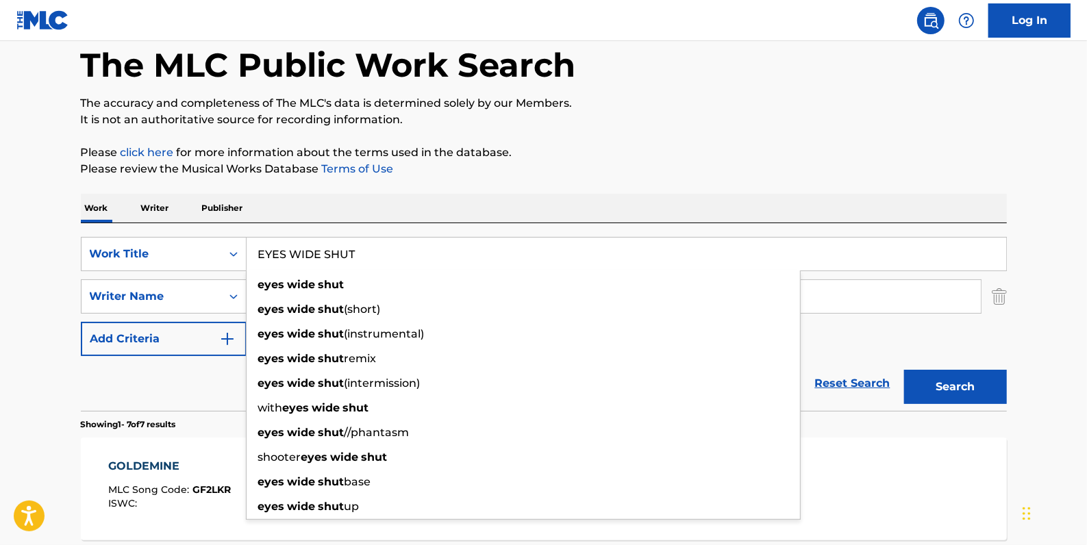
type input "EYES WIDE SHUT"
click at [936, 384] on button "Search" at bounding box center [955, 387] width 103 height 34
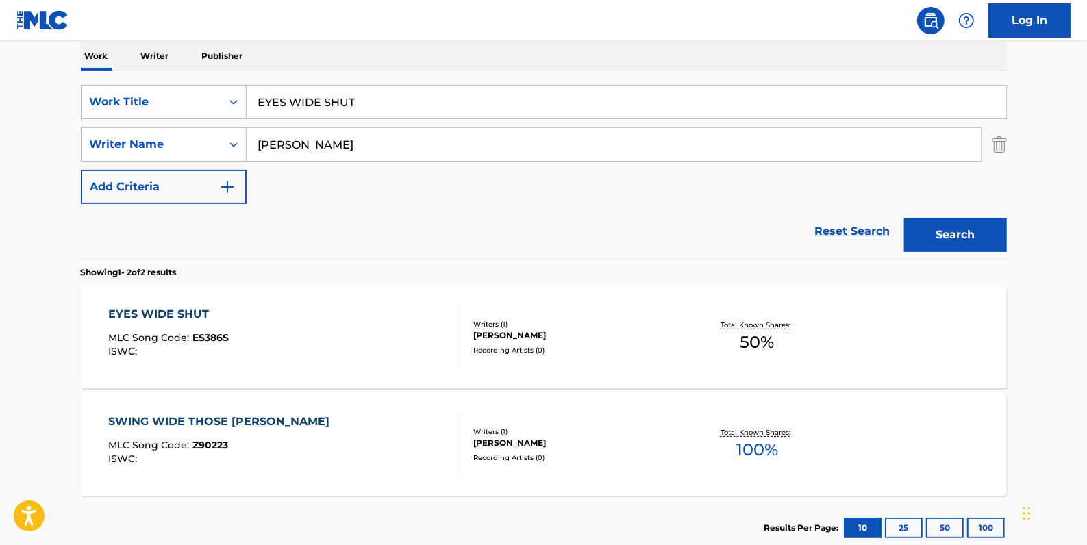
scroll to position [254, 0]
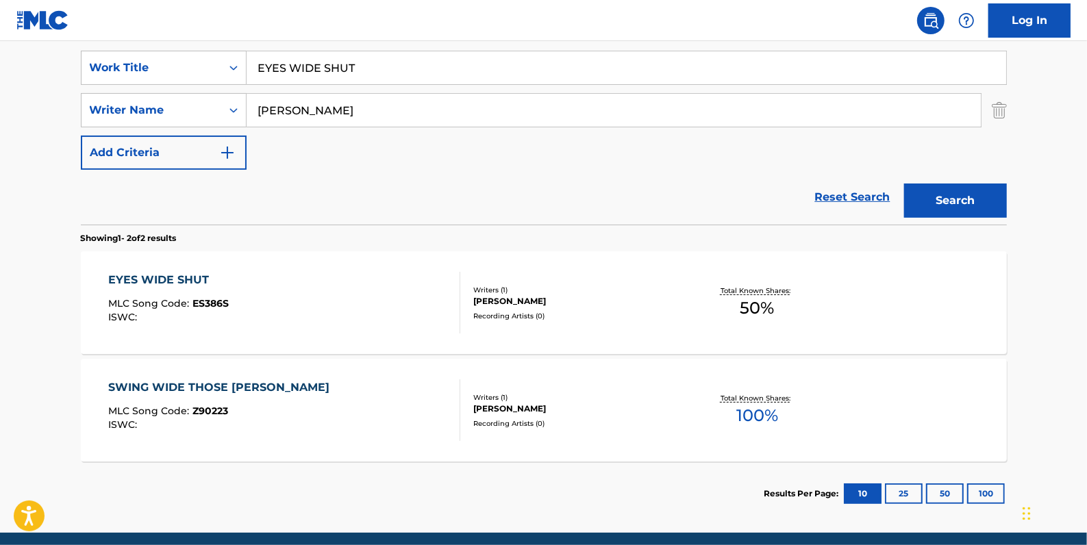
drag, startPoint x: 348, startPoint y: 105, endPoint x: 247, endPoint y: 105, distance: 101.4
click at [247, 105] on input "[PERSON_NAME]" at bounding box center [614, 110] width 734 height 33
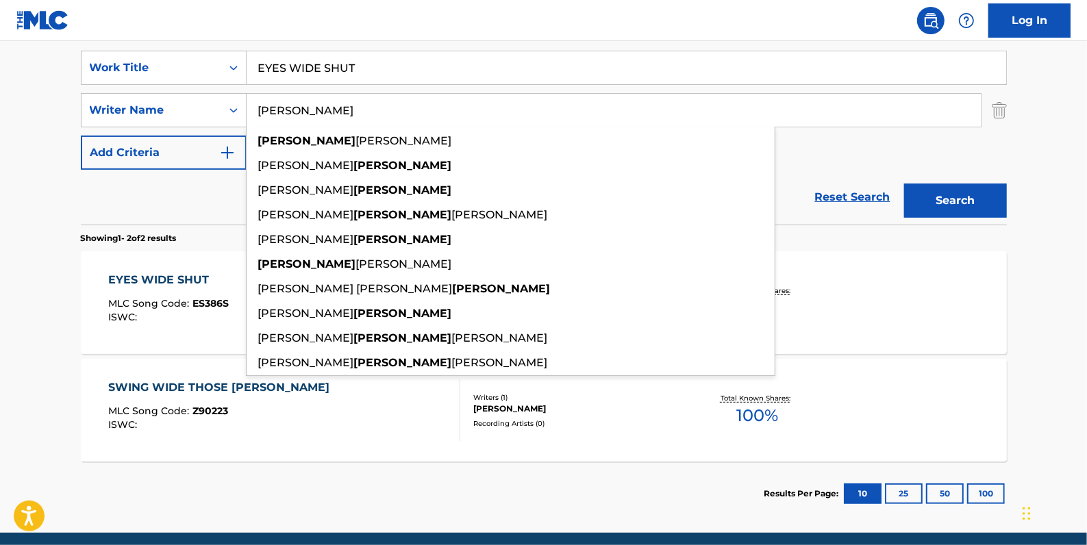
type input "[PERSON_NAME]"
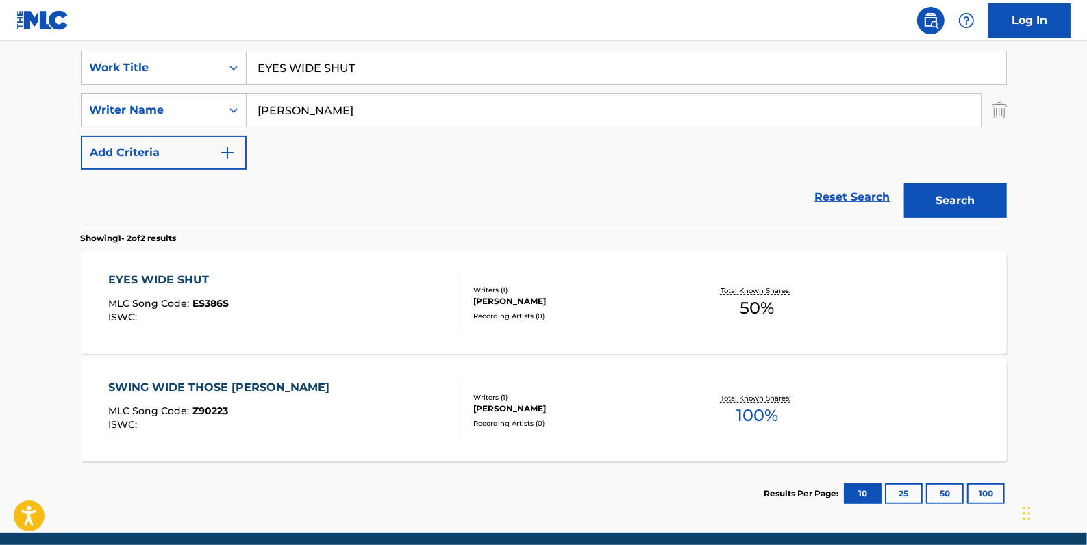
click at [931, 199] on button "Search" at bounding box center [955, 201] width 103 height 34
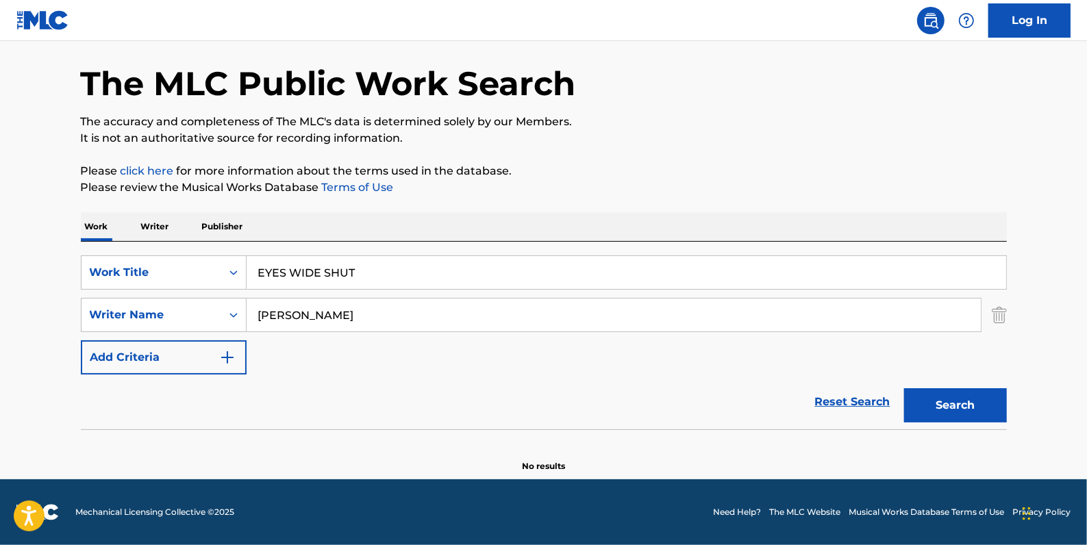
scroll to position [48, 0]
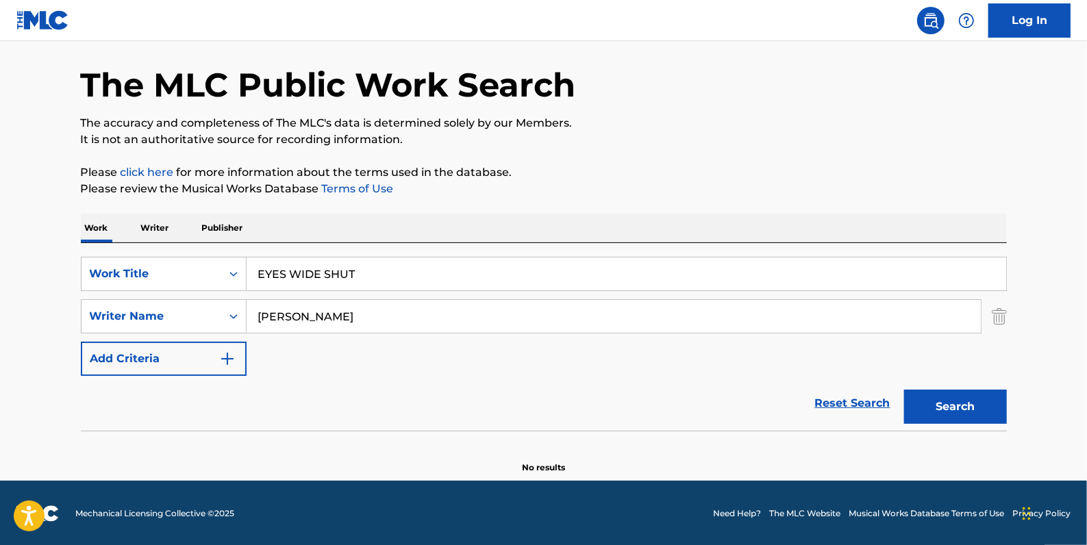
click at [870, 403] on link "Reset Search" at bounding box center [852, 403] width 89 height 30
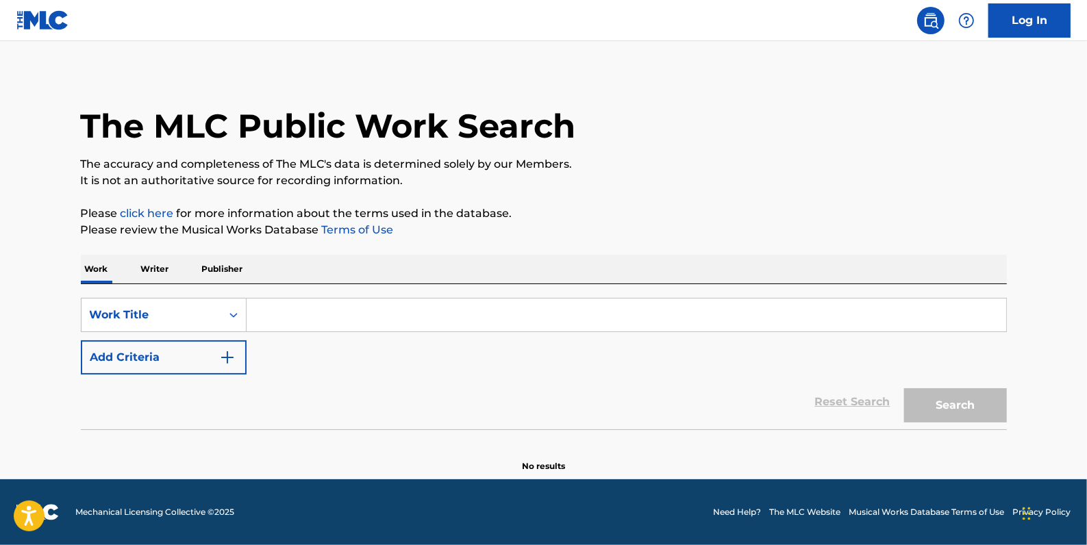
scroll to position [0, 0]
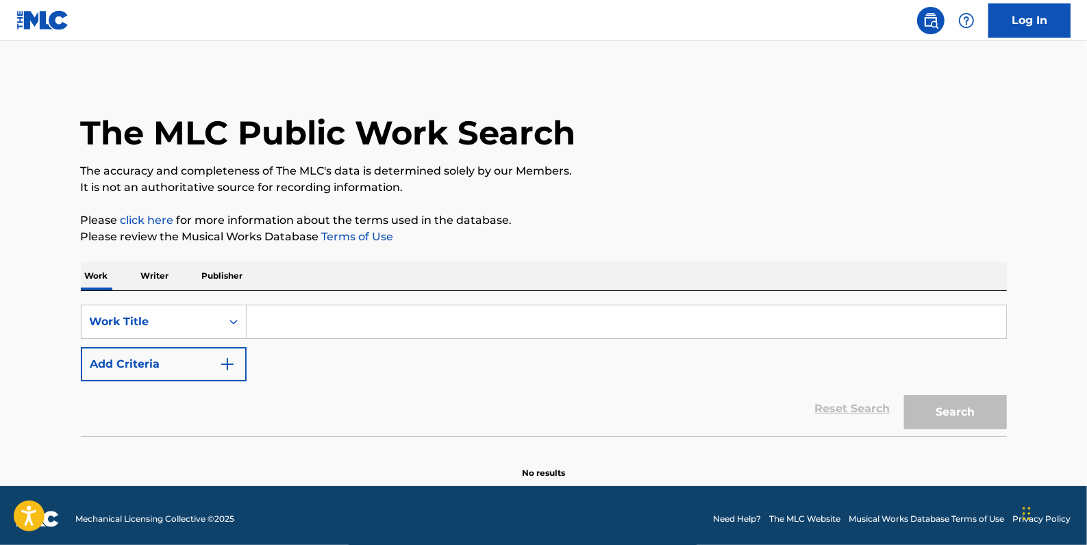
paste input "THAT'S HOT"
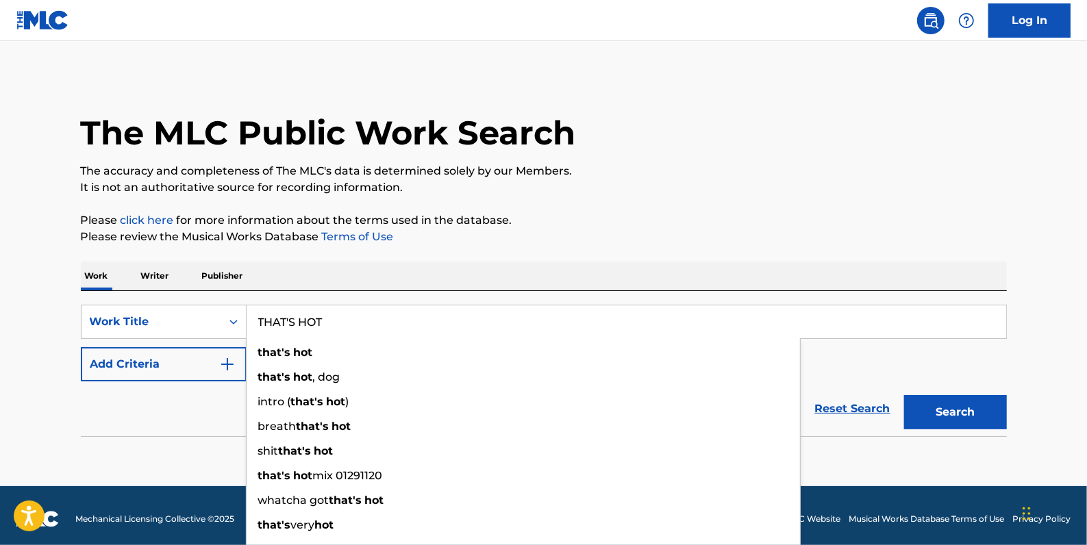
type input "THAT'S HOT"
click at [175, 369] on button "Add Criteria" at bounding box center [164, 364] width 166 height 34
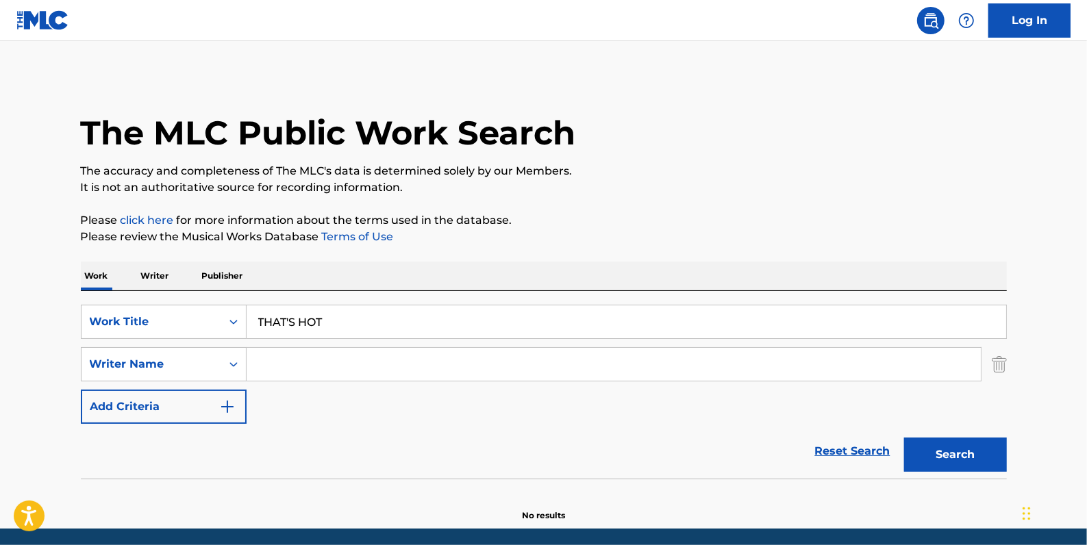
click at [295, 371] on input "Search Form" at bounding box center [614, 364] width 734 height 33
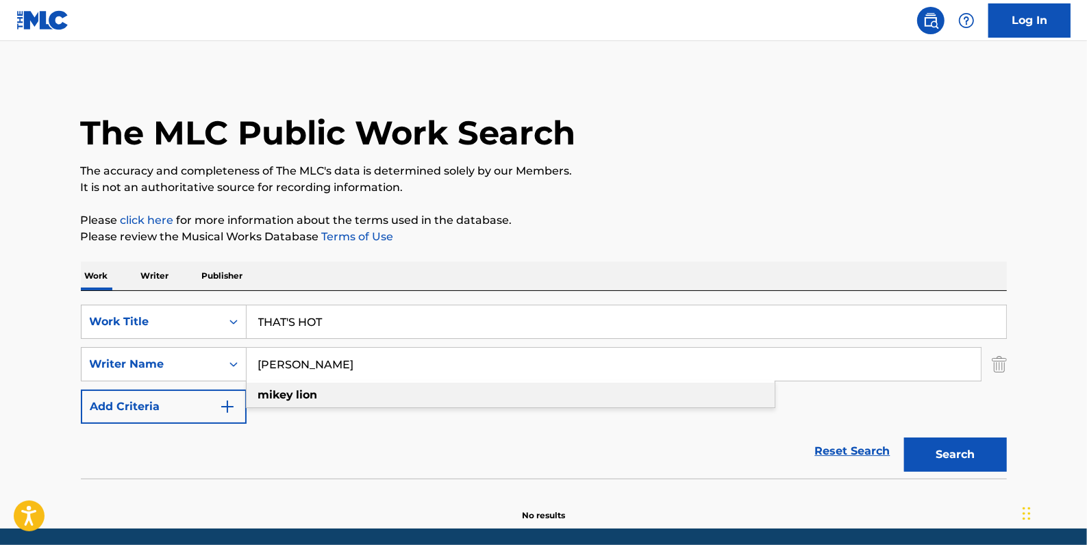
type input "[PERSON_NAME]"
click at [303, 392] on strong "lion" at bounding box center [307, 394] width 21 height 13
click at [922, 441] on button "Search" at bounding box center [955, 455] width 103 height 34
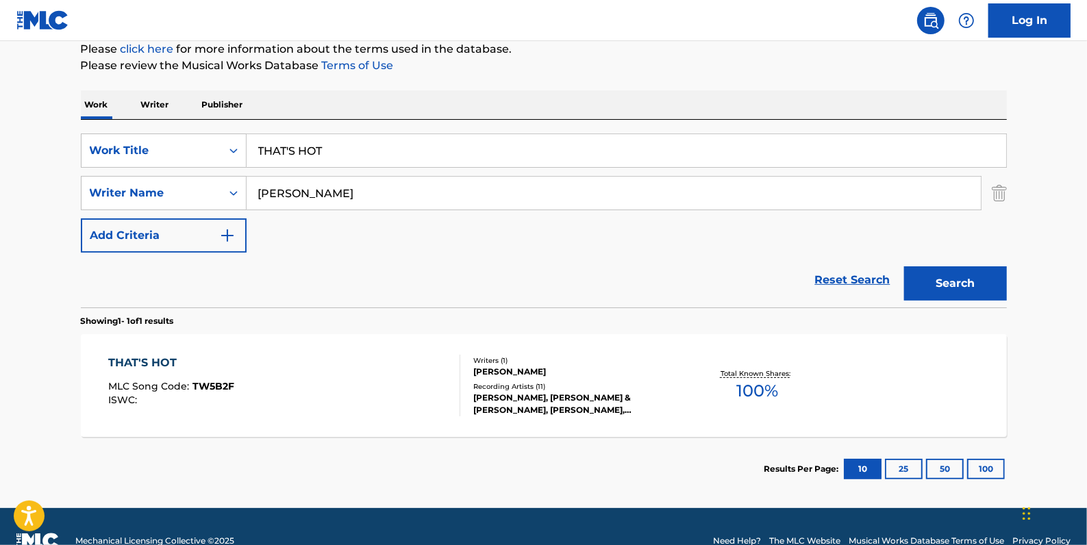
scroll to position [186, 0]
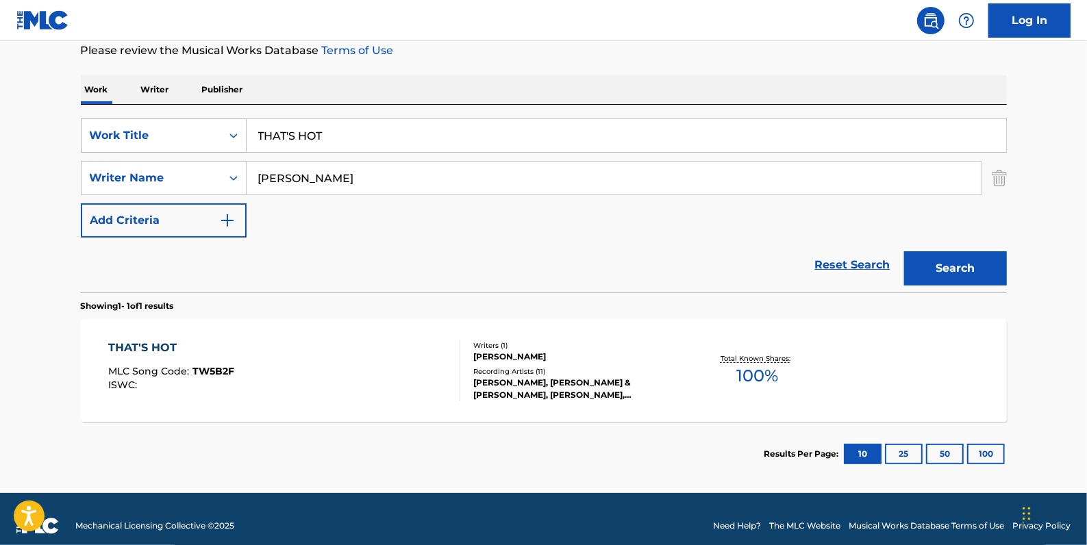
drag, startPoint x: 377, startPoint y: 130, endPoint x: 205, endPoint y: 136, distance: 171.3
click at [205, 136] on div "SearchWithCriteria81413c13-ecda-4570-9519-009c48b71e2b Work Title THAT'S HOT" at bounding box center [544, 135] width 926 height 34
drag, startPoint x: 303, startPoint y: 140, endPoint x: 301, endPoint y: 132, distance: 7.8
paste input "DRUM FORMULAS - ORIGINAL MIX"
click at [947, 268] on button "Search" at bounding box center [955, 268] width 103 height 34
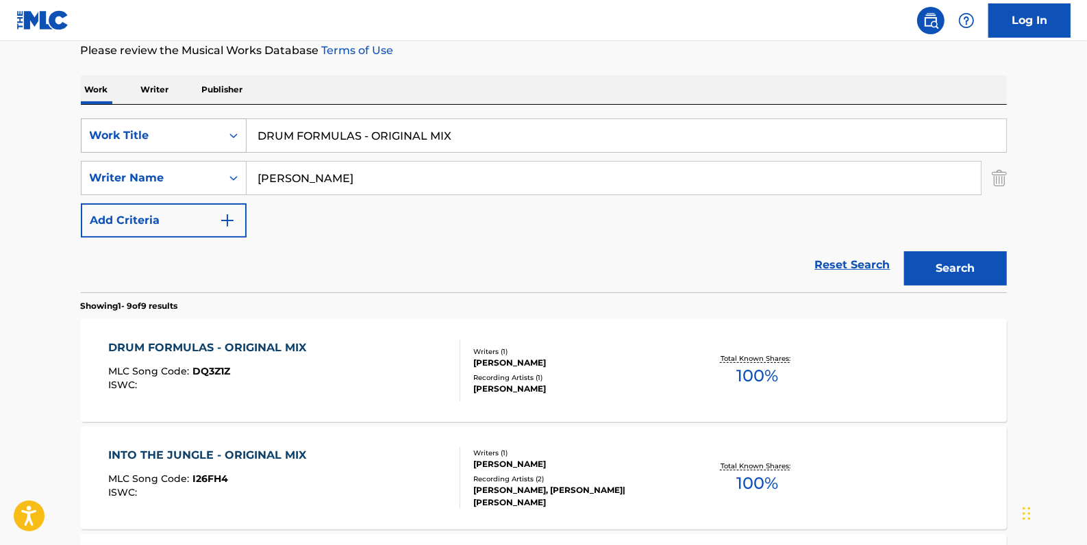
drag, startPoint x: 507, startPoint y: 137, endPoint x: 199, endPoint y: 119, distance: 308.7
click at [199, 119] on div "SearchWithCriteria81413c13-ecda-4570-9519-009c48b71e2b Work Title DRUM FORMULAS…" at bounding box center [544, 135] width 926 height 34
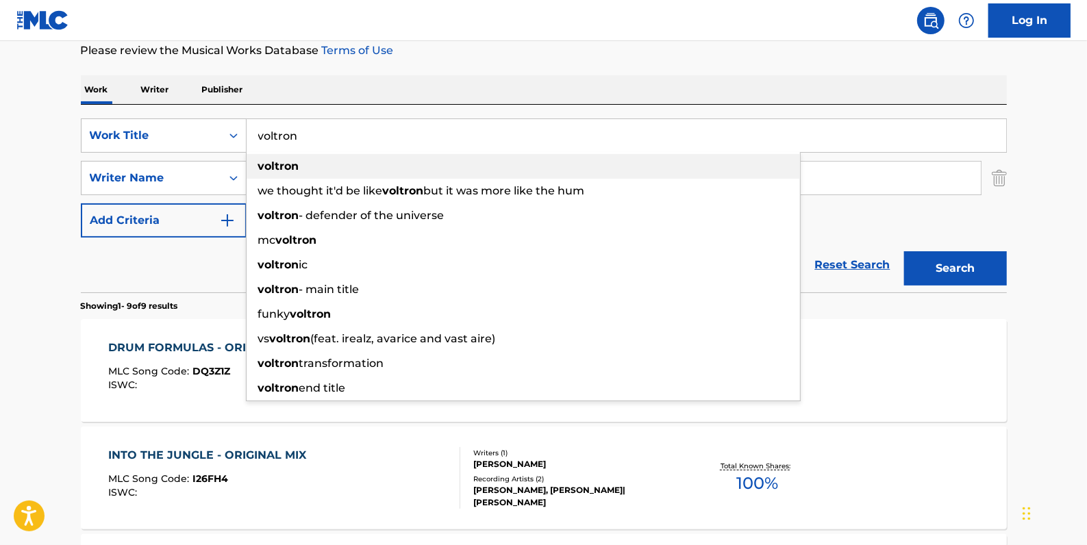
type input "voltron"
click at [316, 163] on div "voltron" at bounding box center [523, 166] width 553 height 25
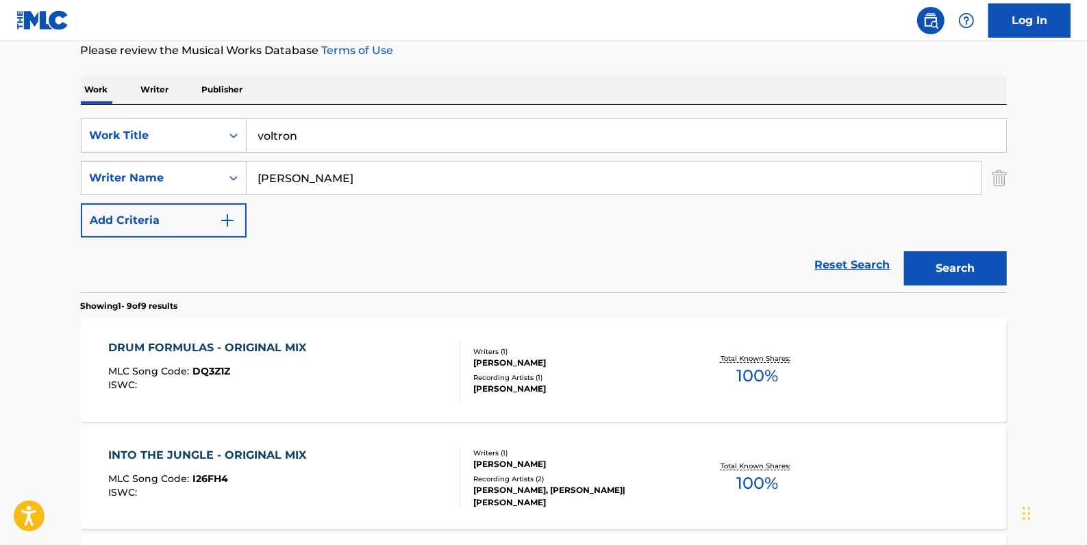
click at [972, 264] on button "Search" at bounding box center [955, 268] width 103 height 34
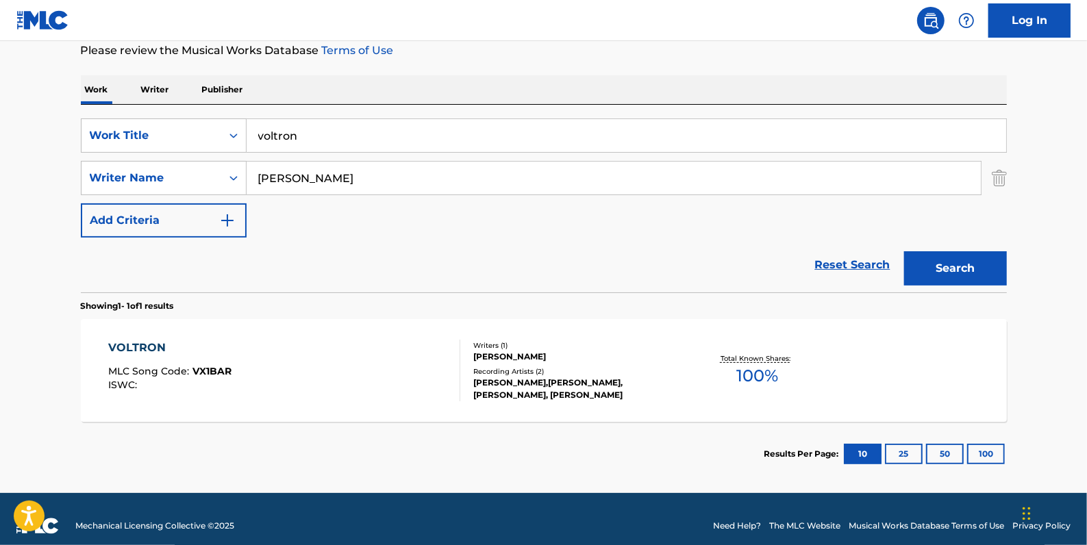
drag, startPoint x: 851, startPoint y: 260, endPoint x: 662, endPoint y: 259, distance: 189.0
click at [851, 260] on link "Reset Search" at bounding box center [852, 265] width 89 height 30
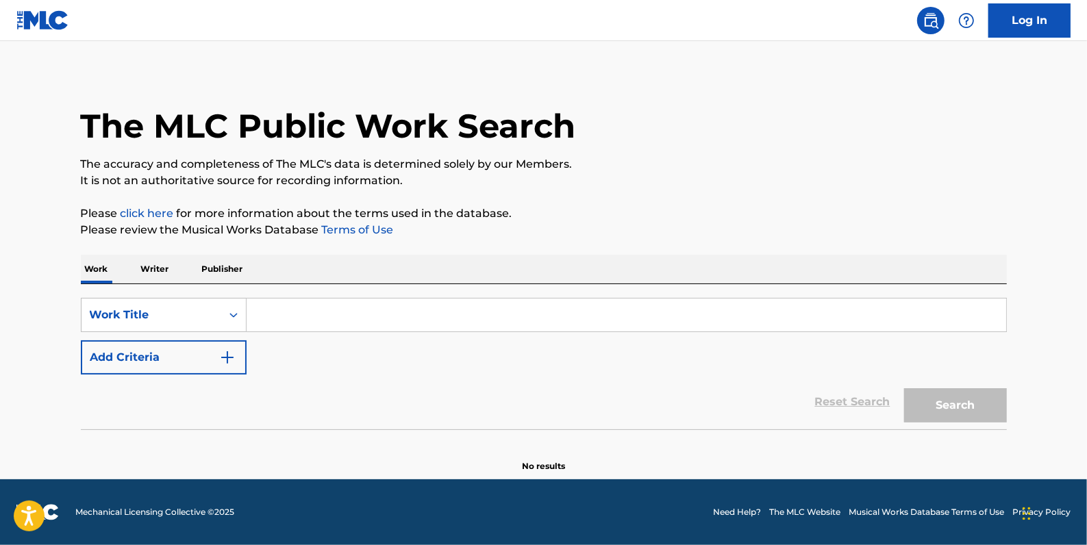
scroll to position [0, 0]
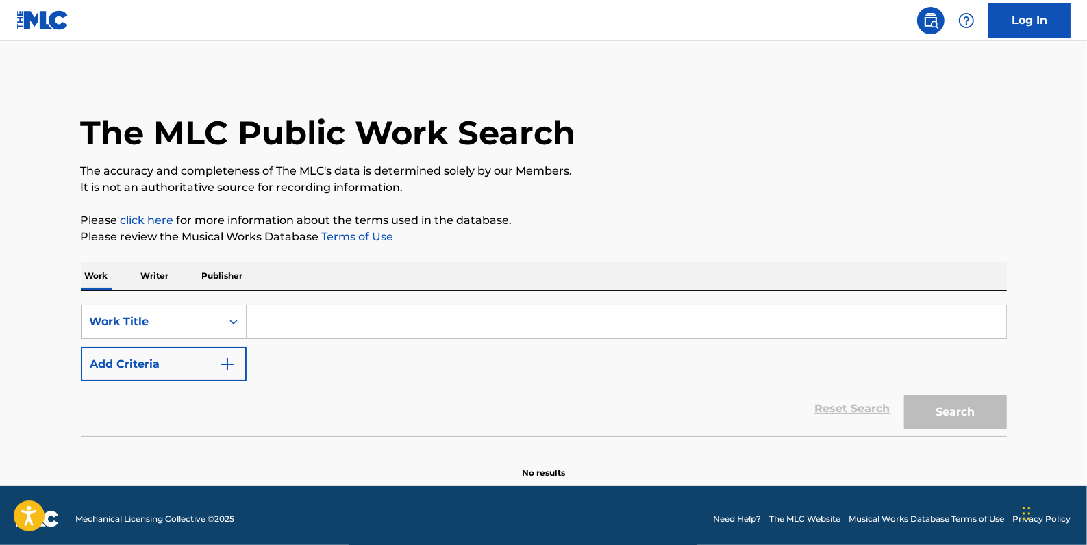
paste input "TRANSMISSION 01"
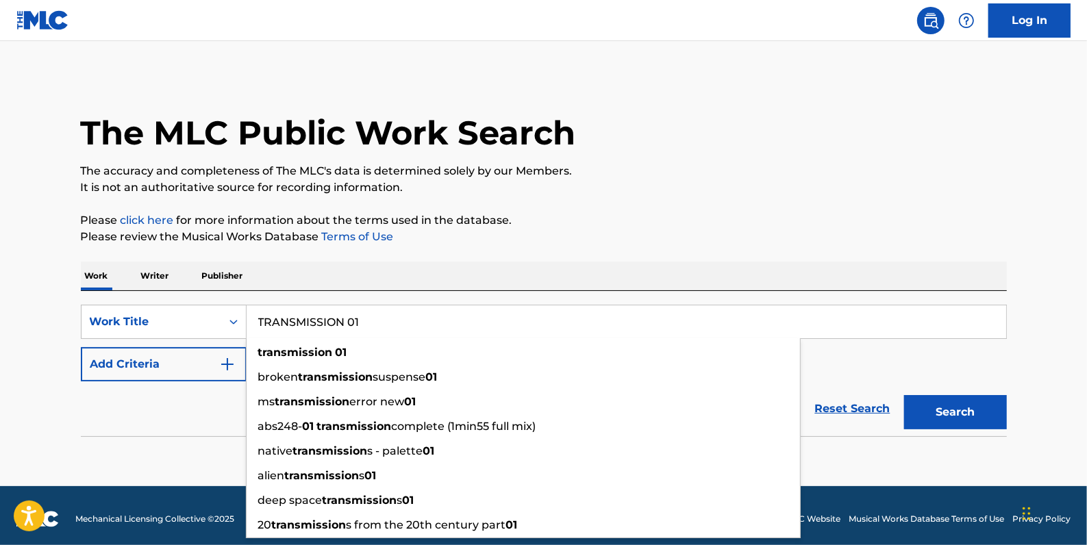
type input "TRANSMISSION 01"
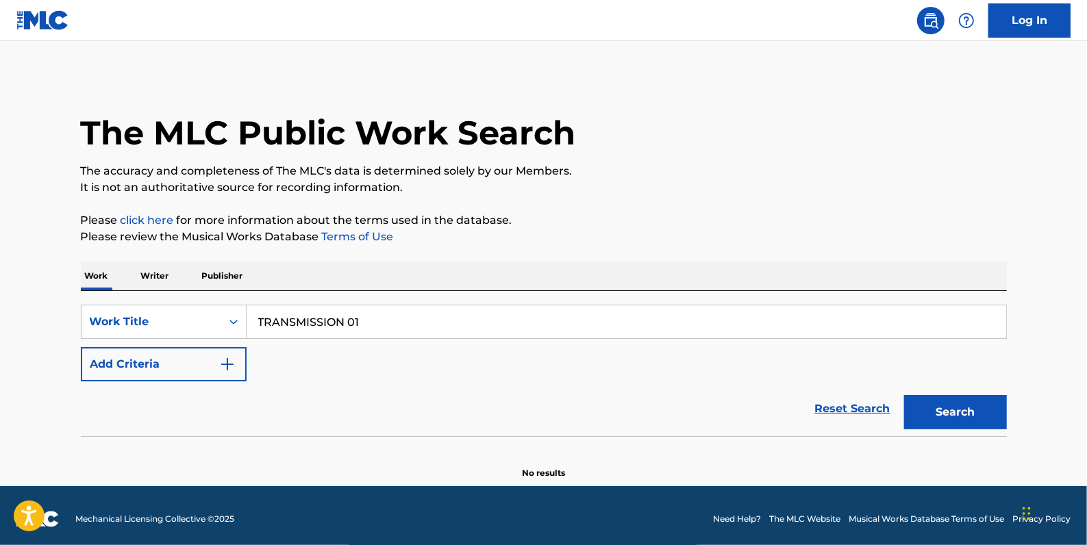
click at [166, 363] on button "Add Criteria" at bounding box center [164, 364] width 166 height 34
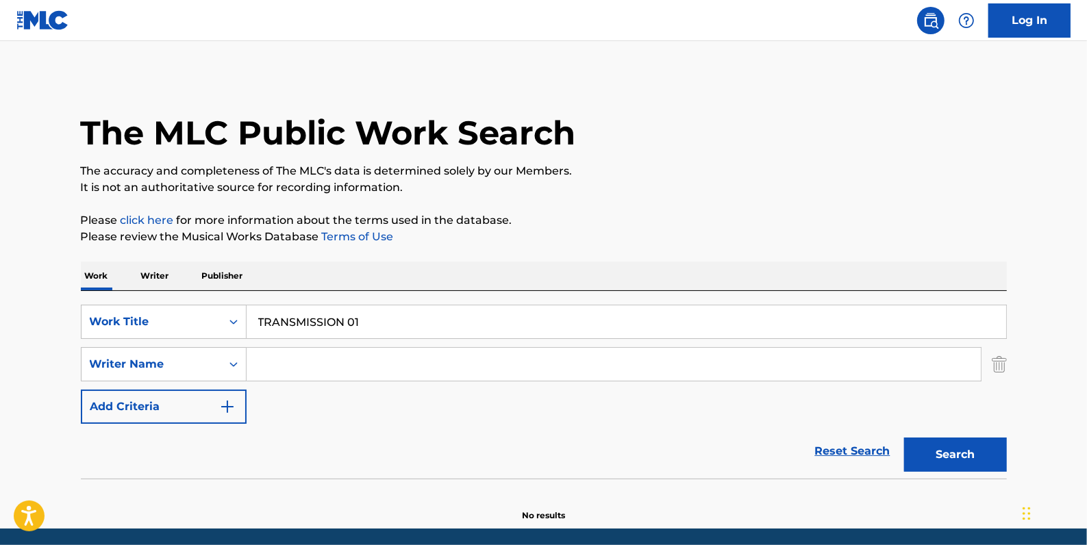
click at [330, 364] on input "Search Form" at bounding box center [614, 364] width 734 height 33
paste input "[PERSON_NAME]"
type input "[PERSON_NAME]"
click at [940, 455] on button "Search" at bounding box center [955, 455] width 103 height 34
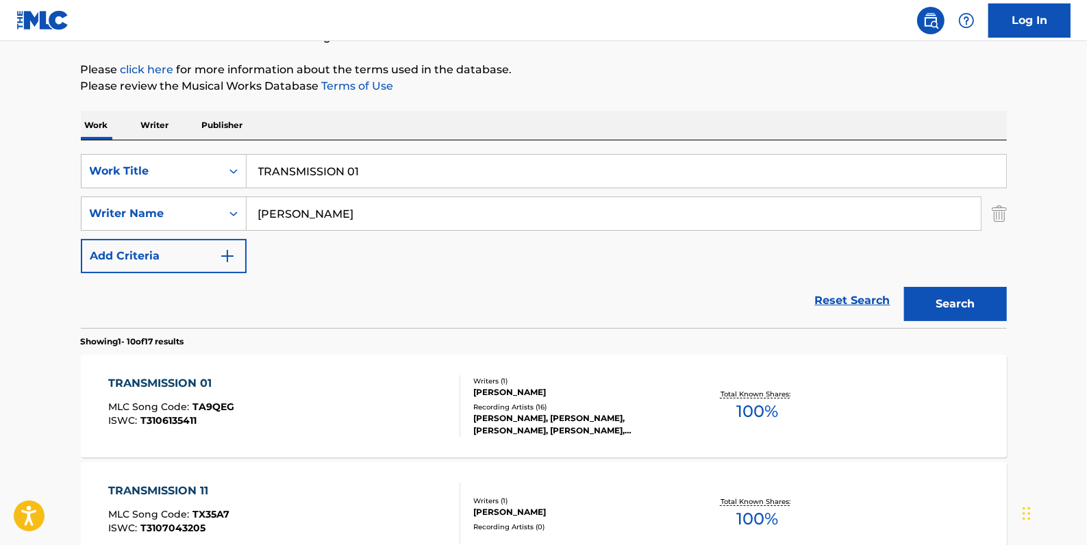
scroll to position [186, 0]
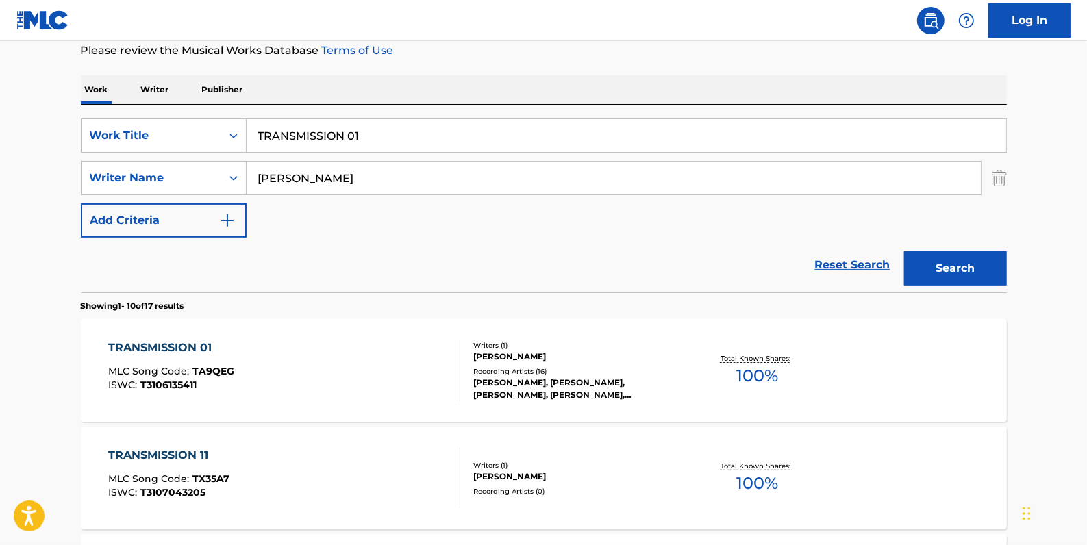
click at [325, 376] on div "TRANSMISSION 01 MLC Song Code : TA9QEG ISWC : T3106135411" at bounding box center [284, 371] width 352 height 62
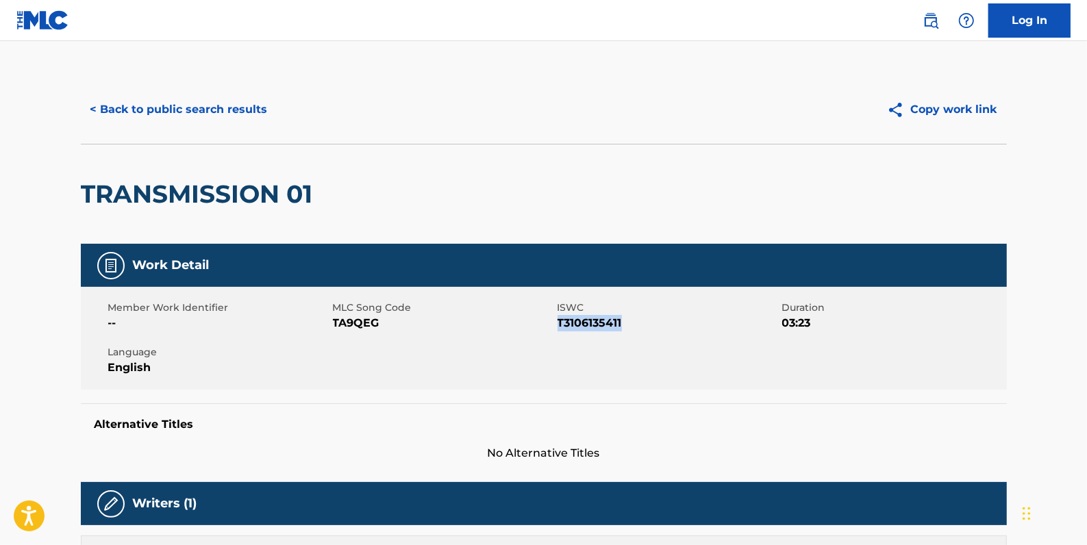
drag, startPoint x: 635, startPoint y: 323, endPoint x: 560, endPoint y: 322, distance: 75.3
click at [560, 322] on span "T3106135411" at bounding box center [667, 323] width 221 height 16
drag, startPoint x: 560, startPoint y: 322, endPoint x: 571, endPoint y: 327, distance: 12.9
